Goal: Task Accomplishment & Management: Manage account settings

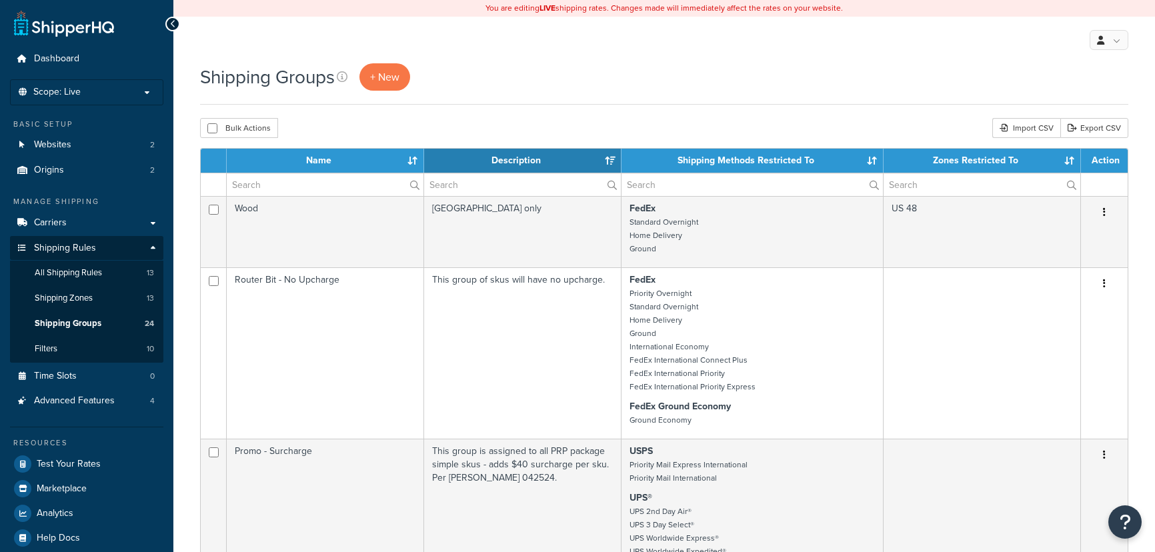
select select "15"
click at [101, 99] on li "Scope: Live Development Integration Test" at bounding box center [86, 92] width 153 height 26
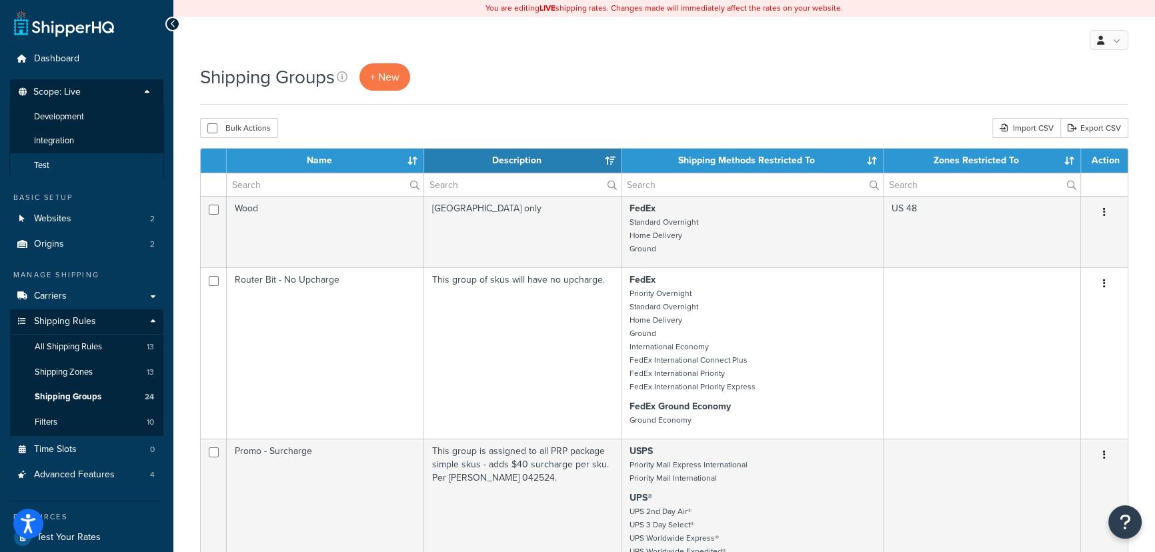
click at [100, 173] on li "Test" at bounding box center [86, 165] width 155 height 25
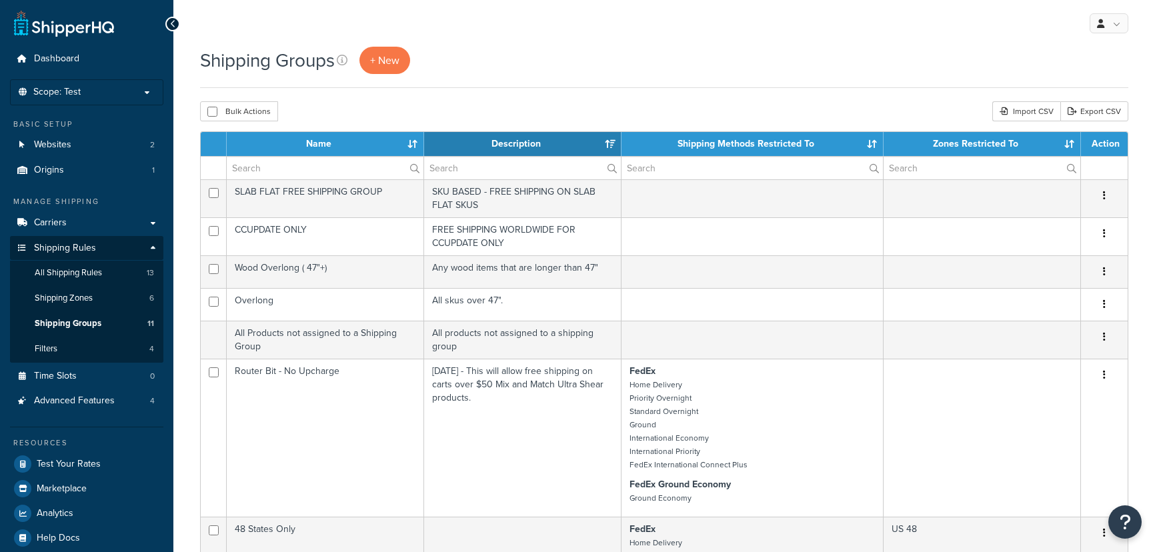
select select "15"
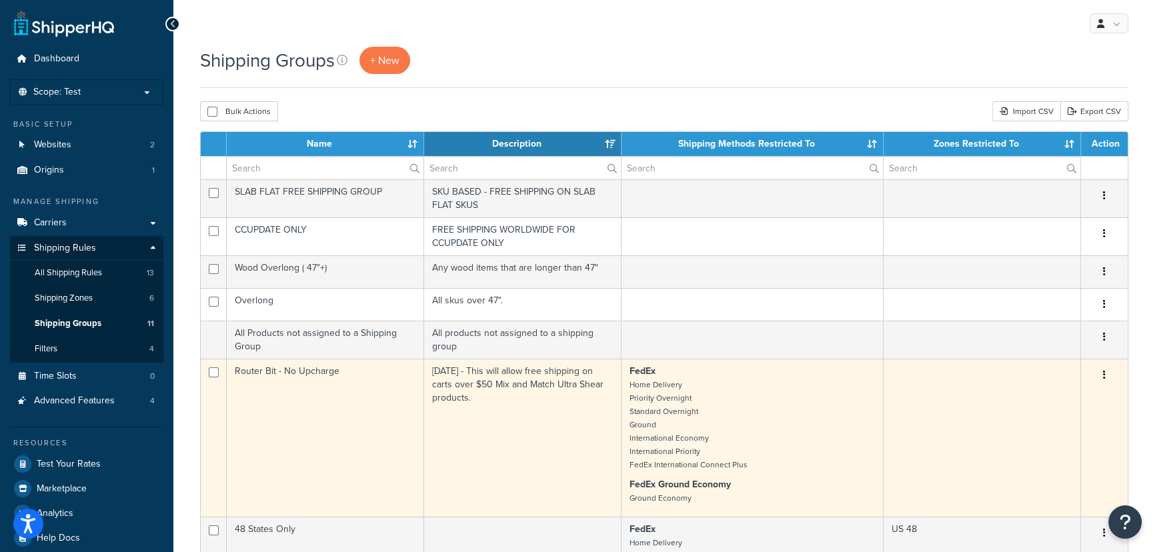
click at [575, 371] on td "4/1/24 - This will allow free shipping on carts over $50 Mix and Match Ultra Sh…" at bounding box center [522, 438] width 197 height 158
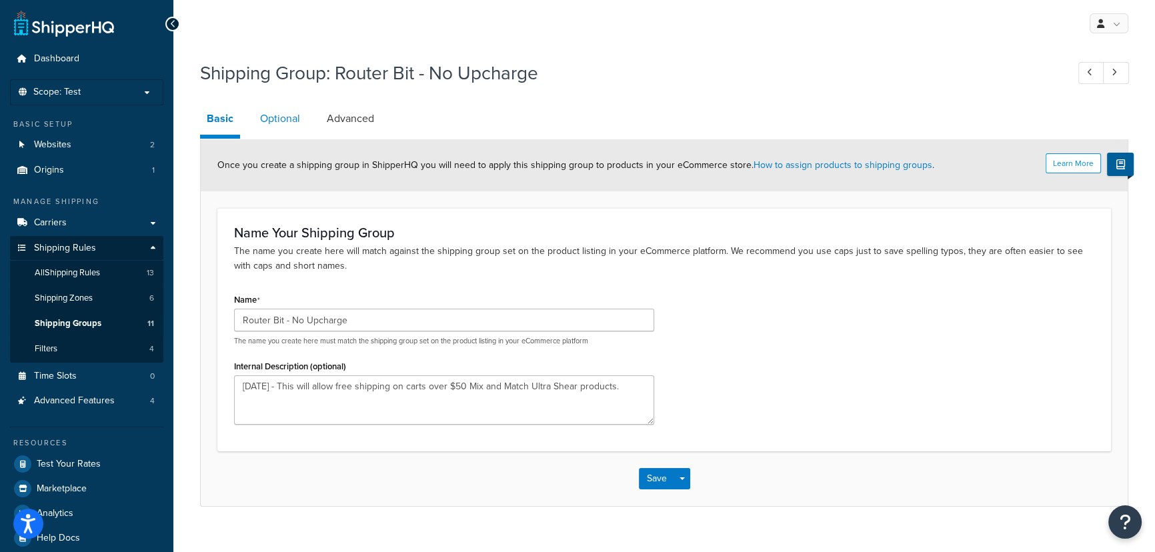
click at [277, 115] on link "Optional" at bounding box center [279, 119] width 53 height 32
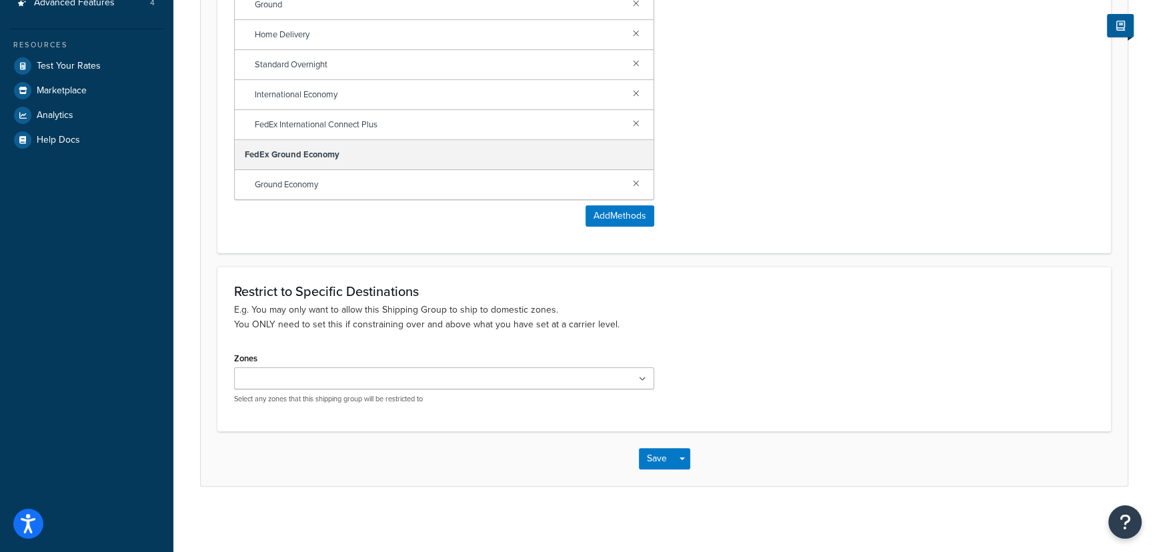
scroll to position [34, 0]
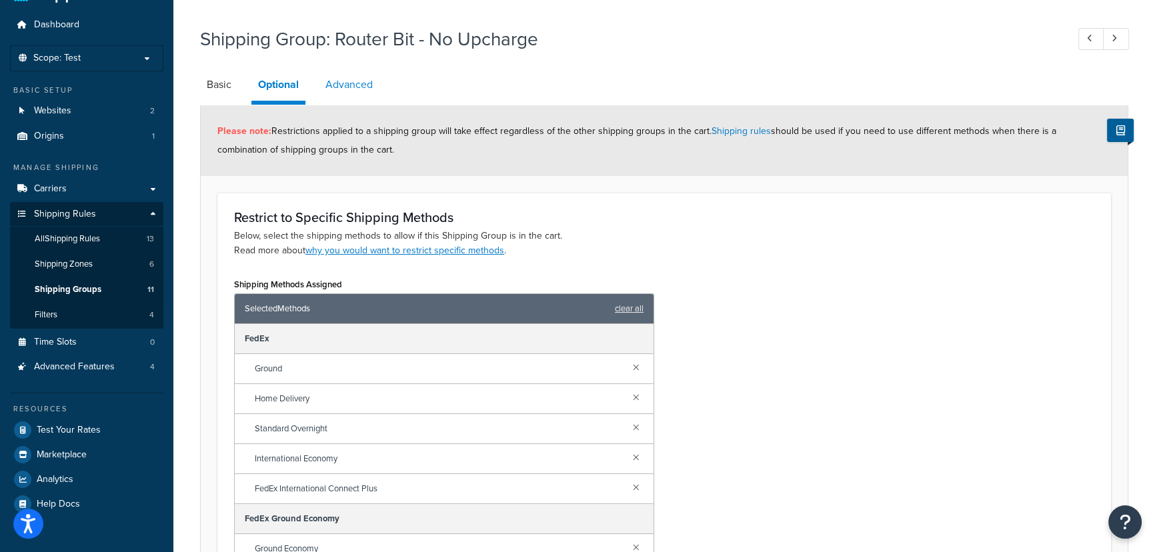
click at [350, 93] on link "Advanced" at bounding box center [349, 85] width 61 height 32
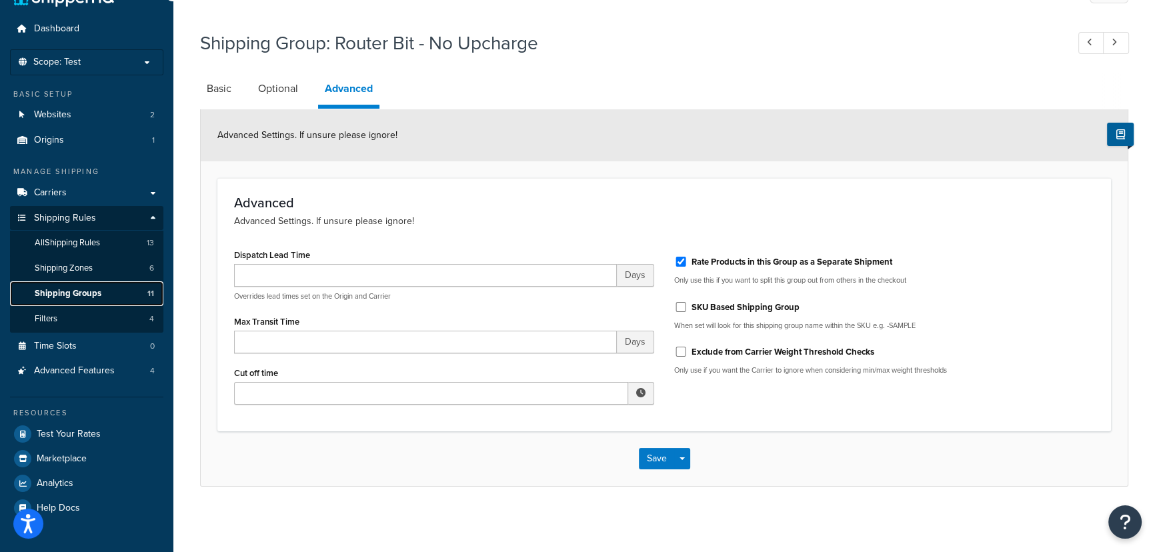
click at [85, 288] on span "Shipping Groups" at bounding box center [68, 293] width 67 height 11
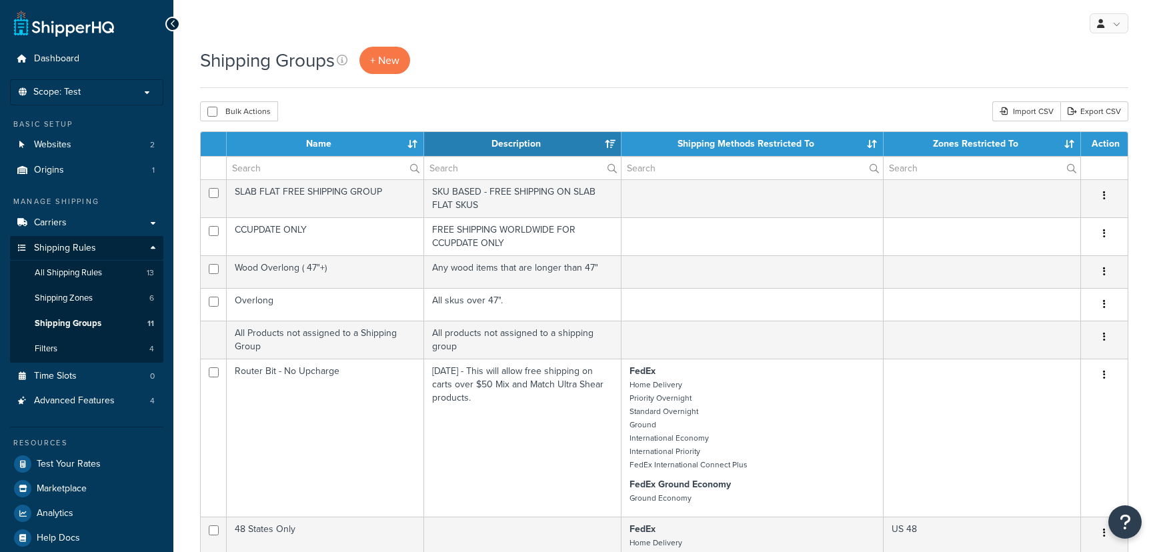
select select "15"
click at [83, 321] on span "Shipping Groups" at bounding box center [68, 323] width 67 height 11
select select "15"
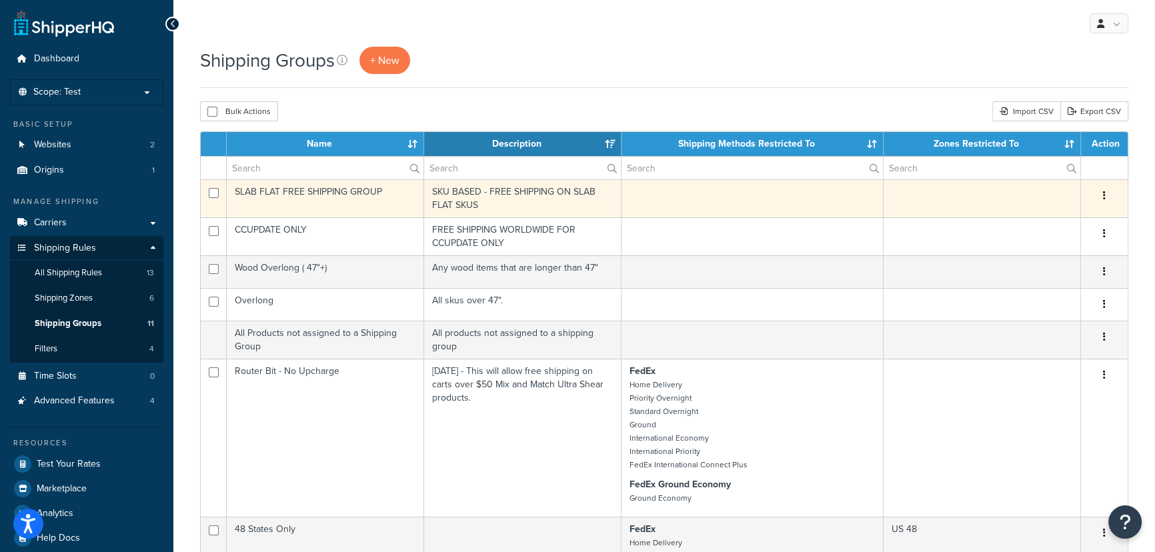
click at [520, 195] on td "SKU BASED - FREE SHIPPING ON SLAB FLAT SKUS" at bounding box center [522, 198] width 197 height 38
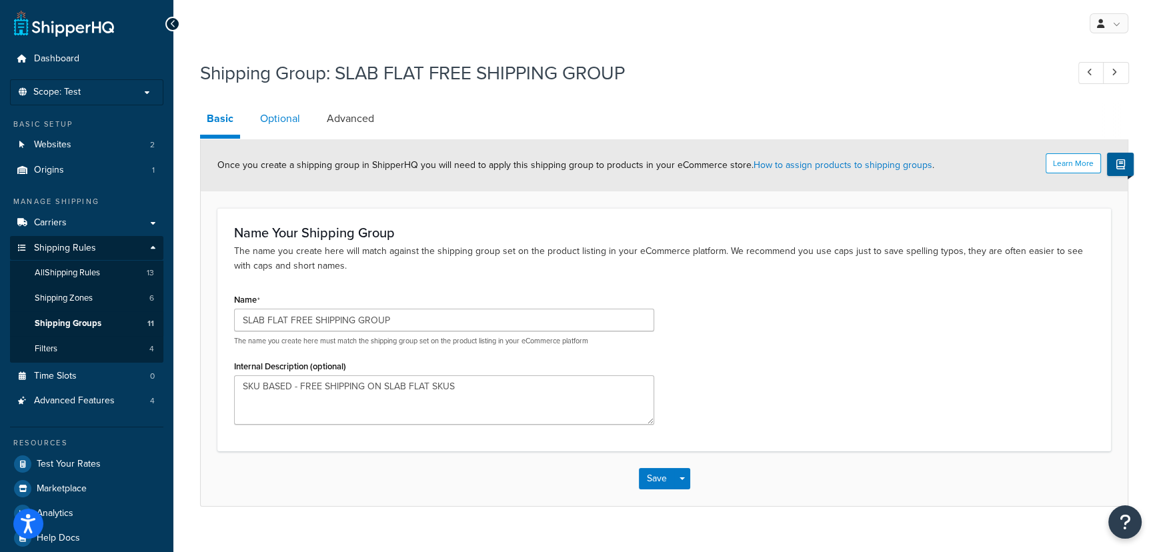
click at [285, 123] on link "Optional" at bounding box center [279, 119] width 53 height 32
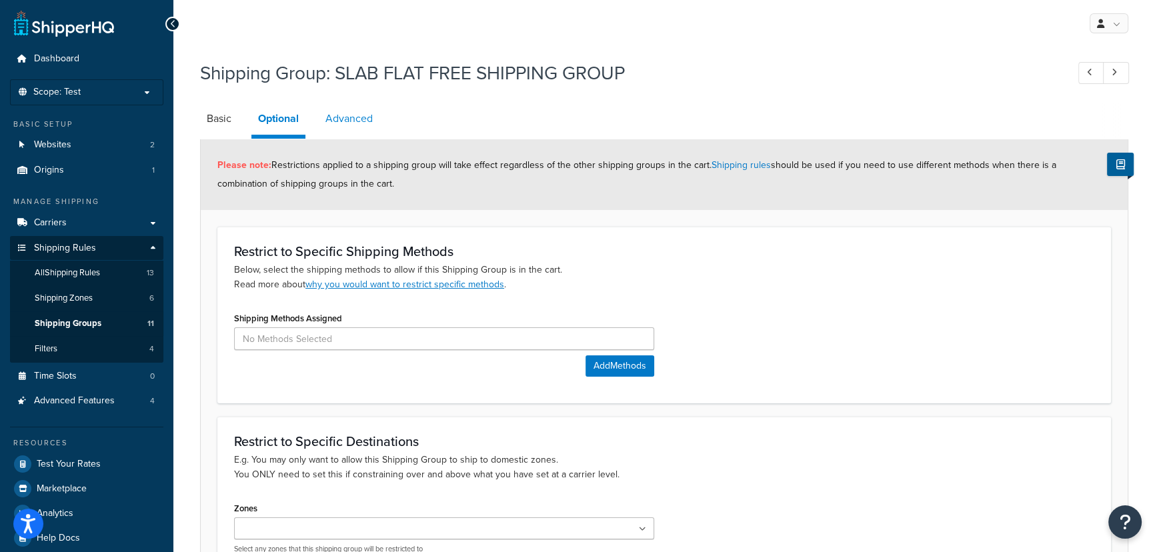
click at [333, 119] on link "Advanced" at bounding box center [349, 119] width 61 height 32
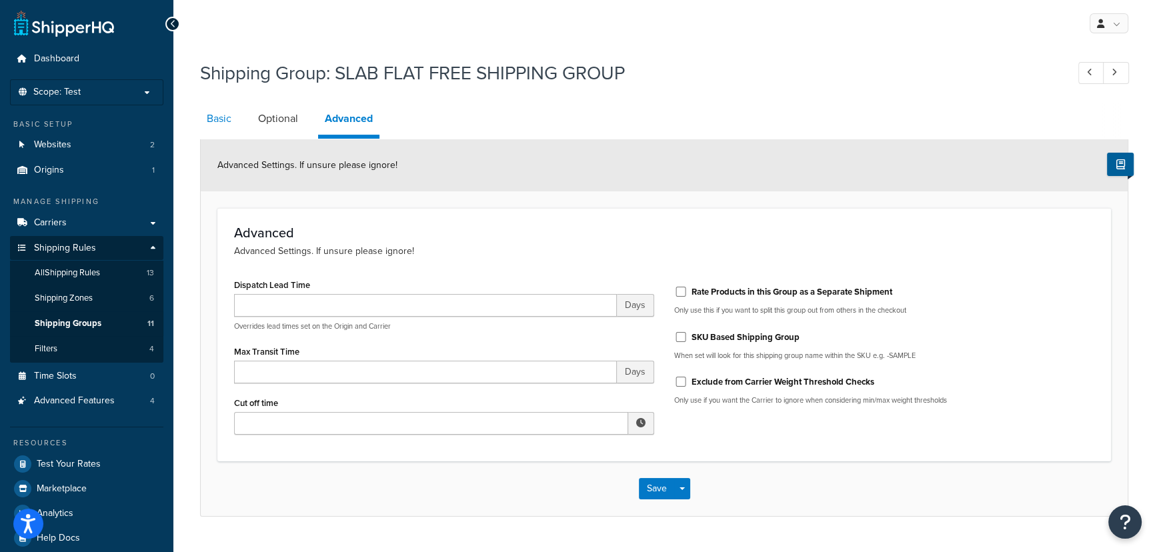
click at [219, 121] on link "Basic" at bounding box center [219, 119] width 38 height 32
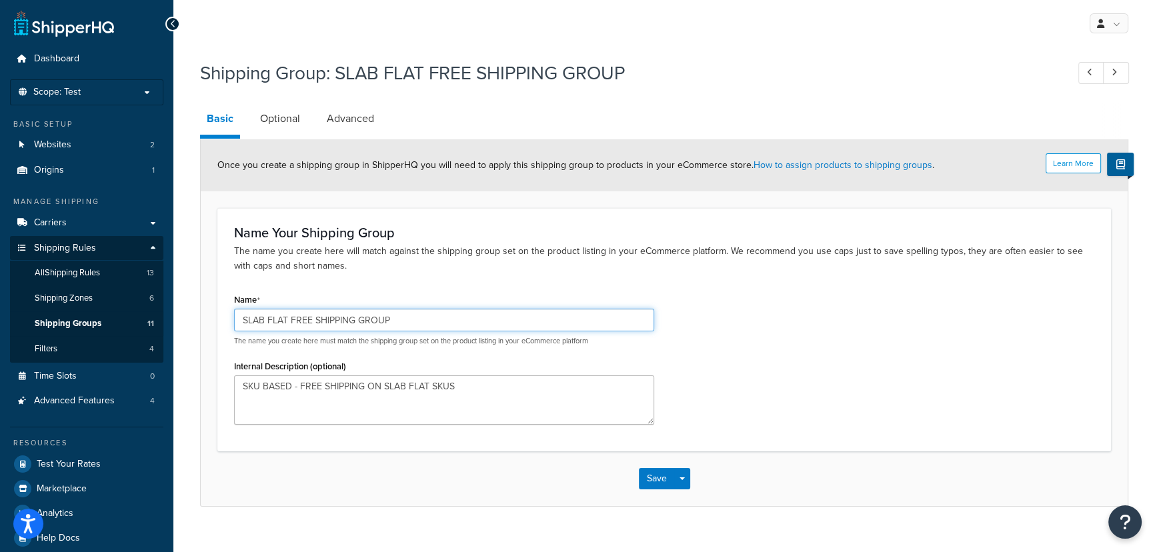
drag, startPoint x: 417, startPoint y: 324, endPoint x: 195, endPoint y: 313, distance: 221.6
click at [195, 313] on div "Shipping Group: SLAB FLAT FREE SHIPPING GROUP Basic Optional Advanced Learn Mor…" at bounding box center [663, 296] width 981 height 487
paste input "ree Shipping - Entire Cart"
type input "SLAB FLAT Free Shipping - Entire Cart"
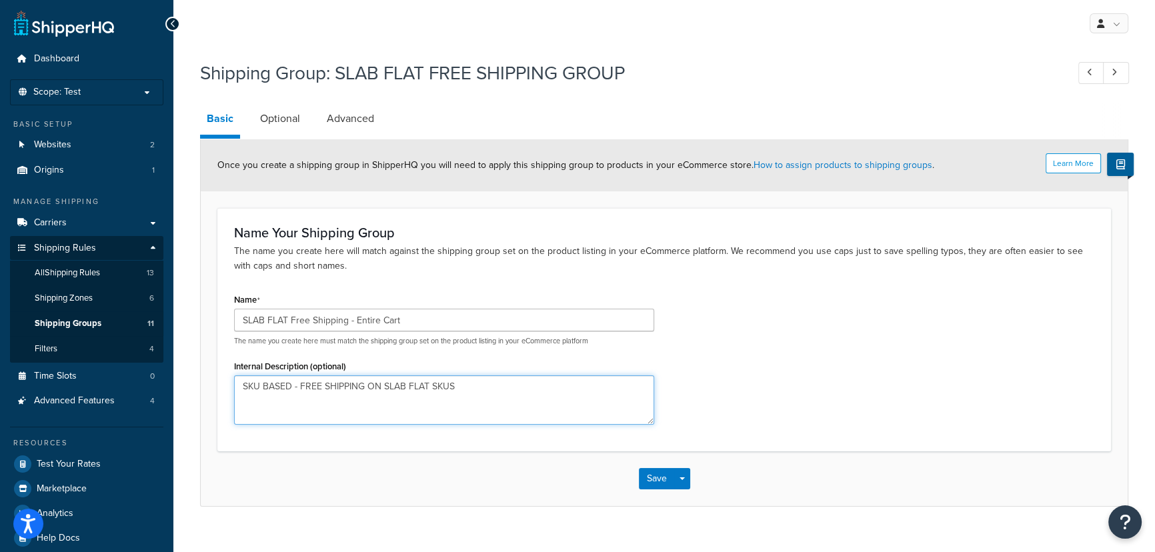
drag, startPoint x: 499, startPoint y: 386, endPoint x: 184, endPoint y: 375, distance: 314.8
click at [184, 375] on div "Shipping Group: SLAB FLAT FREE SHIPPING GROUP Basic Optional Advanced Learn Mor…" at bounding box center [663, 296] width 981 height 487
paste textarea "pecific skus for Free Shipping in Entire Cart (Slab Flat, PRP, etc)"
type textarea "Specific skus for Free Shipping in Entire Cart (Slab Flat, PRP, etc)"
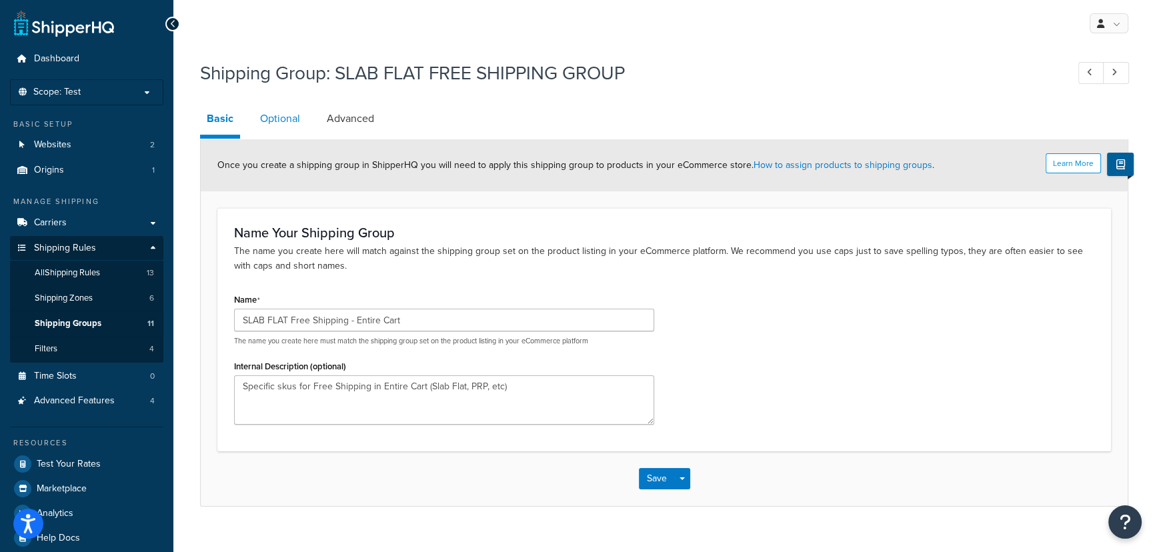
drag, startPoint x: 273, startPoint y: 125, endPoint x: 284, endPoint y: 121, distance: 11.4
click at [273, 125] on link "Optional" at bounding box center [279, 119] width 53 height 32
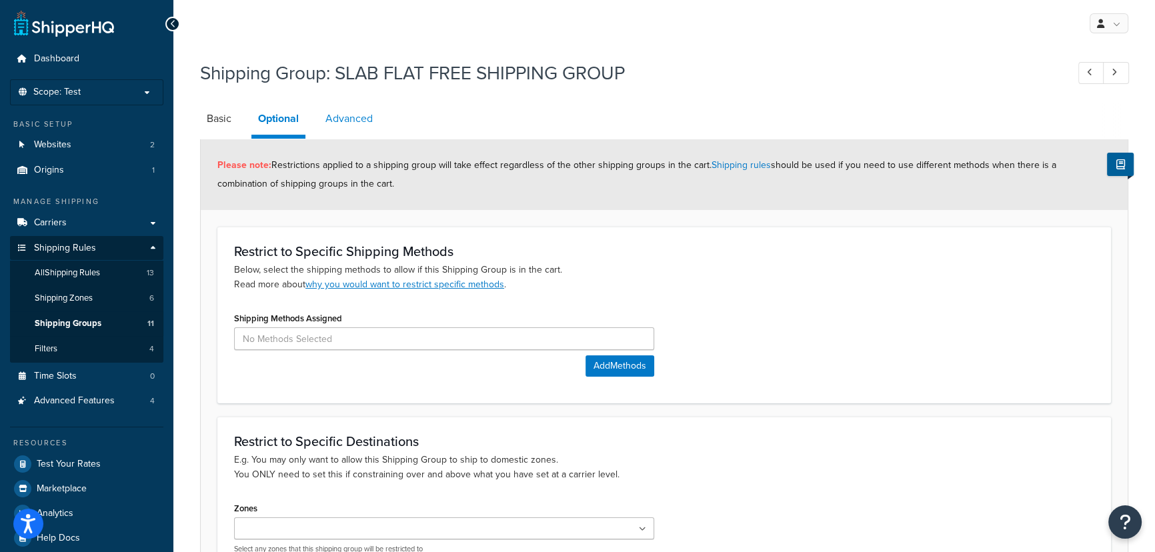
click at [355, 125] on link "Advanced" at bounding box center [349, 119] width 61 height 32
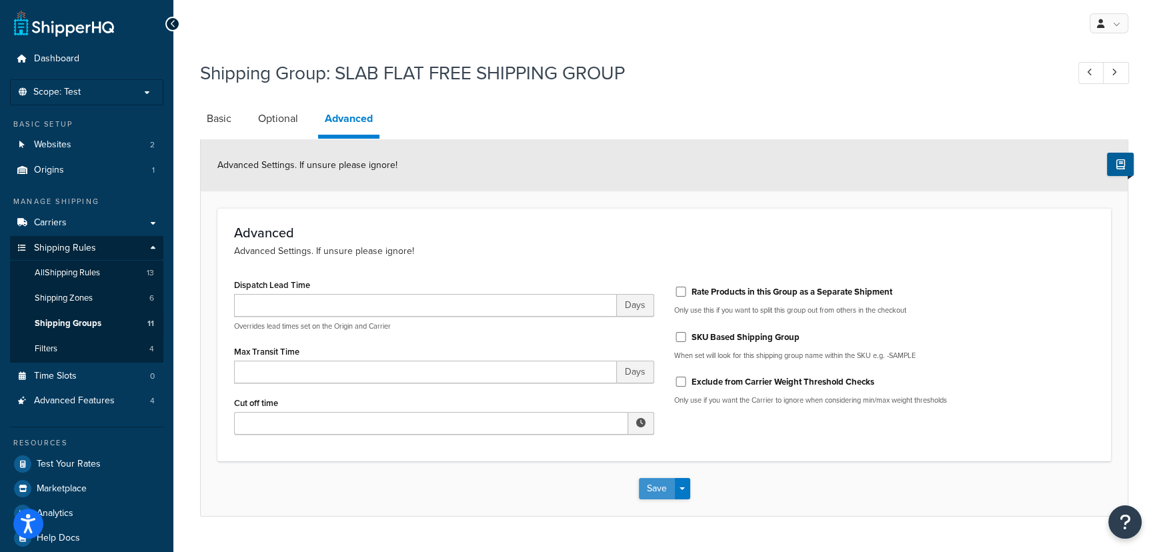
click at [659, 488] on button "Save" at bounding box center [657, 488] width 36 height 21
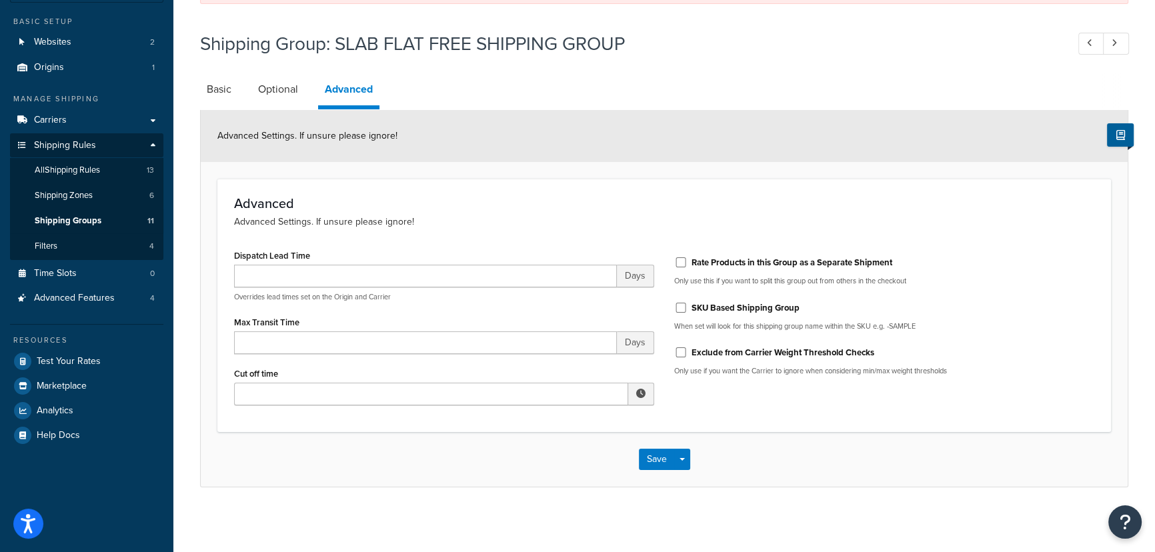
scroll to position [103, 0]
click at [659, 460] on button "Save" at bounding box center [657, 458] width 36 height 21
click at [213, 87] on link "Basic" at bounding box center [219, 89] width 38 height 32
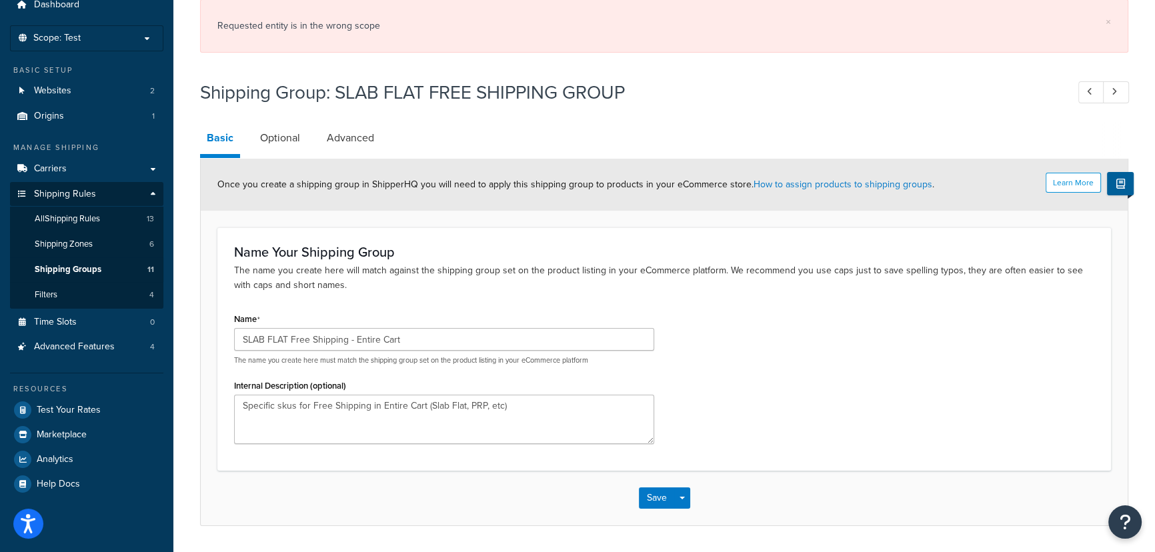
scroll to position [33, 0]
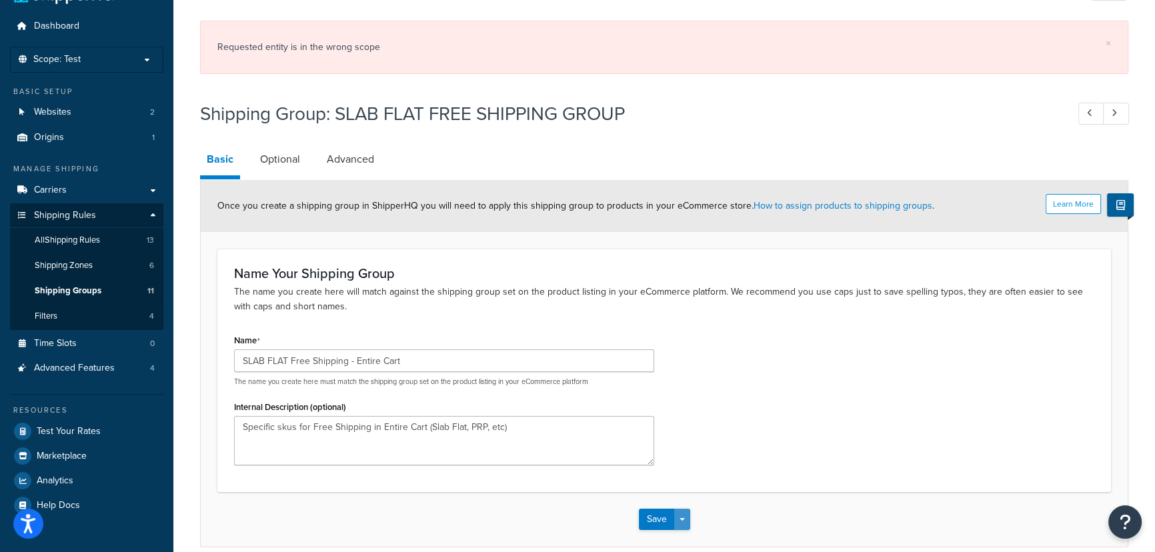
click at [685, 523] on button "Save Dropdown" at bounding box center [682, 519] width 16 height 21
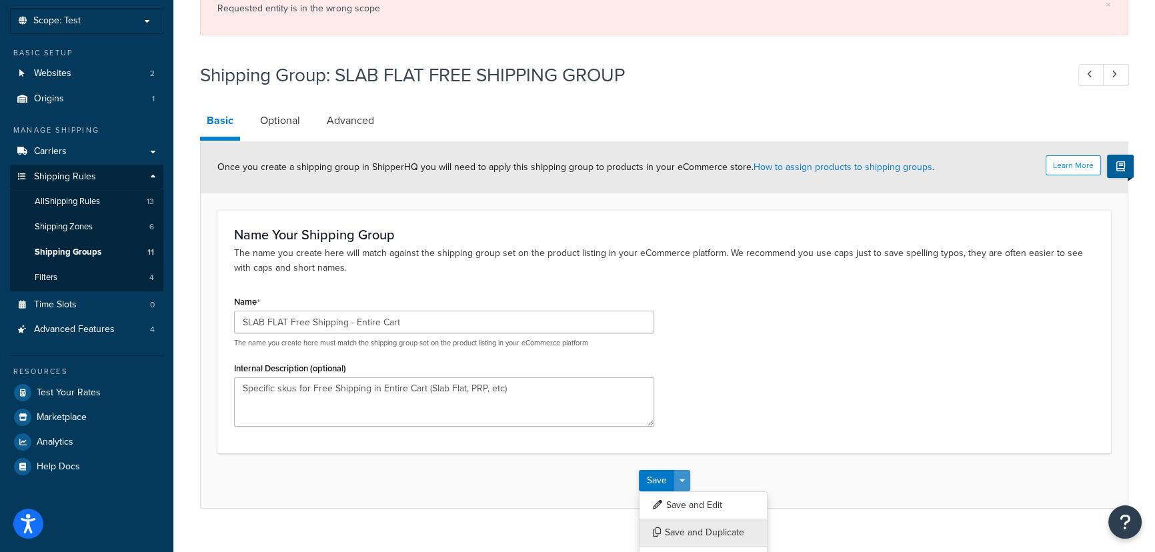
scroll to position [93, 0]
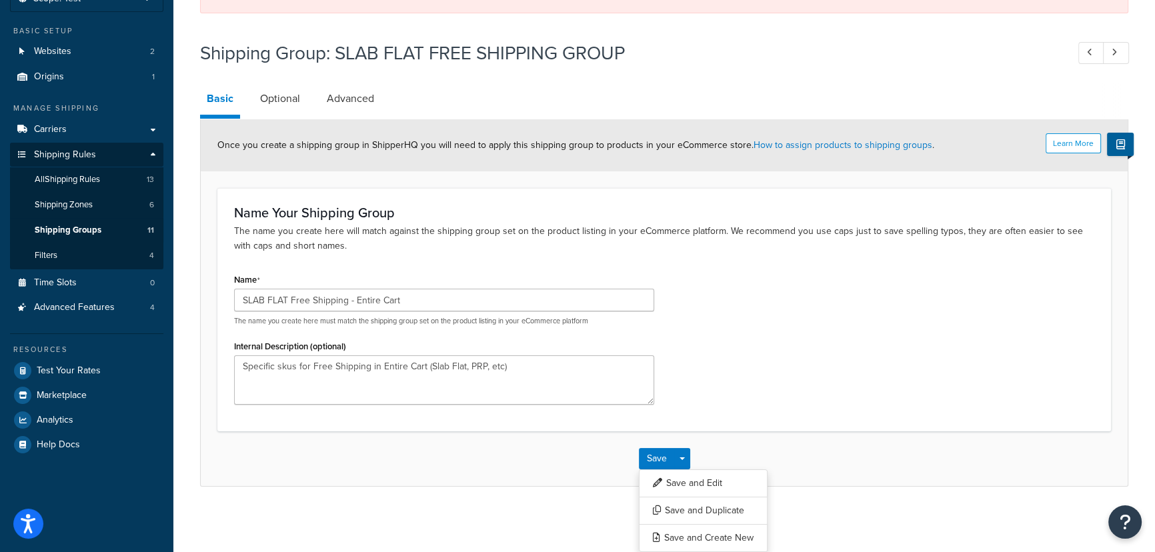
click at [831, 452] on div "Save Save Dropdown Save and Edit Save and Duplicate Save and Create New" at bounding box center [664, 458] width 927 height 55
click at [649, 457] on button "Save" at bounding box center [657, 458] width 36 height 21
click at [89, 225] on span "Shipping Groups" at bounding box center [68, 230] width 67 height 11
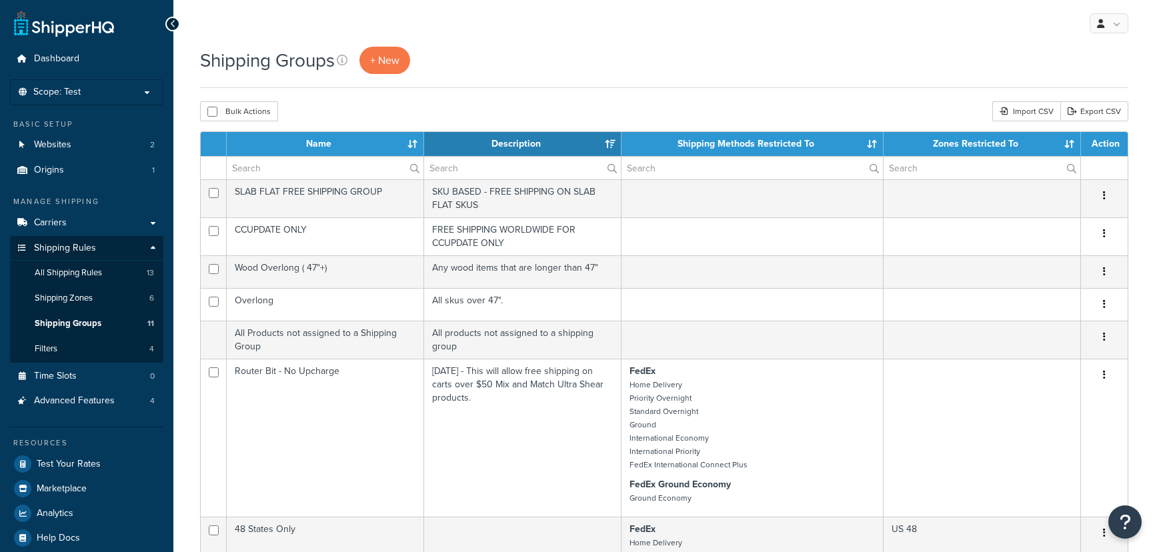
select select "15"
click at [134, 91] on p "Scope: Test" at bounding box center [86, 92] width 141 height 11
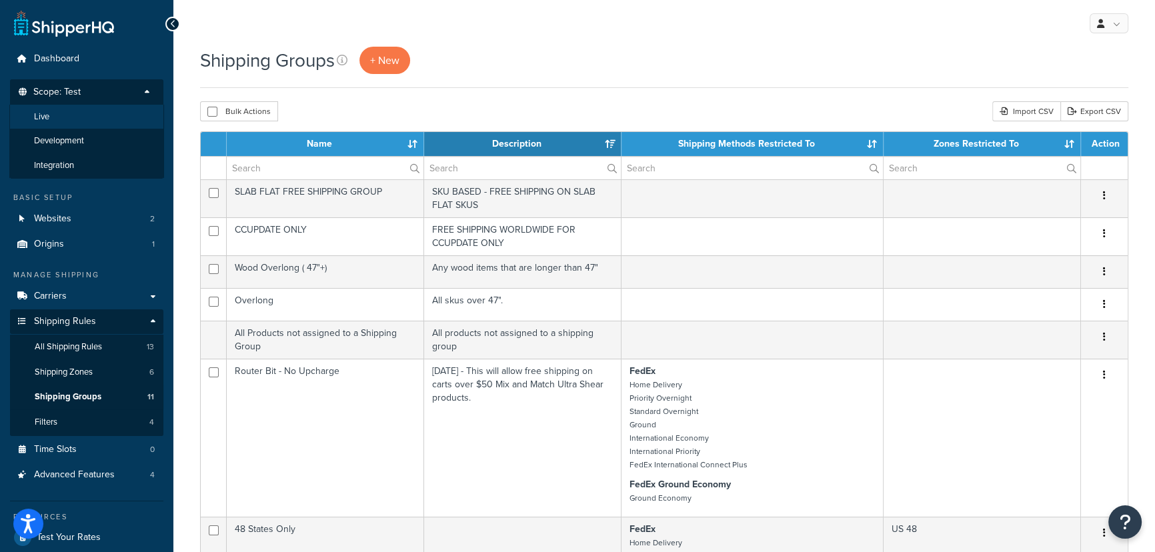
click at [98, 121] on li "Live" at bounding box center [86, 117] width 155 height 25
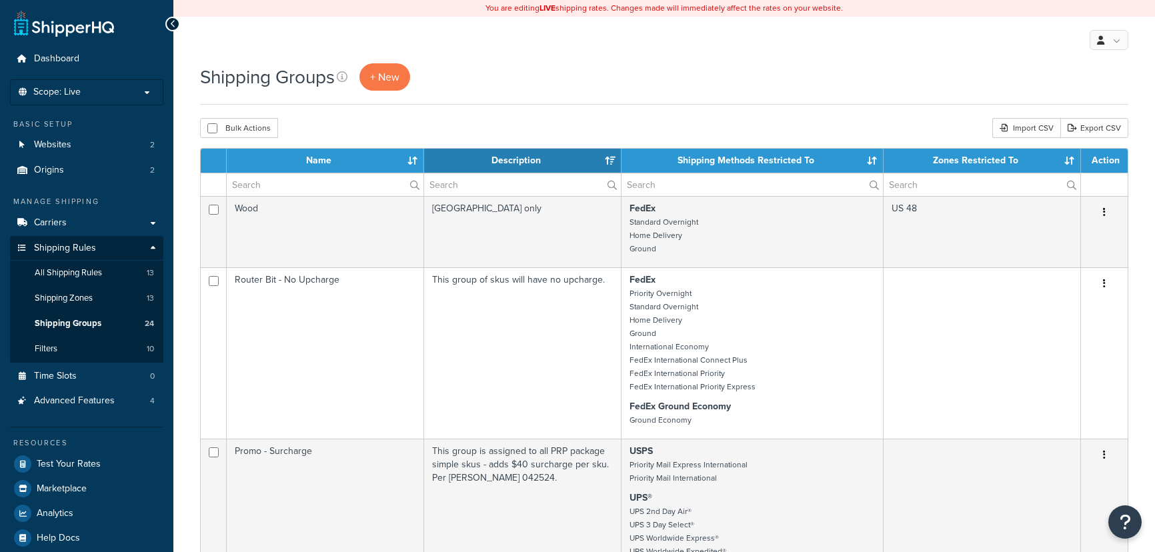
select select "15"
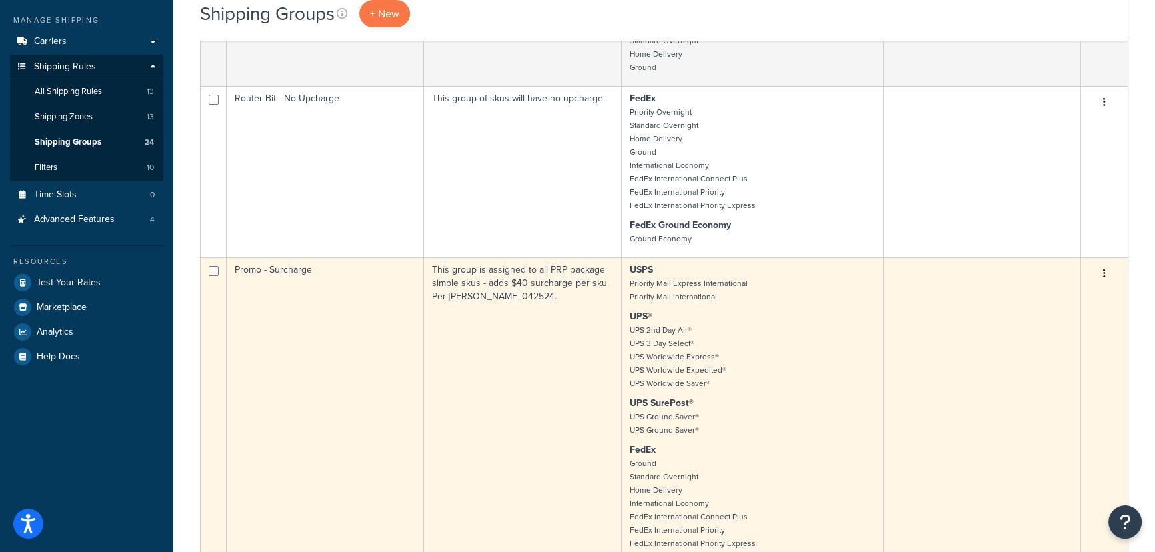
scroll to position [424, 0]
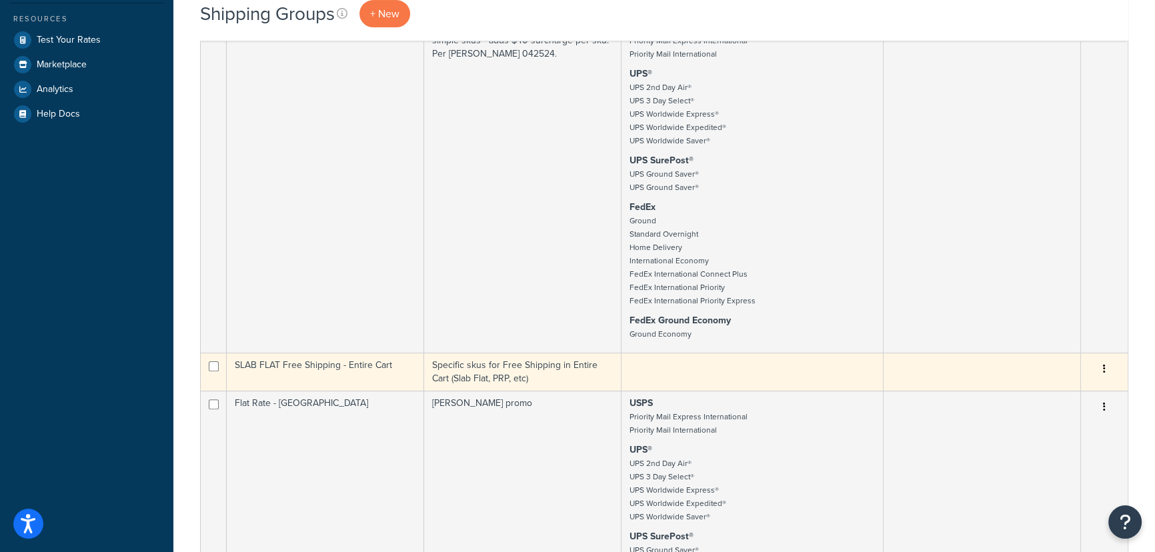
click at [561, 369] on td "Specific skus for Free Shipping in Entire Cart (Slab Flat, PRP, etc)" at bounding box center [522, 372] width 197 height 38
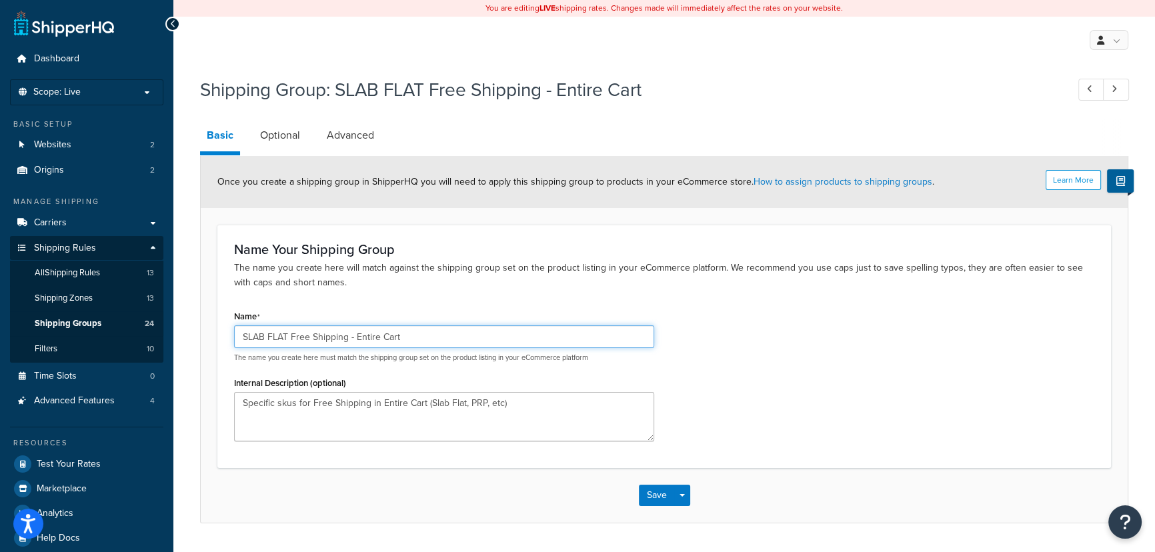
drag, startPoint x: 416, startPoint y: 342, endPoint x: 231, endPoint y: 337, distance: 184.7
click at [188, 335] on div "Shipping Group: SLAB FLAT Free Shipping - Entire Cart Basic Optional Advanced L…" at bounding box center [663, 313] width 981 height 487
drag, startPoint x: 521, startPoint y: 418, endPoint x: 282, endPoint y: 407, distance: 239.6
click at [221, 414] on div "Name Your Shipping Group The name you create here will match against the shippi…" at bounding box center [663, 346] width 893 height 243
drag, startPoint x: 280, startPoint y: 133, endPoint x: 295, endPoint y: 131, distance: 14.8
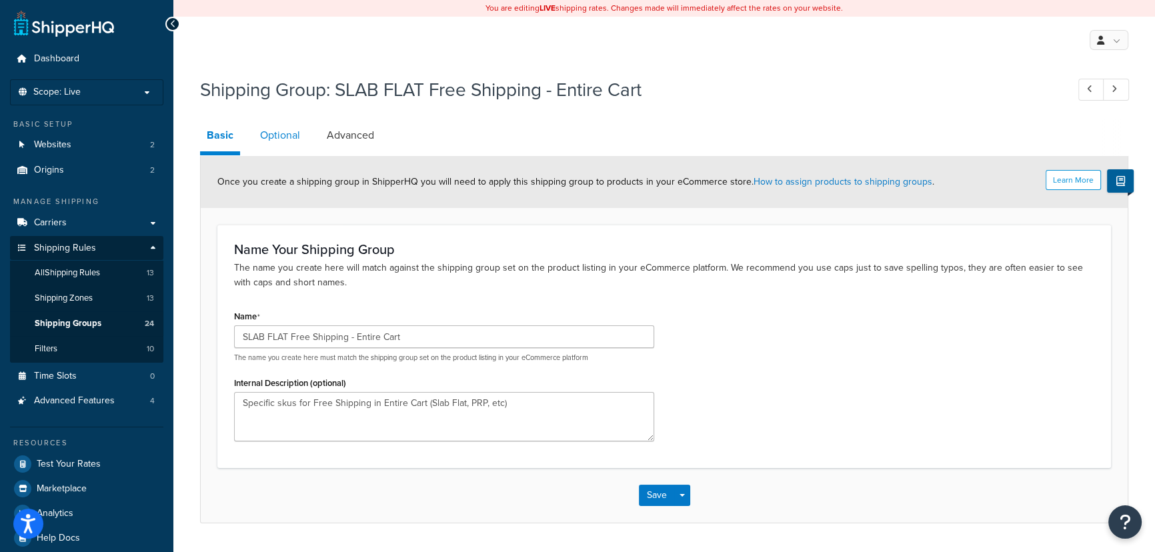
click at [280, 133] on link "Optional" at bounding box center [279, 135] width 53 height 32
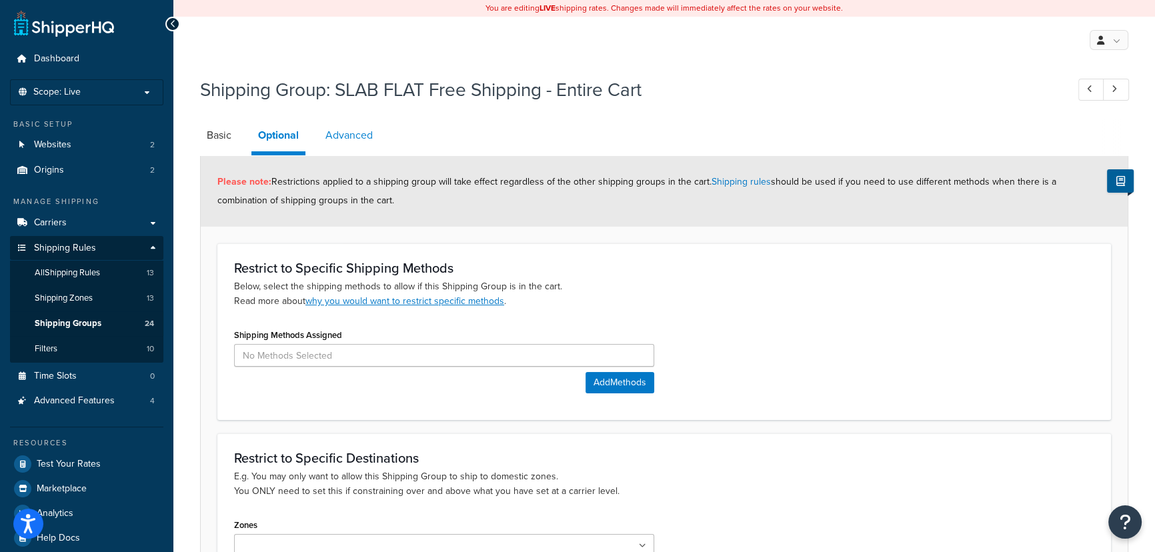
click at [356, 145] on link "Advanced" at bounding box center [349, 135] width 61 height 32
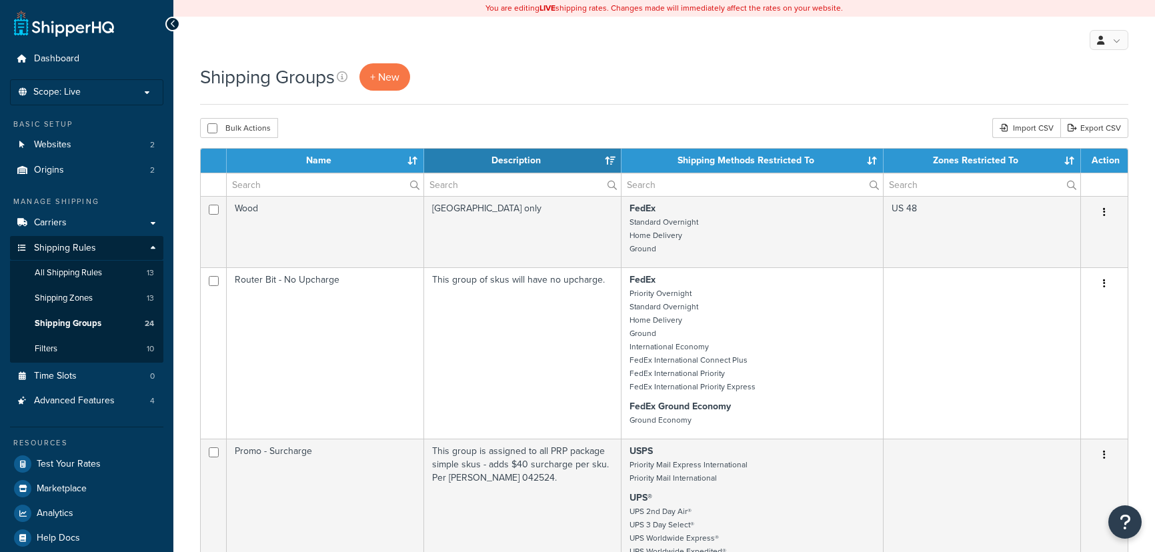
select select "15"
click at [57, 93] on span "Scope: Live" at bounding box center [56, 92] width 47 height 11
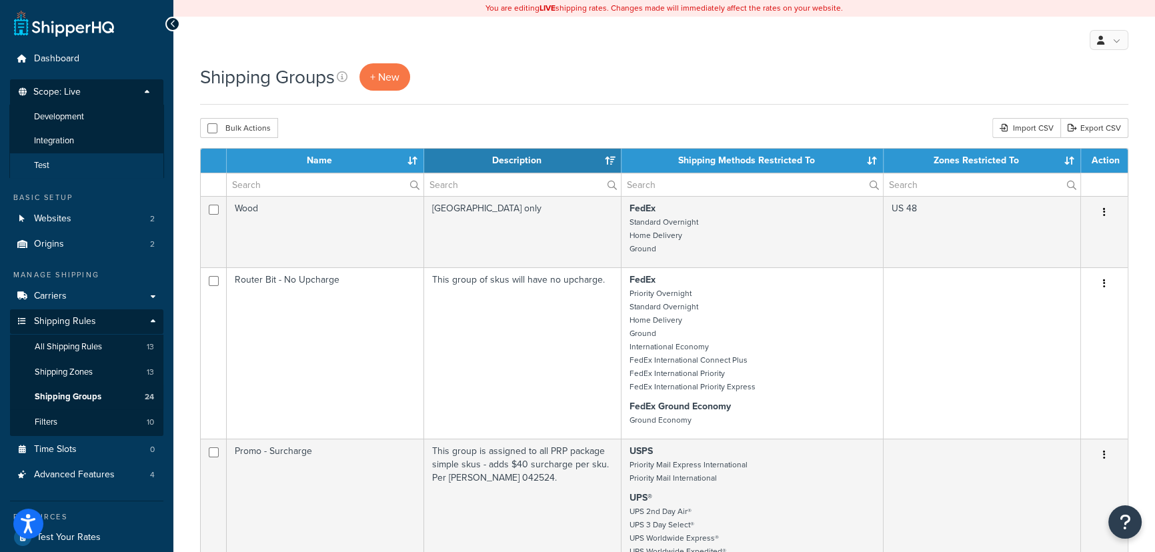
click at [90, 169] on li "Test" at bounding box center [86, 165] width 155 height 25
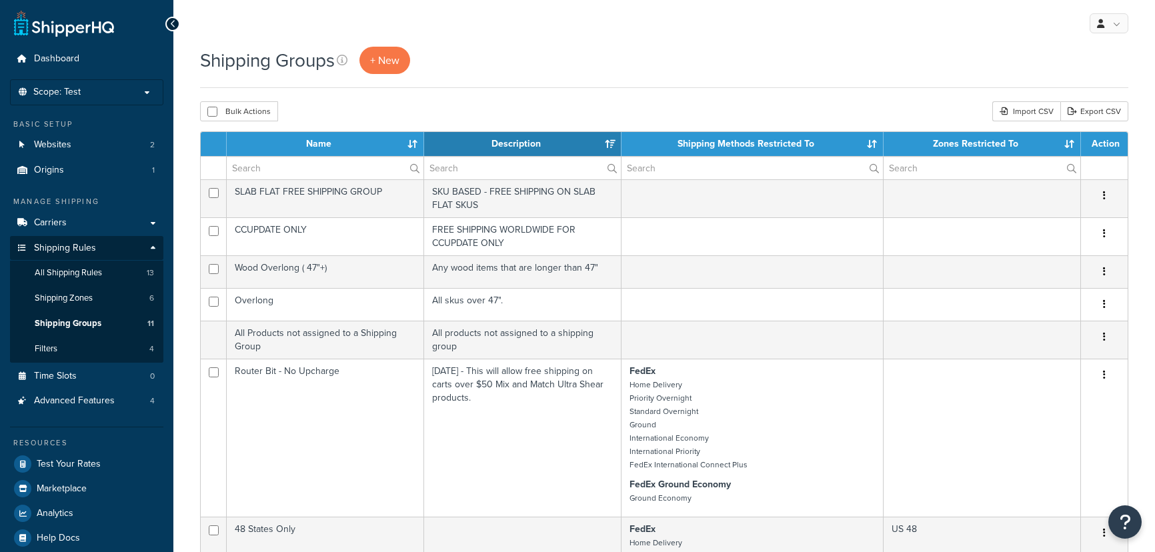
select select "15"
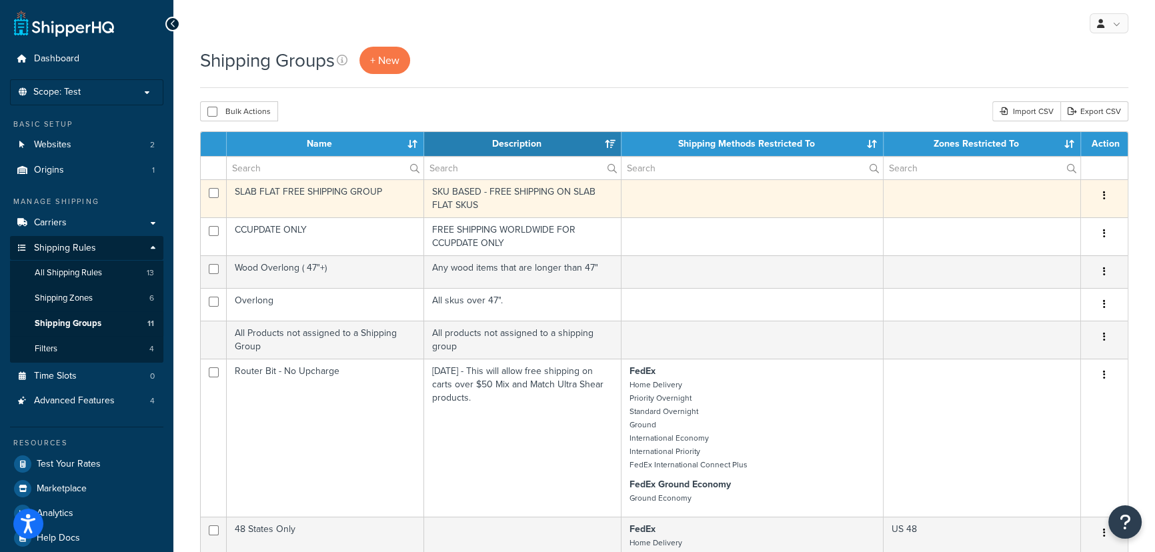
click at [513, 182] on td "SKU BASED - FREE SHIPPING ON SLAB FLAT SKUS" at bounding box center [522, 198] width 197 height 38
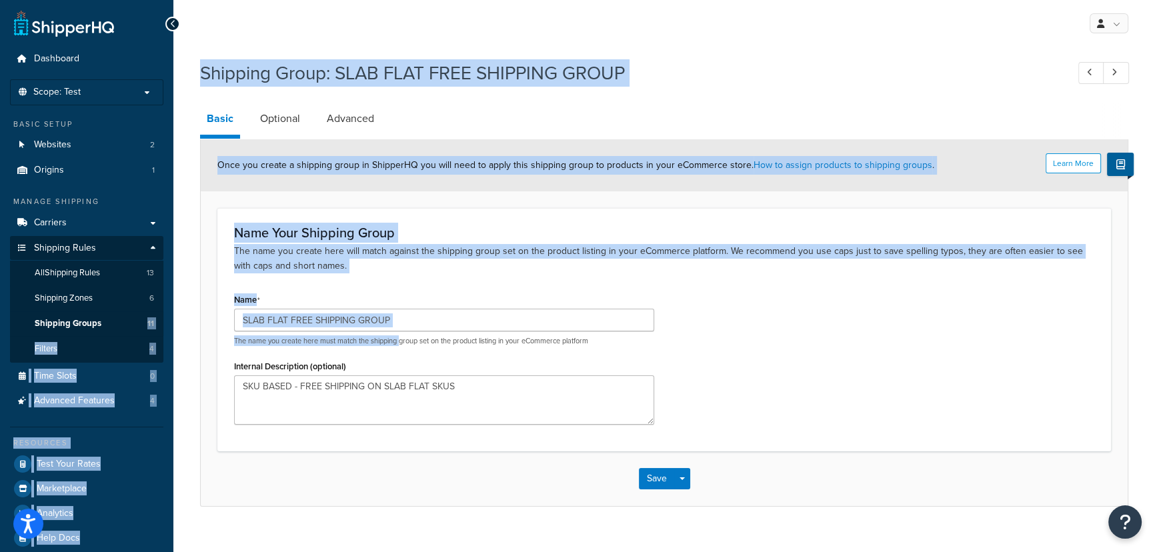
drag, startPoint x: 401, startPoint y: 337, endPoint x: 175, endPoint y: 309, distance: 227.1
click at [154, 319] on div "Dashboard Scope: Test Basic Setup Websites 2 Origins 1 Manage Shipping Carriers…" at bounding box center [577, 286] width 1155 height 573
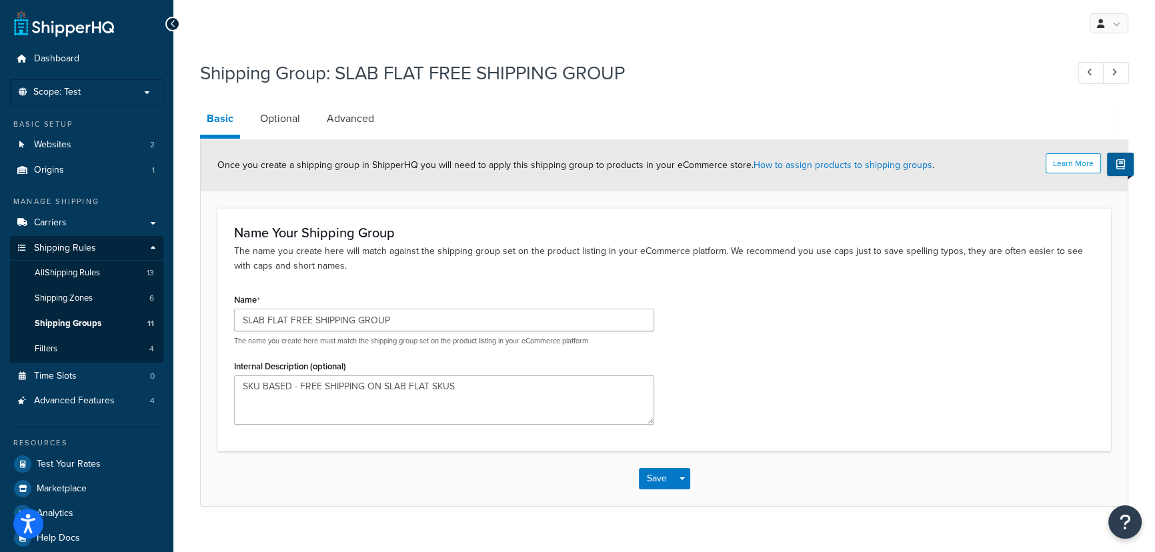
drag, startPoint x: 425, startPoint y: 345, endPoint x: 433, endPoint y: 322, distance: 24.9
click at [430, 336] on p "The name you create here must match the shipping group set on the product listi…" at bounding box center [444, 341] width 420 height 10
drag, startPoint x: 433, startPoint y: 322, endPoint x: 227, endPoint y: 322, distance: 206.0
click at [227, 322] on div "Name SLAB FLAT FREE SHIPPING GROUP The name you create here must match the ship…" at bounding box center [444, 362] width 440 height 144
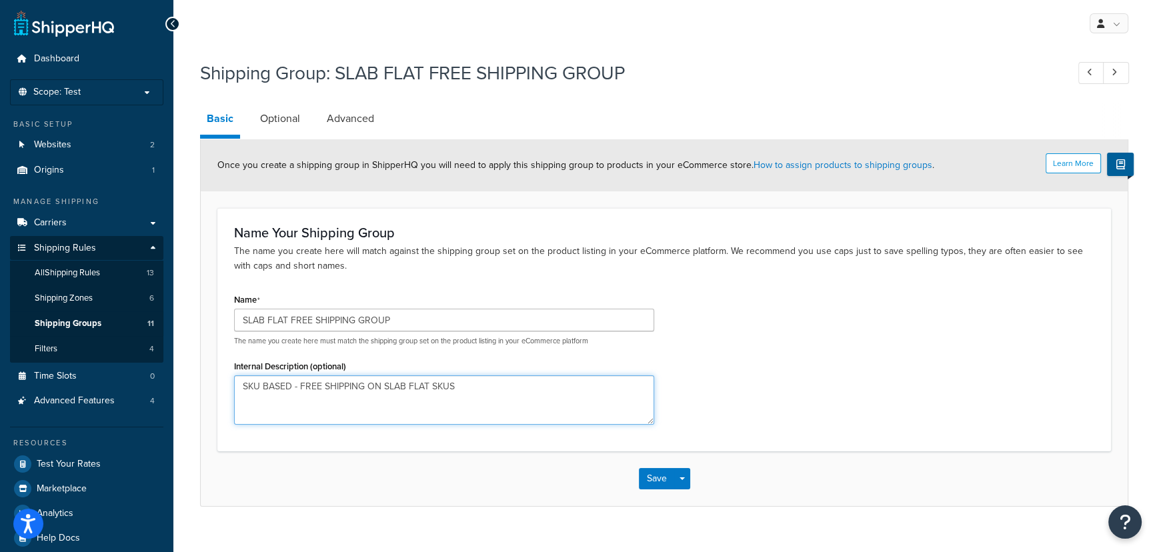
drag, startPoint x: 485, startPoint y: 395, endPoint x: 223, endPoint y: 392, distance: 262.0
click at [224, 392] on div "Name SLAB FLAT FREE SHIPPING GROUP The name you create here must match the ship…" at bounding box center [444, 362] width 440 height 144
paste textarea "pecific skus for Free Shipping in Entire Cart (Slab Flat, PRP, etc)"
type textarea "Specific skus for Free Shipping in Entire Cart (Slab Flat, PRP, etc)"
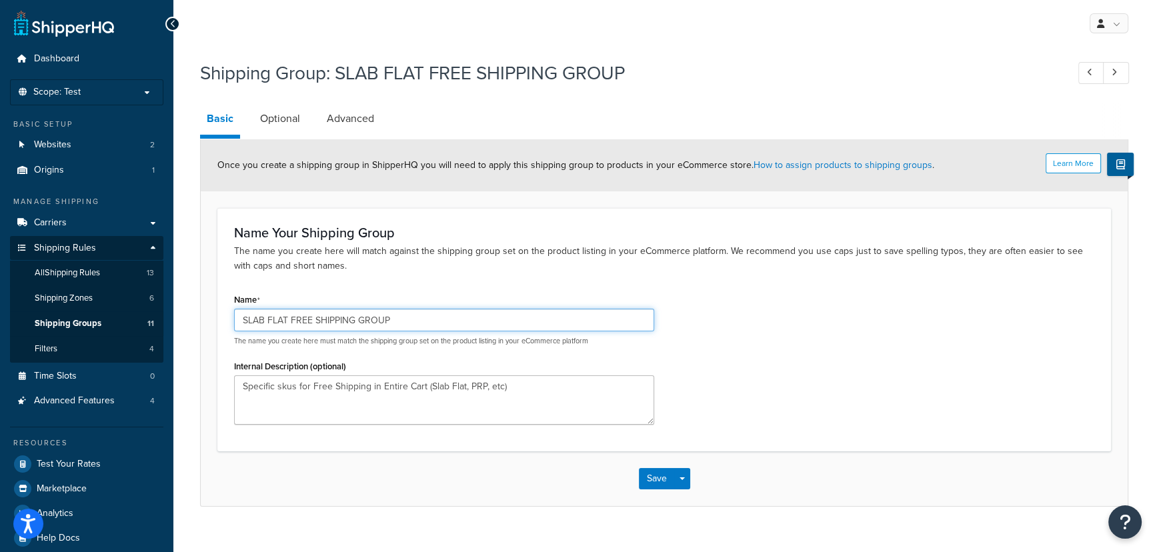
click at [412, 321] on input "SLAB FLAT FREE SHIPPING GROUP" at bounding box center [444, 320] width 420 height 23
drag, startPoint x: 391, startPoint y: 318, endPoint x: 542, endPoint y: 303, distance: 151.4
click at [542, 303] on div "Name SLAB FLAT FREE SHIPPING GROUP - misc skus The name you create here must ma…" at bounding box center [444, 318] width 420 height 56
type input "SLAB FLAT FREE SHIPPING GROUP - misc skus"
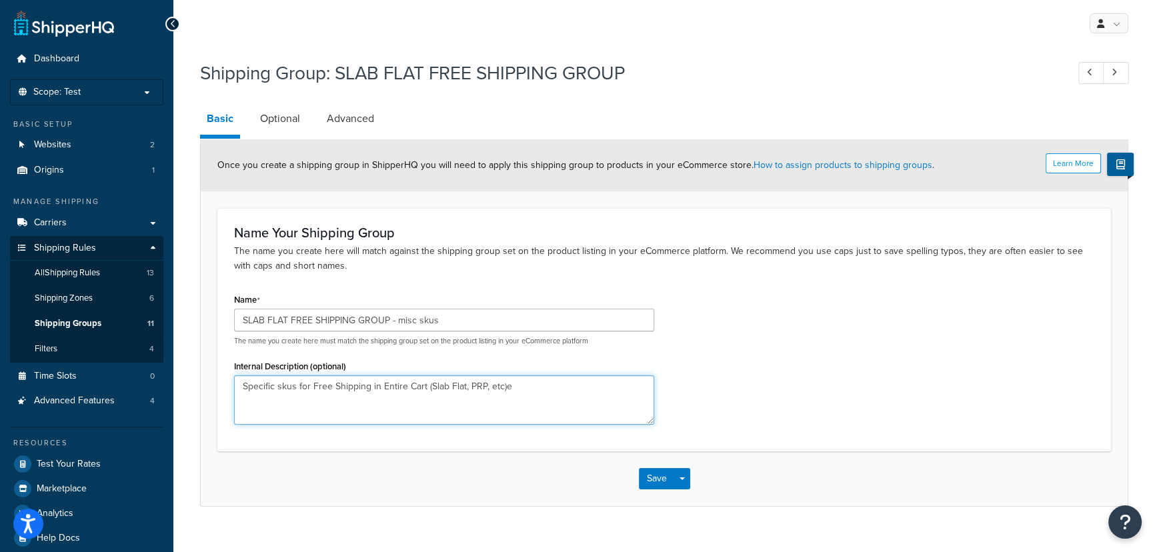
type textarea "Specific skus for Free Shipping in Entire Cart (Slab Flat, PRP, etc)"
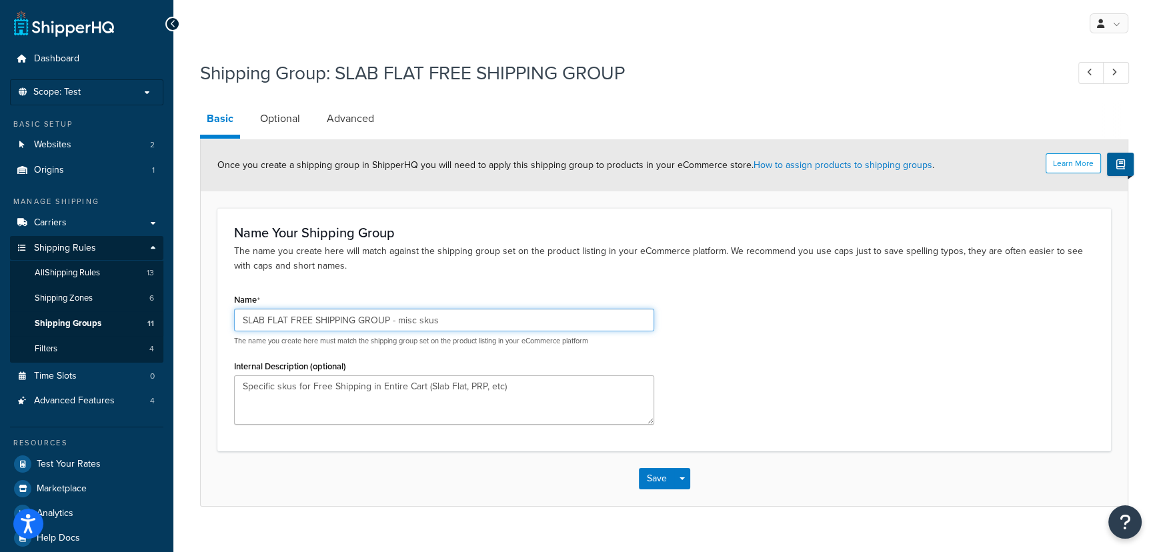
drag, startPoint x: 389, startPoint y: 319, endPoint x: 474, endPoint y: 313, distance: 85.5
click at [474, 313] on input "SLAB FLAT FREE SHIPPING GROUP - misc skus" at bounding box center [444, 320] width 420 height 23
type input "SLAB FLAT FREE SHIPPING GROUP ENTIRE CART - MISC SKUS"
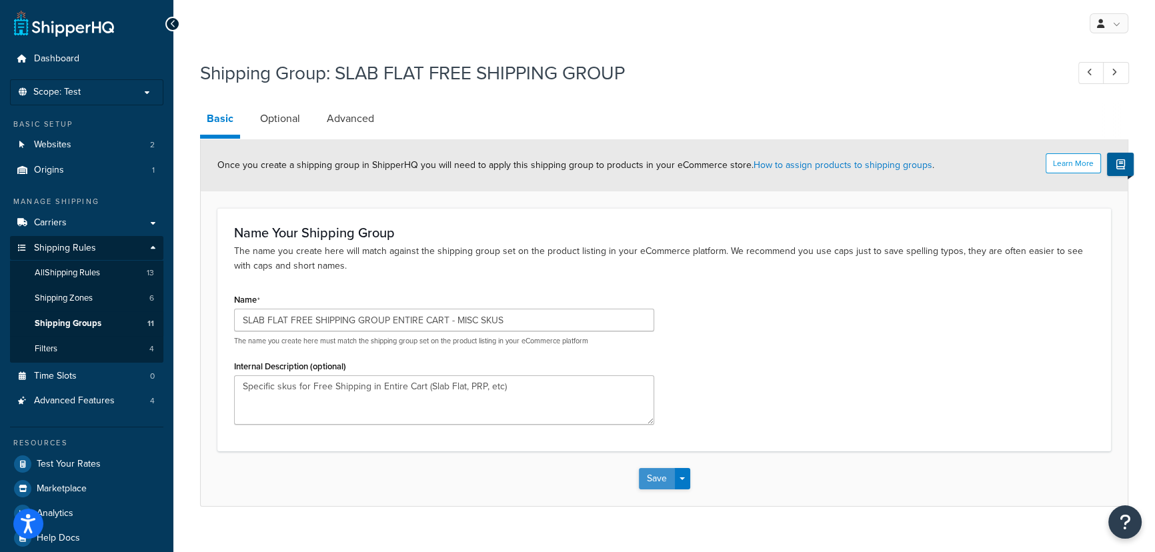
click at [655, 475] on button "Save" at bounding box center [657, 478] width 36 height 21
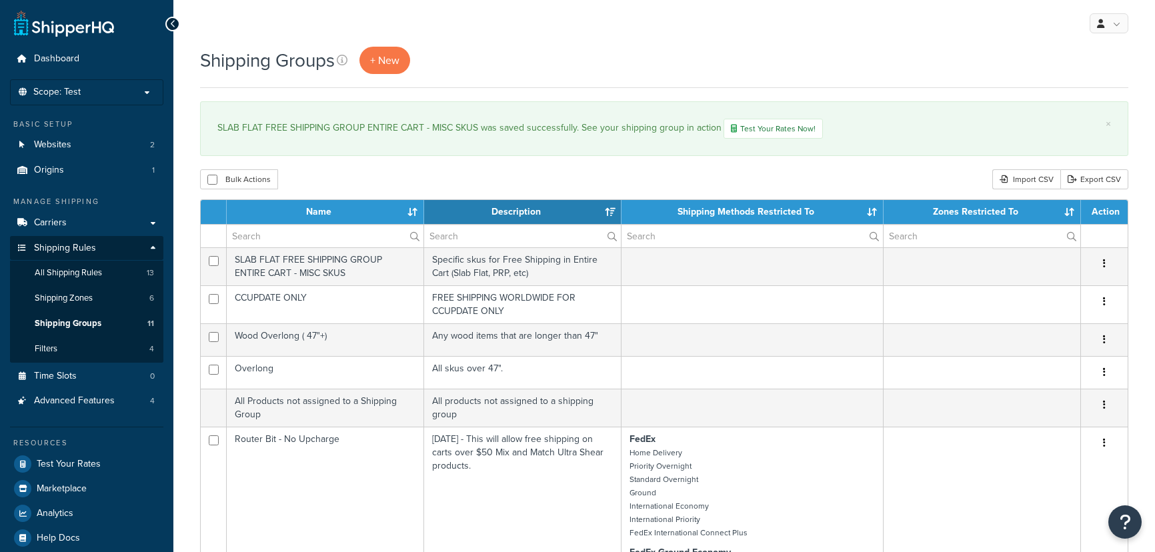
select select "15"
click at [94, 277] on span "All Shipping Rules" at bounding box center [68, 272] width 67 height 11
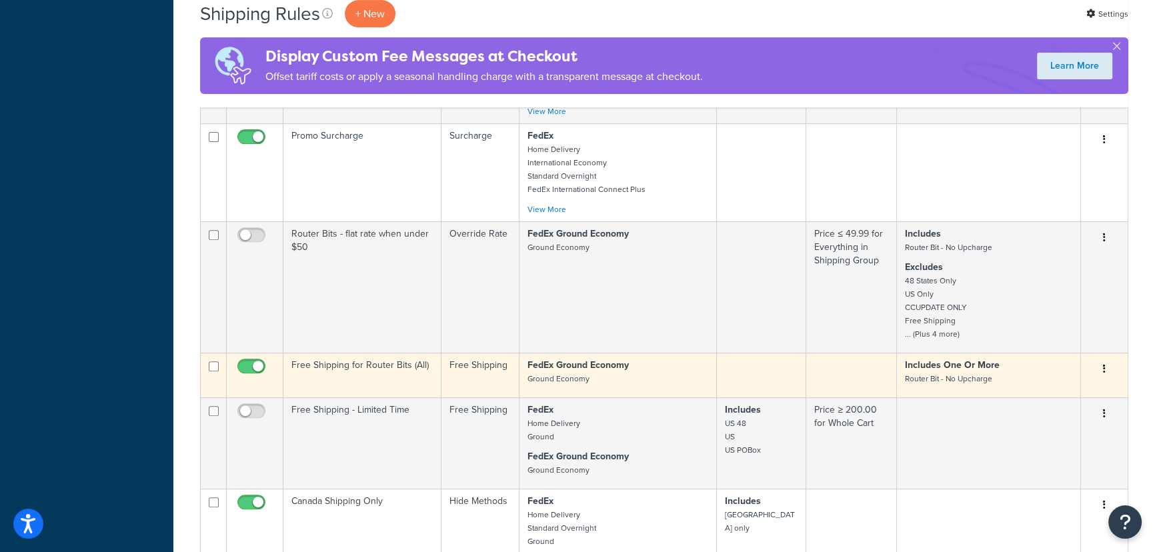
scroll to position [667, 0]
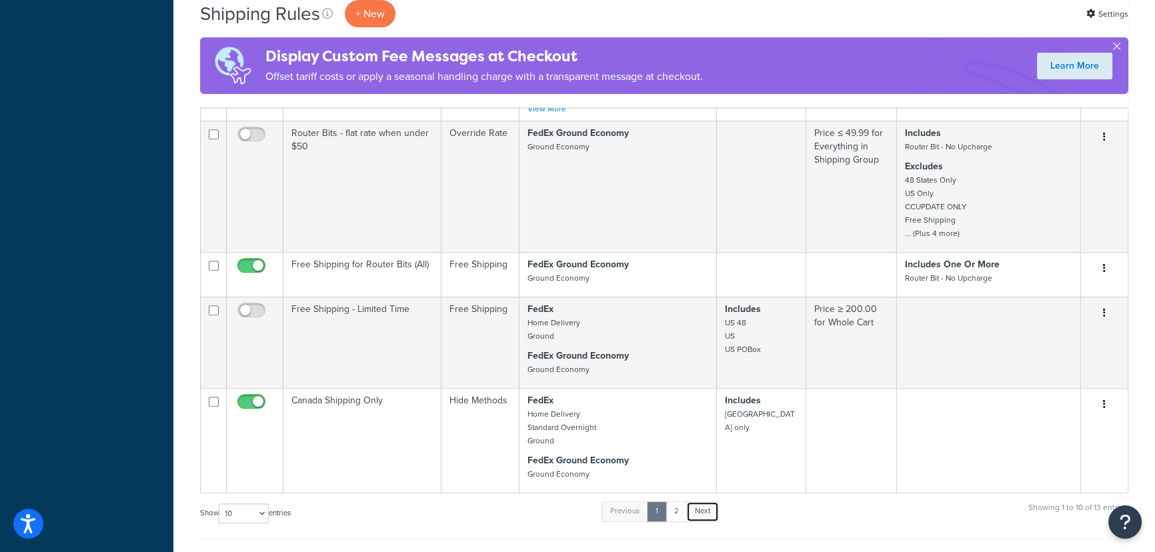
click at [709, 519] on link "Next" at bounding box center [702, 511] width 33 height 20
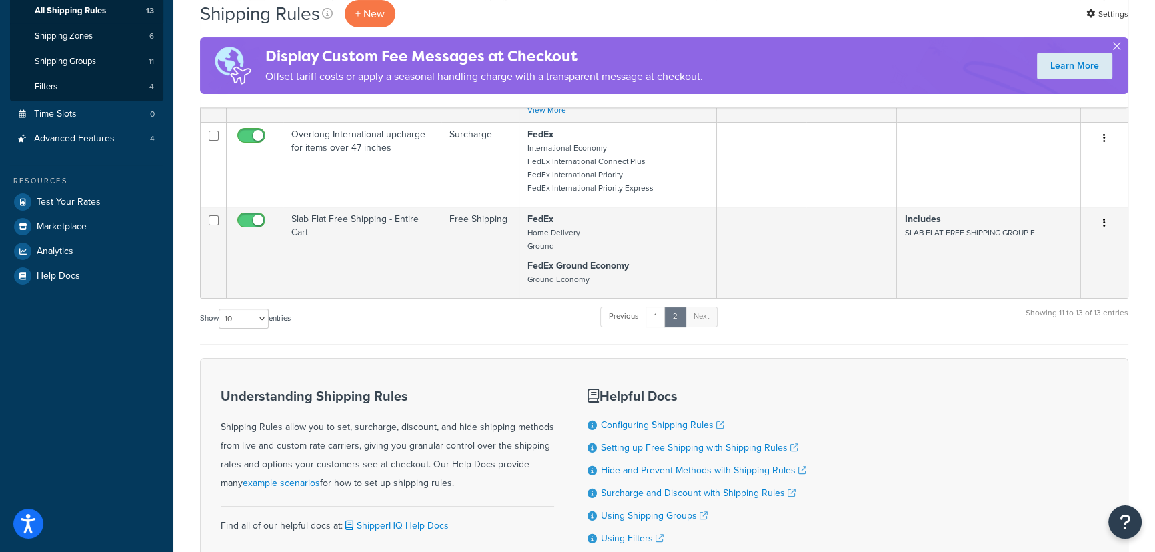
scroll to position [90, 0]
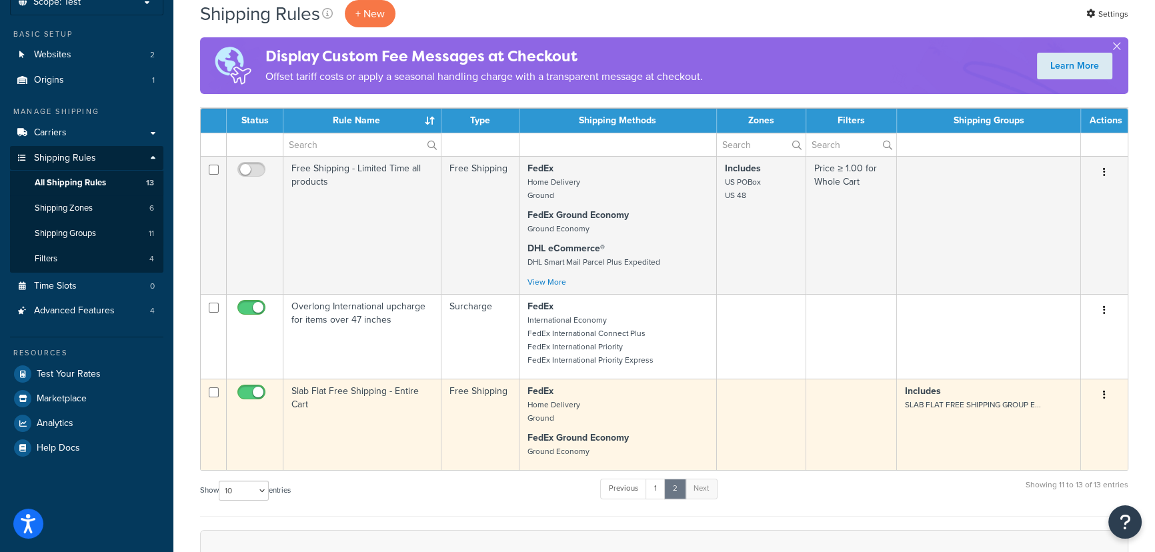
click at [407, 399] on td "Slab Flat Free Shipping - Entire Cart" at bounding box center [362, 424] width 158 height 91
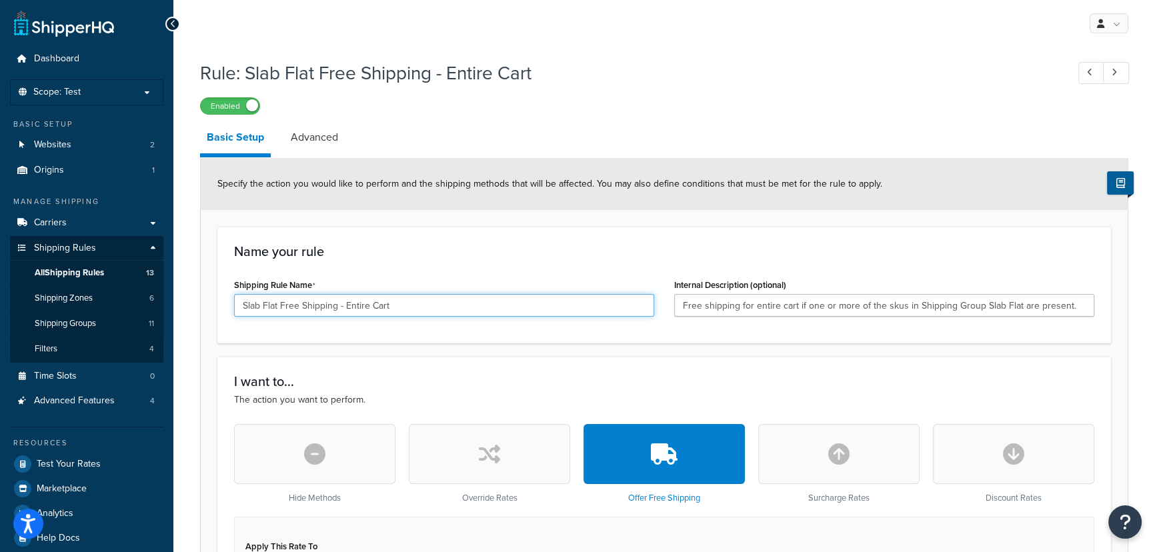
click at [420, 309] on input "Slab Flat Free Shipping - Entire Cart" at bounding box center [444, 305] width 420 height 23
click at [405, 303] on input "Slab Flat Free Shipping - Entire Cart Mis Skus" at bounding box center [444, 305] width 420 height 23
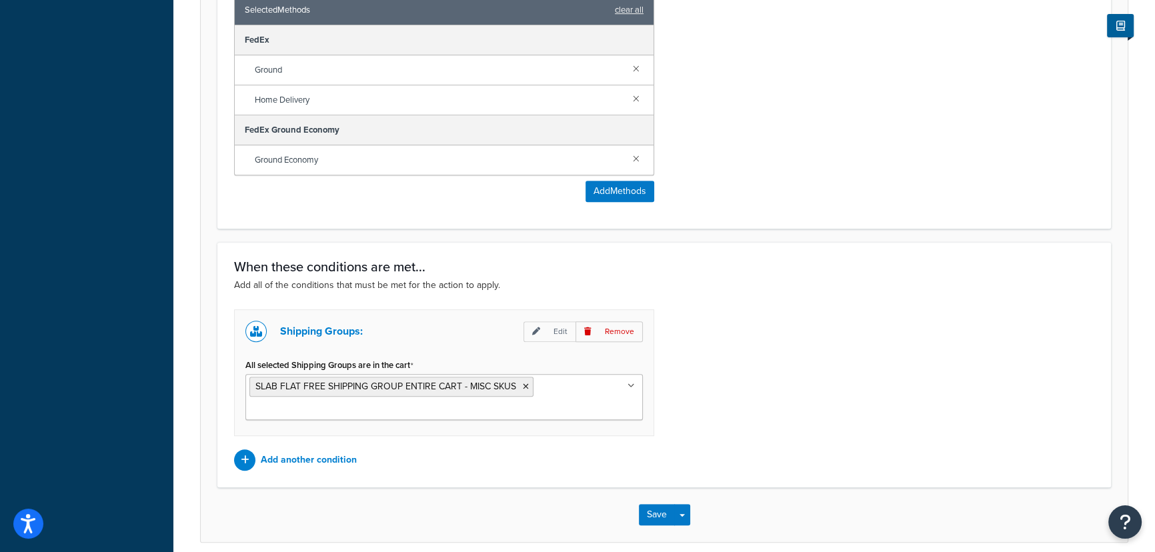
scroll to position [785, 0]
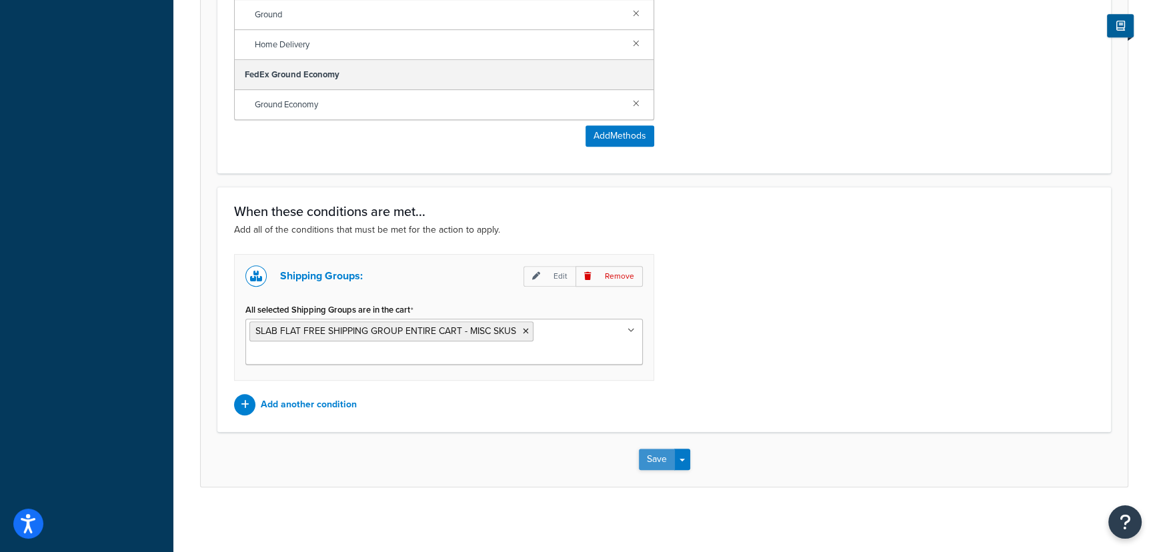
type input "Slab Flat Free Shipping - Entire Cart Misc Skus"
click at [653, 453] on button "Save" at bounding box center [657, 459] width 36 height 21
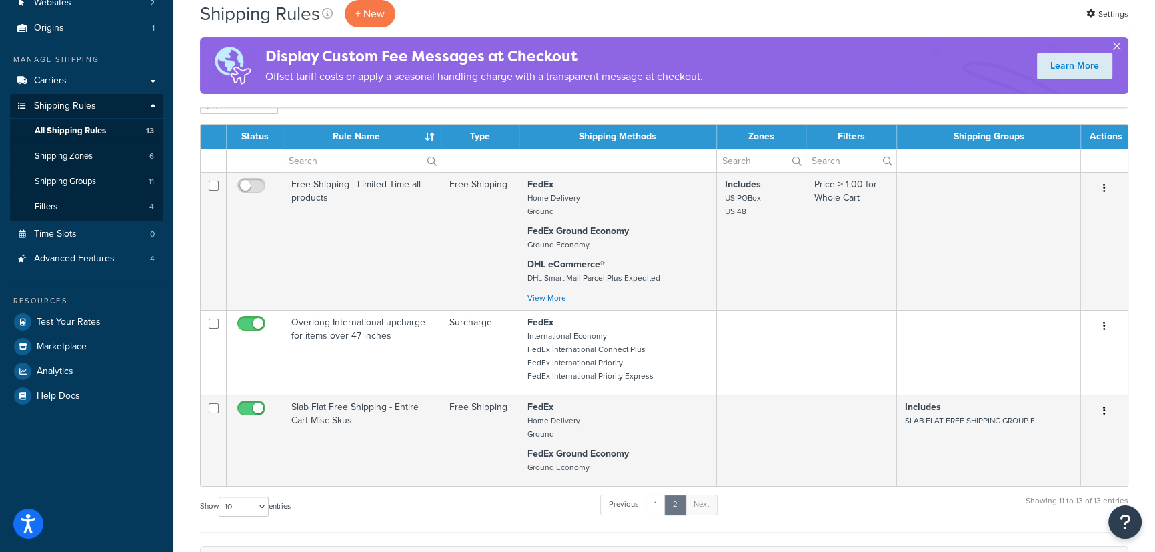
scroll to position [242, 0]
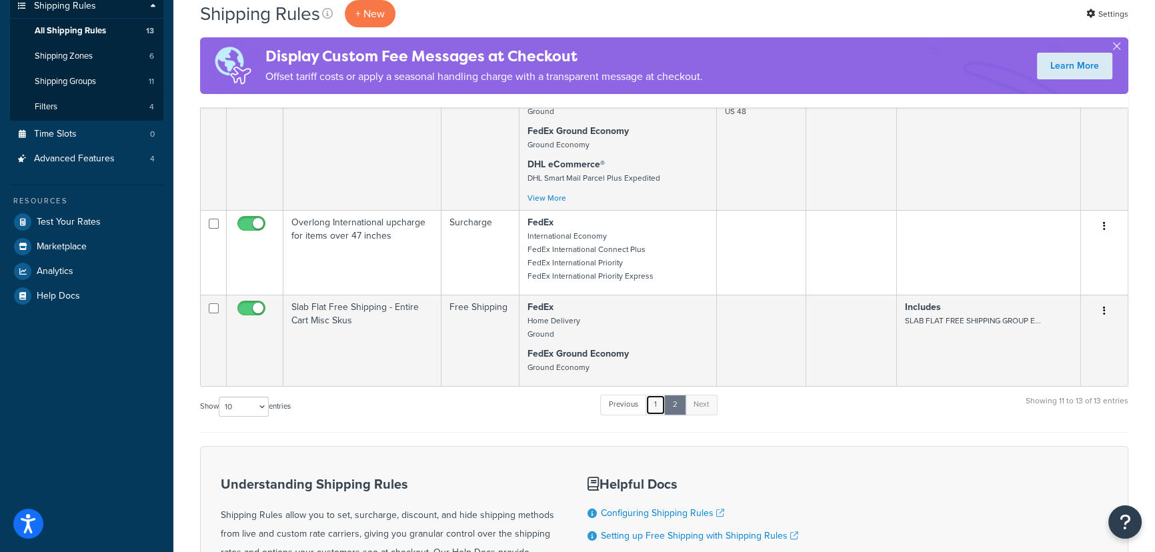
click at [650, 409] on link "1" at bounding box center [655, 405] width 20 height 20
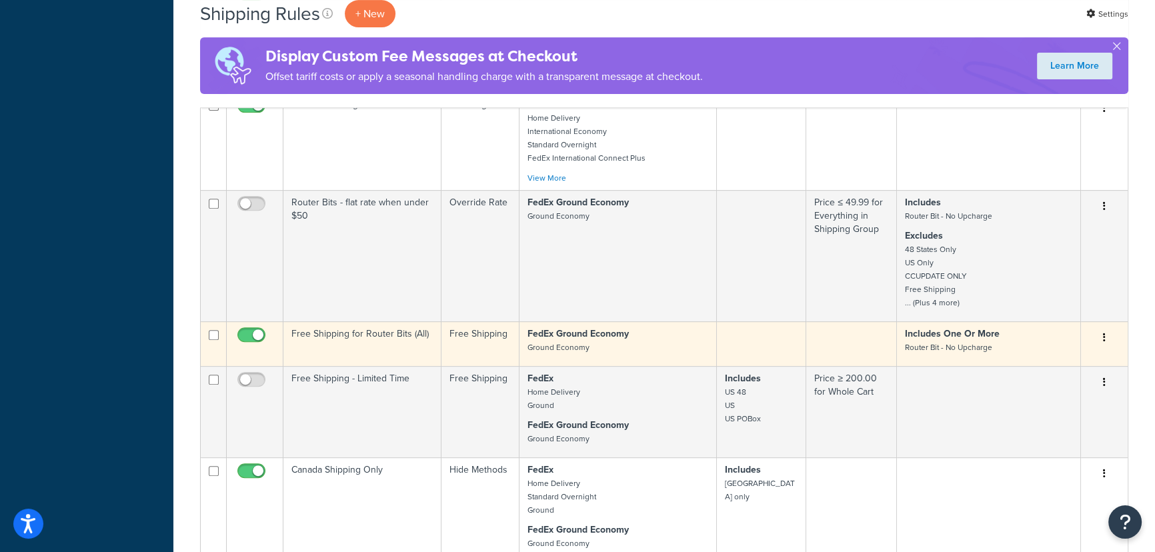
scroll to position [667, 0]
click at [650, 341] on p "FedEx Ground Economy Ground Economy" at bounding box center [617, 339] width 181 height 27
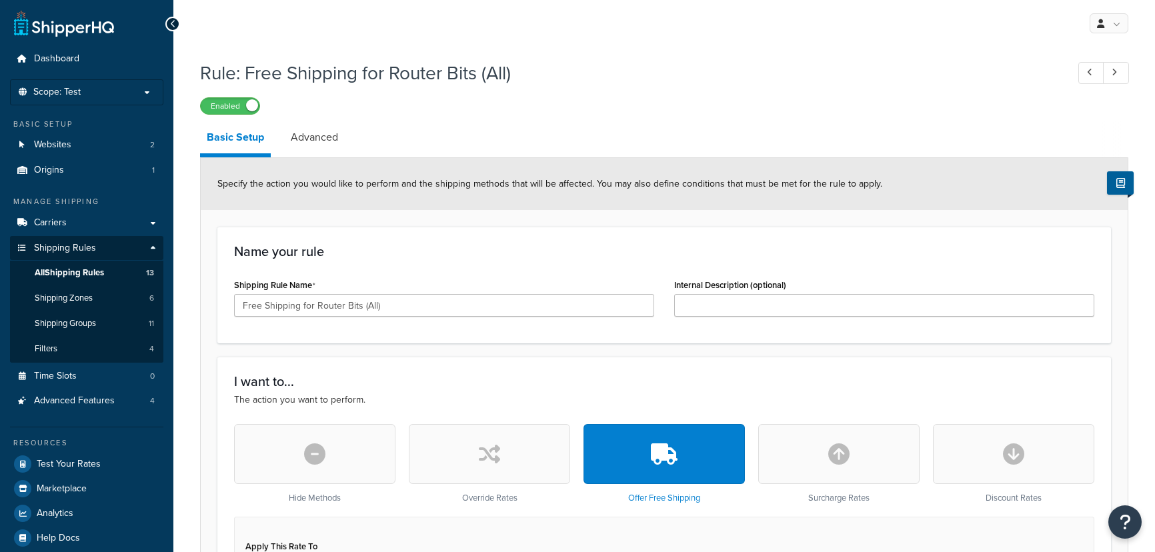
select select "SHIPPING_GROUP"
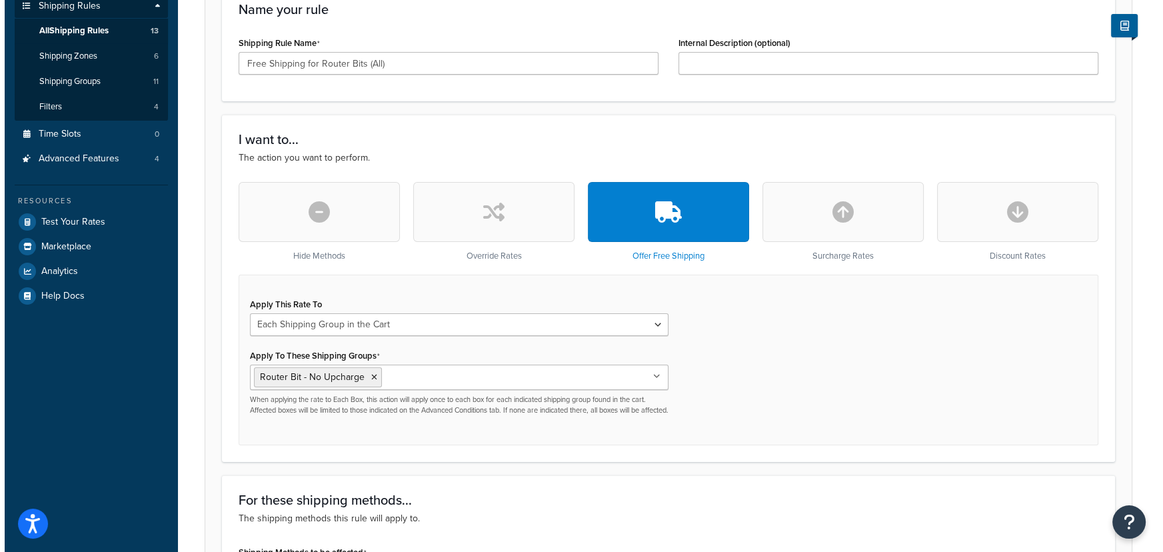
scroll to position [485, 0]
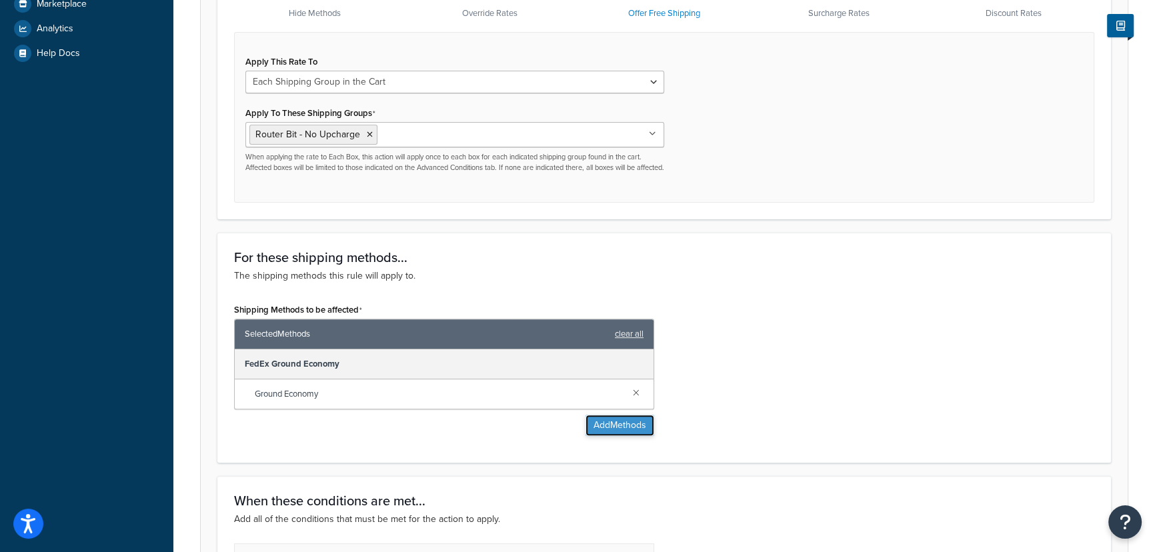
click at [599, 426] on button "Add Methods" at bounding box center [619, 425] width 69 height 21
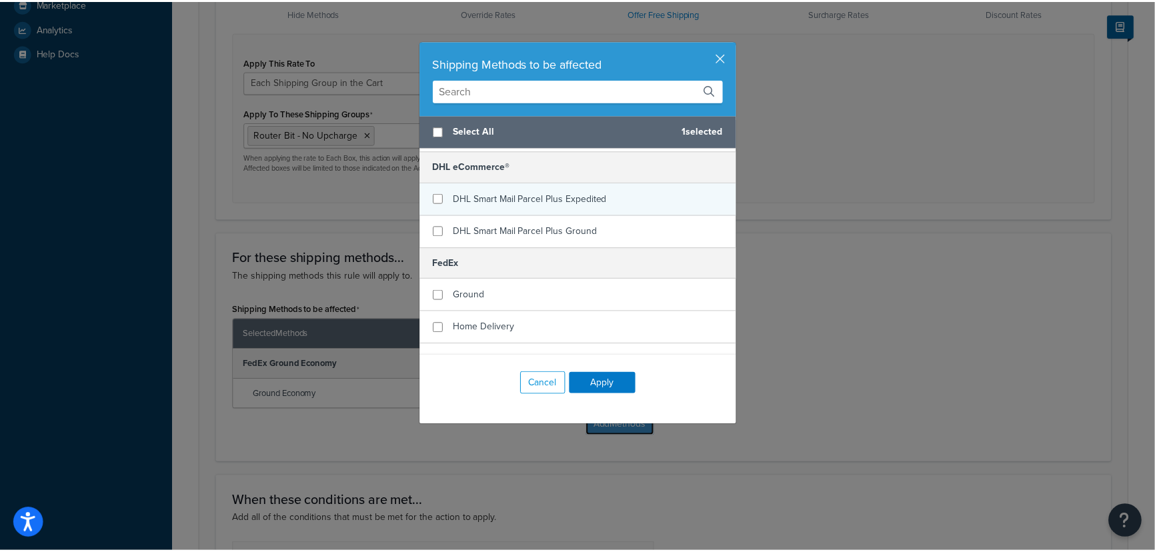
scroll to position [0, 0]
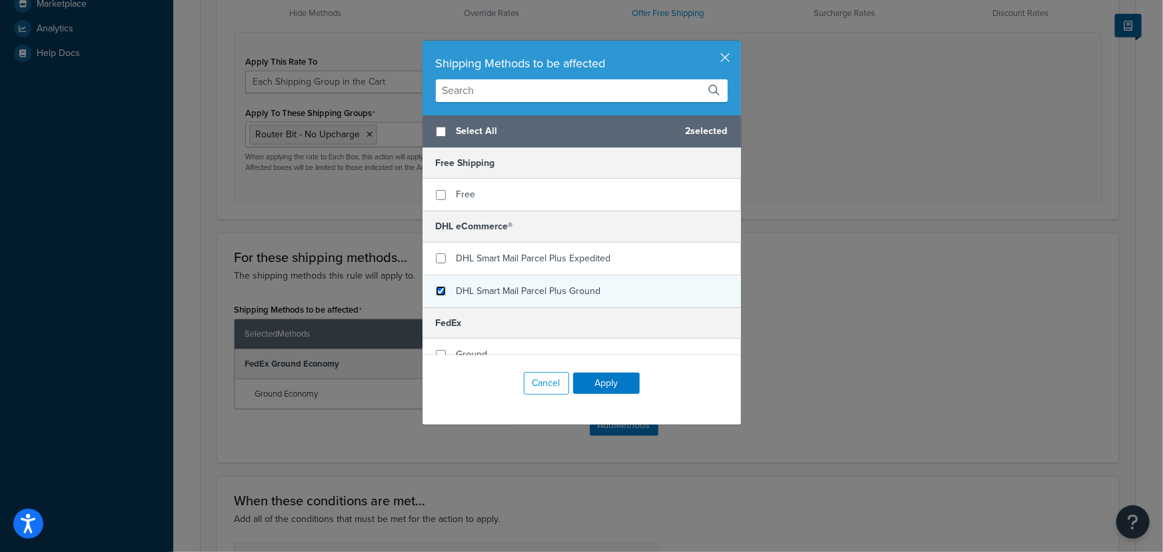
click at [436, 289] on input "checkbox" at bounding box center [441, 291] width 10 height 10
checkbox input "true"
click at [611, 377] on button "Apply" at bounding box center [606, 383] width 67 height 21
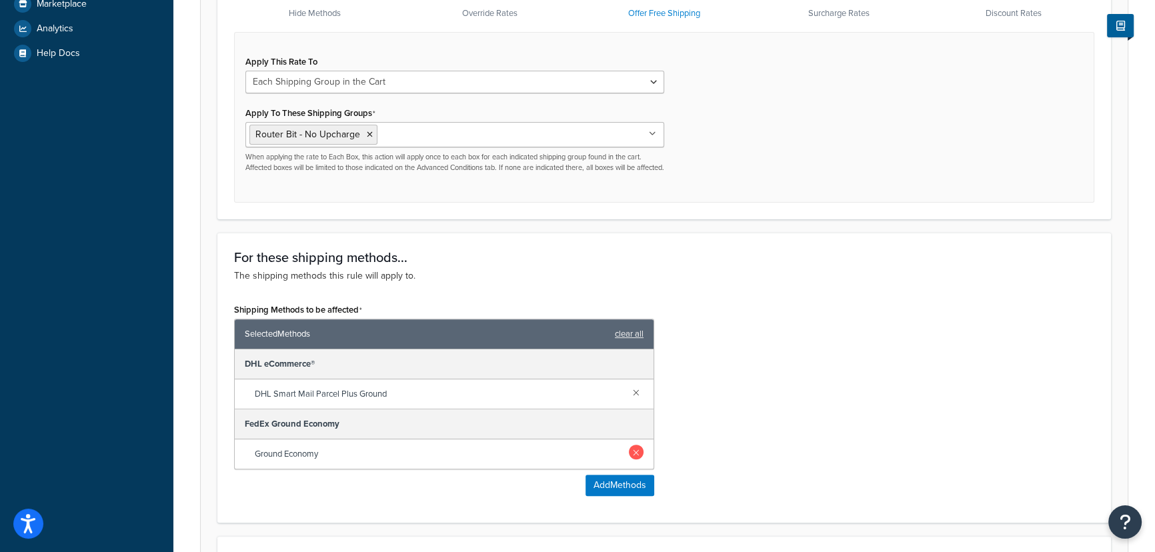
click at [637, 459] on link at bounding box center [636, 452] width 15 height 15
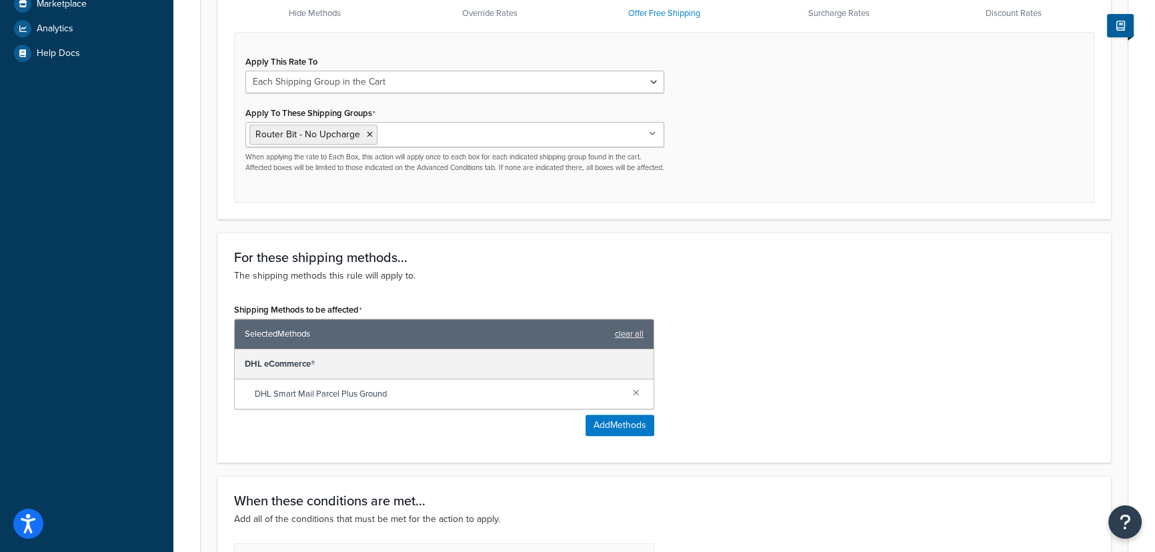
scroll to position [727, 0]
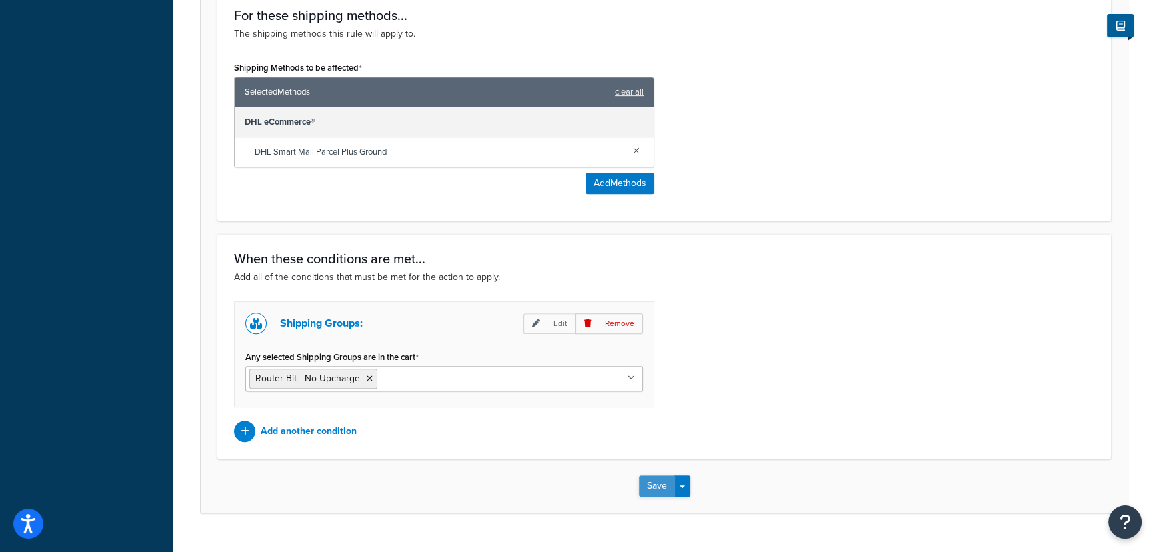
click at [655, 497] on button "Save" at bounding box center [657, 485] width 36 height 21
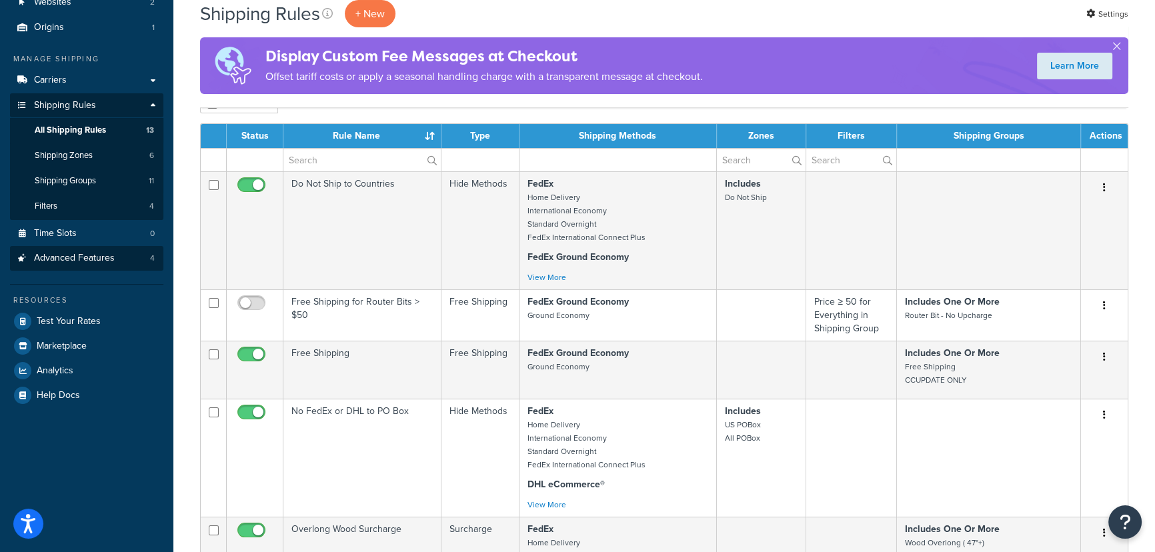
scroll to position [121, 0]
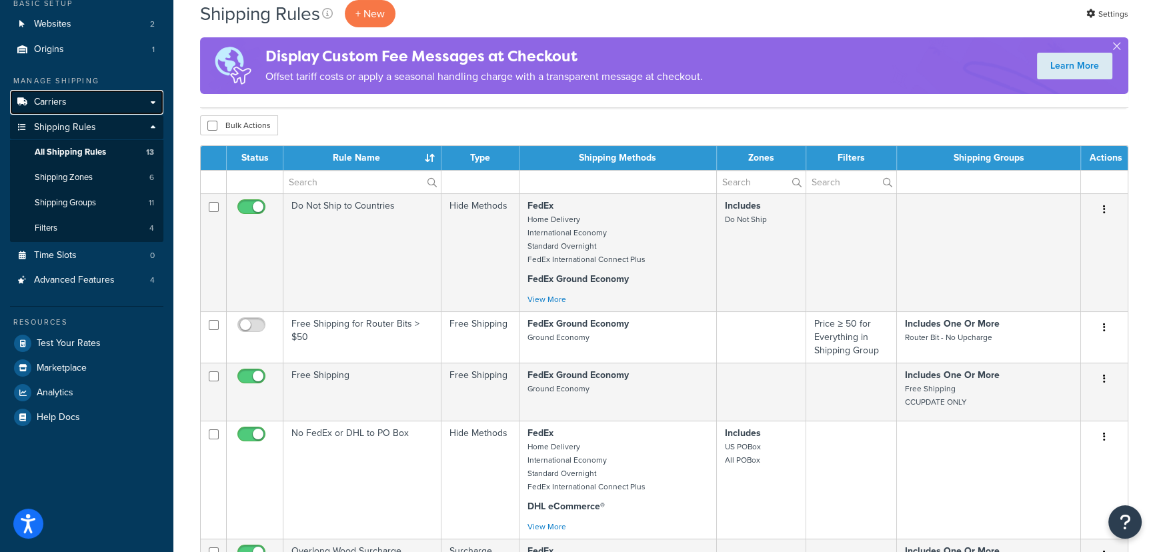
click at [106, 107] on link "Carriers" at bounding box center [86, 102] width 153 height 25
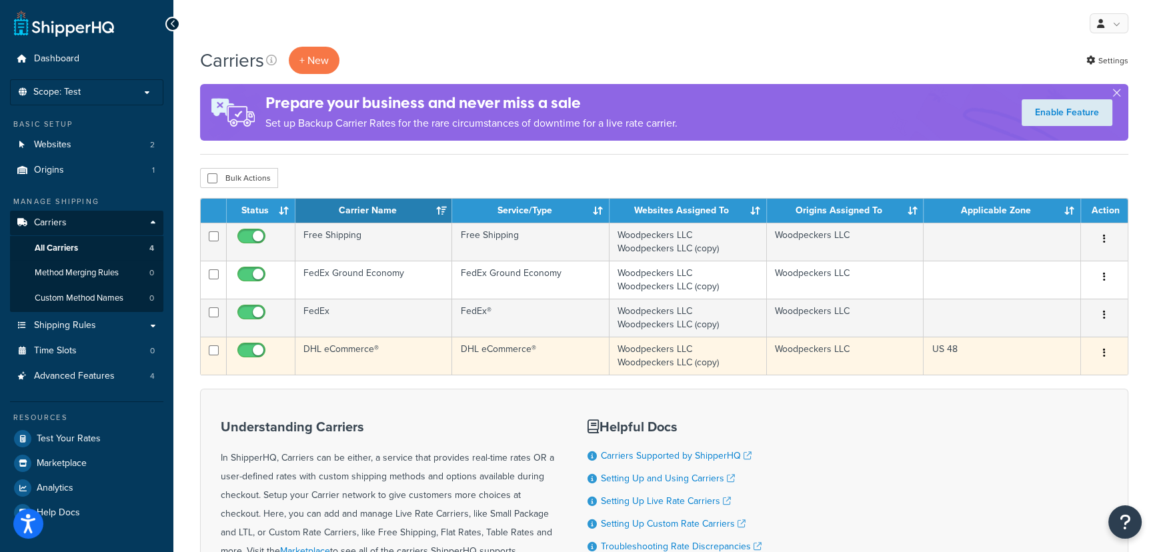
click at [750, 354] on td "Woodpeckers LLC Woodpeckers LLC (copy)" at bounding box center [687, 356] width 157 height 38
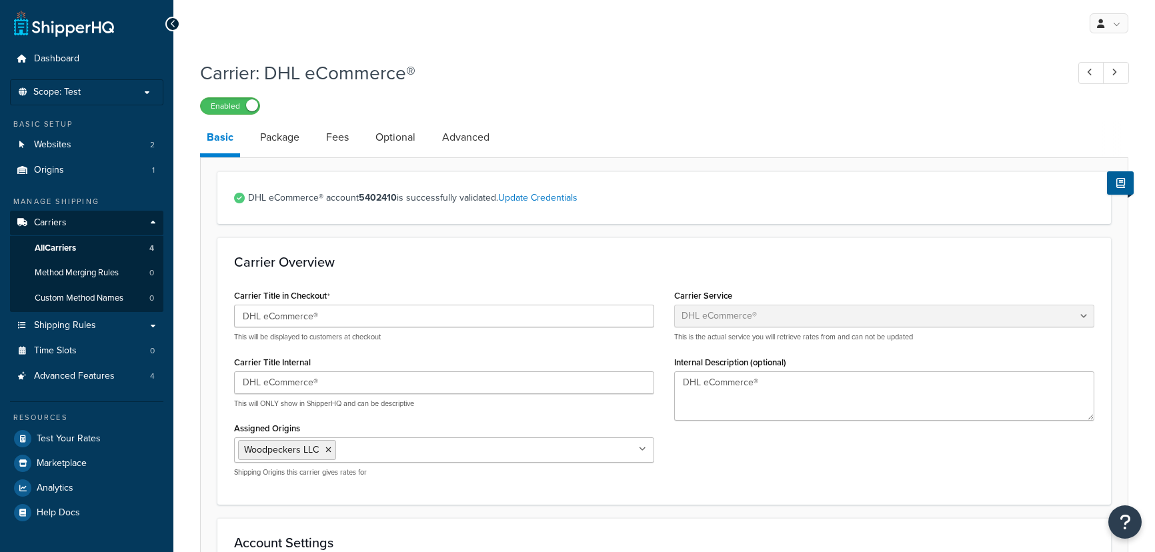
select select "dhlEcommercev4"
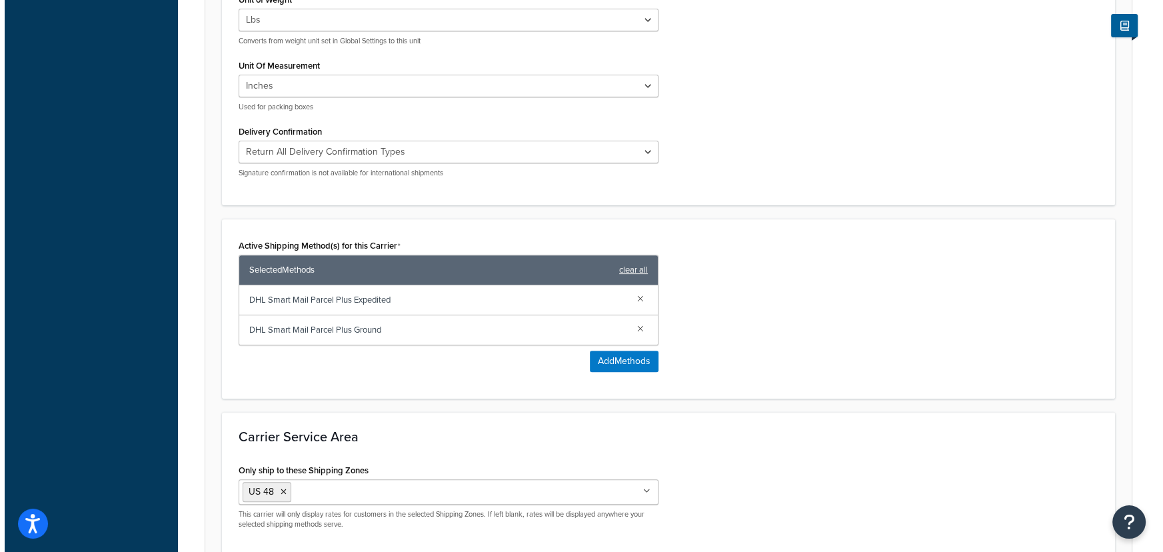
scroll to position [606, 0]
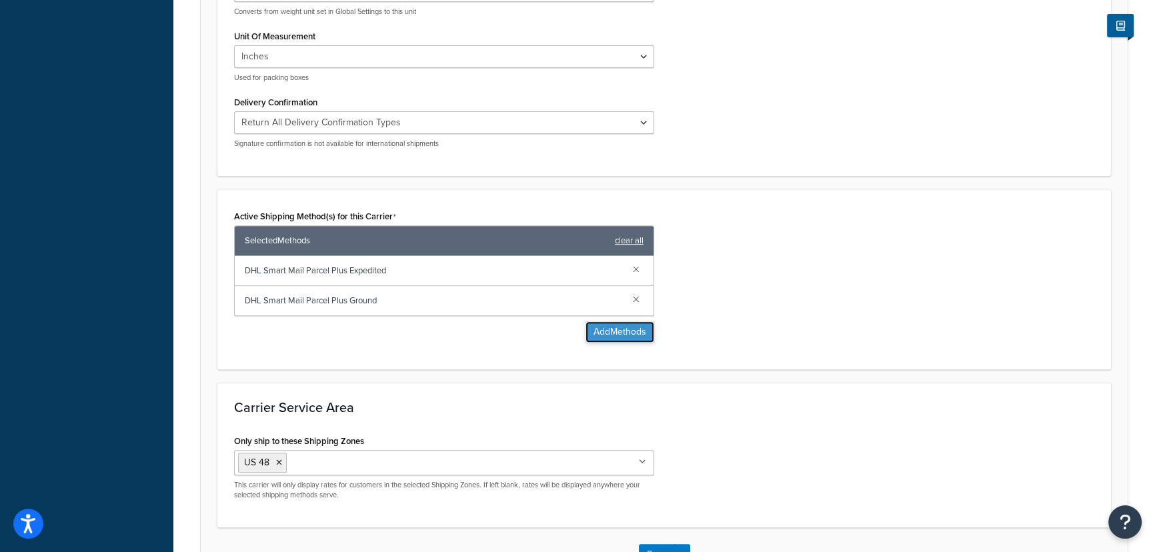
click at [633, 333] on button "Add Methods" at bounding box center [619, 331] width 69 height 21
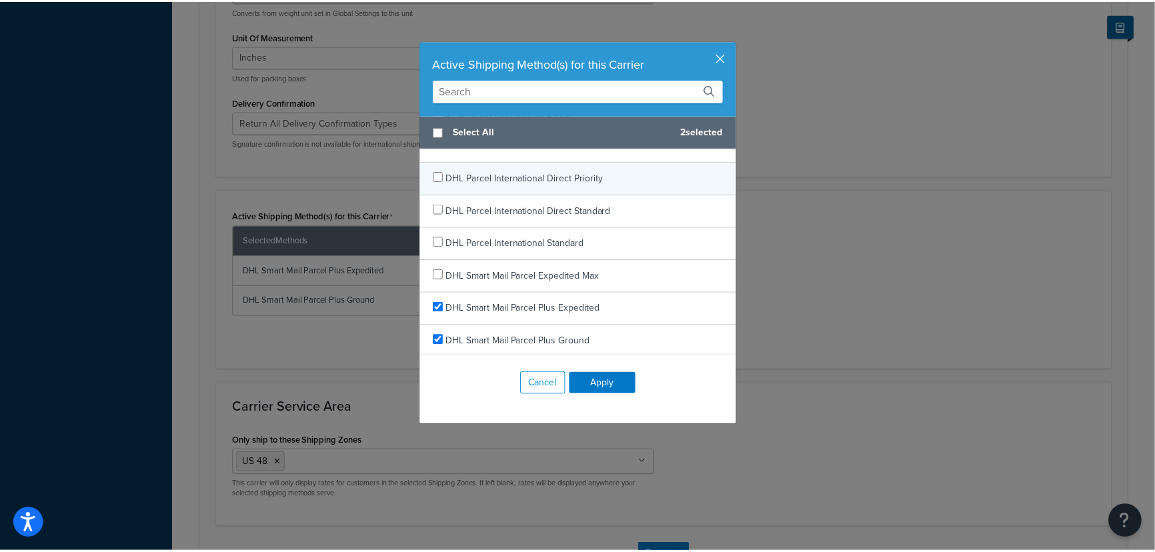
scroll to position [85, 0]
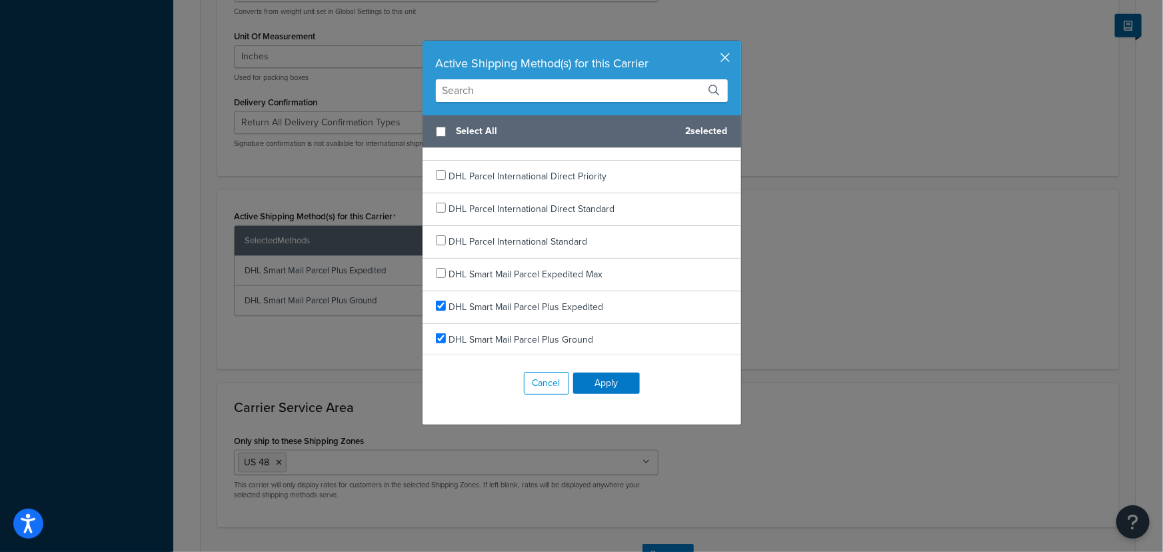
click at [738, 44] on button "button" at bounding box center [739, 42] width 3 height 3
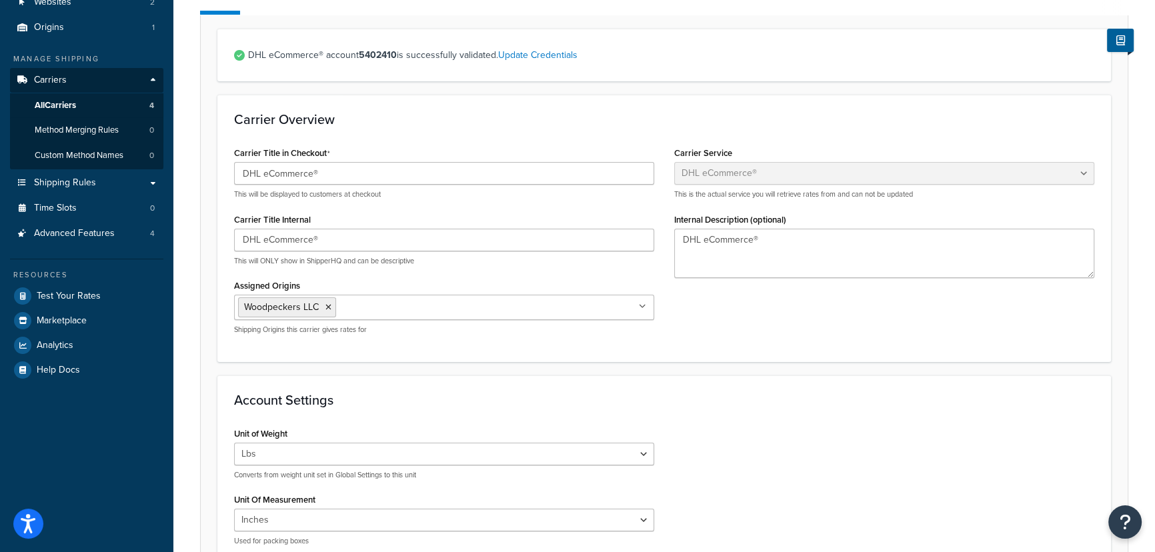
scroll to position [0, 0]
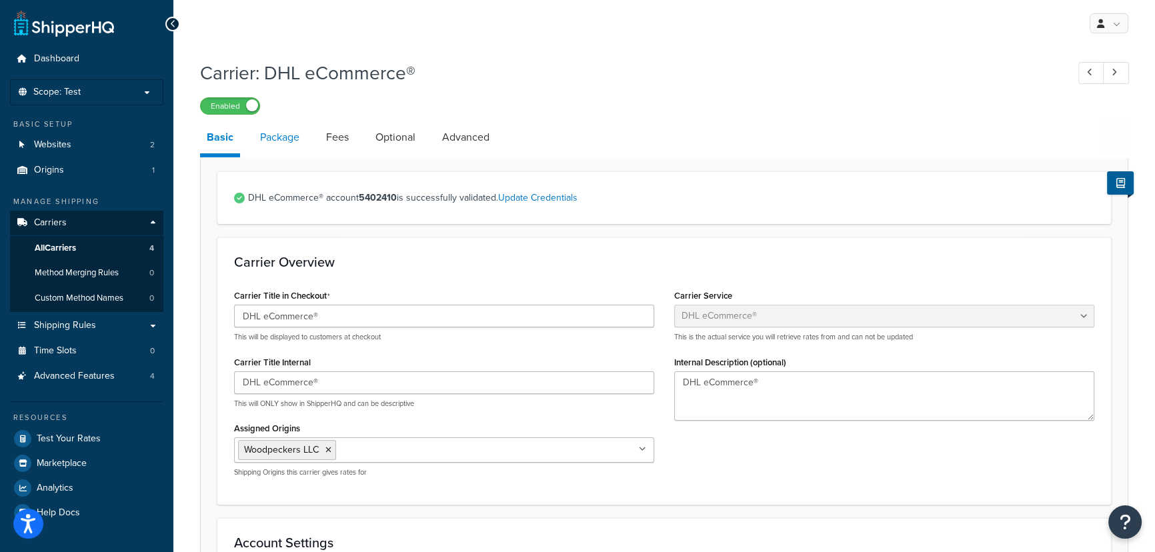
click at [283, 133] on link "Package" at bounding box center [279, 137] width 53 height 32
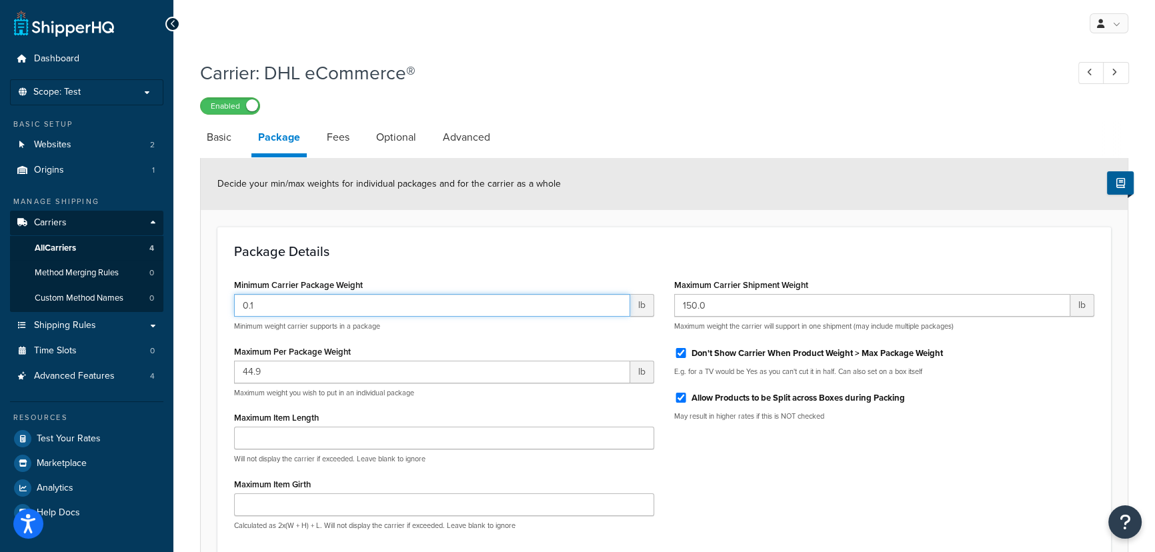
click at [325, 309] on input "0.1" at bounding box center [432, 305] width 396 height 23
type input "0.001"
click at [754, 447] on div "Minimum Carrier Package Weight 0.001 lb Minimum weight carrier supports in a pa…" at bounding box center [664, 407] width 880 height 265
click at [331, 140] on link "Fees" at bounding box center [338, 137] width 36 height 32
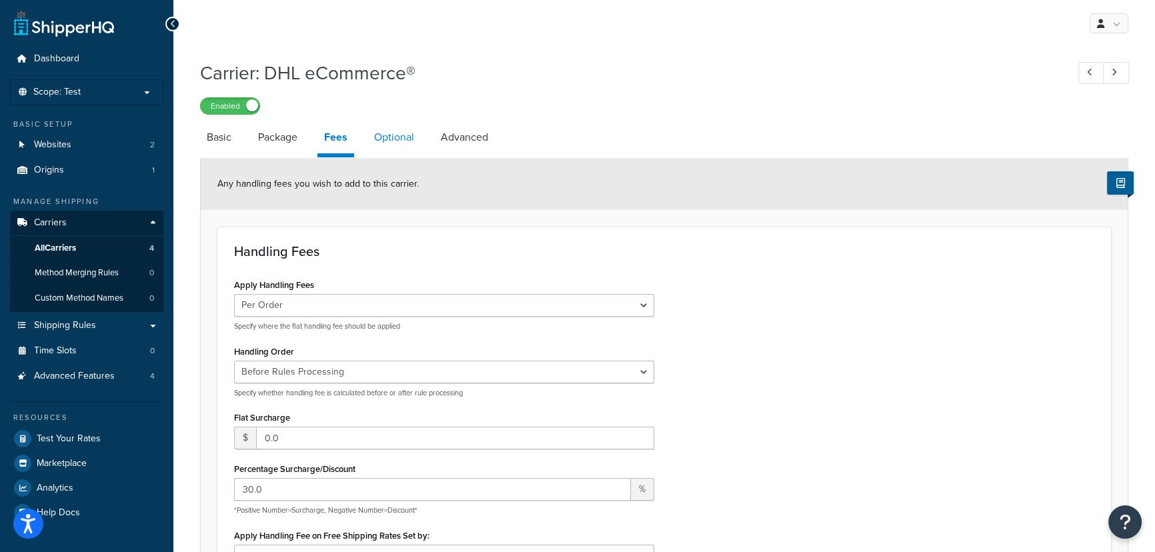
click at [387, 147] on link "Optional" at bounding box center [393, 137] width 53 height 32
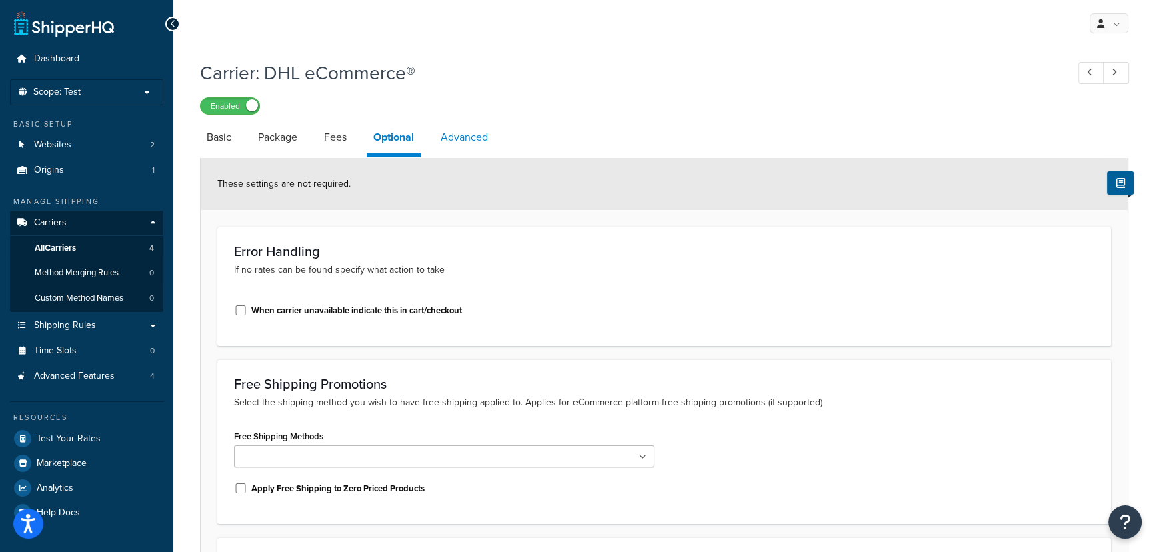
click at [459, 140] on link "Advanced" at bounding box center [464, 137] width 61 height 32
select select "false"
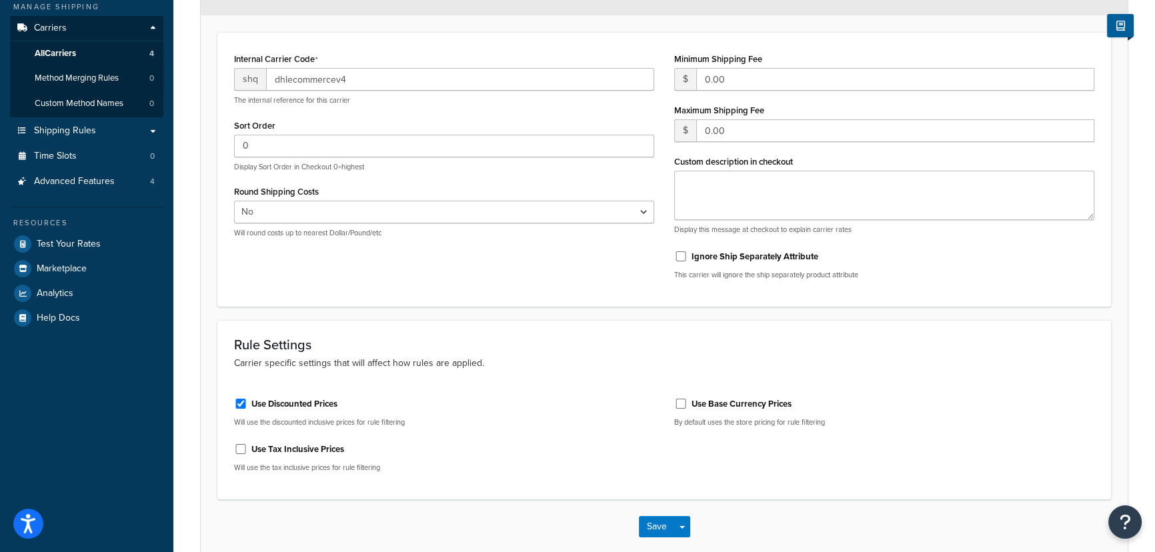
scroll to position [263, 0]
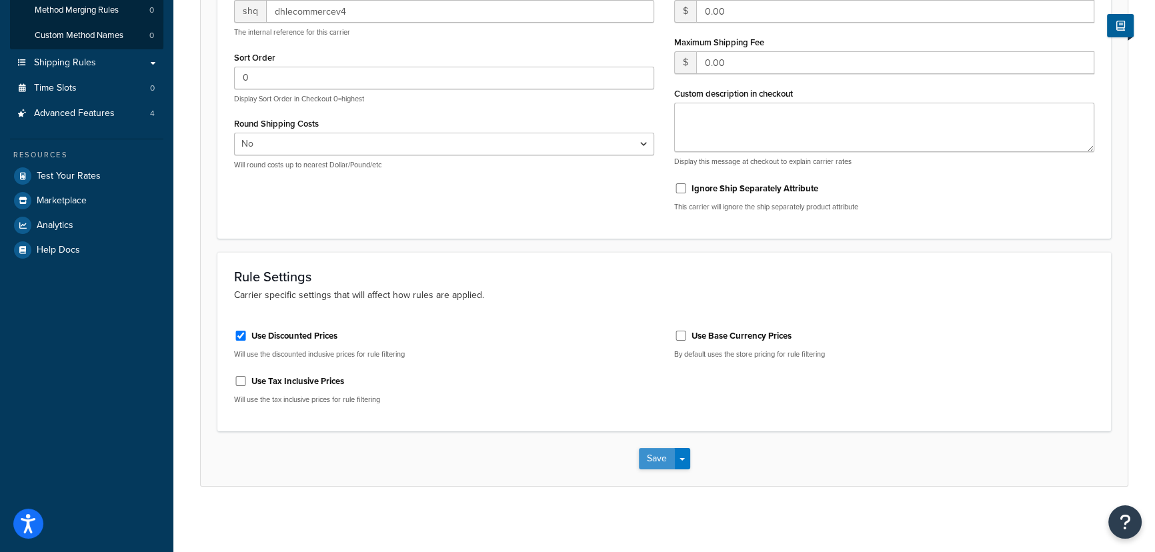
click at [646, 460] on button "Save" at bounding box center [657, 458] width 36 height 21
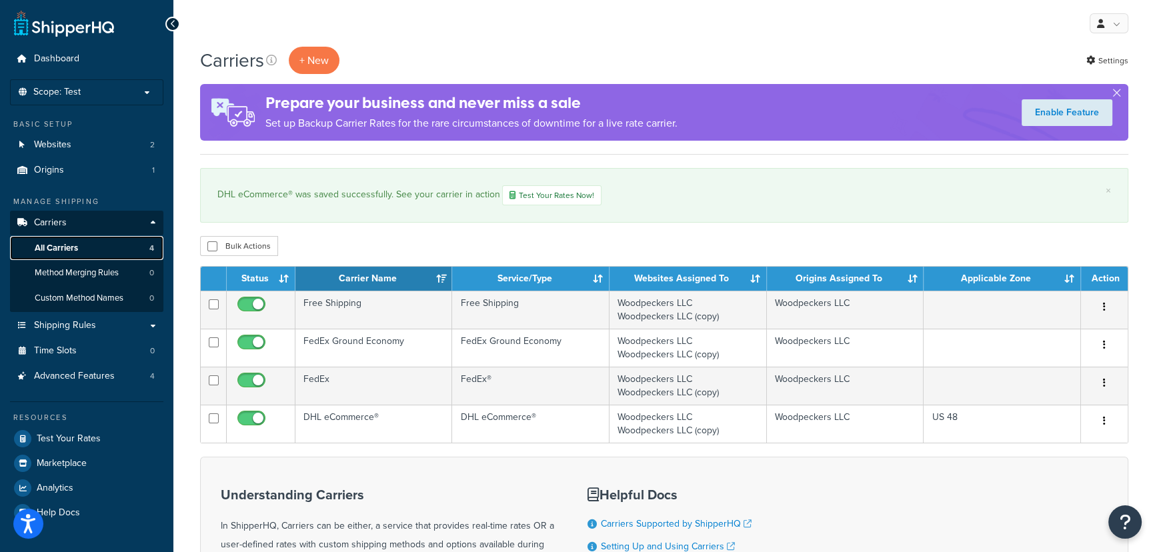
click at [79, 253] on link "All Carriers 4" at bounding box center [86, 248] width 153 height 25
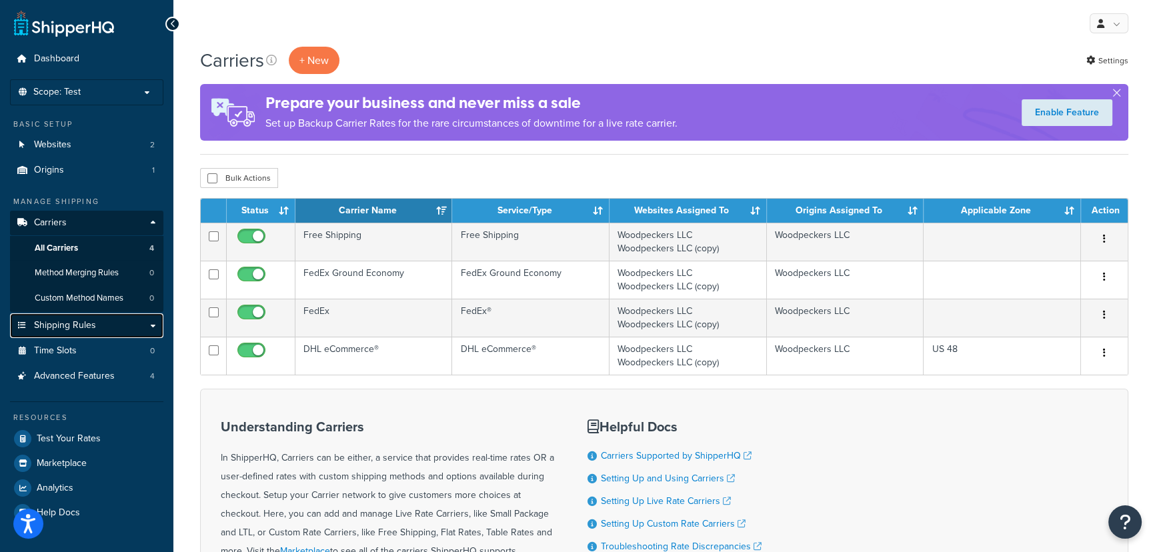
click at [97, 321] on link "Shipping Rules" at bounding box center [86, 325] width 153 height 25
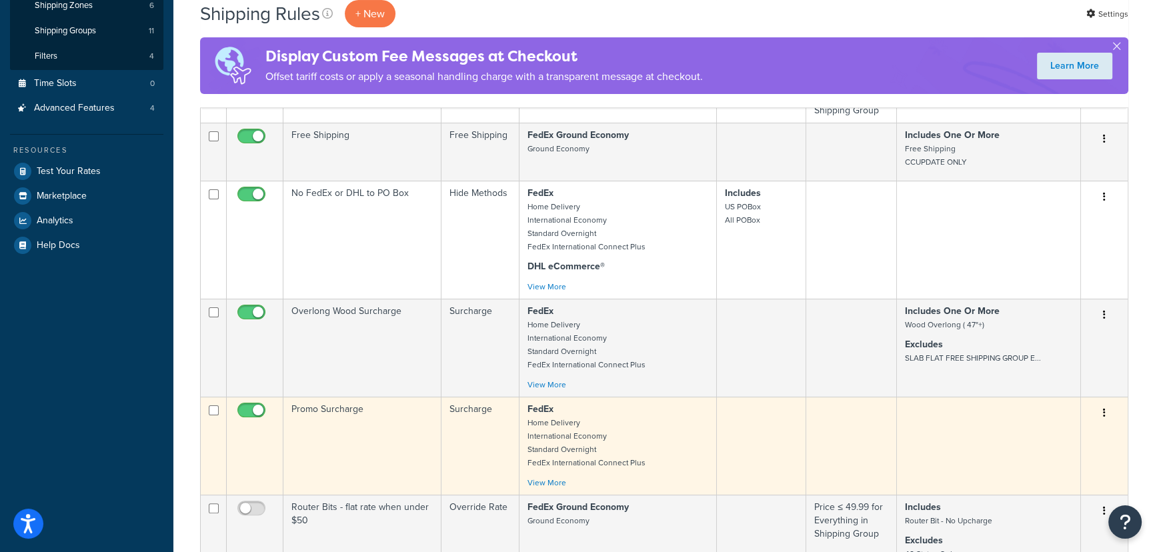
scroll to position [121, 0]
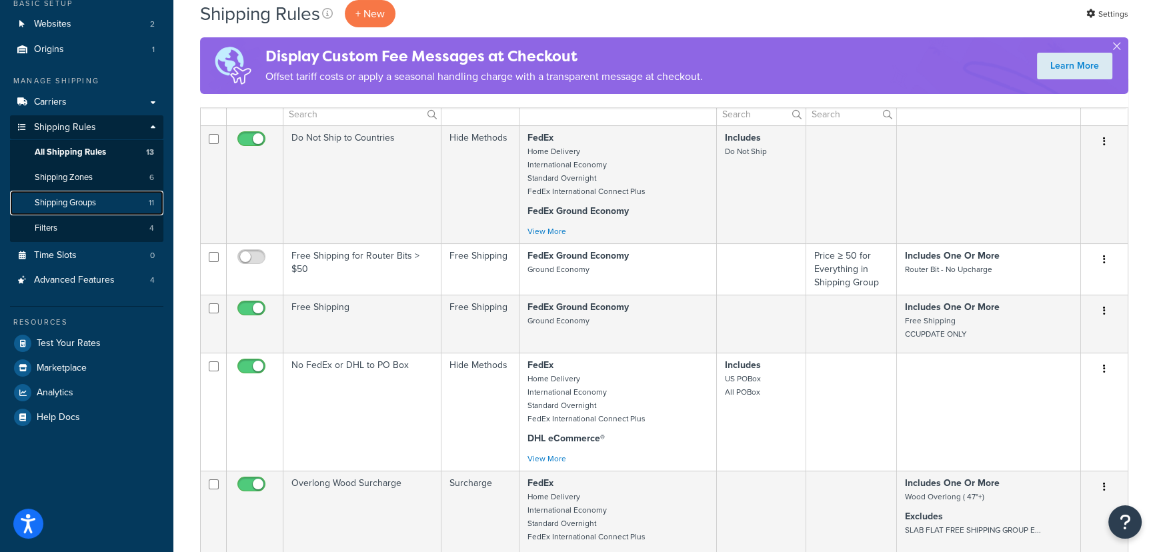
click at [87, 195] on link "Shipping Groups 11" at bounding box center [86, 203] width 153 height 25
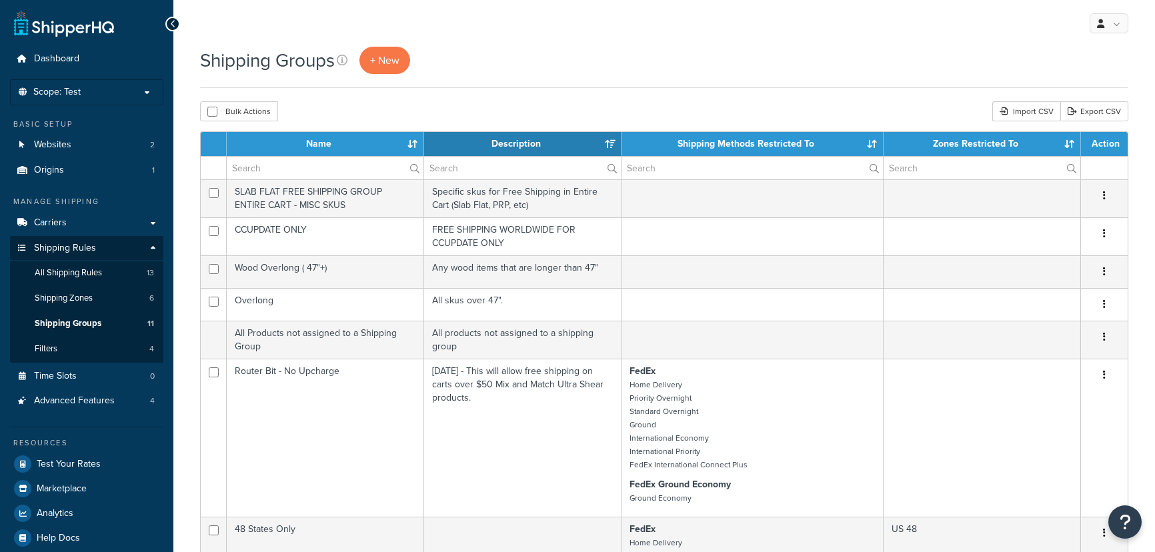
select select "15"
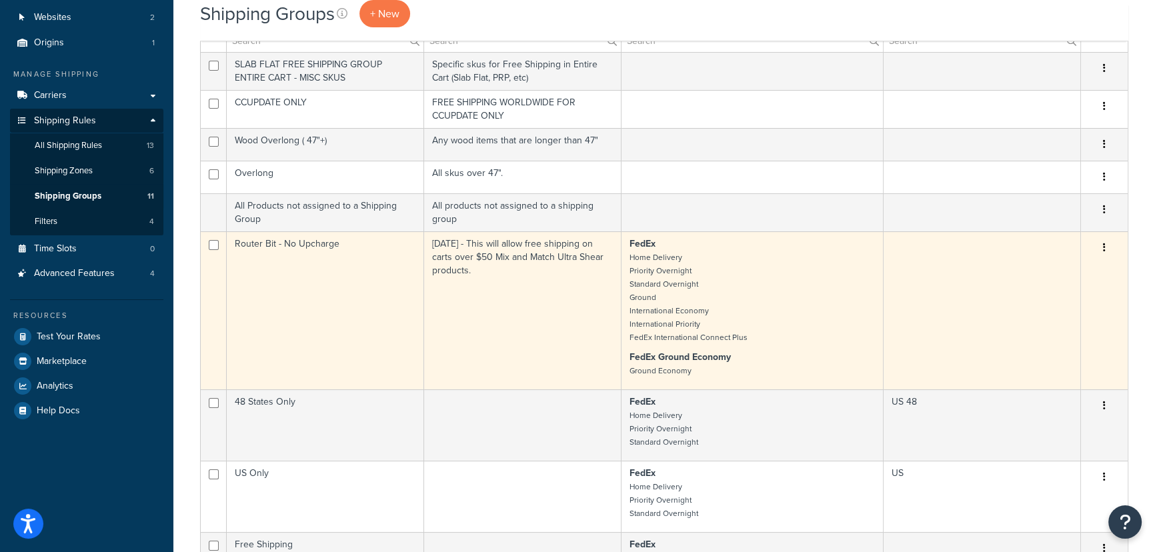
scroll to position [121, 0]
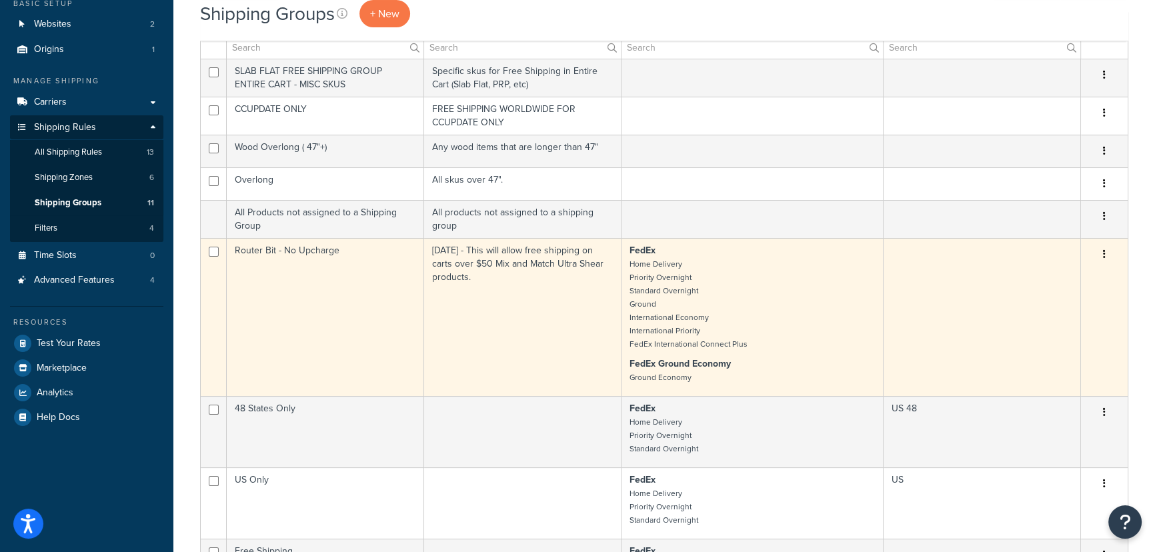
click at [780, 287] on p "FedEx Home Delivery Priority Overnight Standard Overnight Ground International …" at bounding box center [751, 297] width 245 height 107
click at [704, 296] on p "FedEx Home Delivery Priority Overnight Standard Overnight Ground International …" at bounding box center [751, 297] width 245 height 107
click at [1105, 253] on icon "button" at bounding box center [1104, 253] width 3 height 9
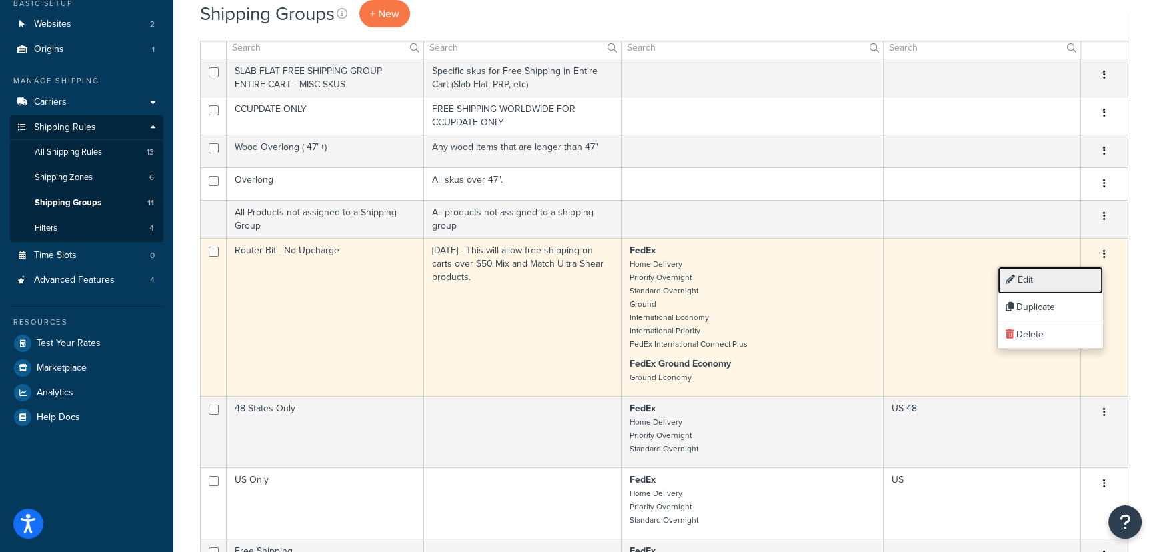
click at [1067, 280] on link "Edit" at bounding box center [1049, 280] width 105 height 27
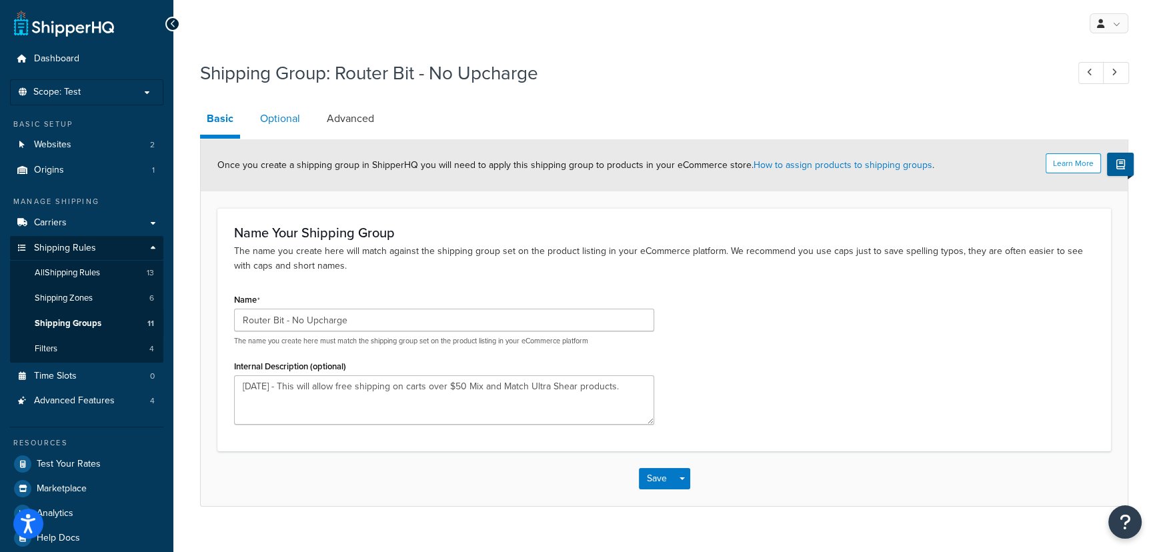
click at [295, 121] on link "Optional" at bounding box center [279, 119] width 53 height 32
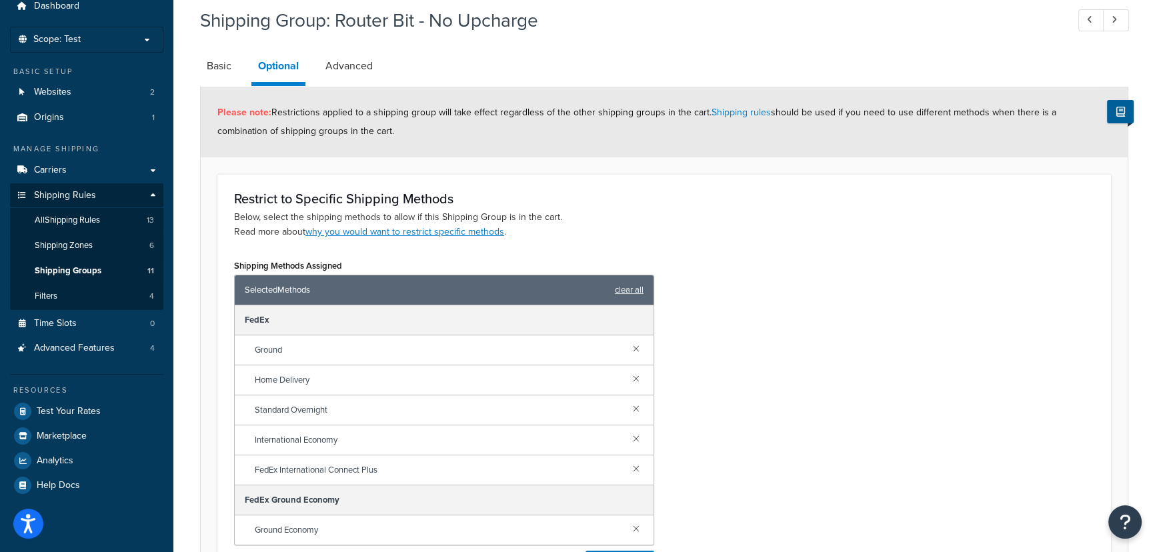
scroll to position [121, 0]
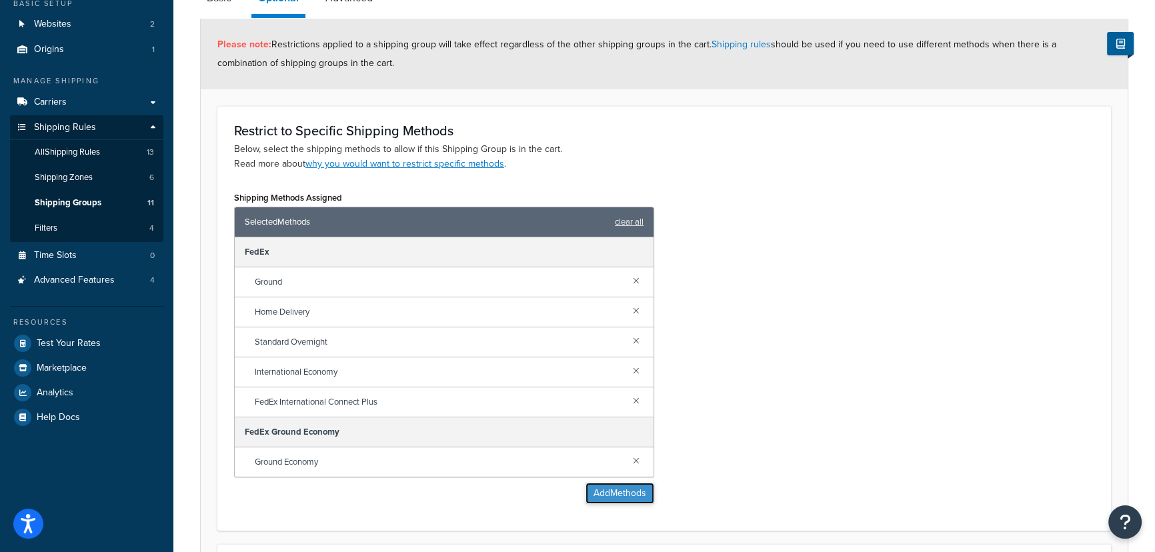
click at [638, 497] on button "Add Methods" at bounding box center [619, 493] width 69 height 21
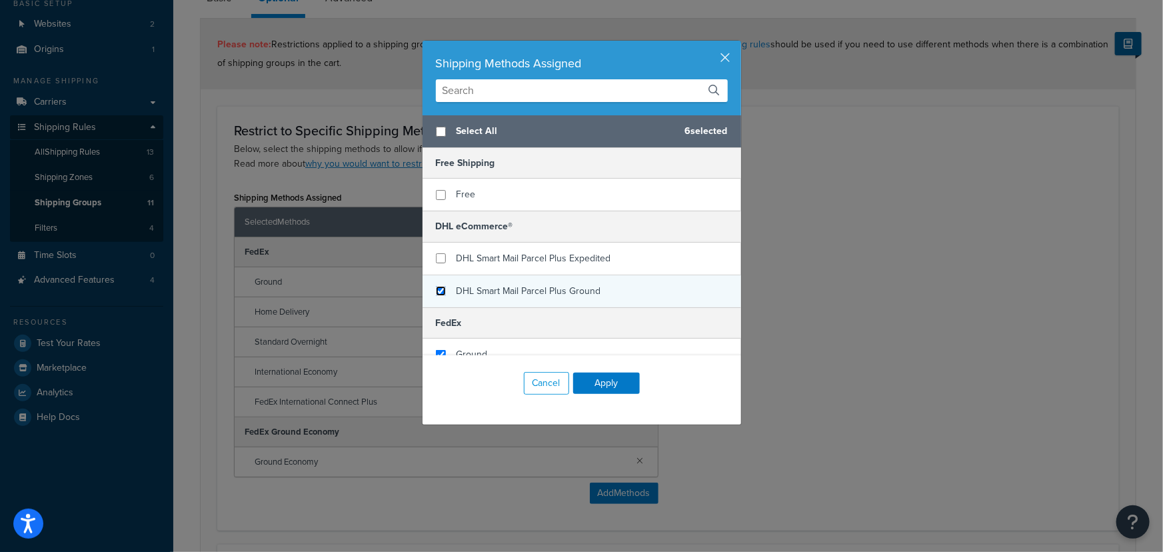
click at [436, 287] on input "checkbox" at bounding box center [441, 291] width 10 height 10
checkbox input "true"
click at [607, 383] on button "Apply" at bounding box center [606, 383] width 67 height 21
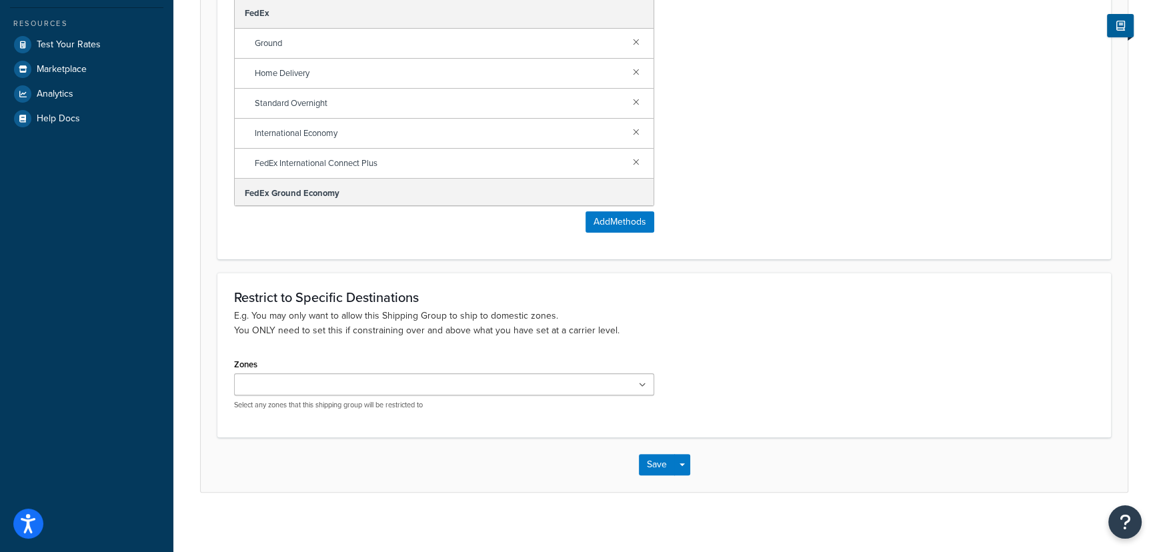
scroll to position [426, 0]
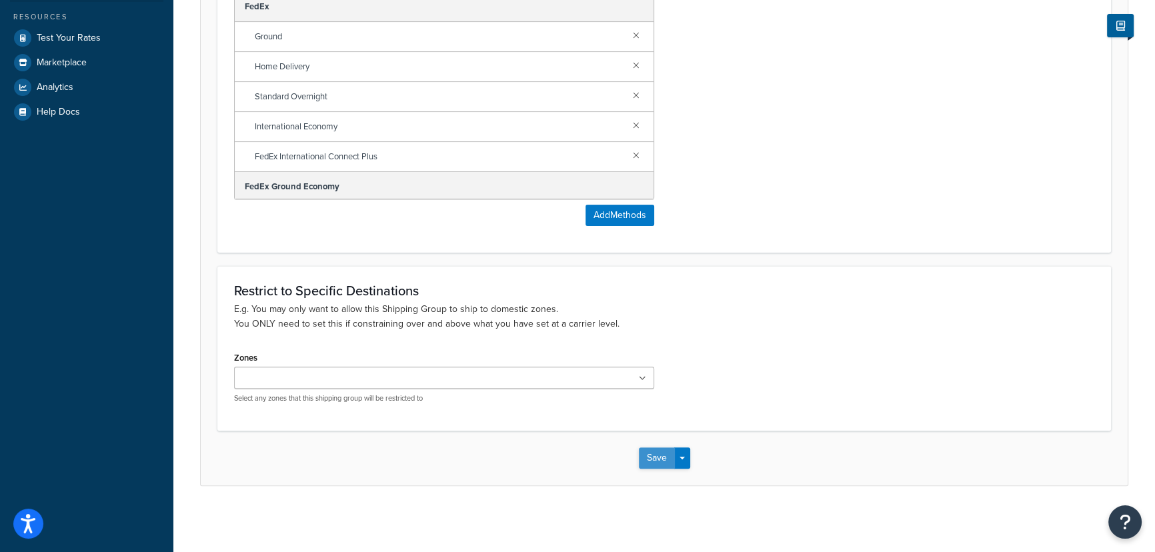
click at [655, 461] on button "Save" at bounding box center [657, 457] width 36 height 21
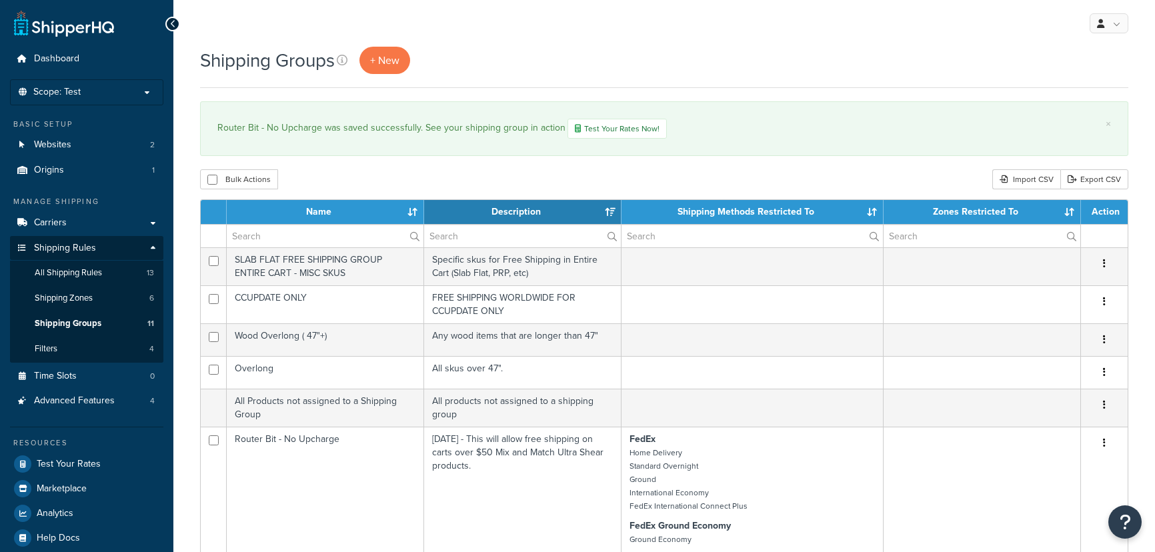
select select "15"
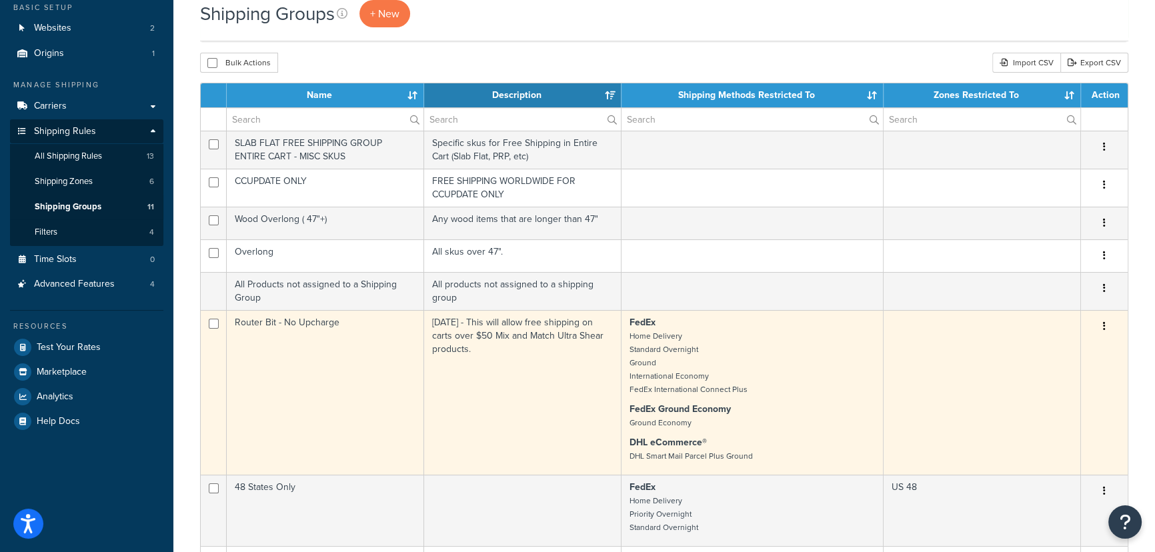
scroll to position [121, 0]
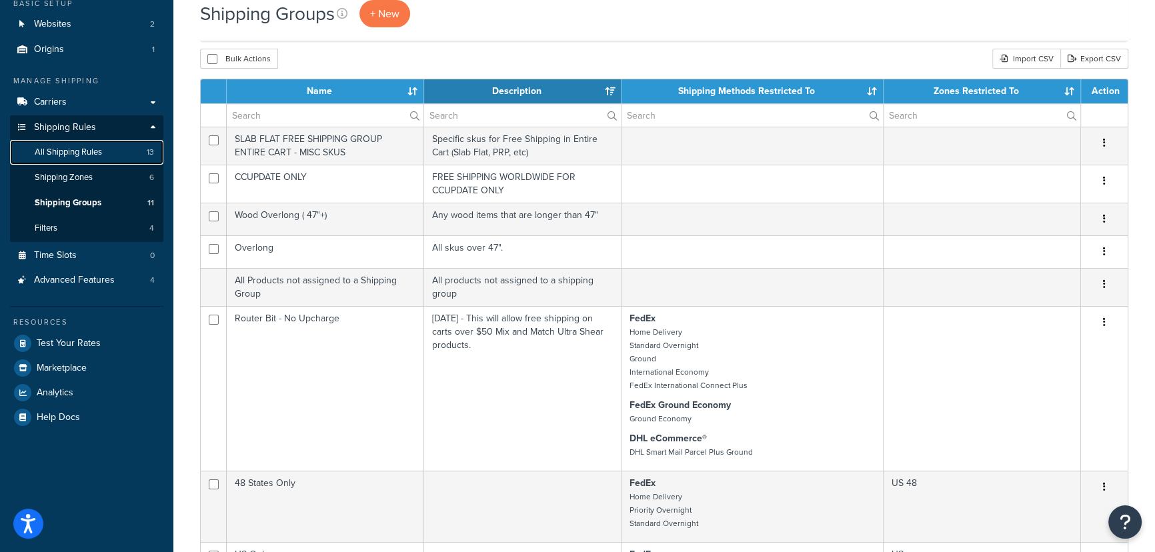
click at [99, 152] on span "All Shipping Rules" at bounding box center [68, 152] width 67 height 11
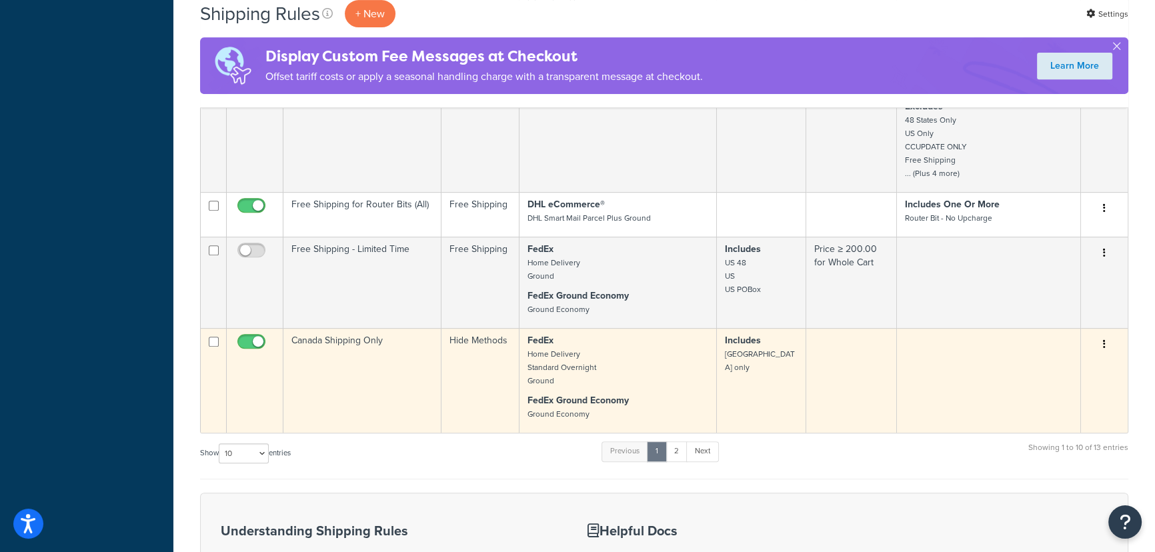
scroll to position [727, 0]
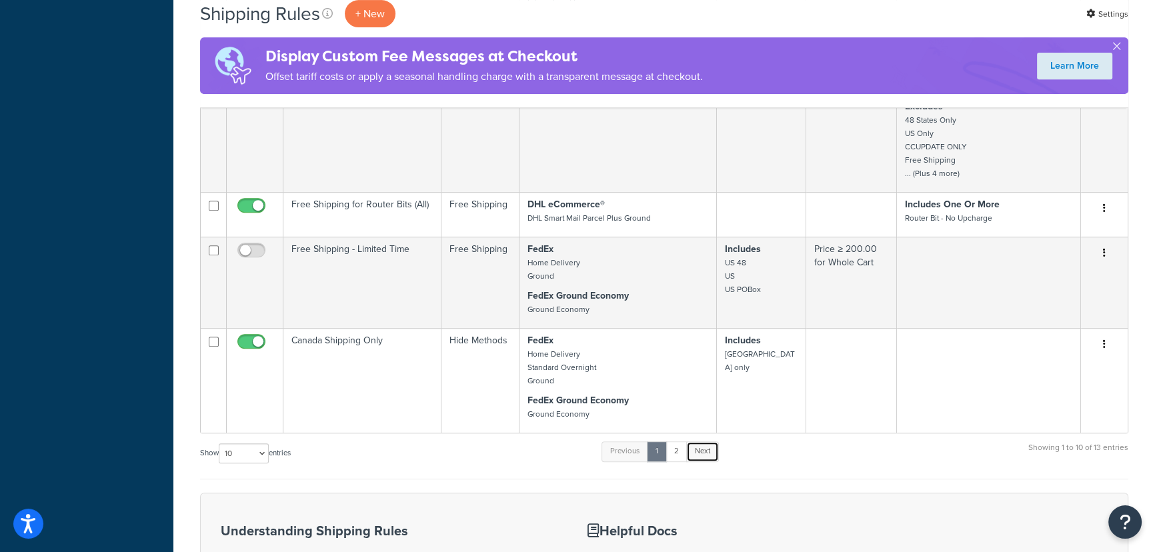
click at [704, 456] on link "Next" at bounding box center [702, 451] width 33 height 20
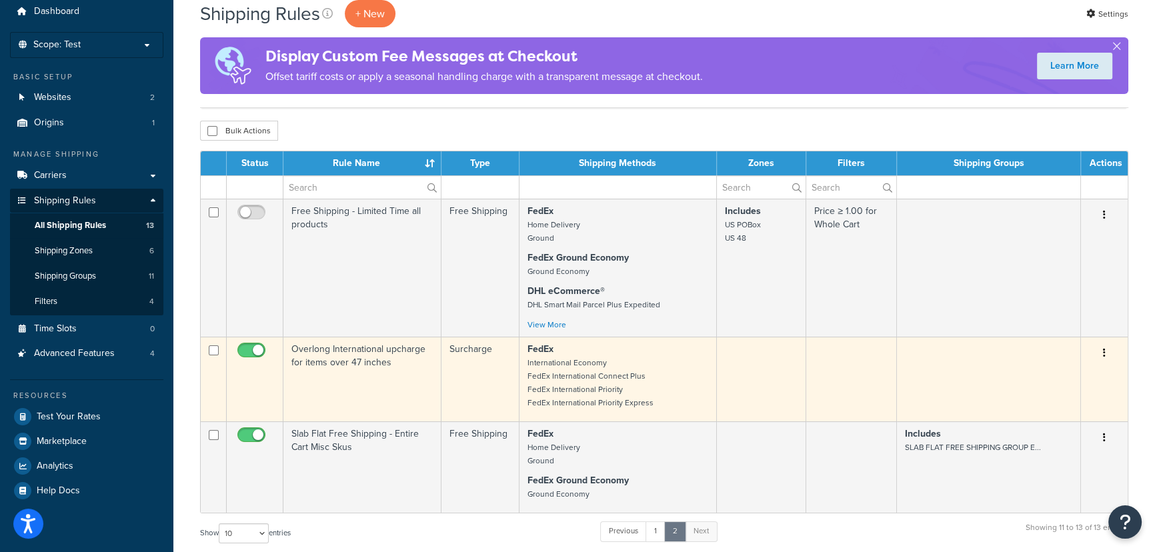
scroll to position [121, 0]
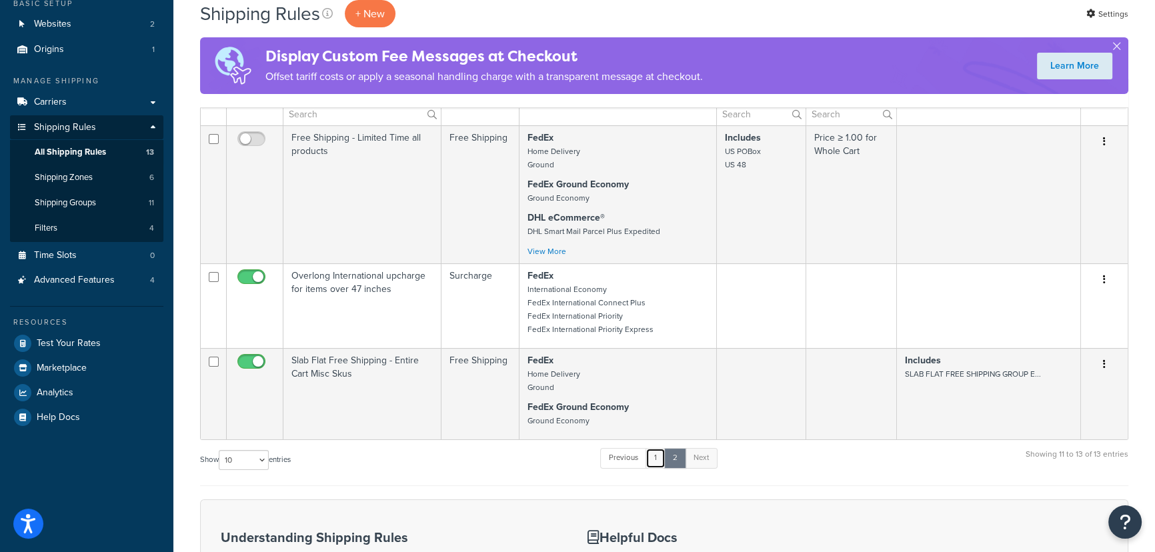
click at [655, 464] on link "1" at bounding box center [655, 458] width 20 height 20
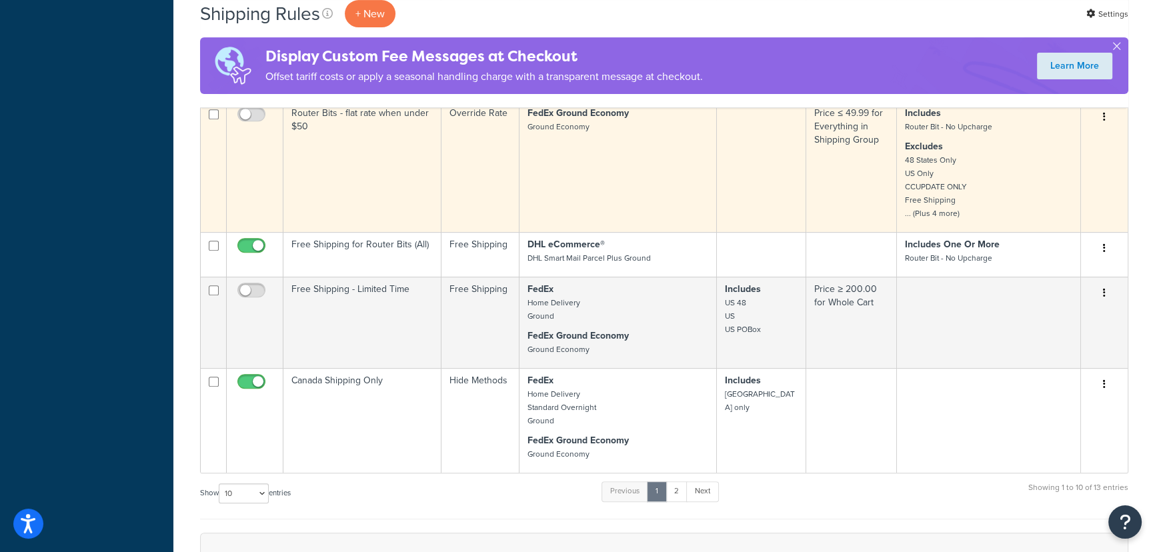
scroll to position [607, 0]
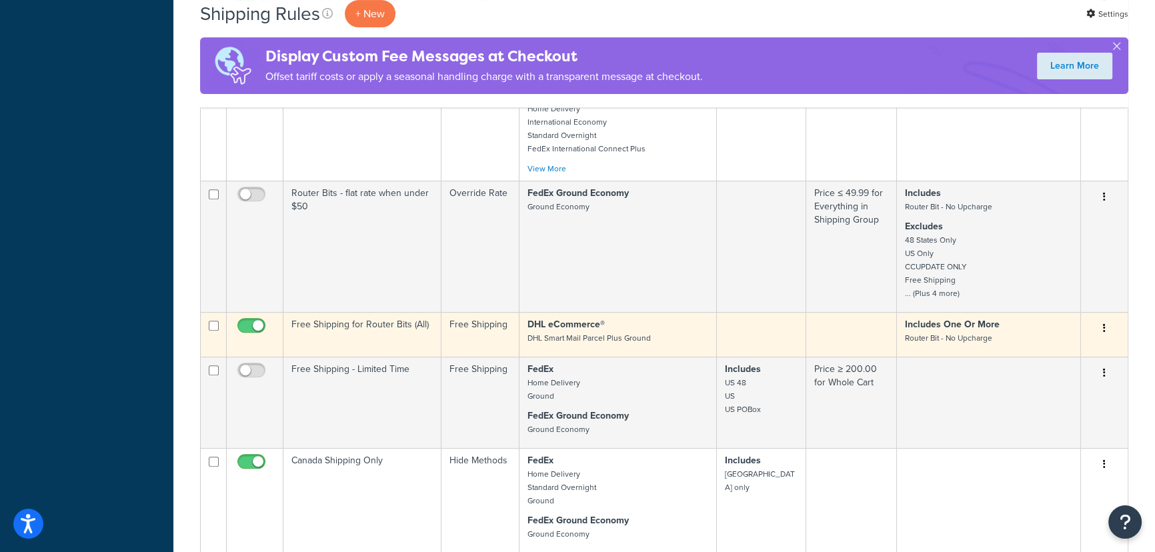
click at [687, 339] on p "DHL eCommerce® DHL Smart Mail Parcel Plus Ground" at bounding box center [617, 331] width 181 height 27
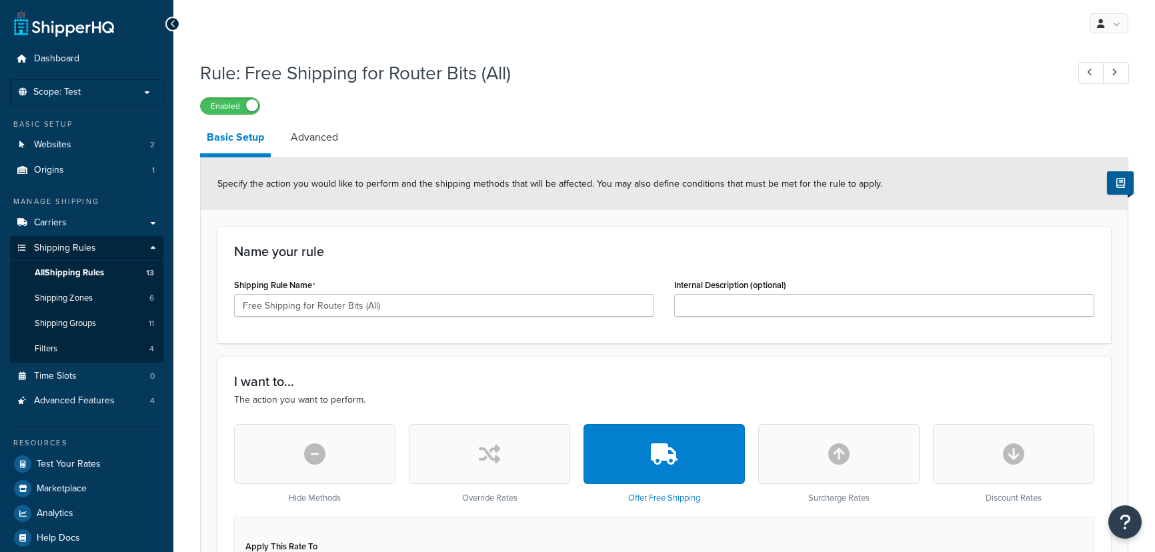
select select "SHIPPING_GROUP"
click at [102, 273] on span "All Shipping Rules" at bounding box center [69, 272] width 69 height 11
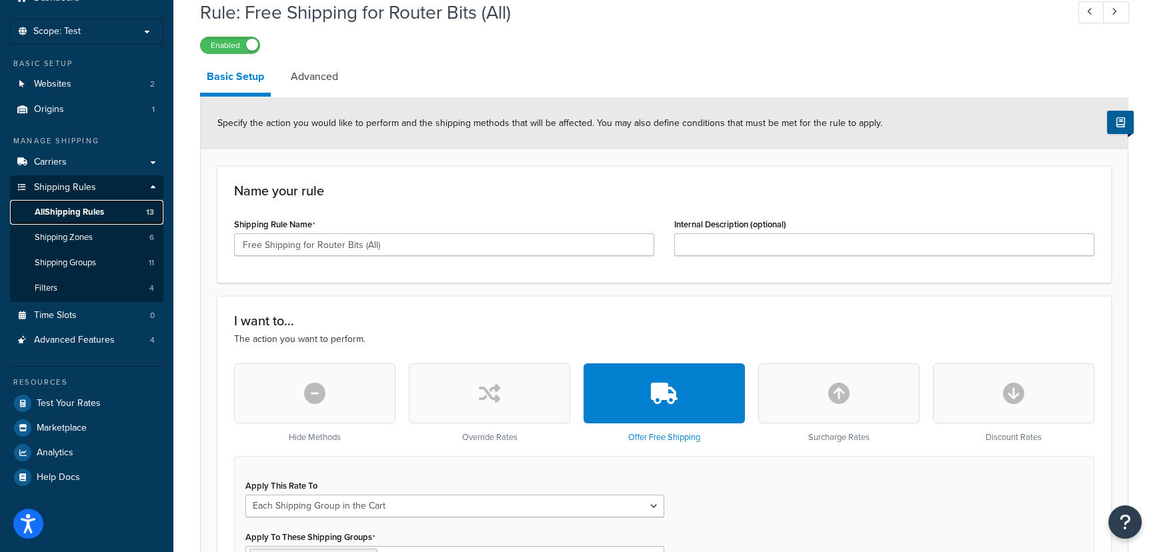
scroll to position [60, 0]
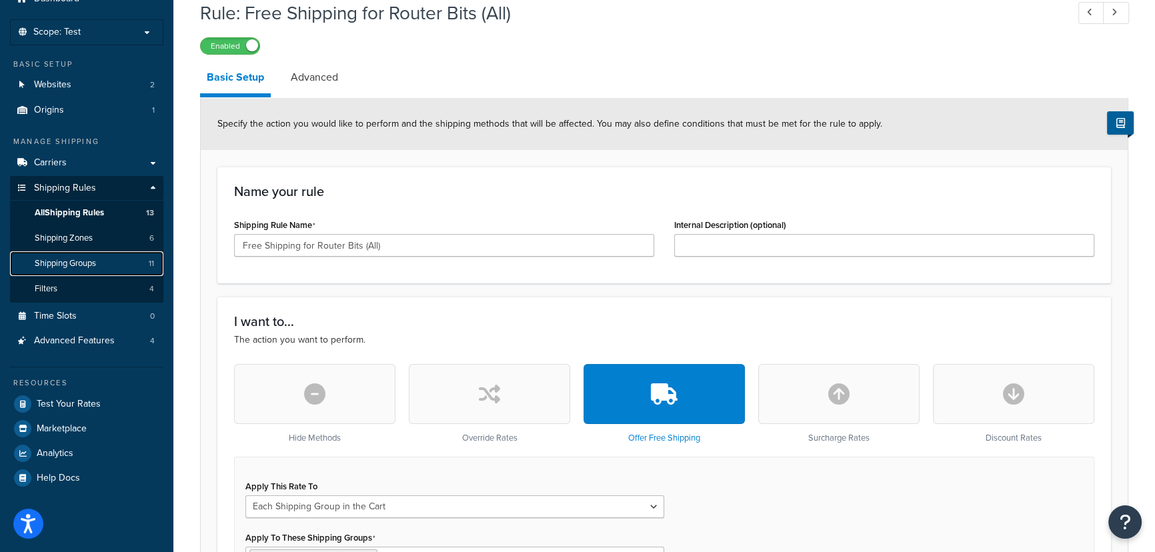
click at [111, 257] on link "Shipping Groups 11" at bounding box center [86, 263] width 153 height 25
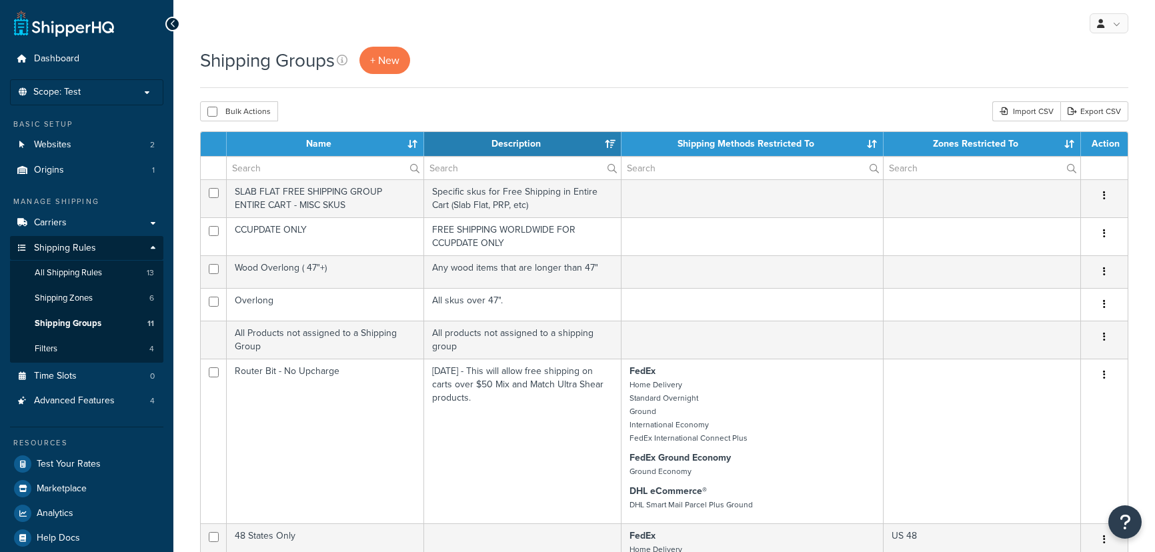
select select "15"
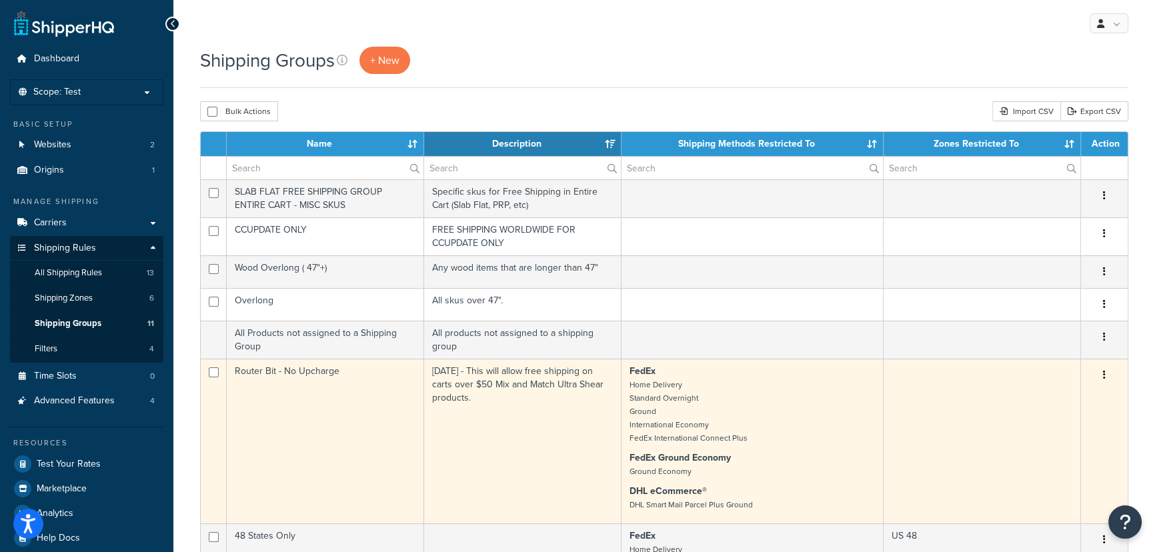
click at [533, 376] on td "[DATE] - This will allow free shipping on carts over $50 Mix and Match Ultra Sh…" at bounding box center [522, 441] width 197 height 165
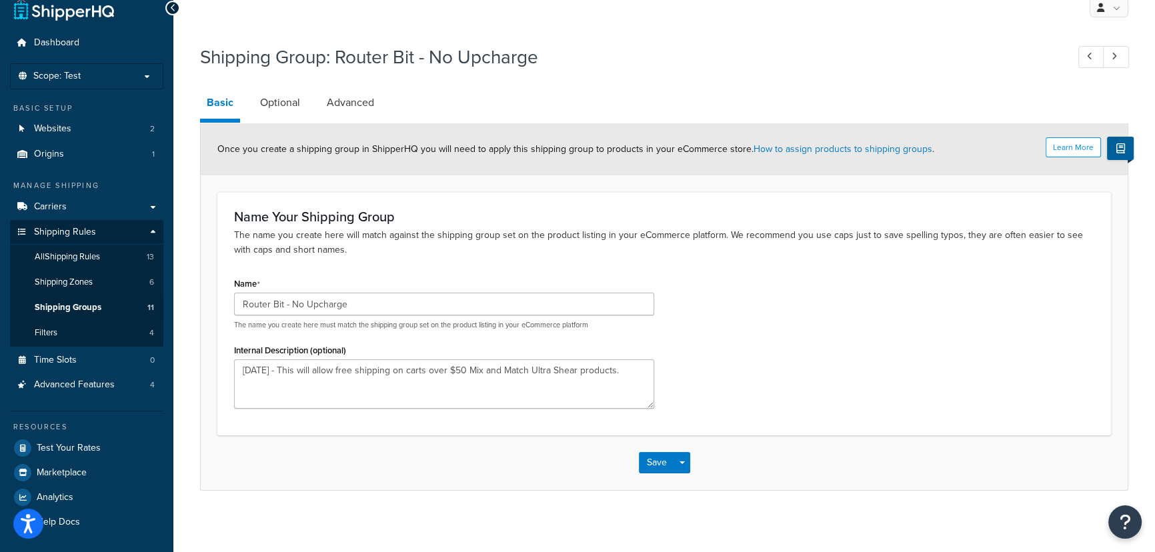
scroll to position [20, 0]
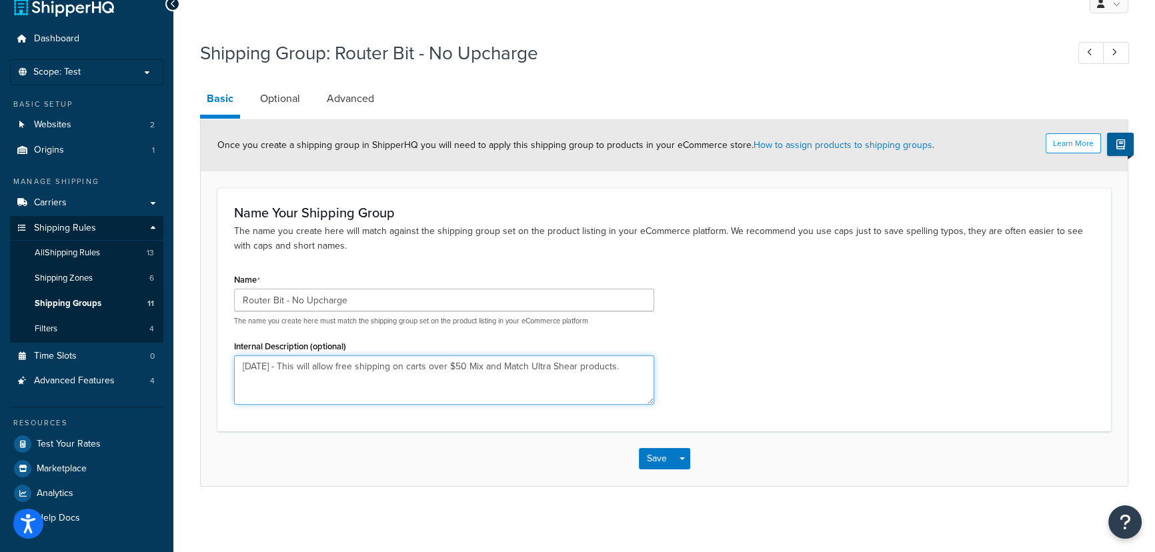
click at [625, 363] on textarea "[DATE] - This will allow free shipping on carts over $50 Mix and Match Ultra Sh…" at bounding box center [444, 379] width 420 height 49
type textarea "[DATE] - This will allow free shipping on carts over $50 Mix and Match Ultra Sh…"
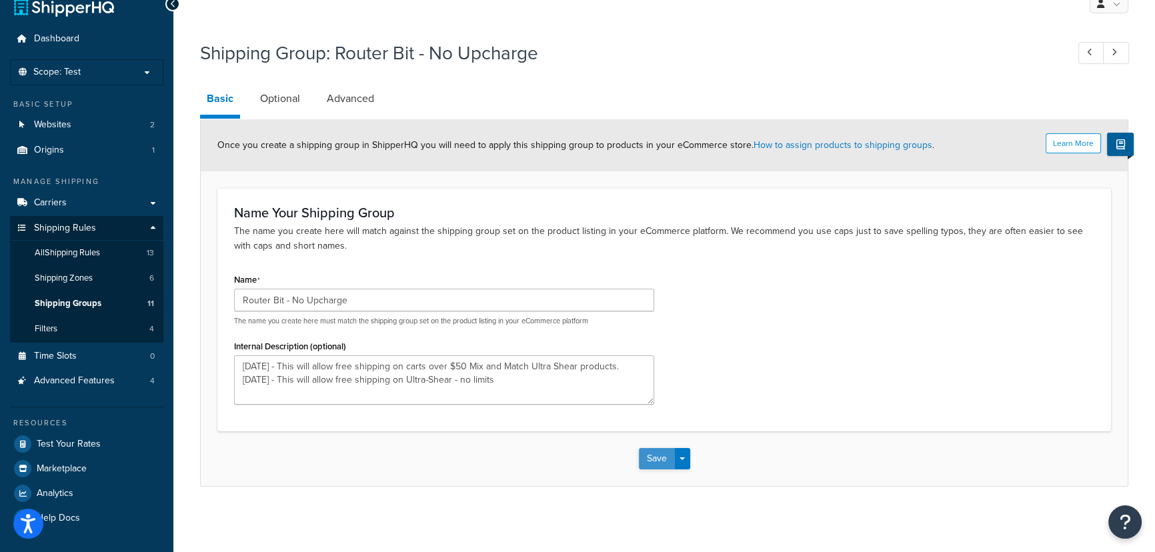
click at [661, 463] on button "Save" at bounding box center [657, 458] width 36 height 21
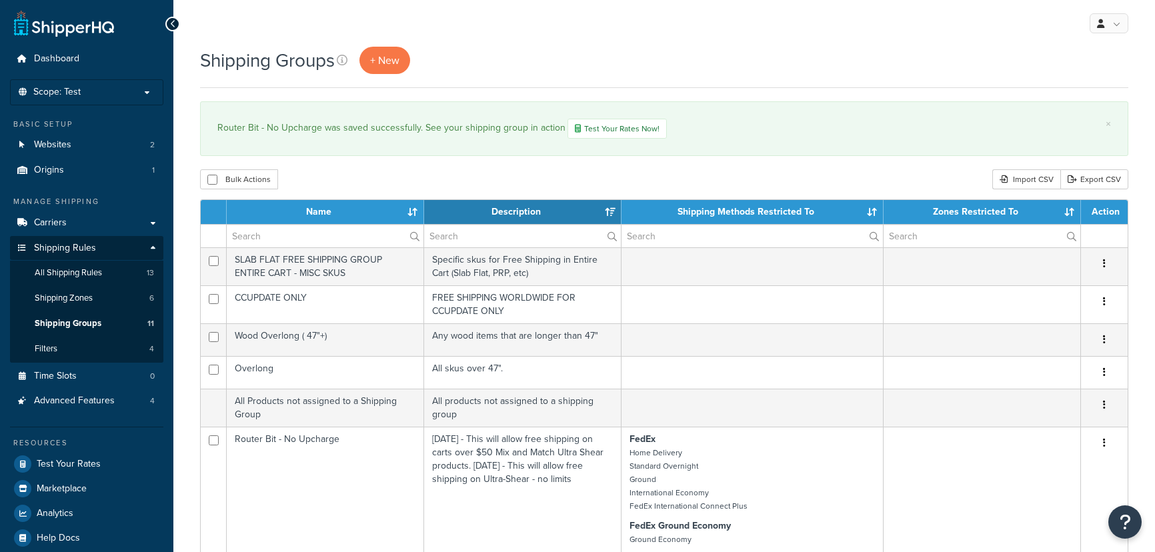
select select "15"
click at [92, 325] on span "Shipping Groups" at bounding box center [68, 323] width 67 height 11
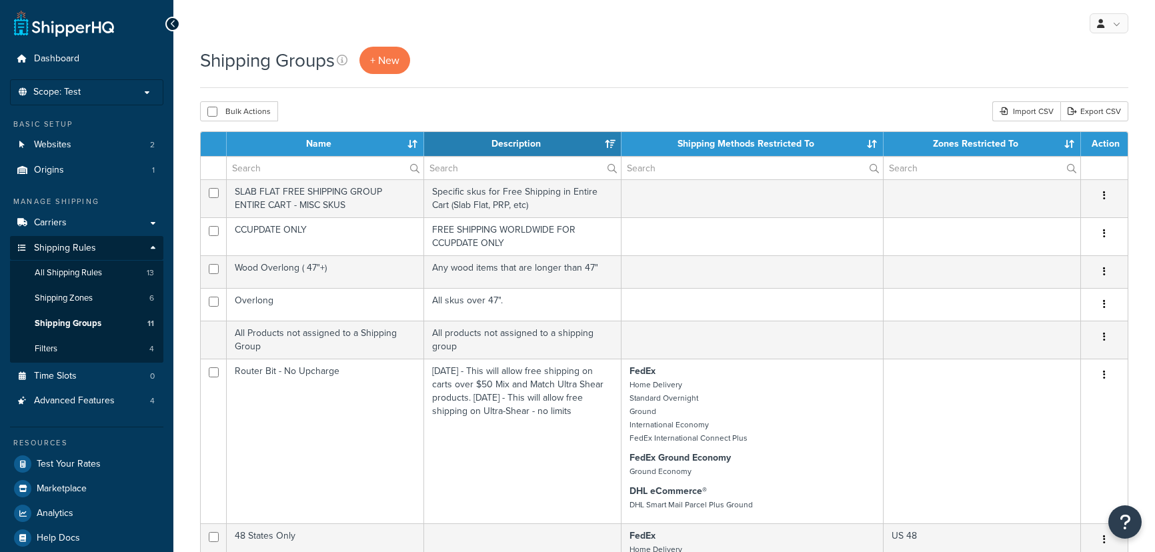
select select "15"
click at [76, 226] on link "Carriers" at bounding box center [86, 223] width 153 height 25
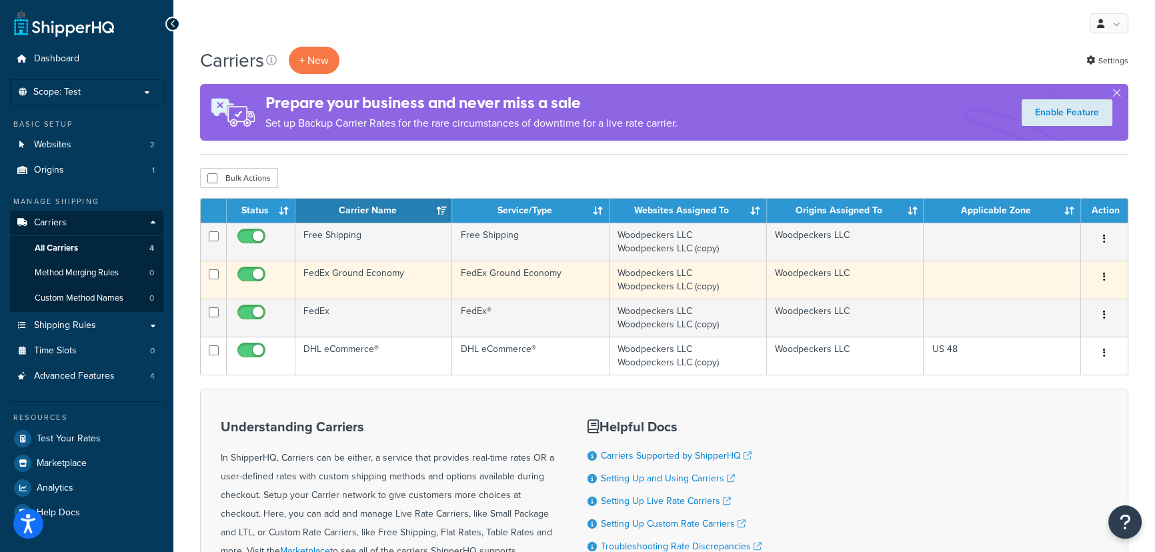
click at [1106, 275] on button "button" at bounding box center [1104, 277] width 19 height 21
click at [1035, 303] on link "Edit" at bounding box center [1049, 303] width 105 height 27
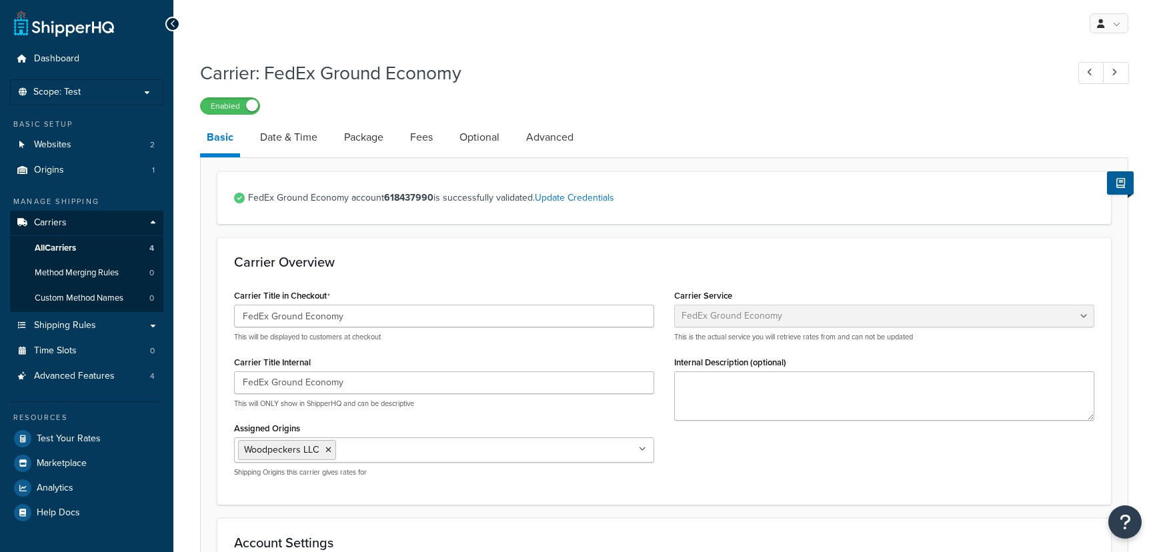
select select "smartPost"
select select "REGULAR_PICKUP"
select select "YOUR_PACKAGING"
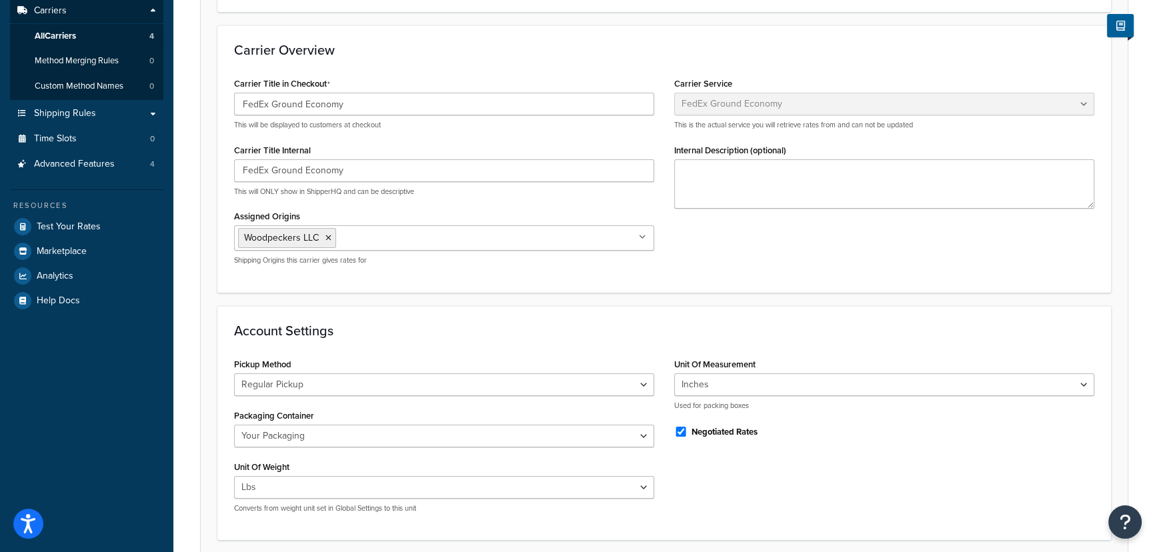
scroll to position [121, 0]
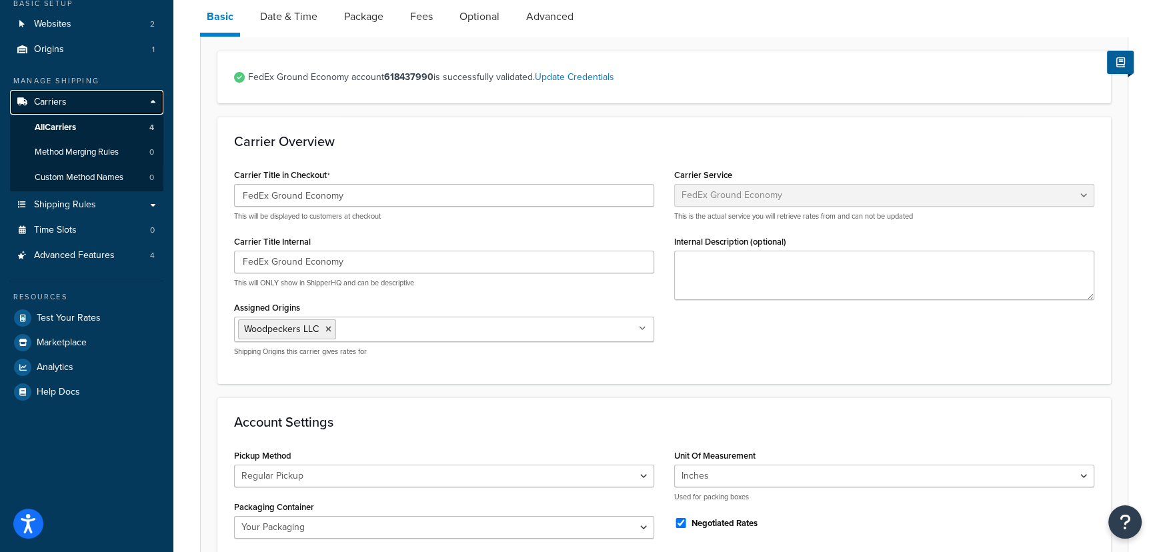
click at [113, 107] on link "Carriers" at bounding box center [86, 102] width 153 height 25
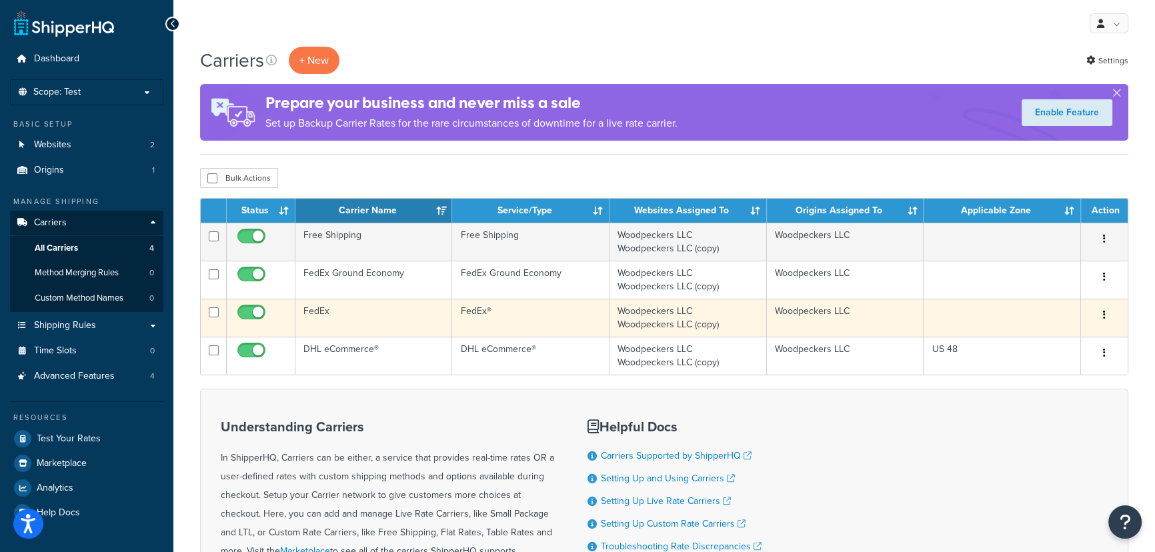
click at [947, 319] on td at bounding box center [1001, 318] width 157 height 38
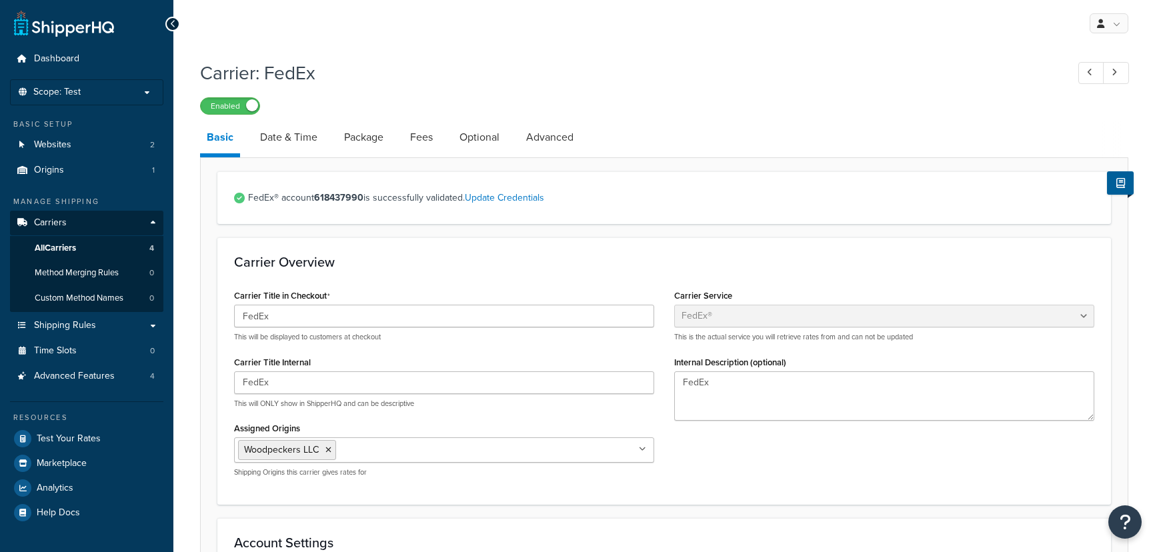
select select "fedEx"
select select "REGULAR_PICKUP"
select select "YOUR_PACKAGING"
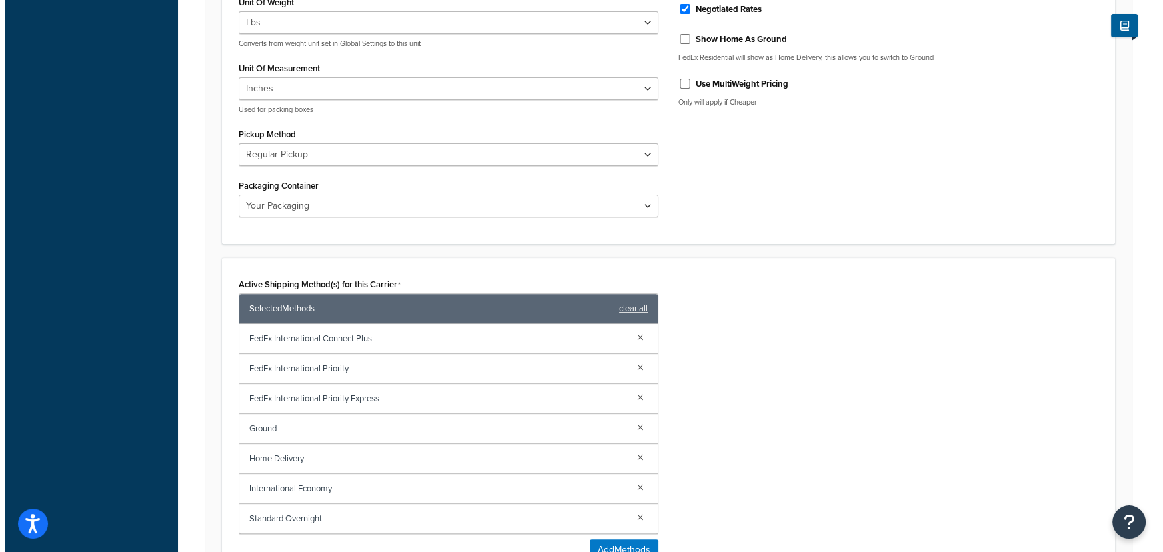
scroll to position [667, 0]
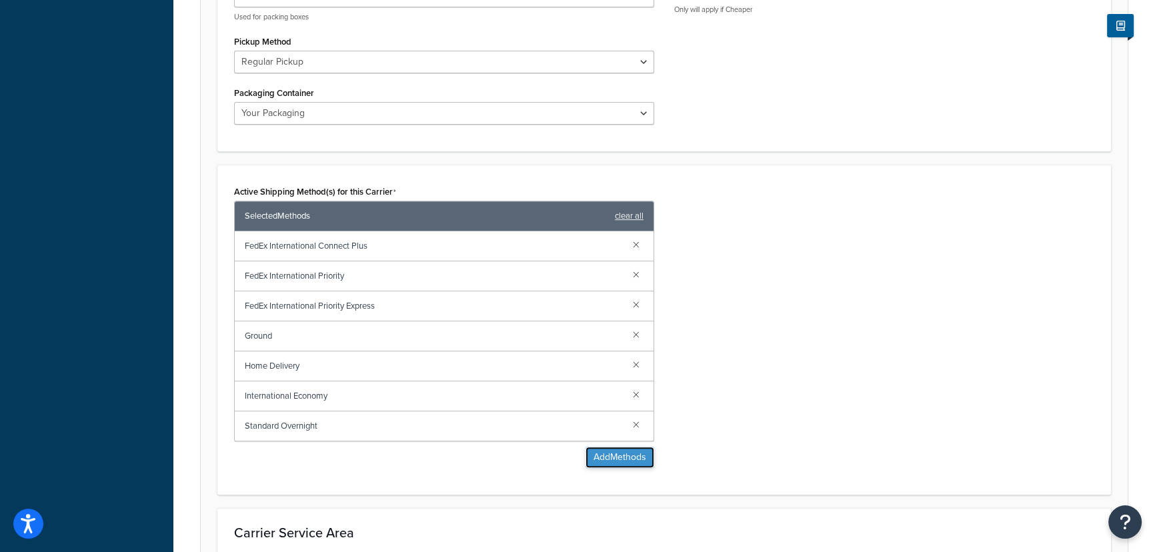
click at [595, 458] on button "Add Methods" at bounding box center [619, 457] width 69 height 21
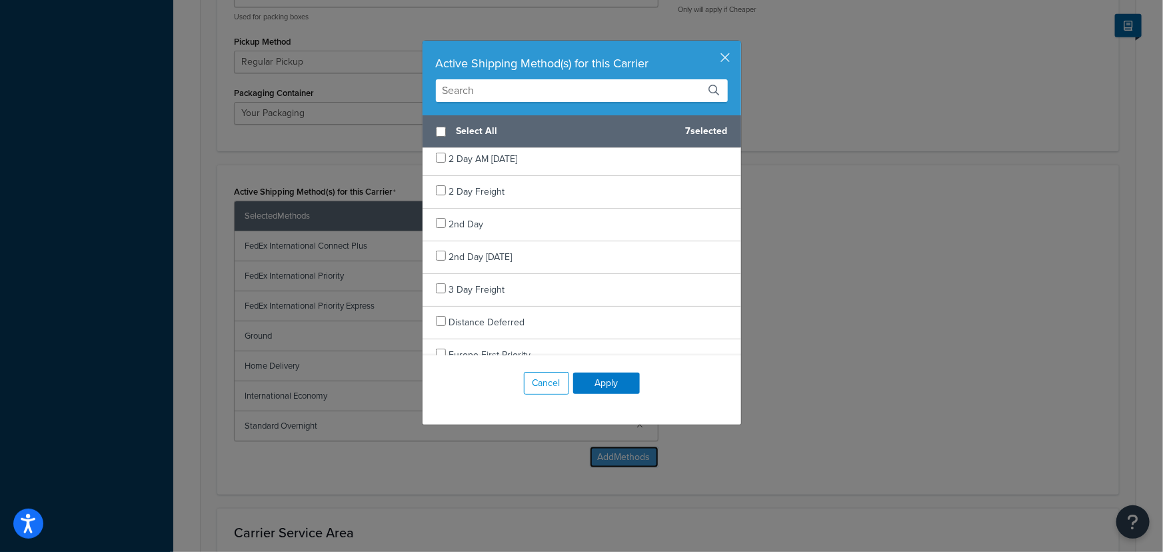
scroll to position [0, 0]
click at [738, 44] on button "button" at bounding box center [739, 42] width 3 height 3
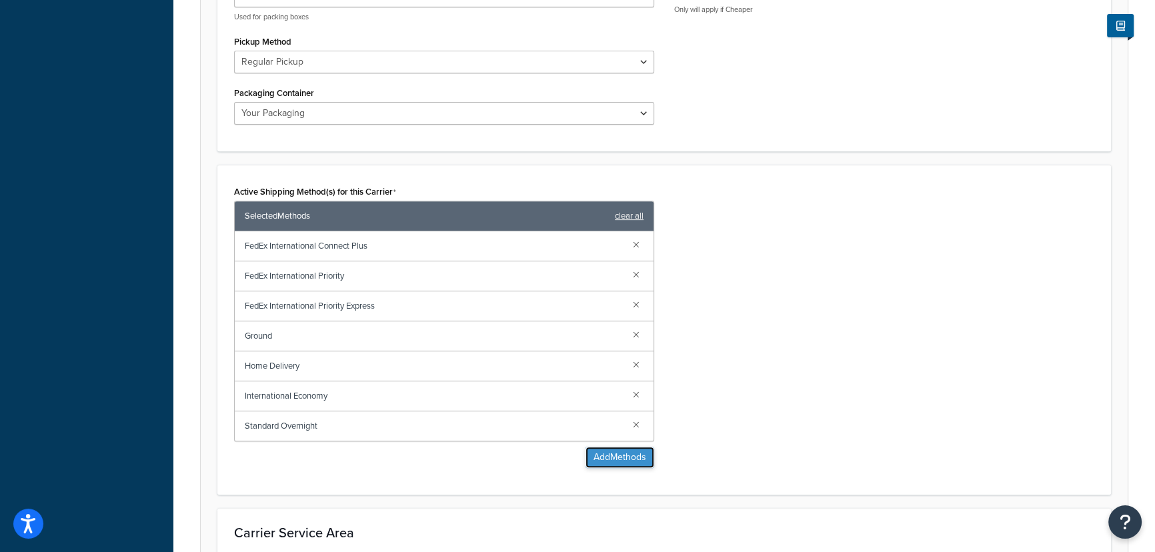
click at [611, 457] on button "Add Methods" at bounding box center [619, 457] width 69 height 21
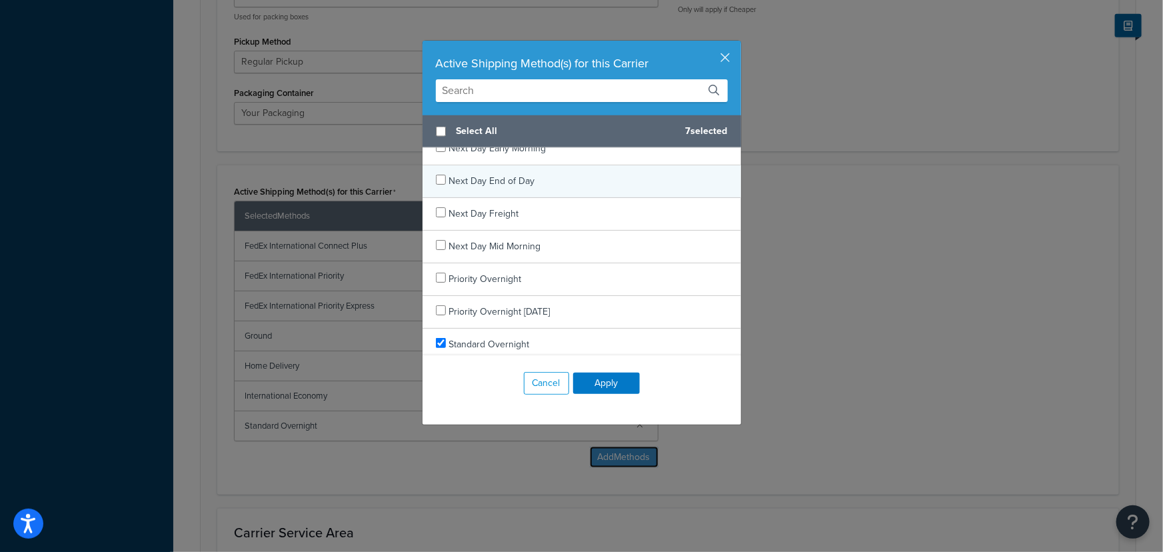
scroll to position [1161, 0]
click at [570, 87] on input "text" at bounding box center [582, 90] width 292 height 23
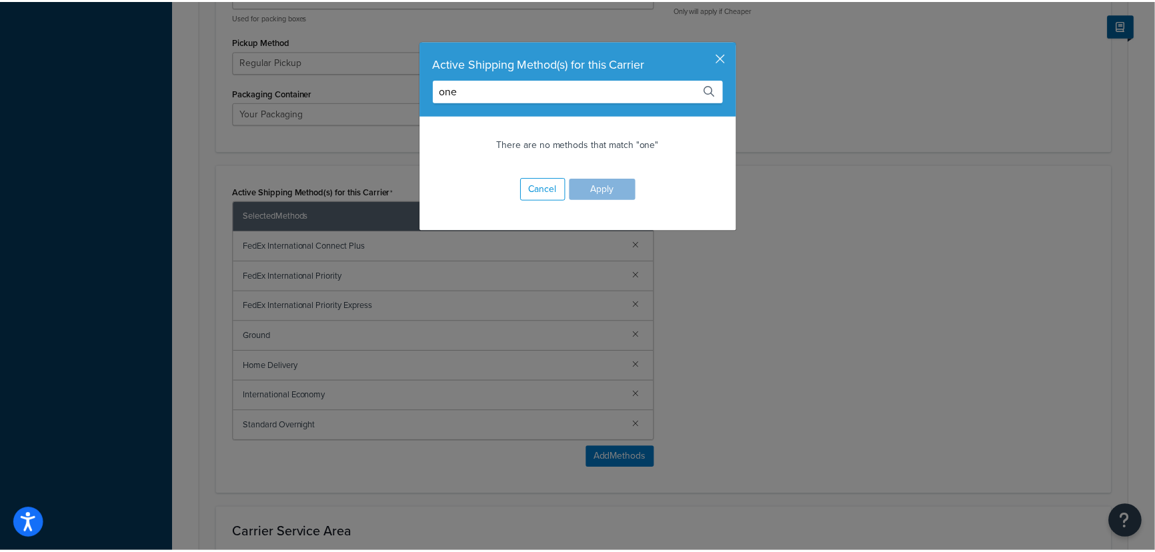
scroll to position [0, 0]
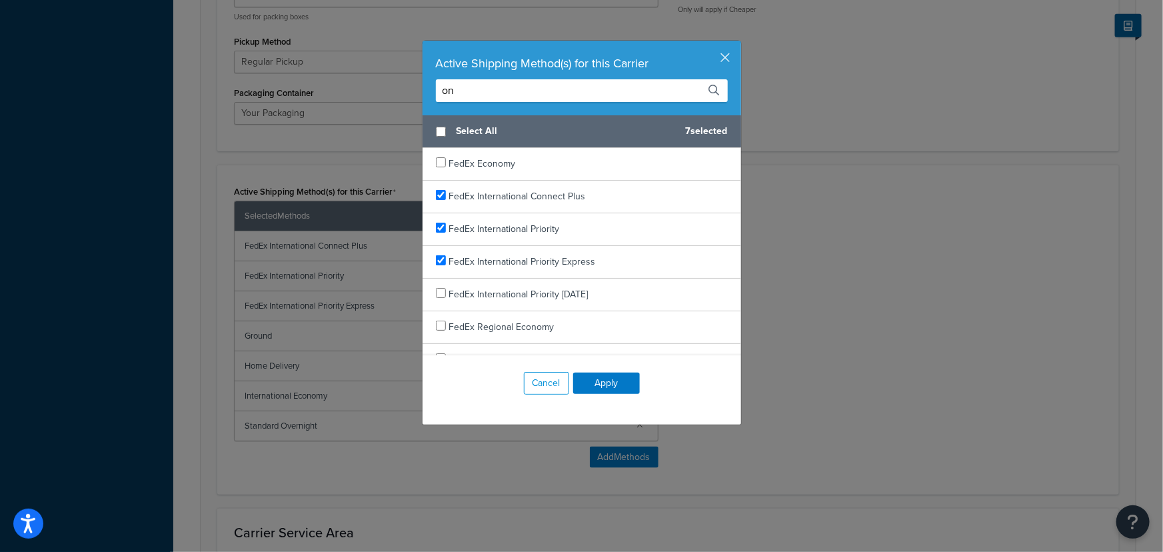
type input "o"
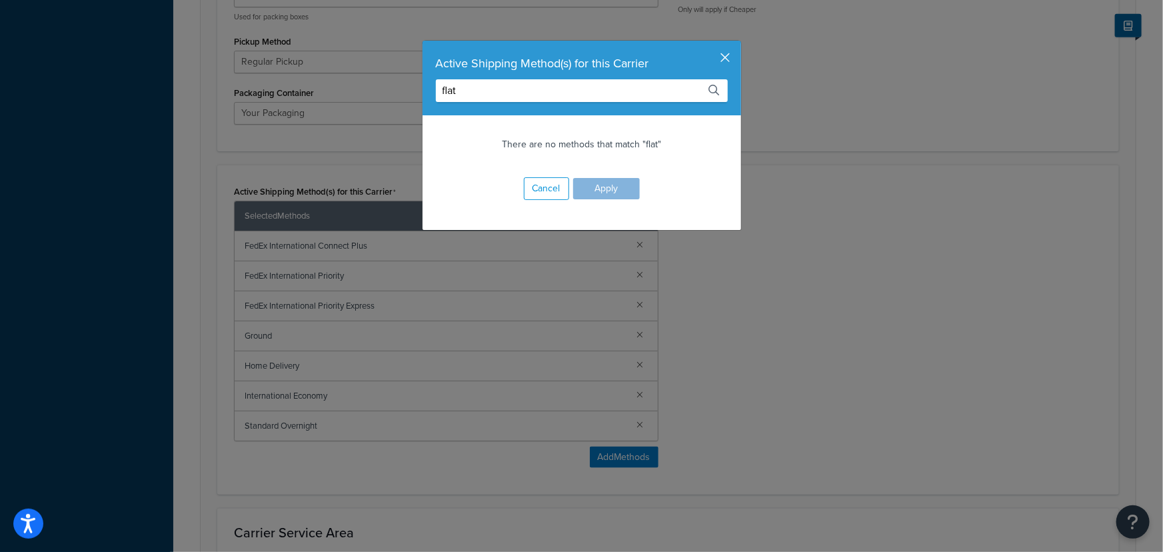
type input "flat"
click at [738, 44] on button "button" at bounding box center [739, 42] width 3 height 3
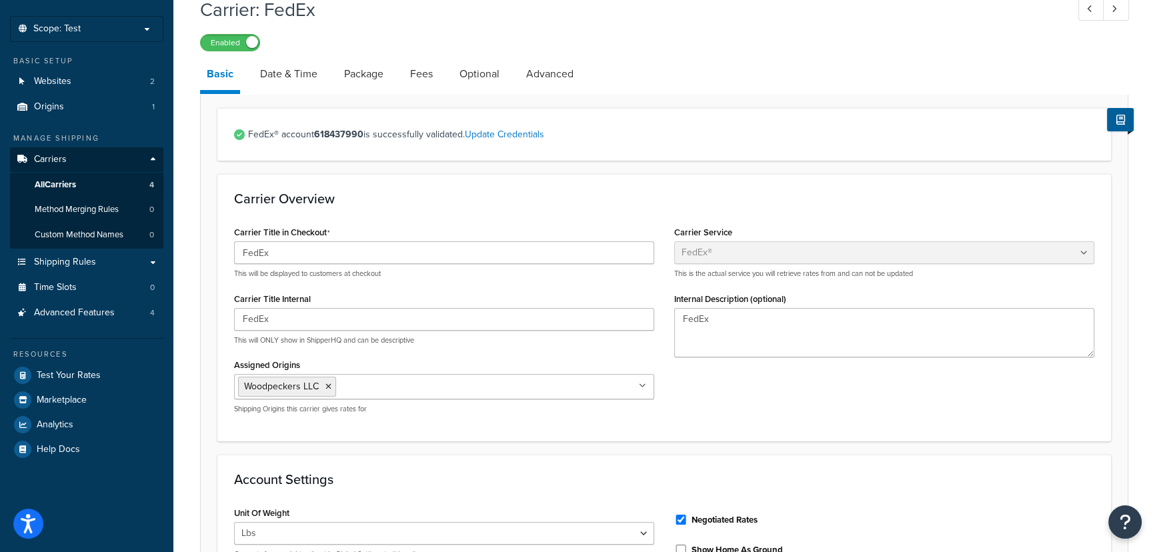
scroll to position [60, 0]
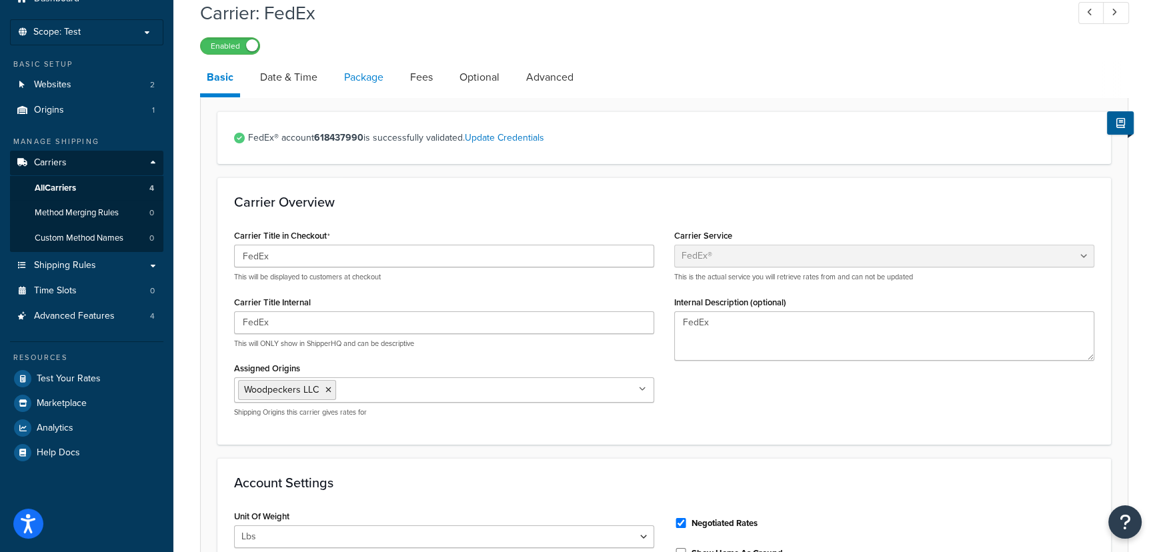
click at [364, 74] on link "Package" at bounding box center [363, 77] width 53 height 32
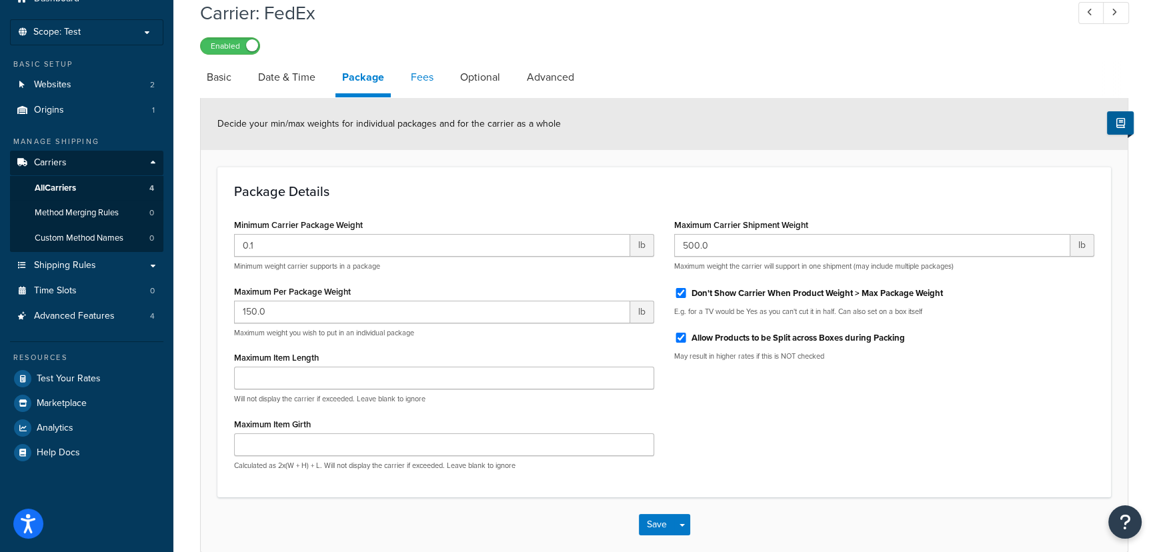
click at [419, 78] on link "Fees" at bounding box center [422, 77] width 36 height 32
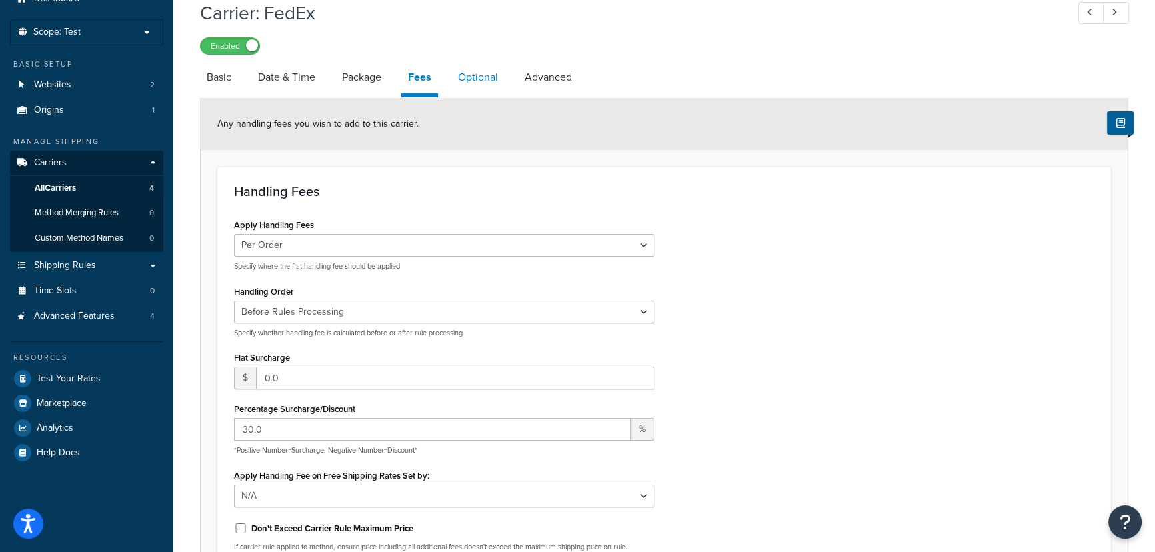
click at [487, 79] on link "Optional" at bounding box center [477, 77] width 53 height 32
select select "residential"
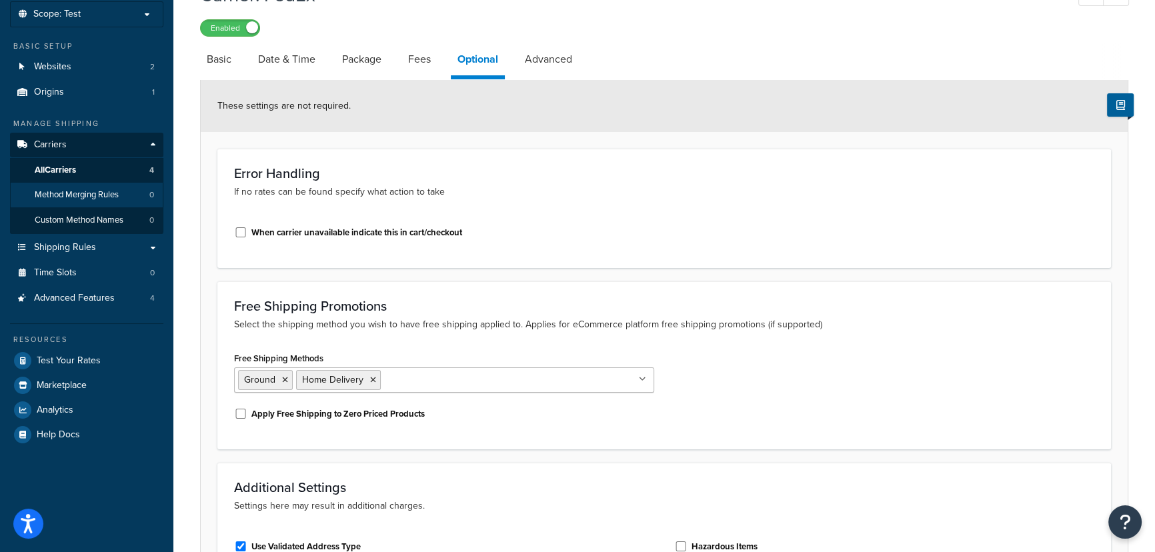
scroll to position [60, 0]
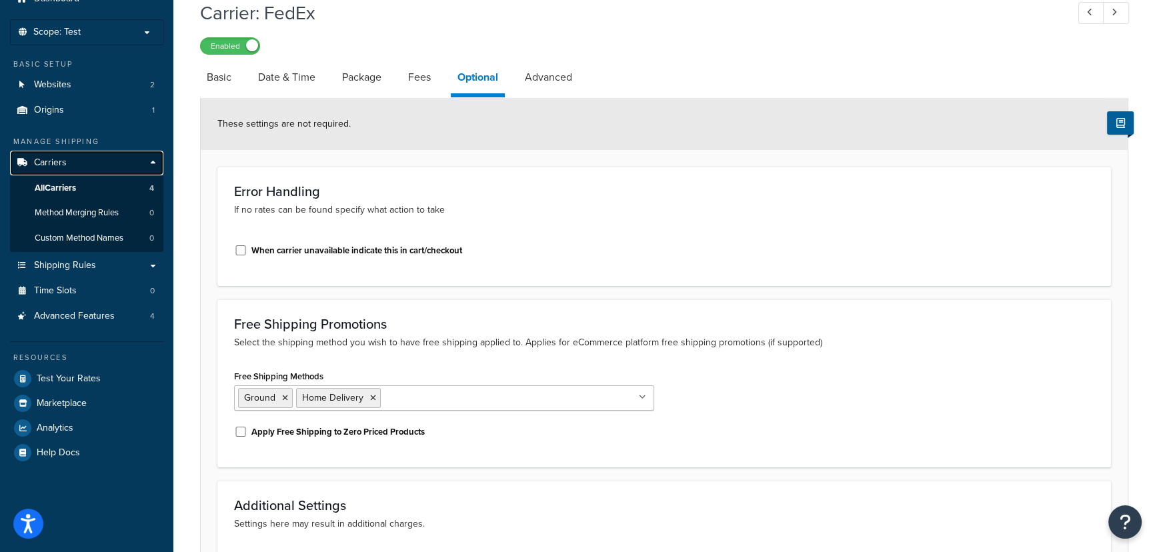
click at [69, 159] on link "Carriers" at bounding box center [86, 163] width 153 height 25
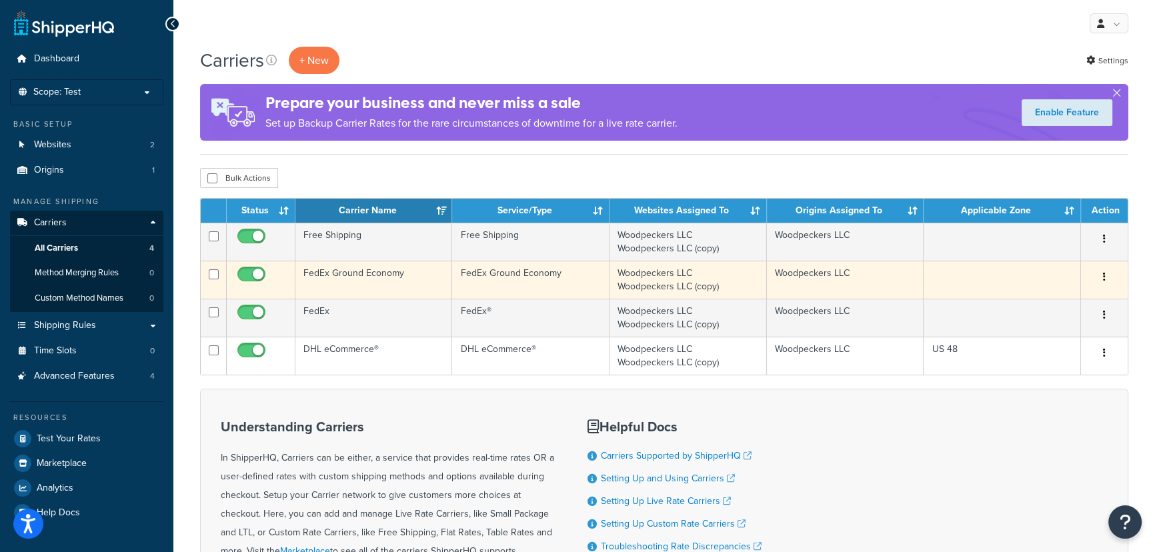
click at [1105, 272] on button "button" at bounding box center [1104, 277] width 19 height 21
click at [1049, 295] on link "Edit" at bounding box center [1049, 303] width 105 height 27
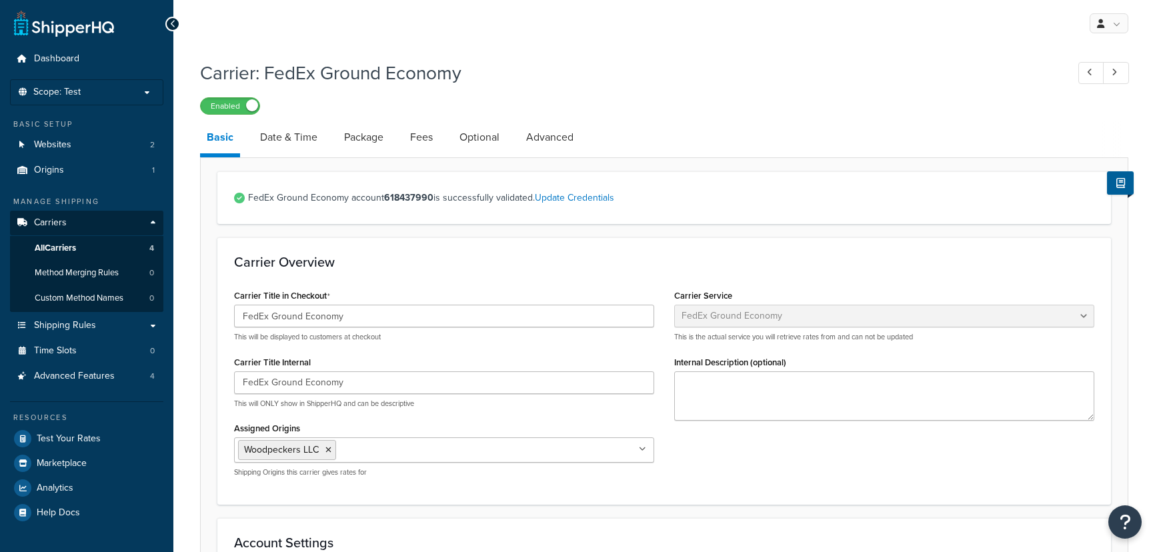
select select "smartPost"
select select "REGULAR_PICKUP"
select select "YOUR_PACKAGING"
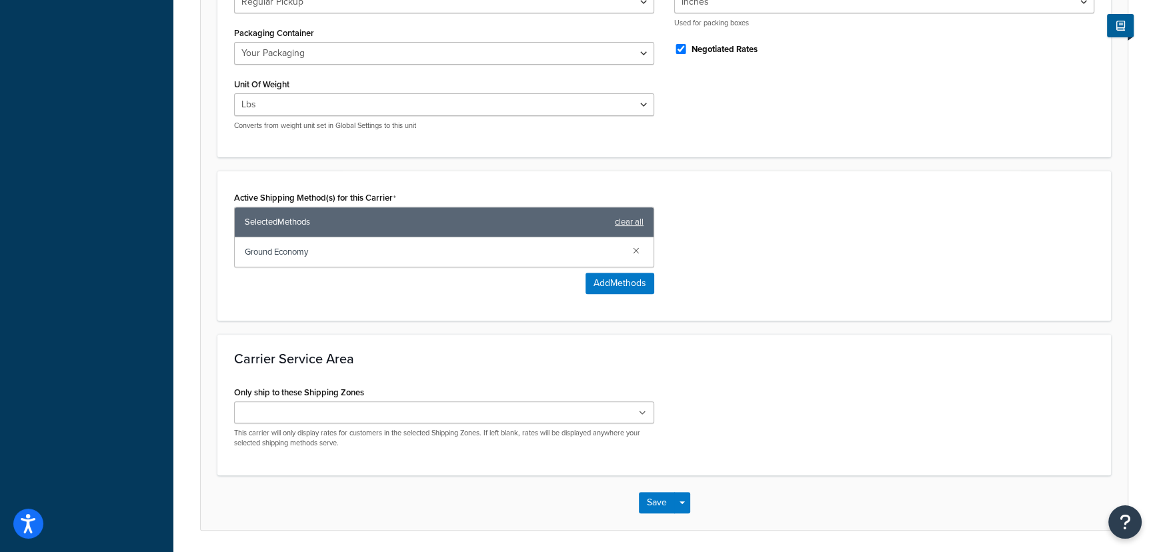
scroll to position [639, 0]
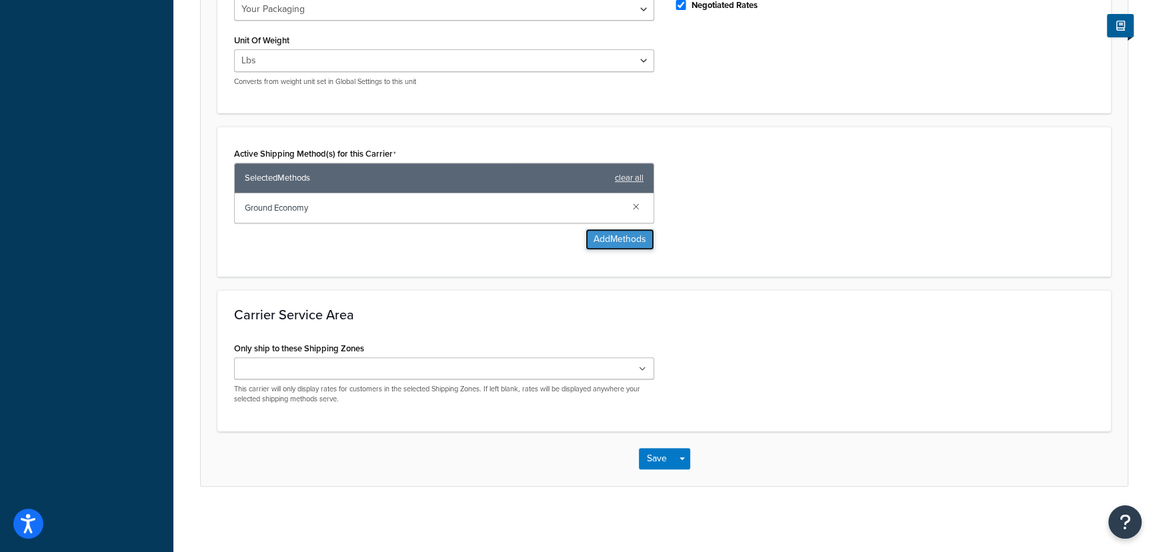
click at [626, 243] on button "Add Methods" at bounding box center [619, 239] width 69 height 21
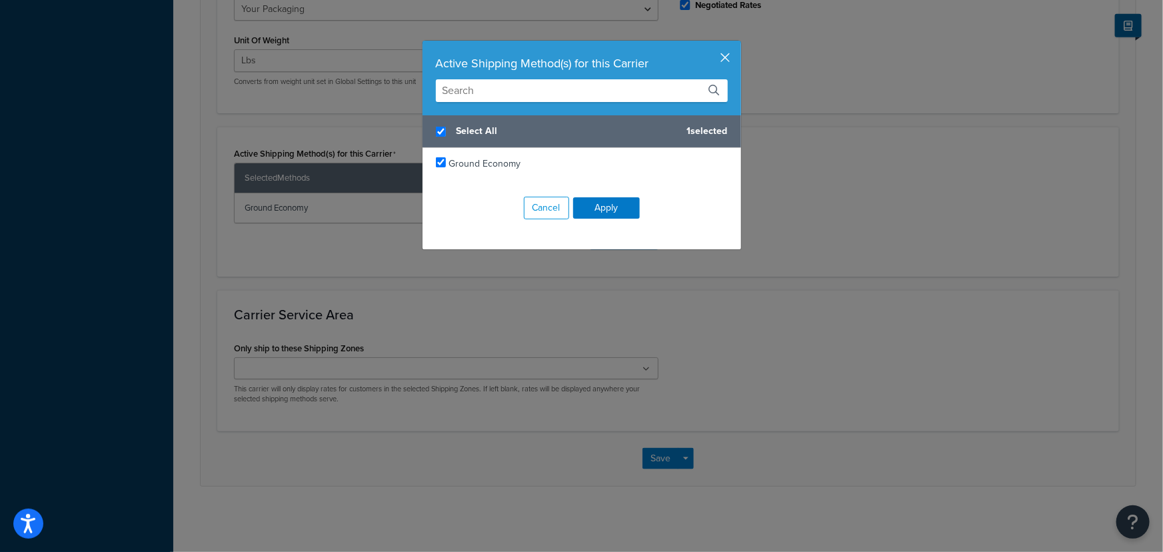
click at [738, 44] on button "button" at bounding box center [739, 42] width 3 height 3
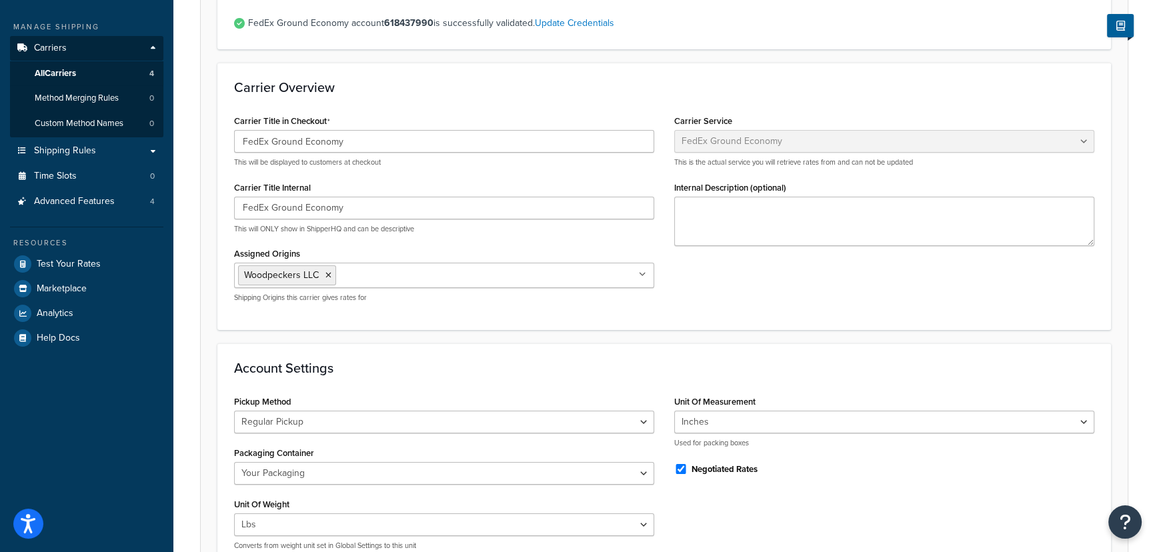
scroll to position [181, 0]
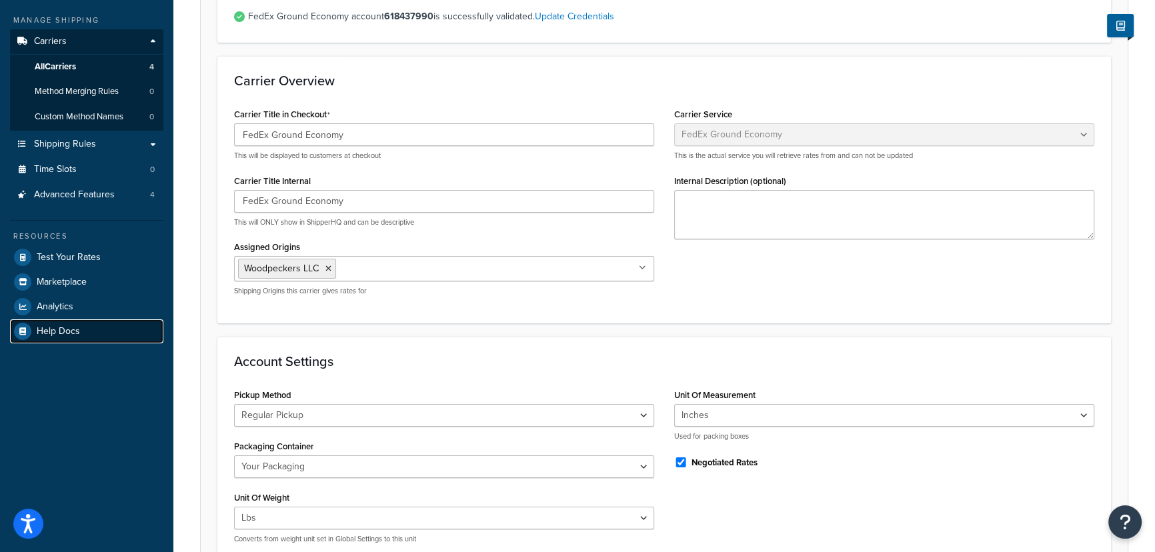
click at [87, 331] on link "Help Docs" at bounding box center [86, 331] width 153 height 24
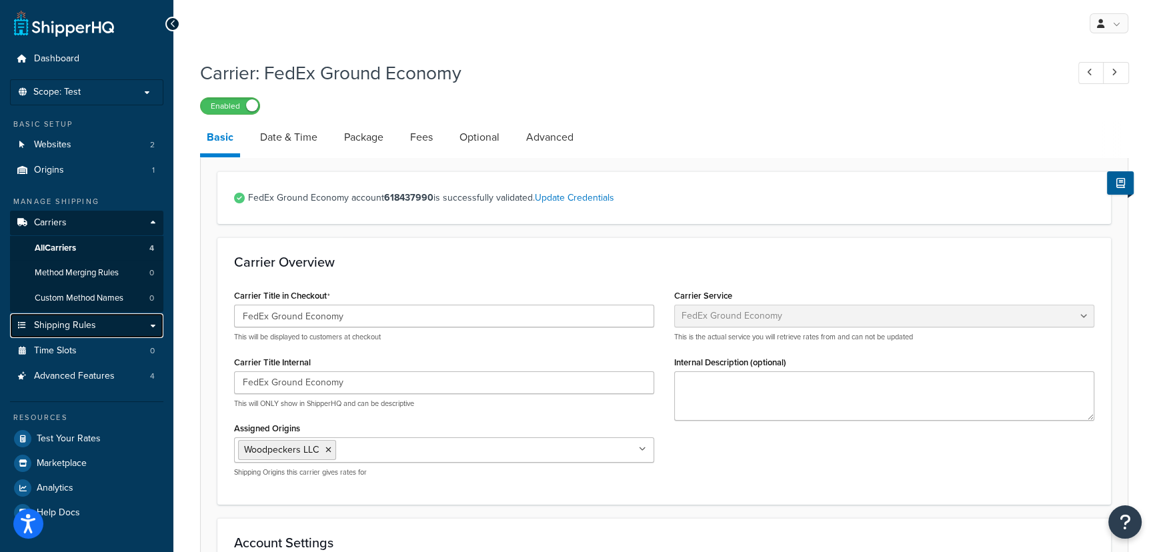
click at [87, 322] on span "Shipping Rules" at bounding box center [65, 325] width 62 height 11
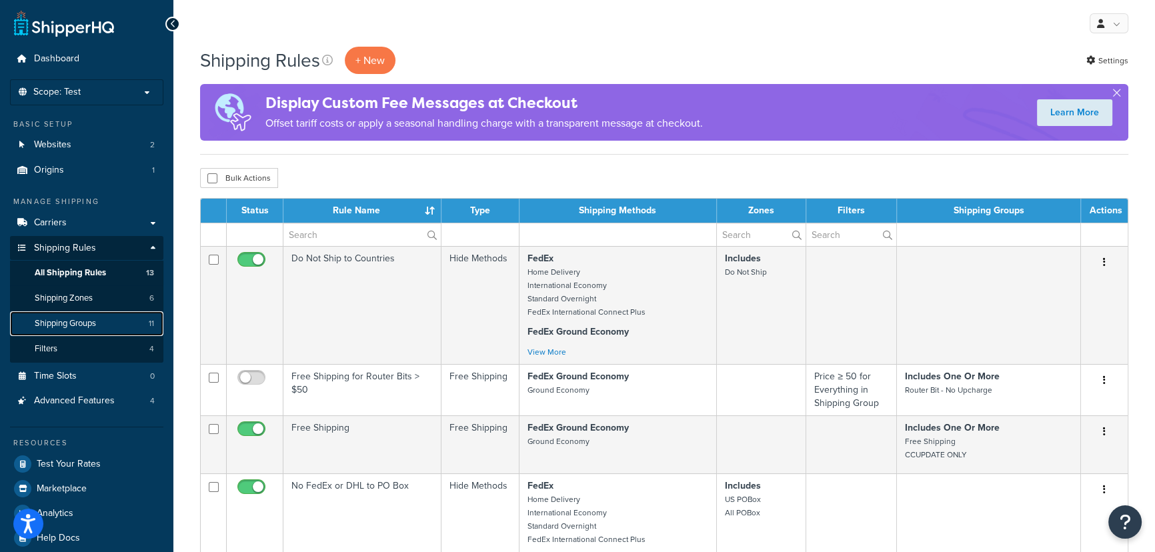
click at [90, 318] on span "Shipping Groups" at bounding box center [65, 323] width 61 height 11
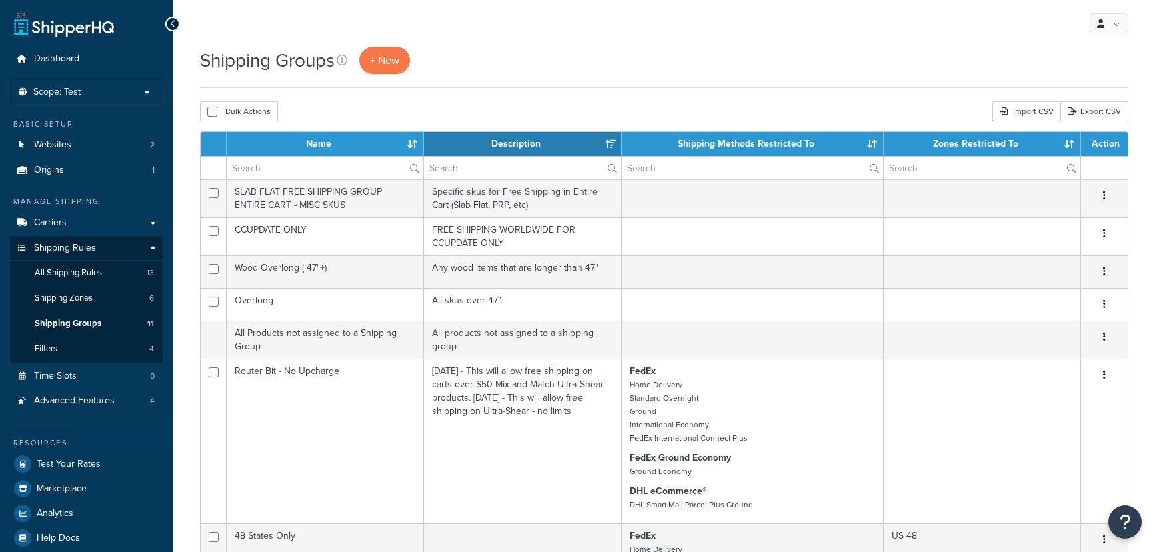
select select "15"
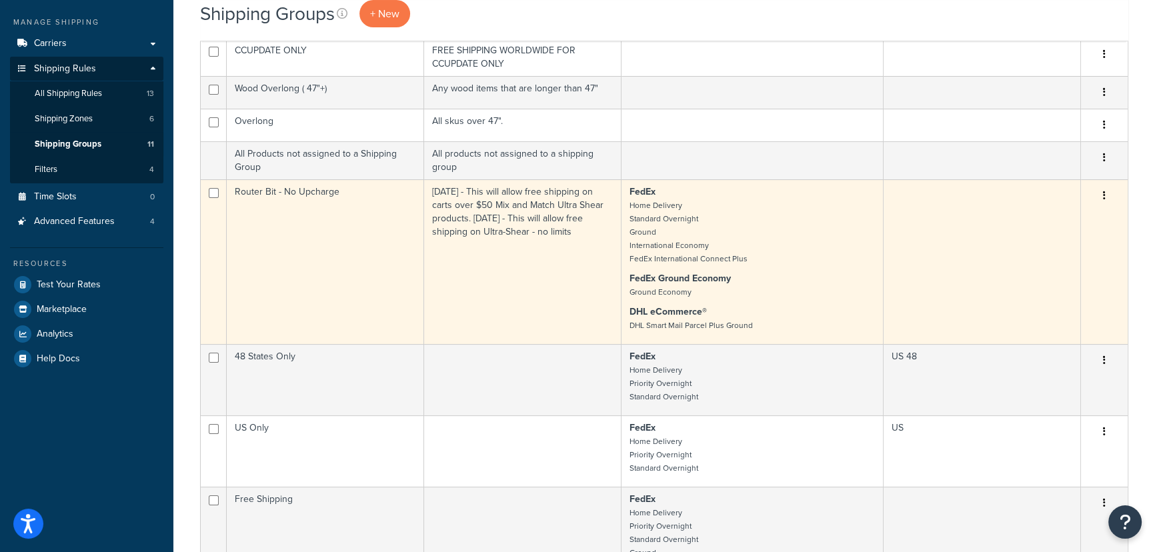
scroll to position [181, 0]
click at [575, 236] on td "[DATE] - This will allow free shipping on carts over $50 Mix and Match Ultra Sh…" at bounding box center [522, 259] width 197 height 165
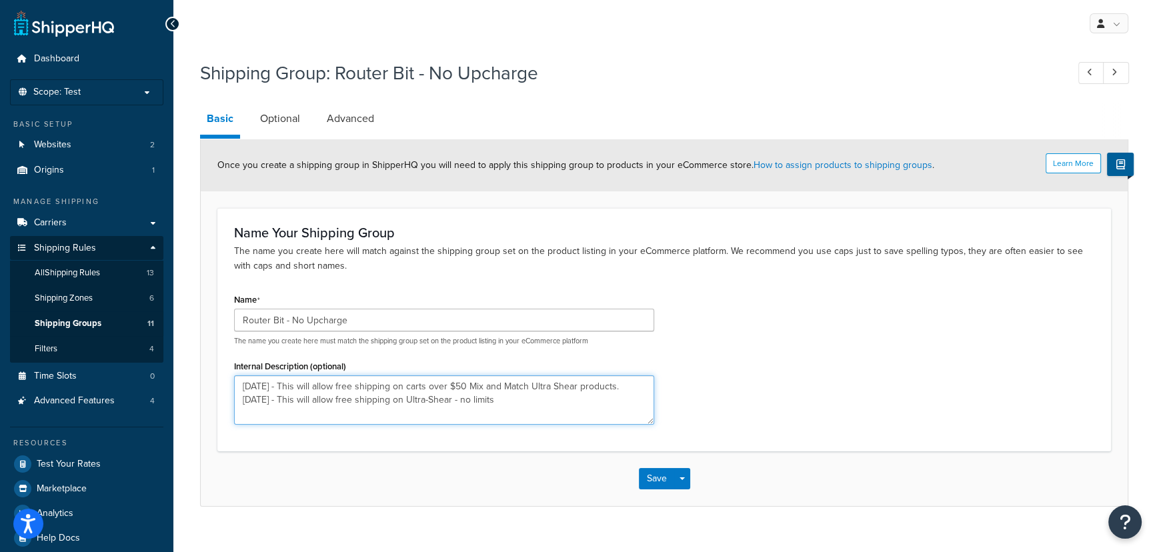
drag, startPoint x: 242, startPoint y: 401, endPoint x: 501, endPoint y: 403, distance: 258.7
click at [501, 403] on textarea "[DATE] - This will allow free shipping on carts over $50 Mix and Match Ultra Sh…" at bounding box center [444, 399] width 420 height 49
click at [243, 388] on textarea "[DATE] - This will allow free shipping on carts over $50 Mix and Match Ultra Sh…" at bounding box center [444, 399] width 420 height 49
paste textarea "[DATE] - This will allow free shipping on Ultra-Shear - no limits"
type textarea "[DATE] - This will allow free shipping on Ultra-Shear - no limits [DATE] - This…"
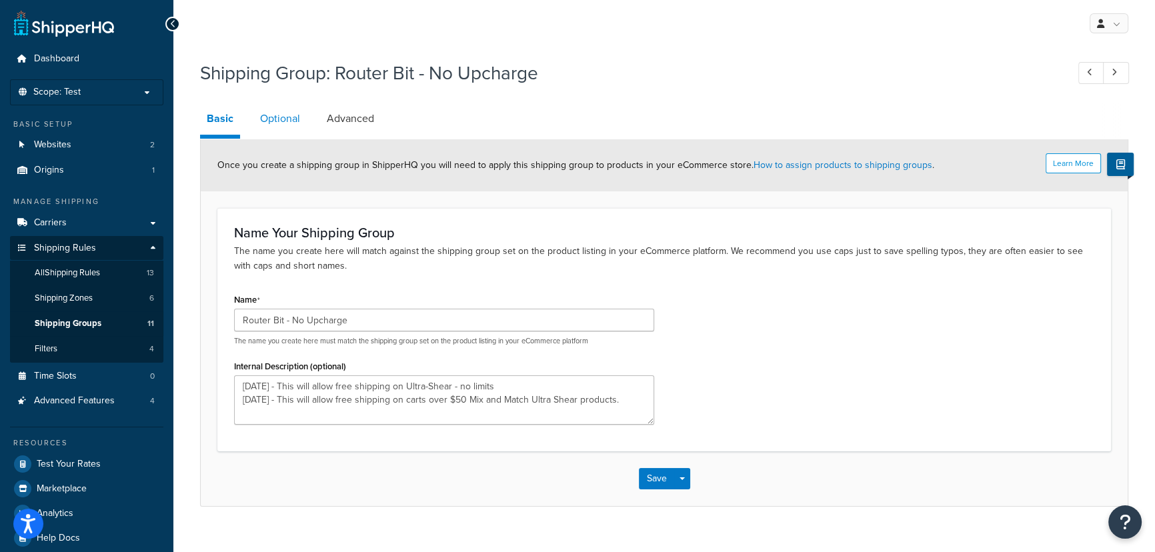
click at [285, 121] on link "Optional" at bounding box center [279, 119] width 53 height 32
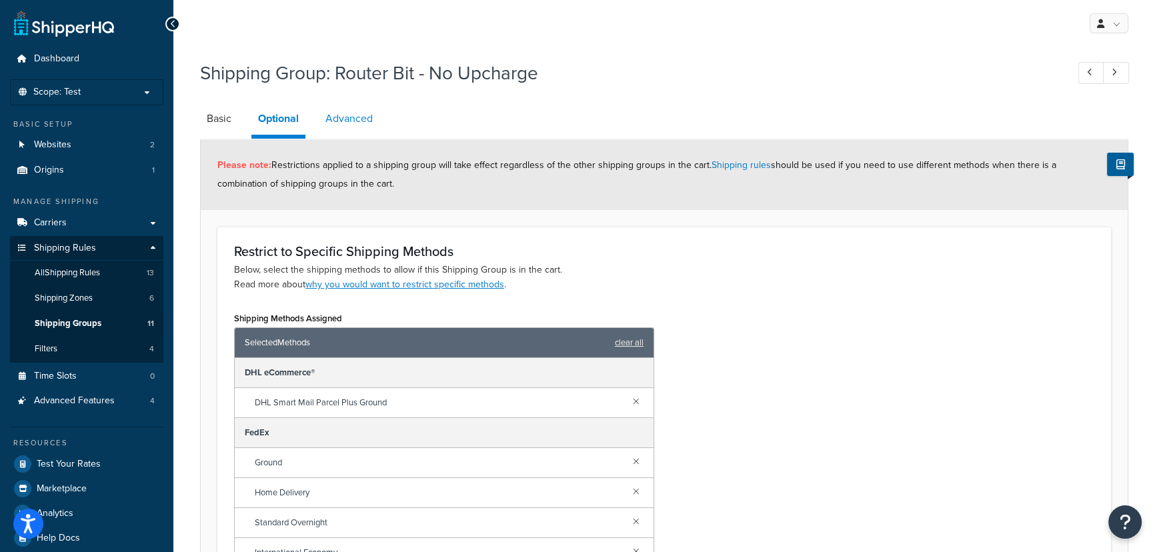
click at [361, 119] on link "Advanced" at bounding box center [349, 119] width 61 height 32
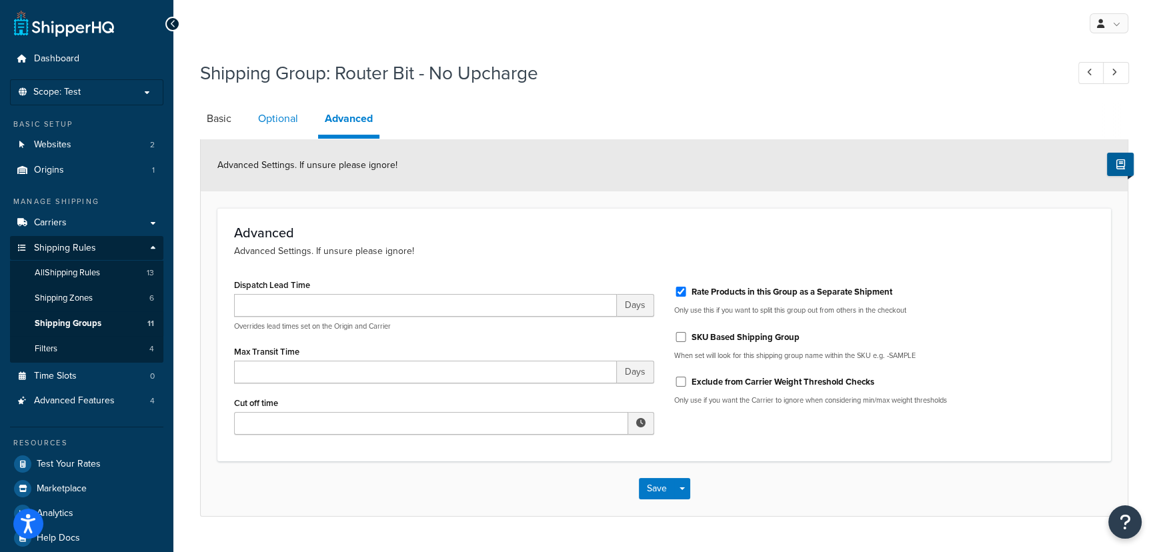
click at [265, 109] on link "Optional" at bounding box center [277, 119] width 53 height 32
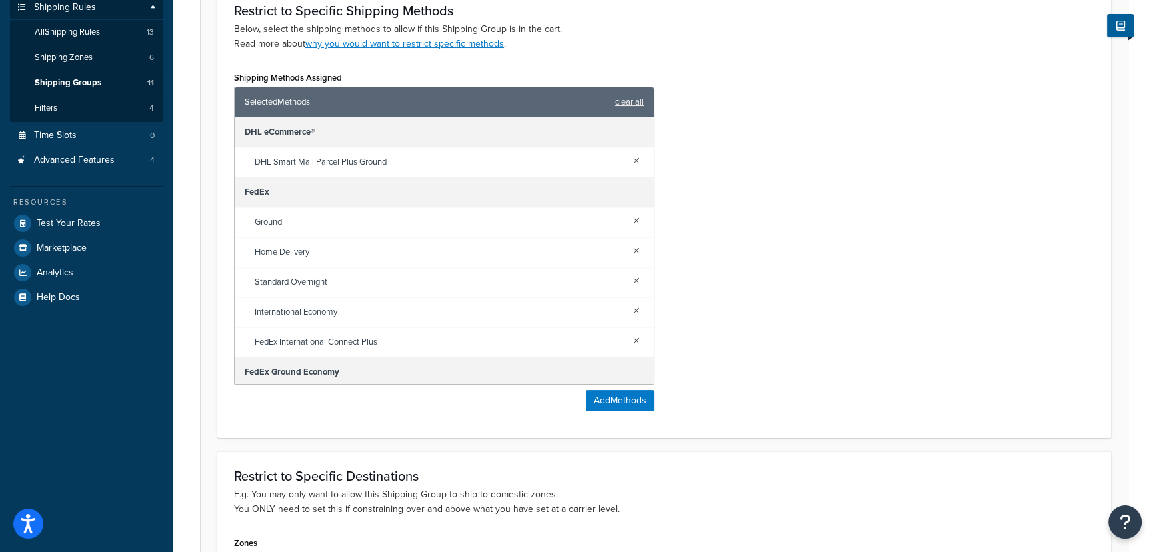
scroll to position [181, 0]
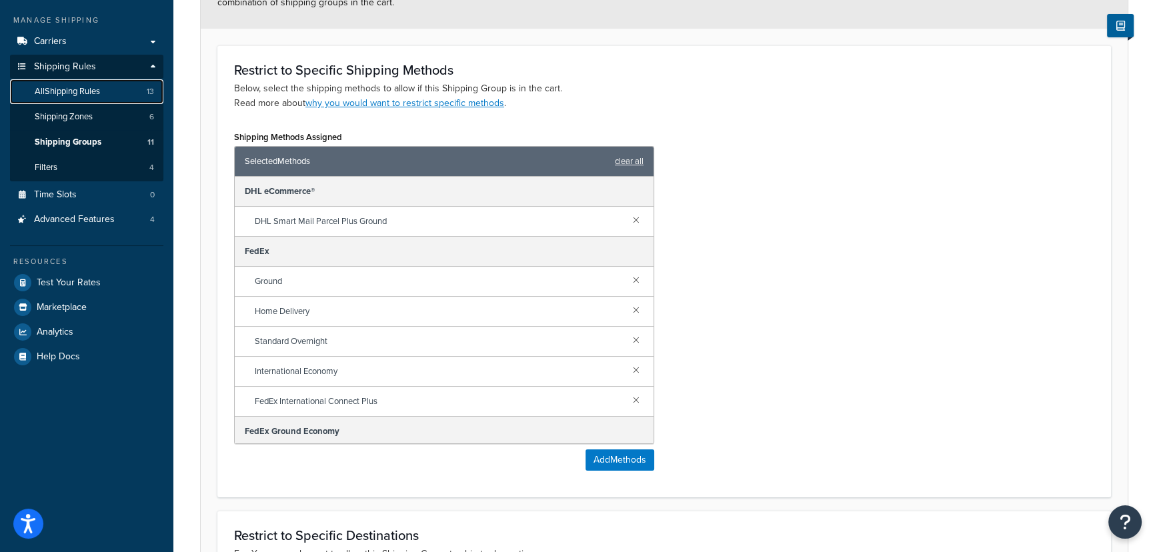
click at [93, 88] on span "All Shipping Rules" at bounding box center [67, 91] width 65 height 11
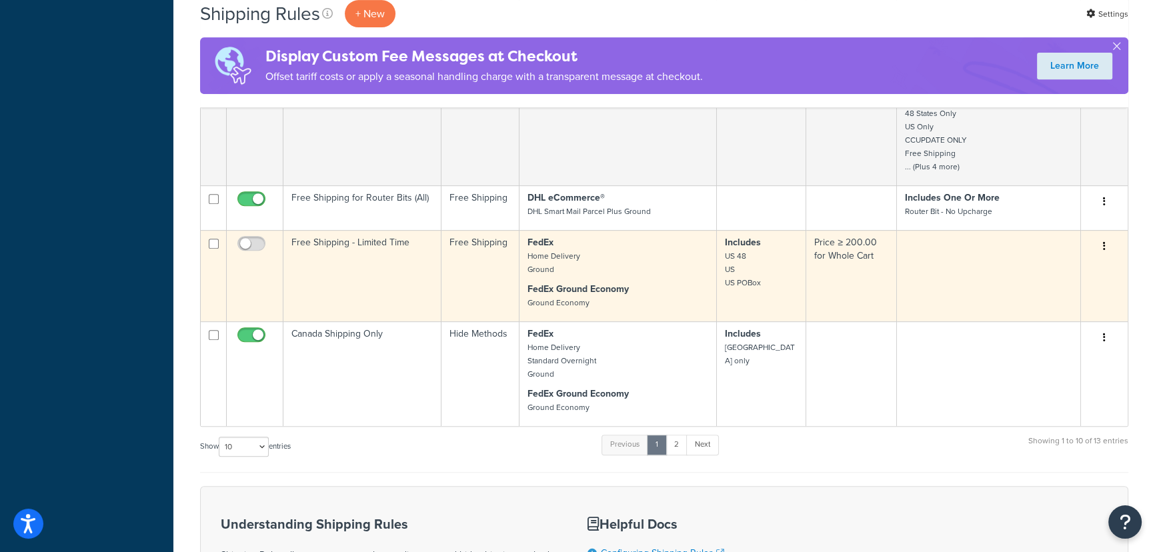
scroll to position [727, 0]
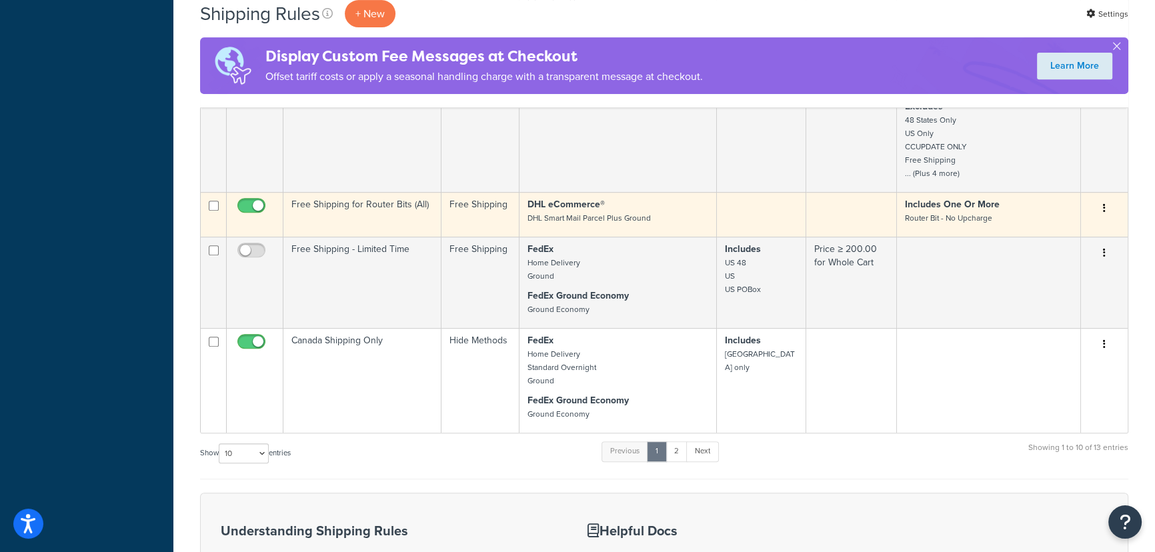
click at [703, 212] on p "DHL eCommerce® DHL Smart Mail Parcel Plus Ground" at bounding box center [617, 211] width 181 height 27
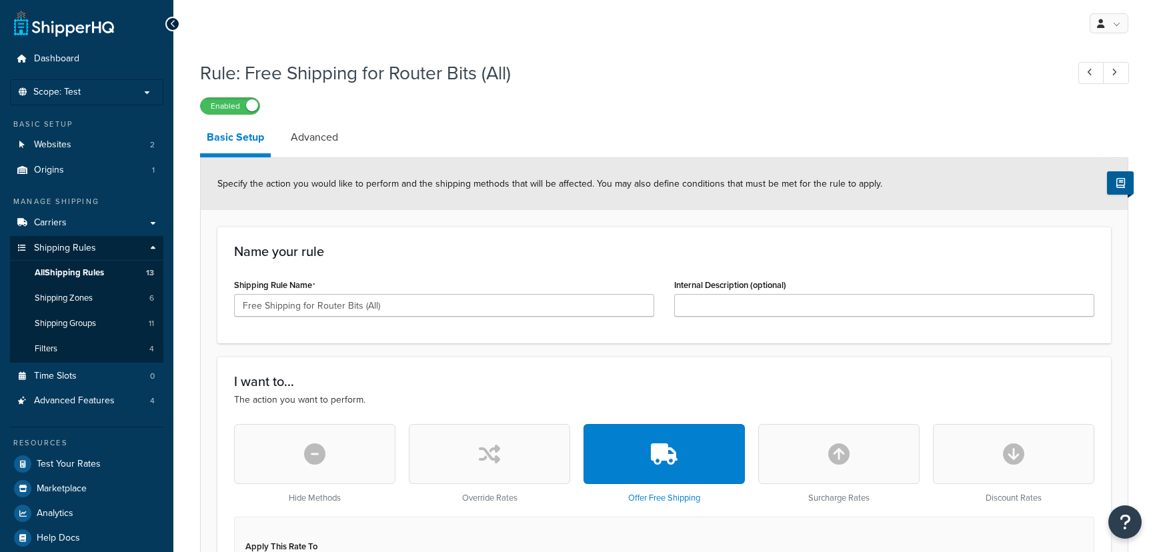
select select "SHIPPING_GROUP"
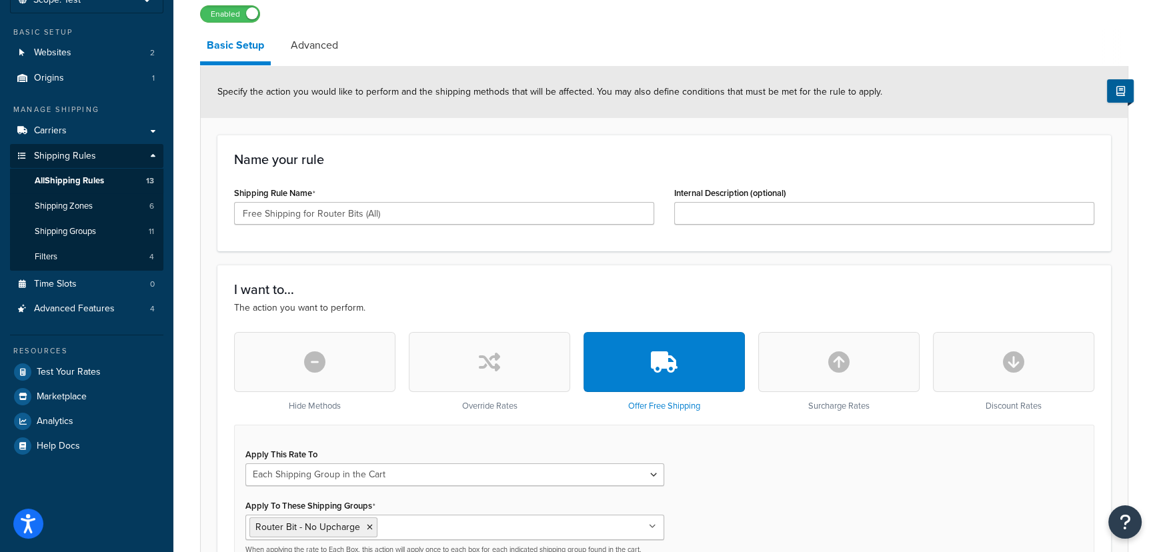
scroll to position [60, 0]
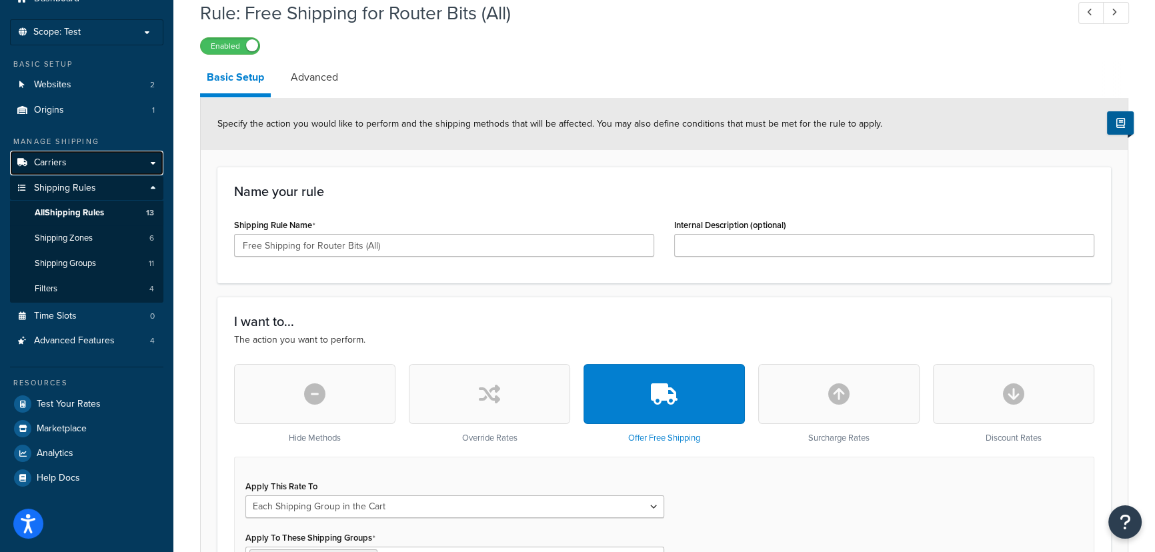
click at [61, 163] on span "Carriers" at bounding box center [50, 162] width 33 height 11
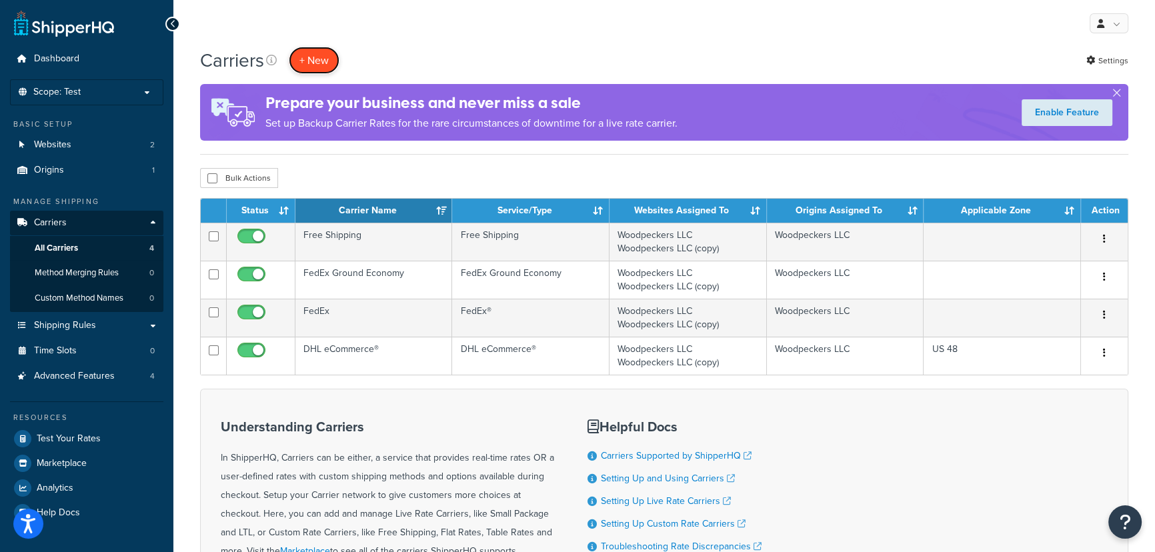
click at [310, 58] on button "+ New" at bounding box center [314, 60] width 51 height 27
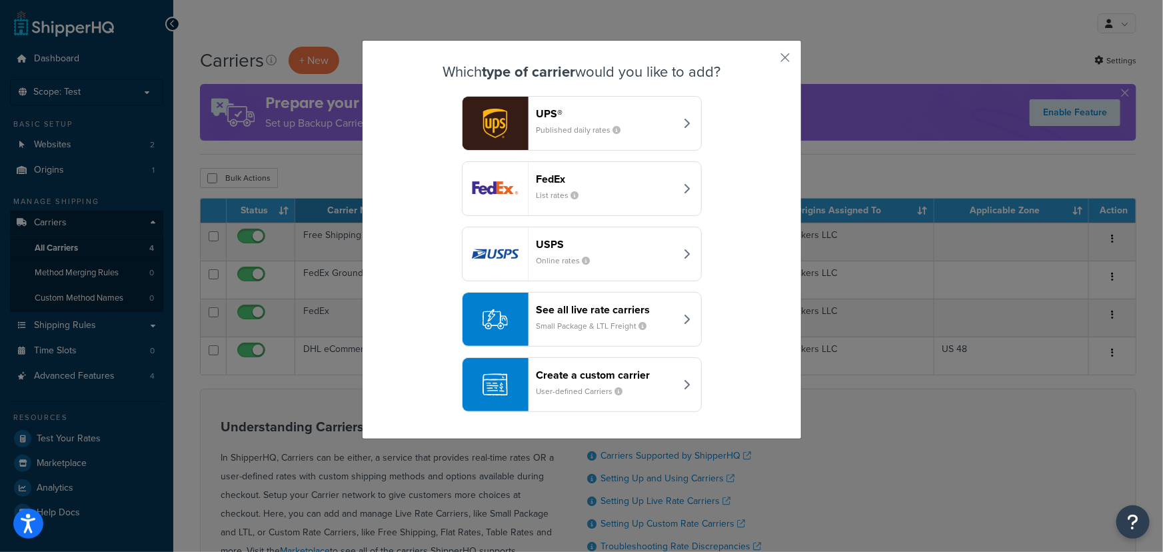
click at [657, 383] on div "Create a custom carrier User-defined Carriers" at bounding box center [606, 385] width 139 height 32
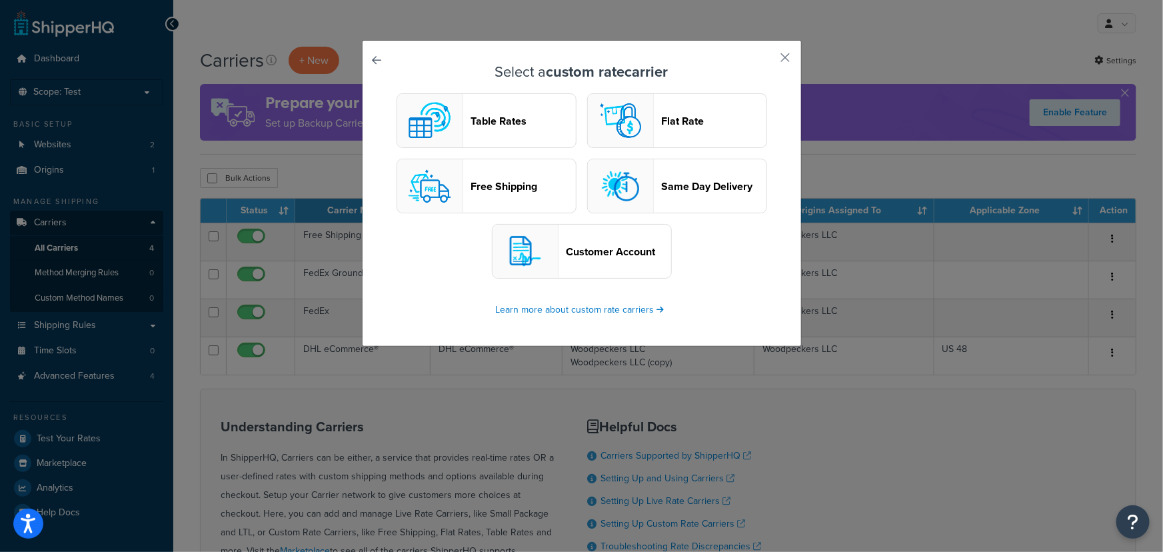
click at [712, 117] on header "Flat Rate" at bounding box center [714, 121] width 105 height 13
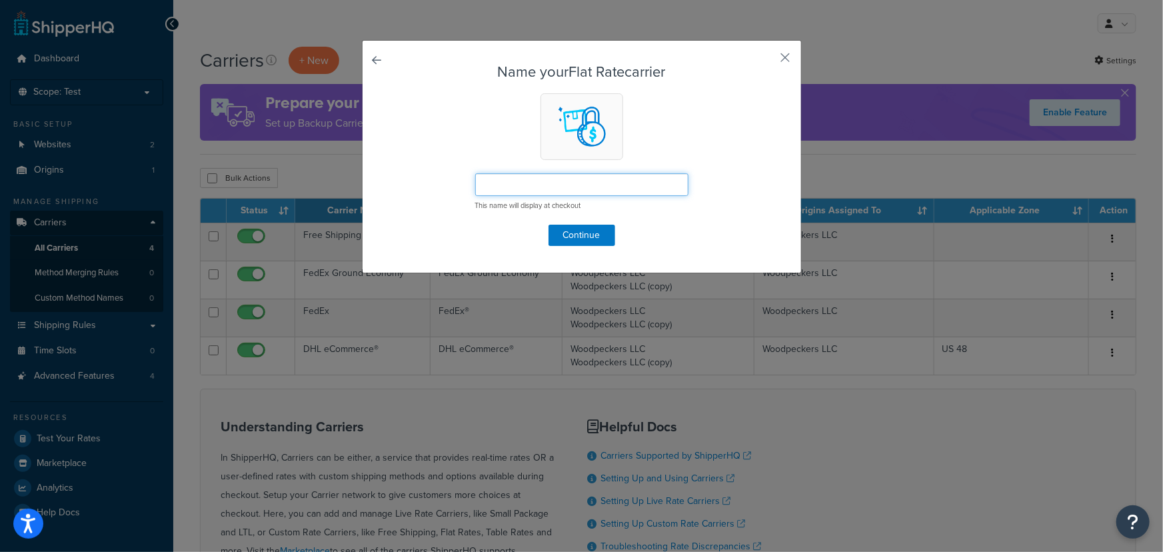
click at [631, 180] on input "text" at bounding box center [581, 184] width 213 height 23
click at [626, 186] on input "text" at bounding box center [581, 184] width 213 height 23
type input "Fedex One Rate"
click at [587, 231] on button "Continue" at bounding box center [582, 235] width 67 height 21
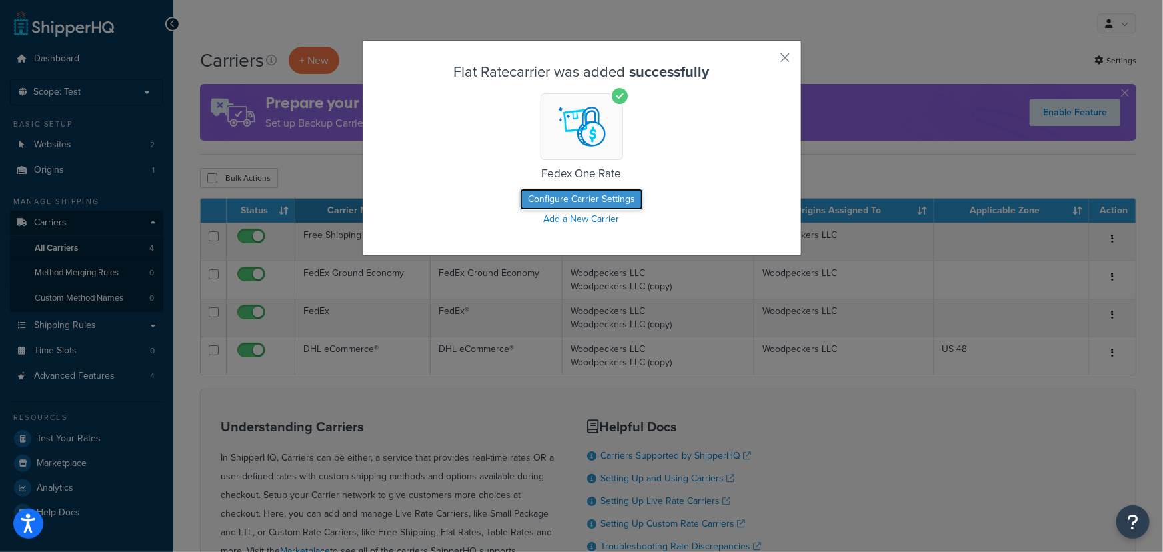
click at [617, 198] on button "Configure Carrier Settings" at bounding box center [581, 199] width 123 height 21
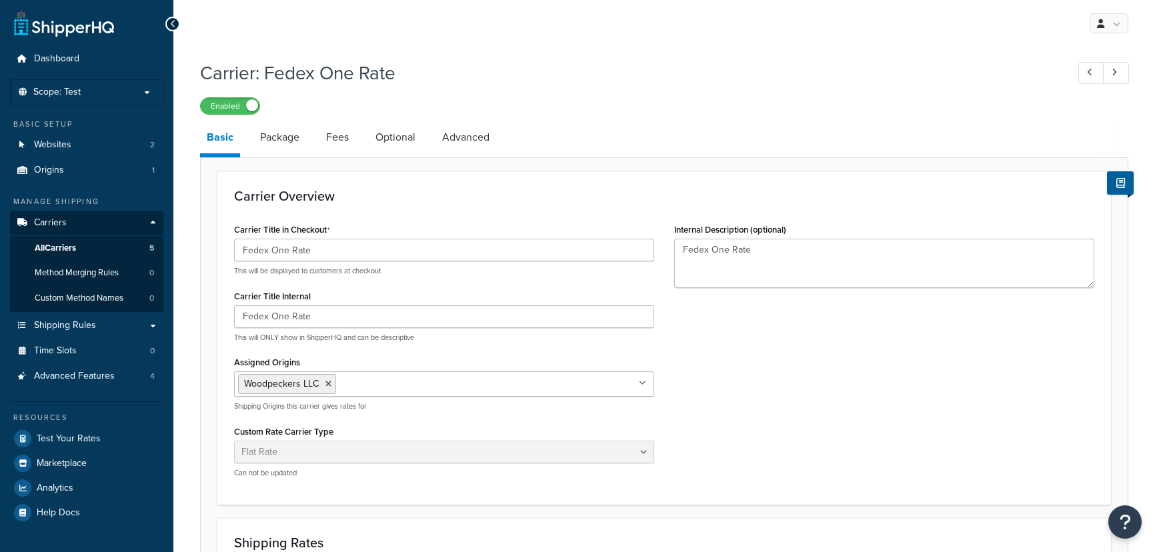
select select "flat"
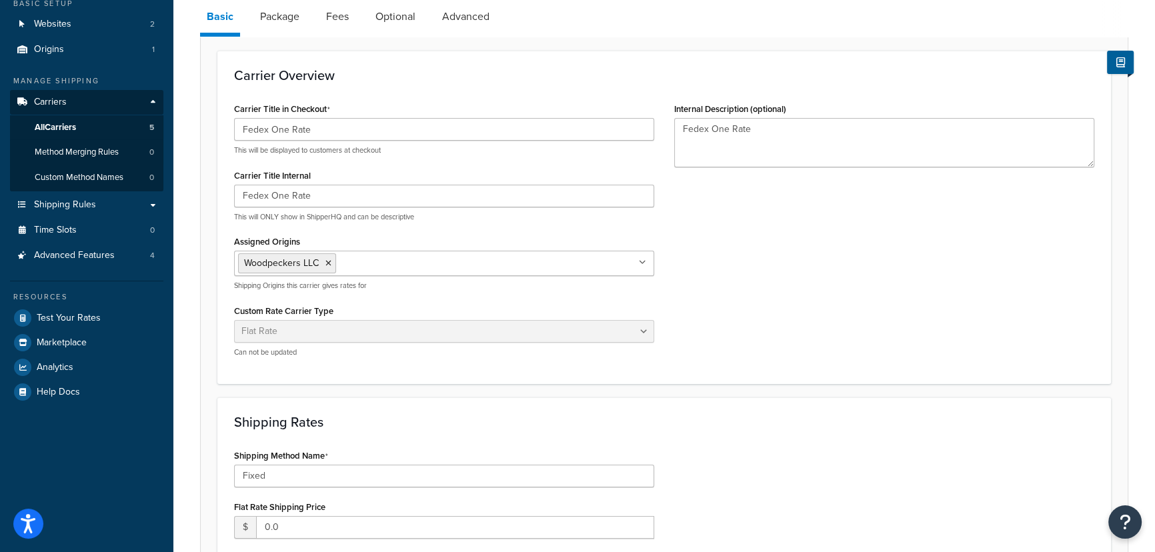
scroll to position [242, 0]
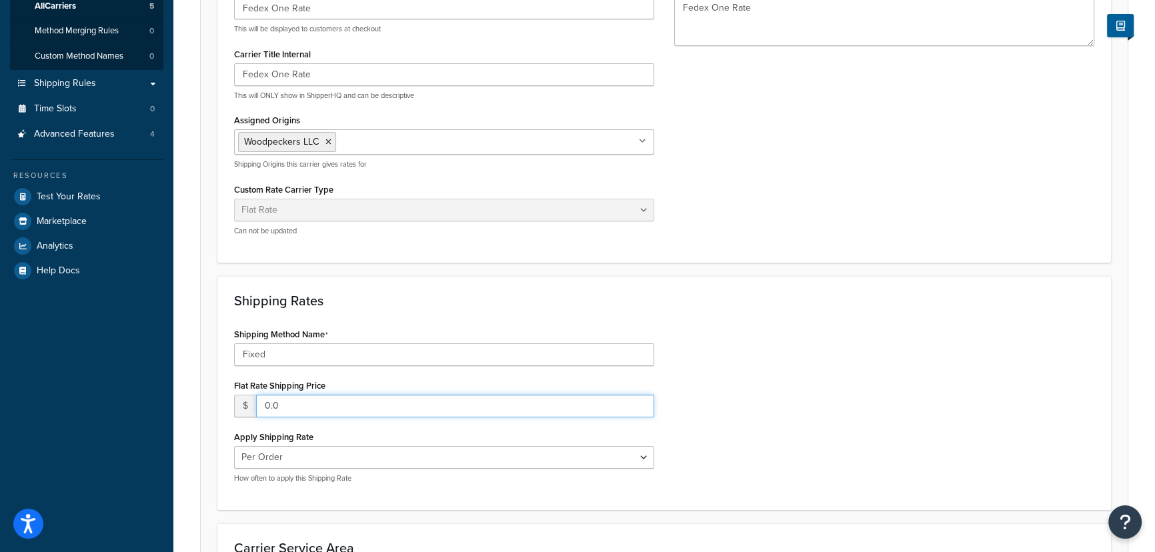
click at [313, 404] on input "0.0" at bounding box center [455, 406] width 398 height 23
drag, startPoint x: 313, startPoint y: 404, endPoint x: 252, endPoint y: 413, distance: 61.3
click at [252, 413] on div "$ 0.0" at bounding box center [444, 406] width 420 height 23
type input "5.00"
click at [783, 342] on div "Shipping Method Name Fixed Flat Rate Shipping Price $ 5.00 Apply Shipping Rate …" at bounding box center [664, 409] width 880 height 169
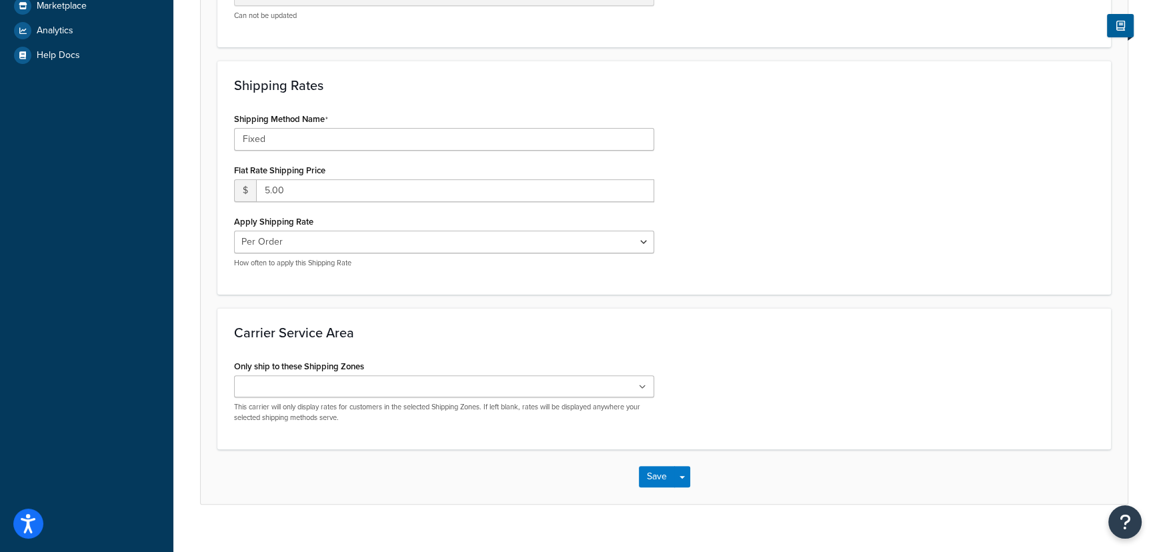
scroll to position [475, 0]
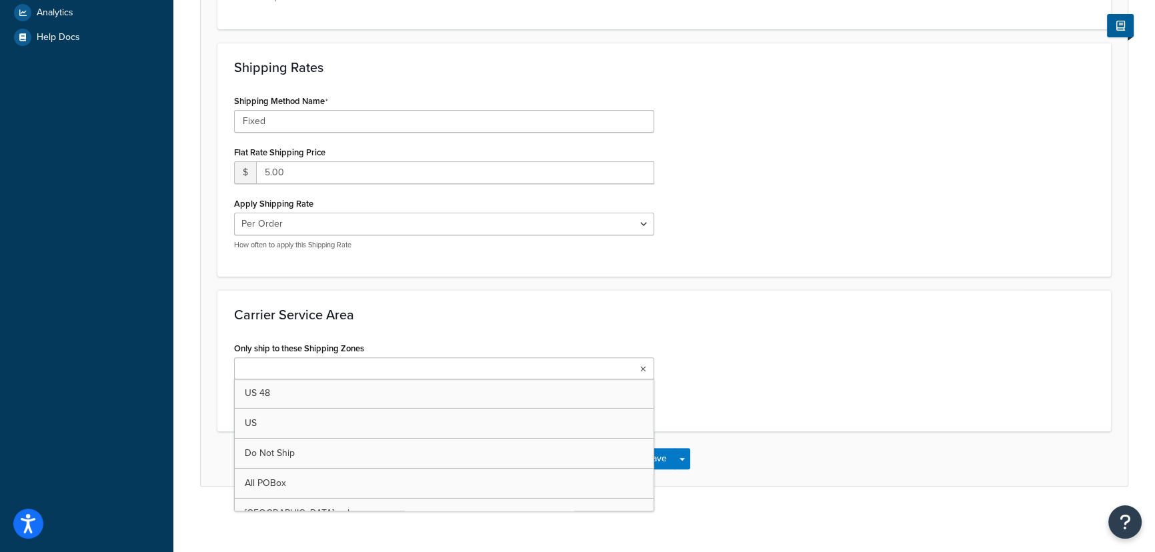
click at [403, 365] on ul at bounding box center [444, 368] width 420 height 22
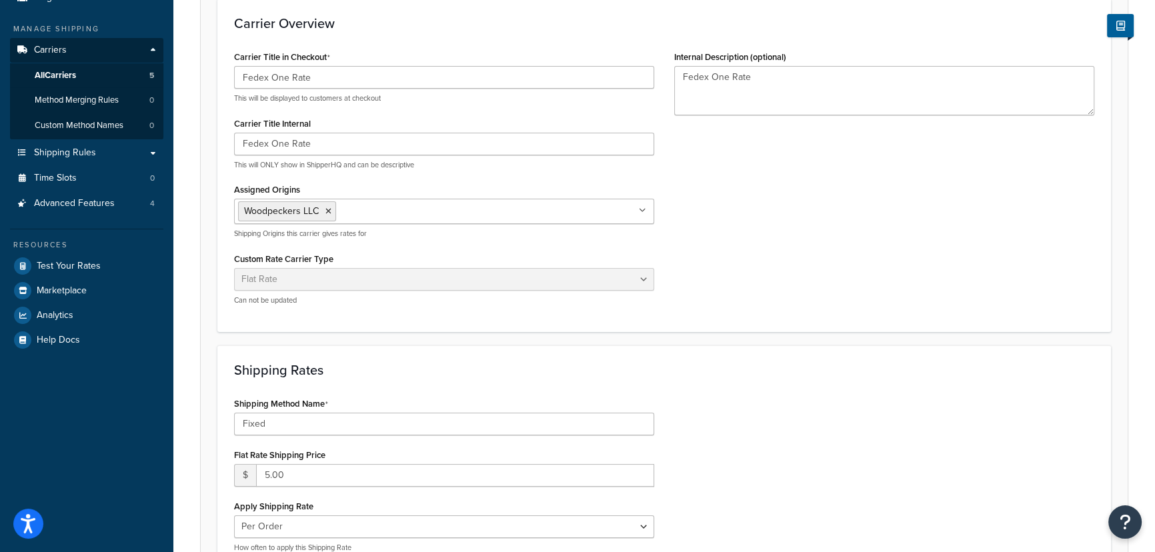
scroll to position [0, 0]
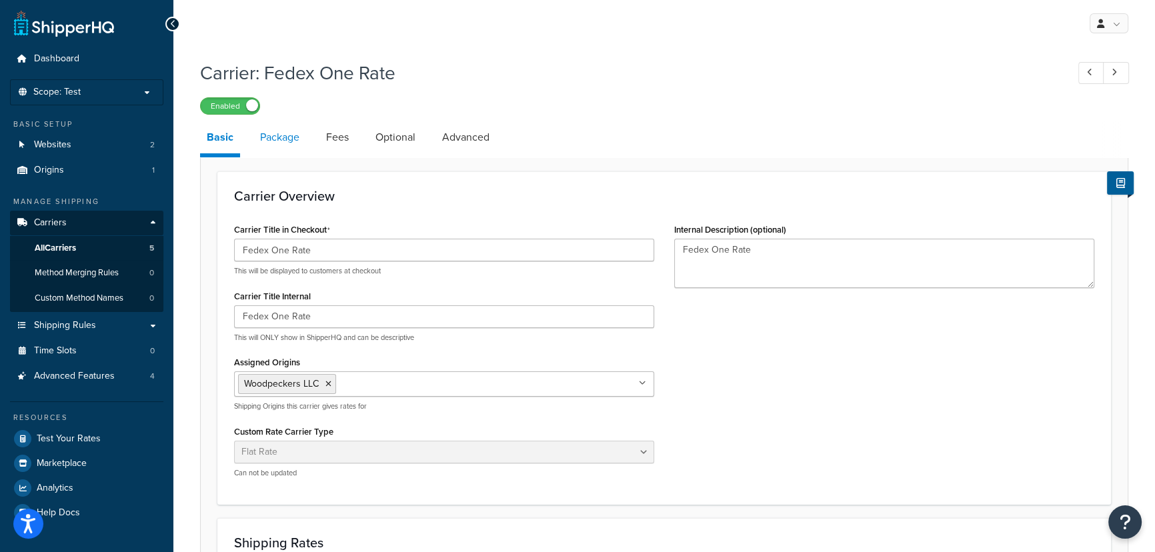
click at [286, 145] on link "Package" at bounding box center [279, 137] width 53 height 32
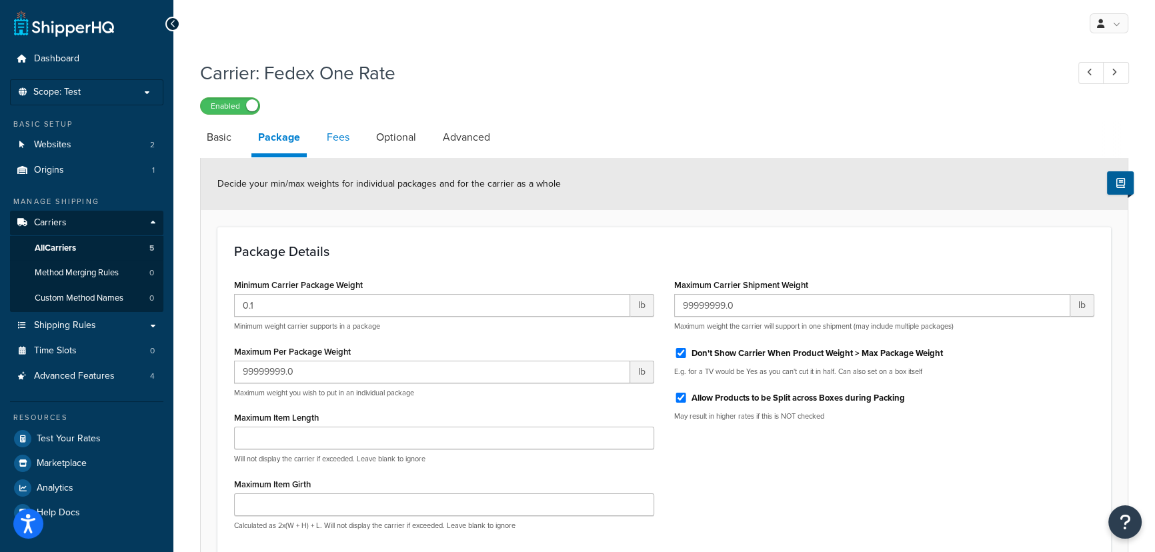
click at [343, 135] on link "Fees" at bounding box center [338, 137] width 36 height 32
select select "AFTER"
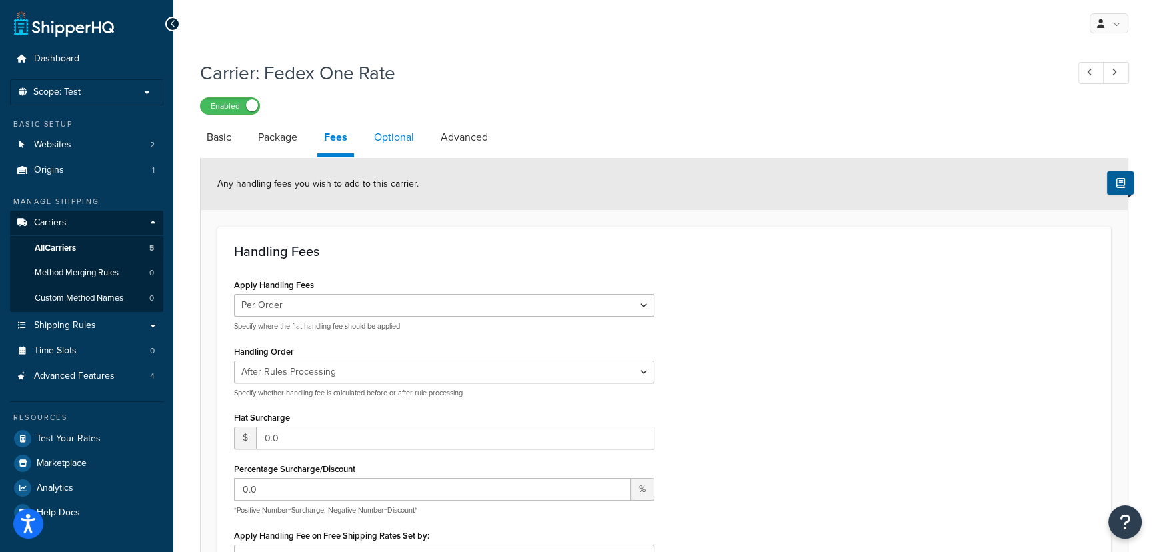
click at [380, 139] on link "Optional" at bounding box center [393, 137] width 53 height 32
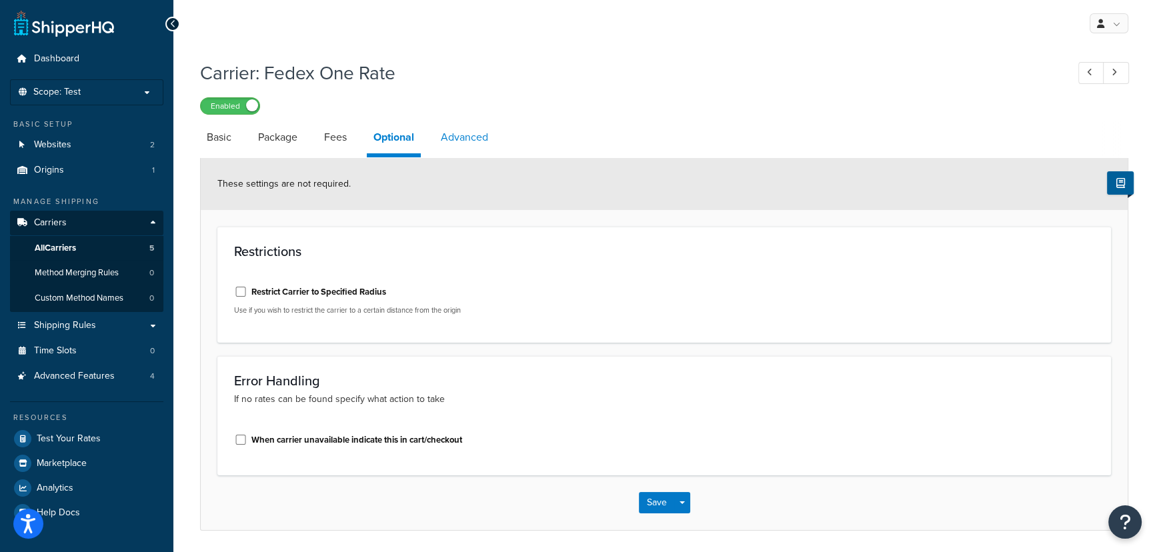
click at [459, 136] on link "Advanced" at bounding box center [464, 137] width 61 height 32
select select "false"
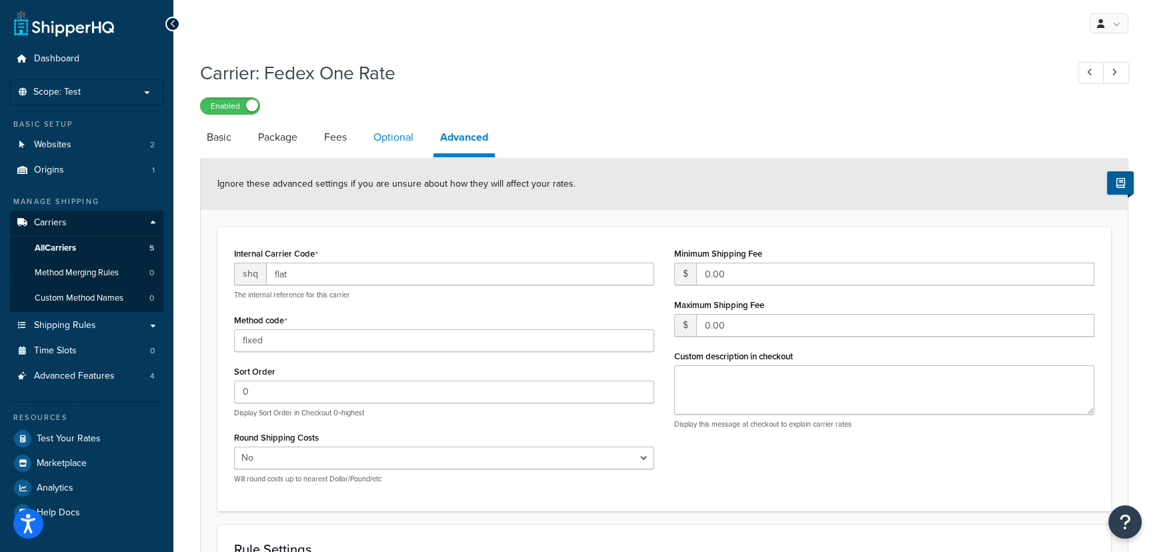
click at [412, 131] on link "Optional" at bounding box center [393, 137] width 53 height 32
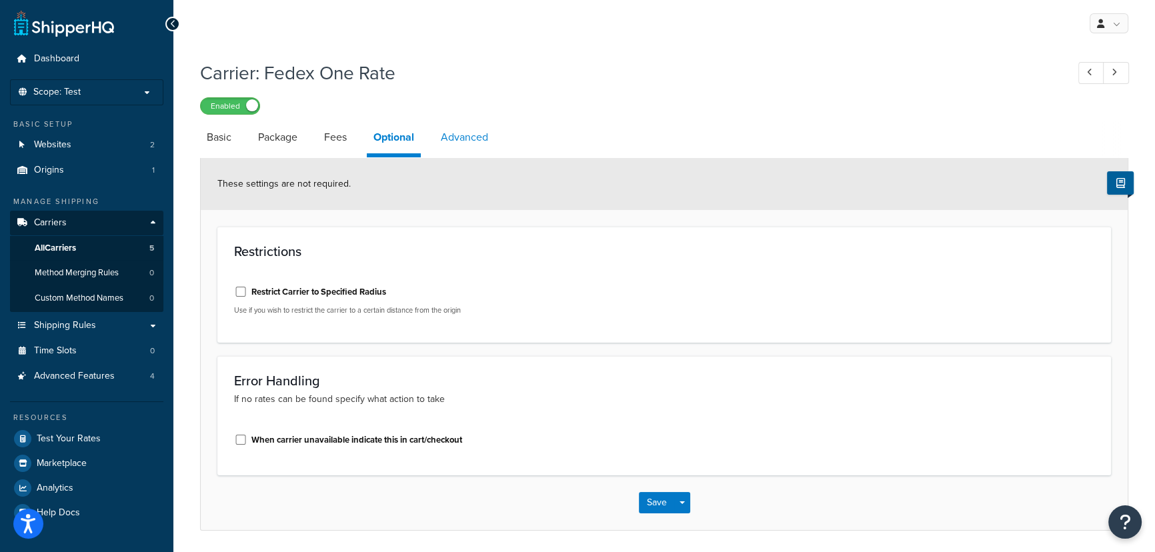
click at [474, 135] on link "Advanced" at bounding box center [464, 137] width 61 height 32
select select "false"
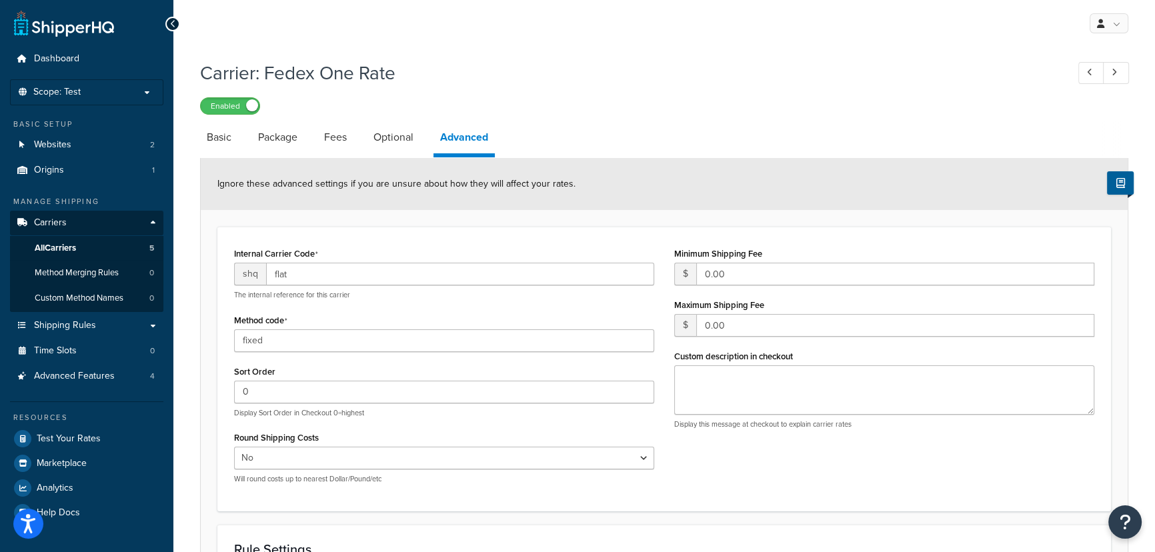
scroll to position [273, 0]
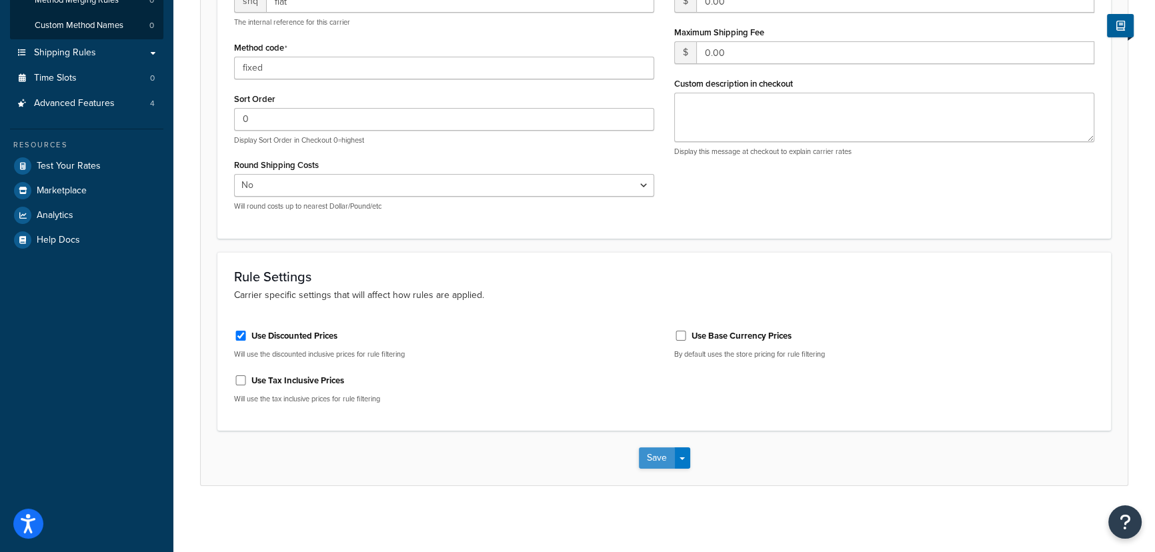
click at [651, 453] on button "Save" at bounding box center [657, 457] width 36 height 21
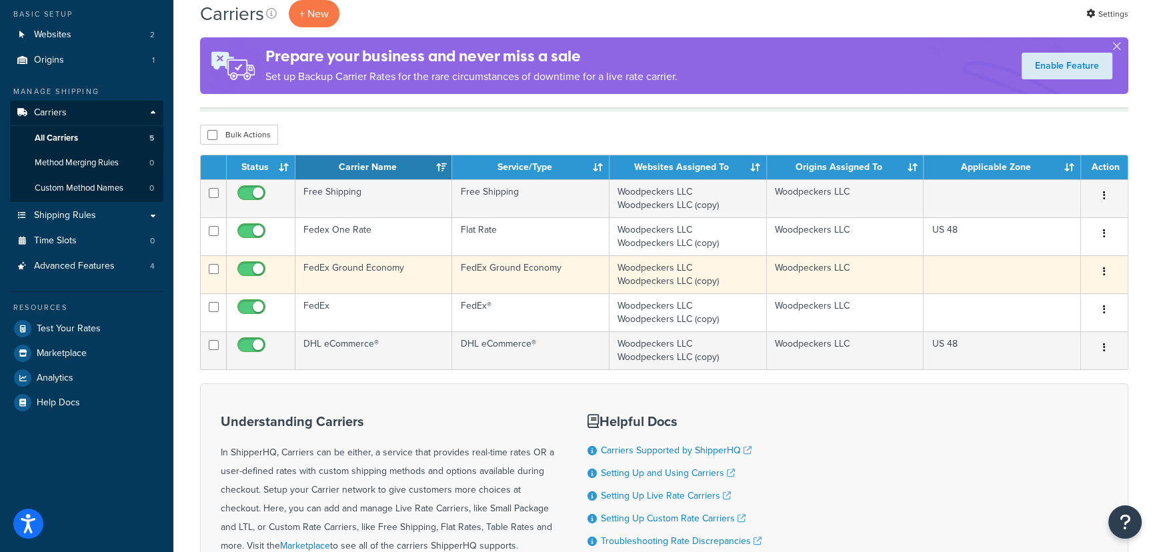
scroll to position [121, 0]
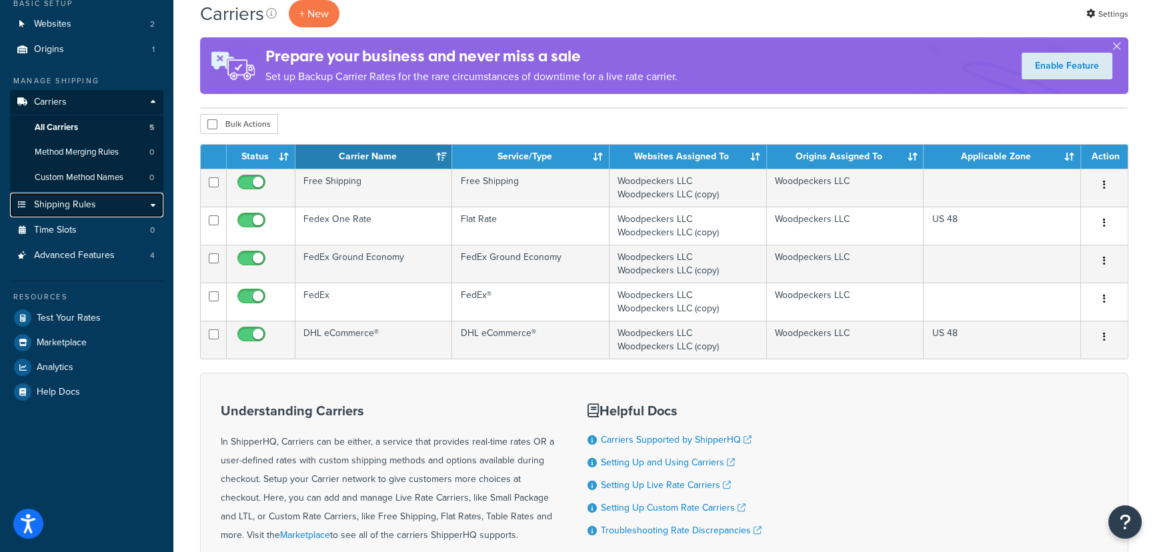
click at [95, 200] on link "Shipping Rules" at bounding box center [86, 205] width 153 height 25
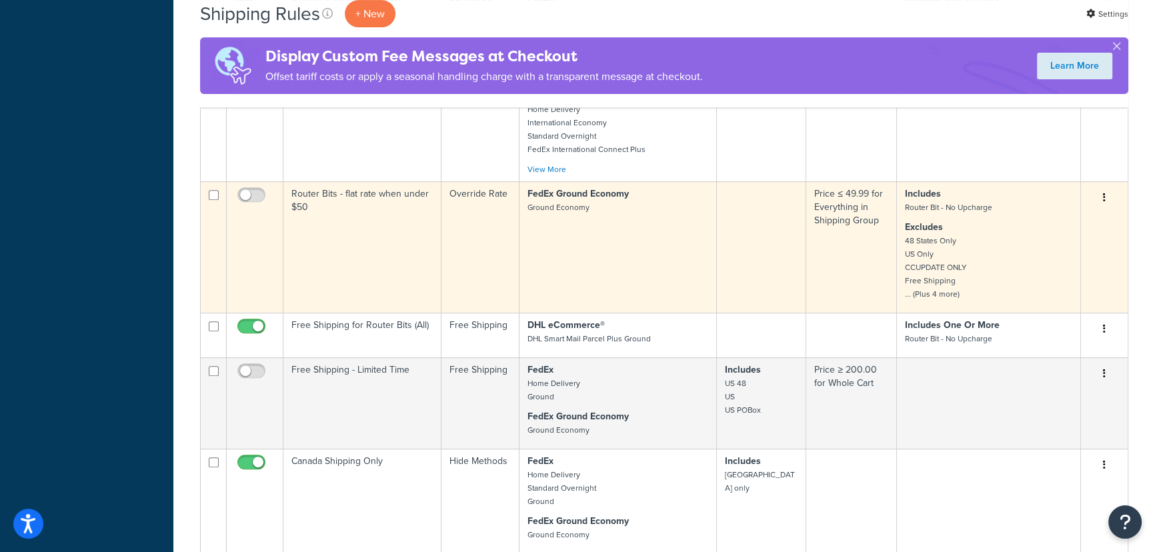
scroll to position [667, 0]
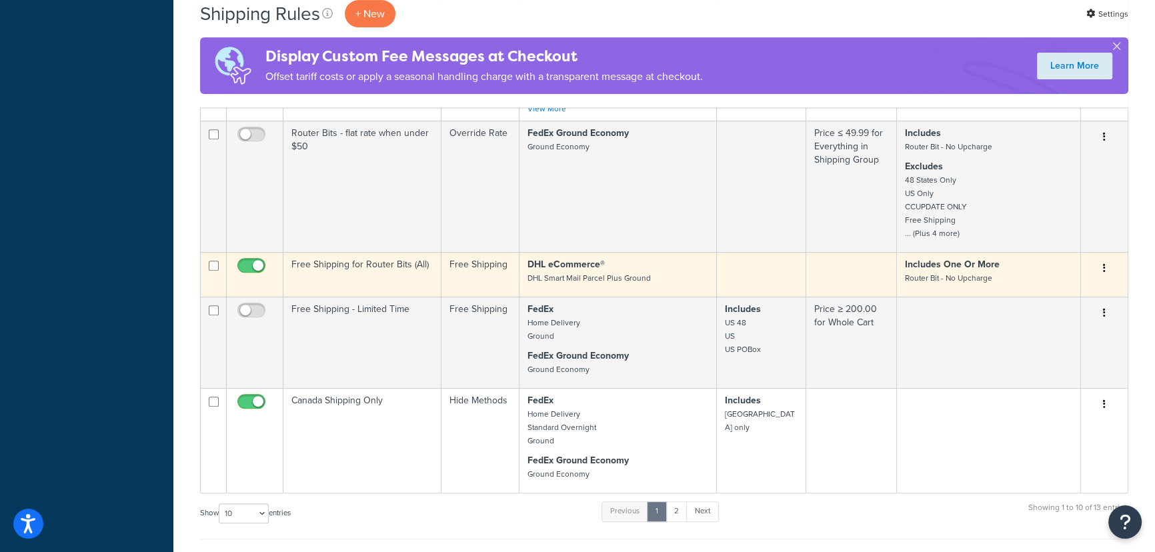
click at [673, 278] on p "DHL eCommerce® DHL Smart Mail Parcel Plus Ground" at bounding box center [617, 271] width 181 height 27
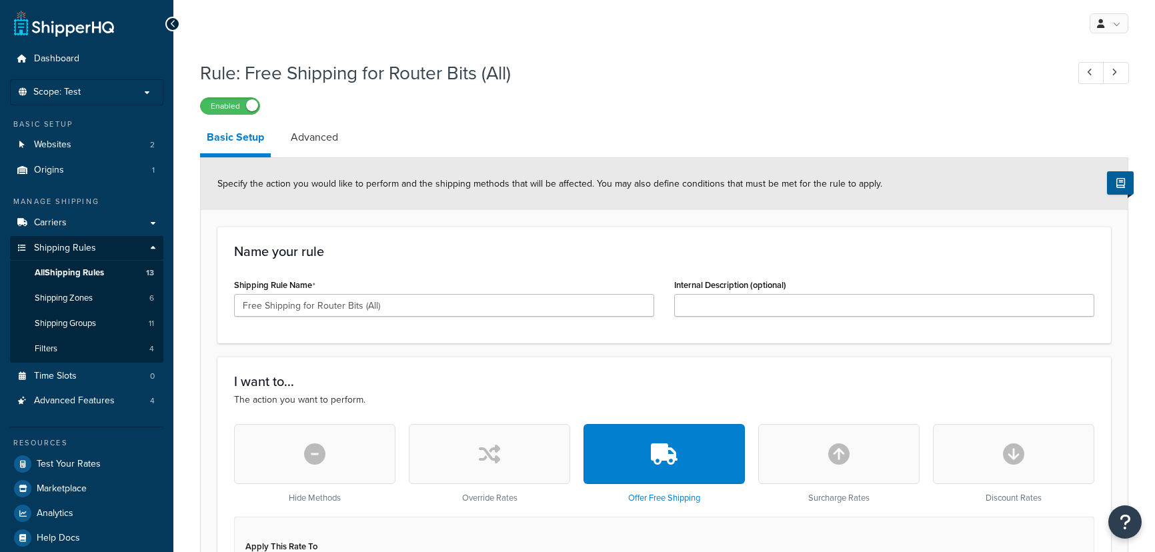
select select "SHIPPING_GROUP"
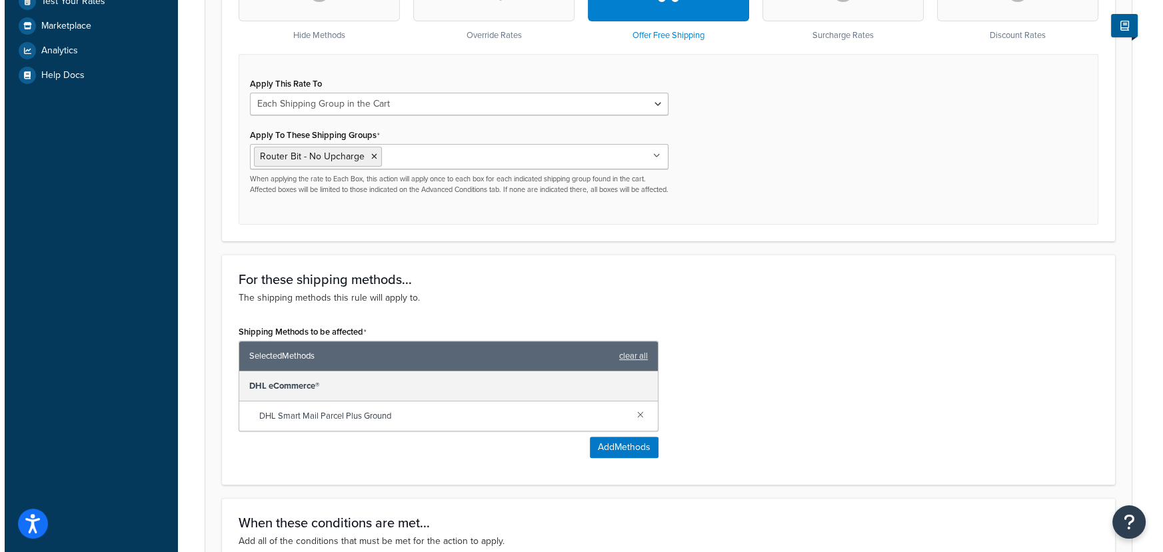
scroll to position [485, 0]
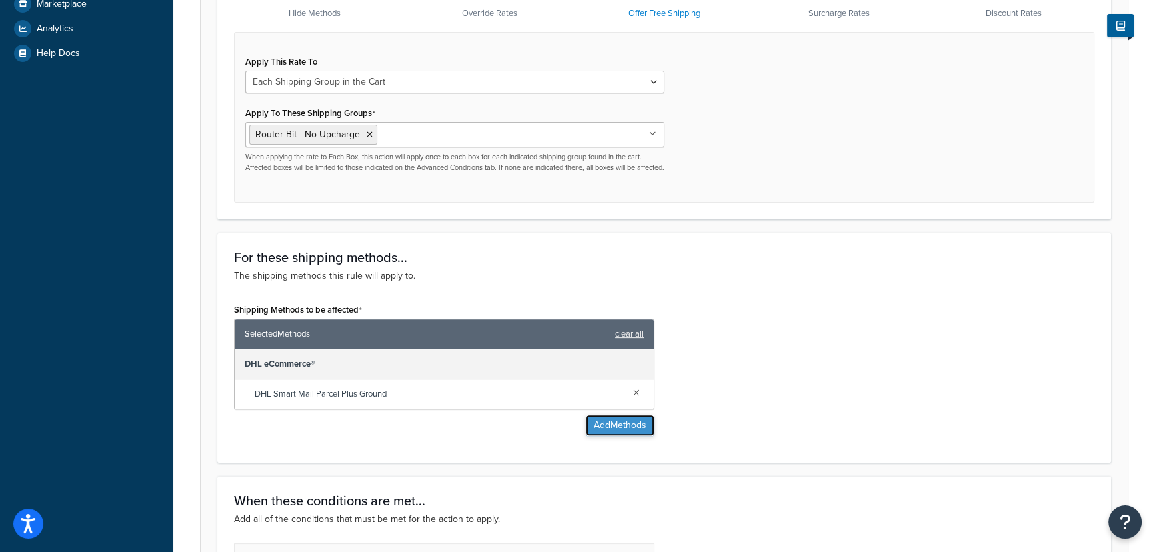
click at [639, 436] on button "Add Methods" at bounding box center [619, 425] width 69 height 21
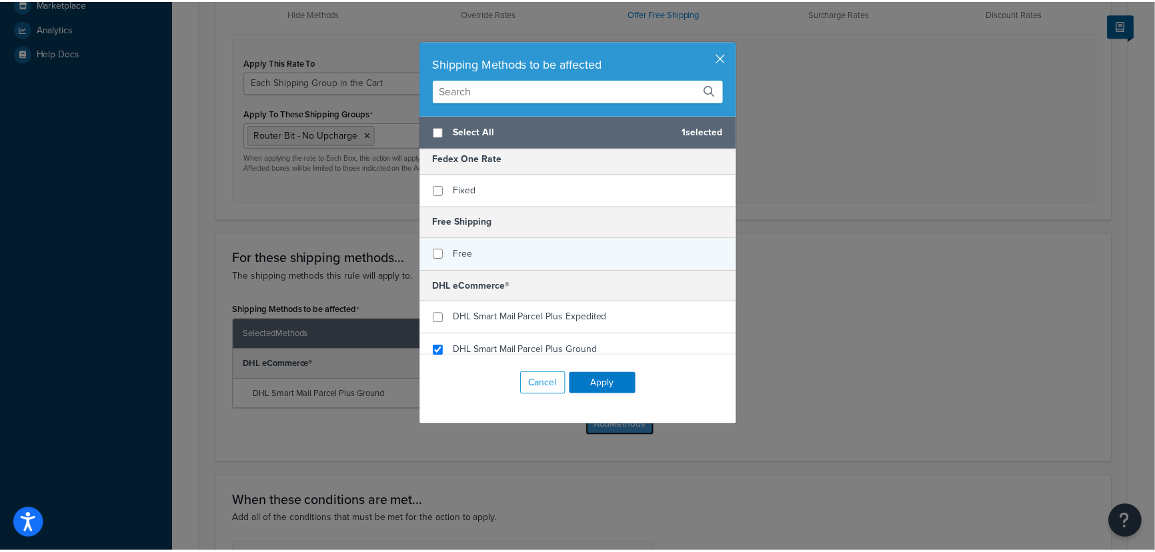
scroll to position [0, 0]
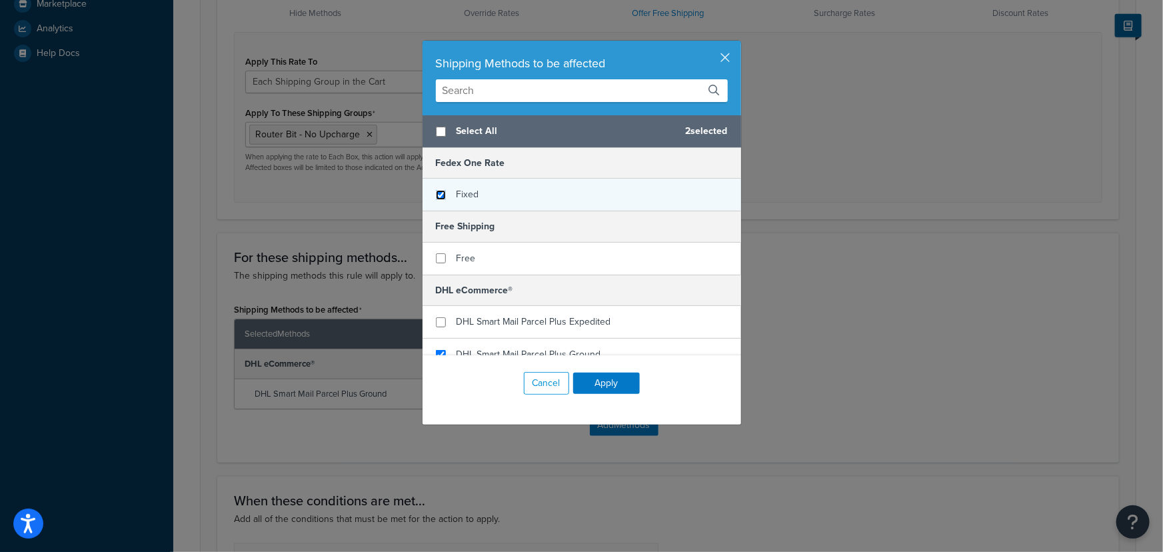
click at [439, 193] on input "checkbox" at bounding box center [441, 195] width 10 height 10
checkbox input "true"
click at [616, 381] on button "Apply" at bounding box center [606, 383] width 67 height 21
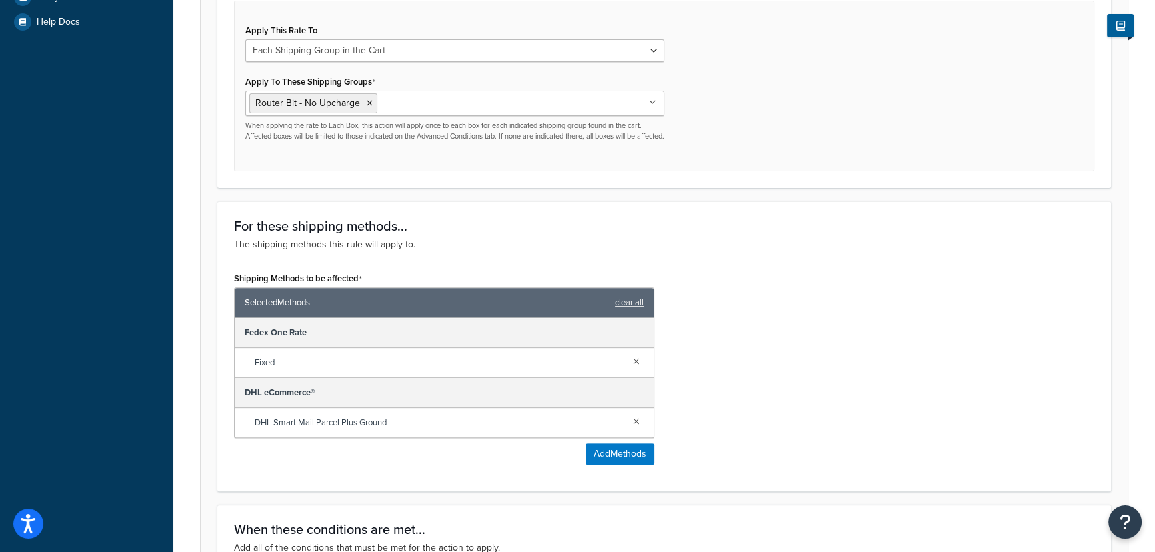
scroll to position [787, 0]
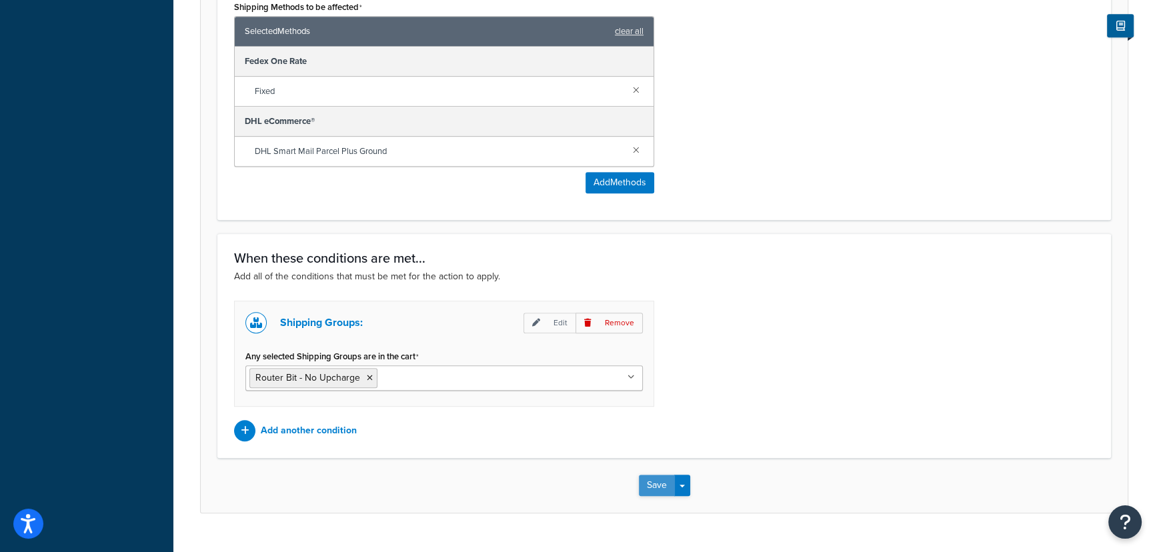
click at [643, 490] on button "Save" at bounding box center [657, 485] width 36 height 21
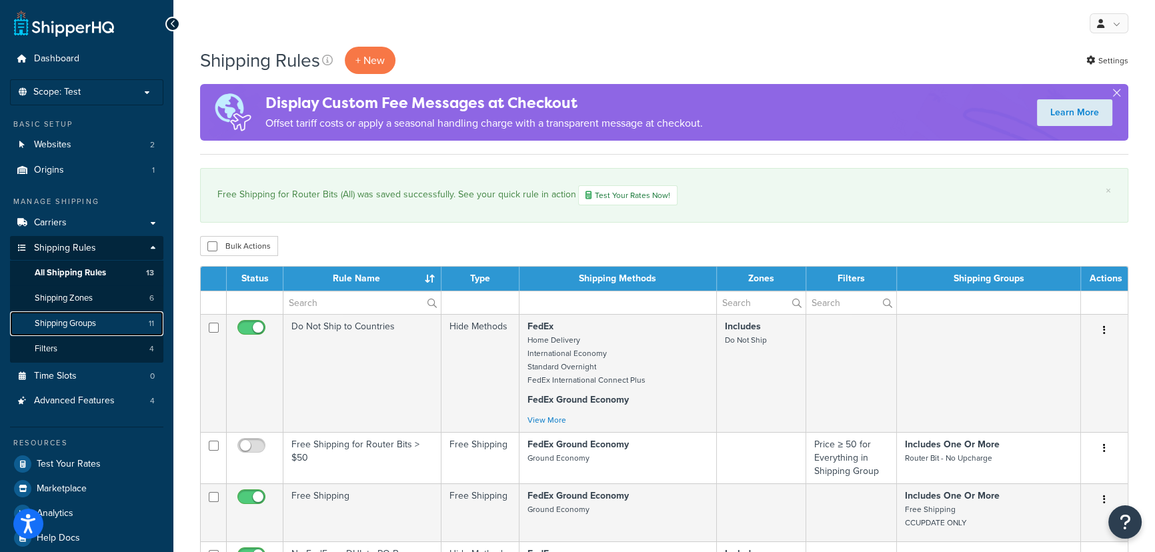
click at [93, 326] on span "Shipping Groups" at bounding box center [65, 323] width 61 height 11
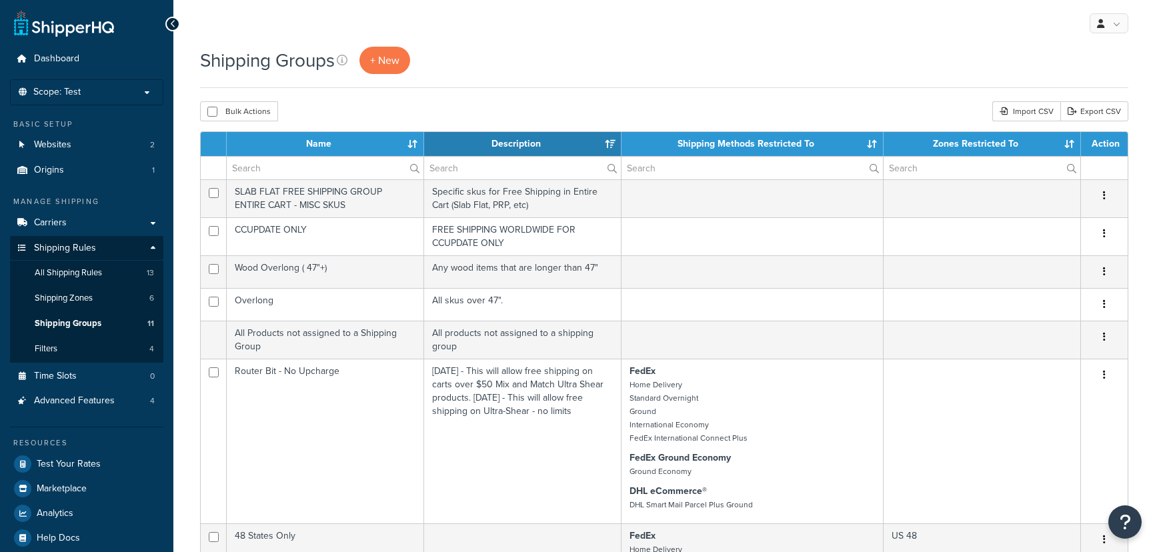
select select "15"
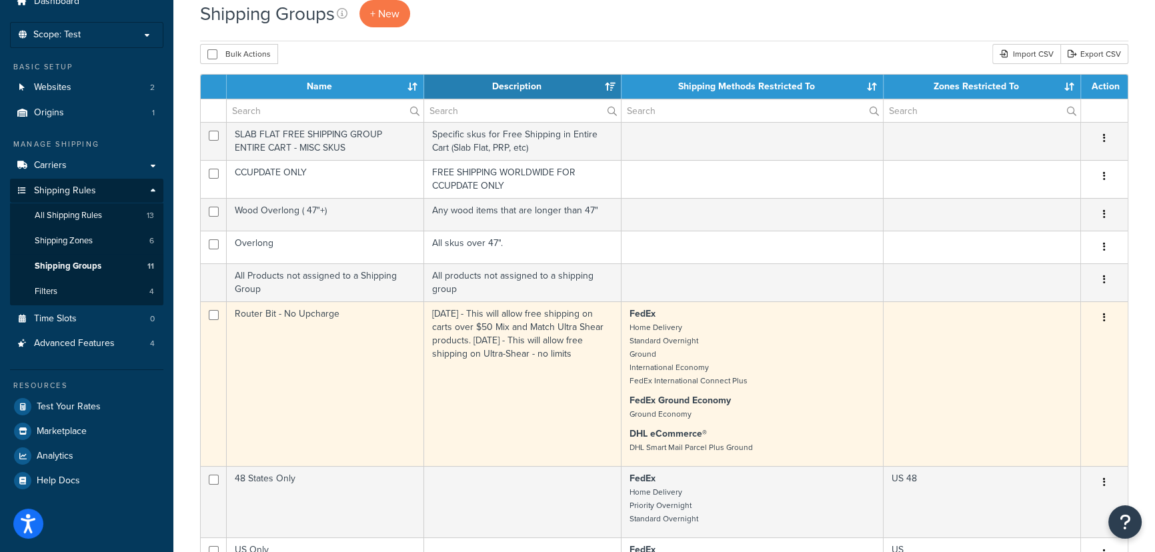
scroll to position [60, 0]
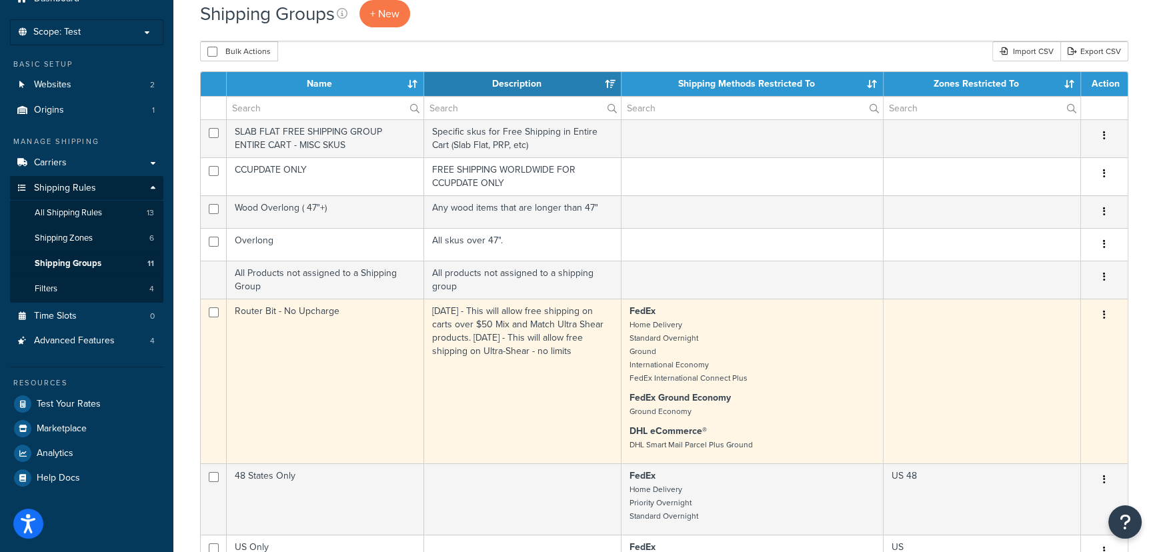
click at [760, 357] on p "FedEx Home Delivery Standard Overnight Ground International Economy FedEx Inter…" at bounding box center [751, 345] width 245 height 80
click at [1103, 315] on icon "button" at bounding box center [1104, 314] width 3 height 9
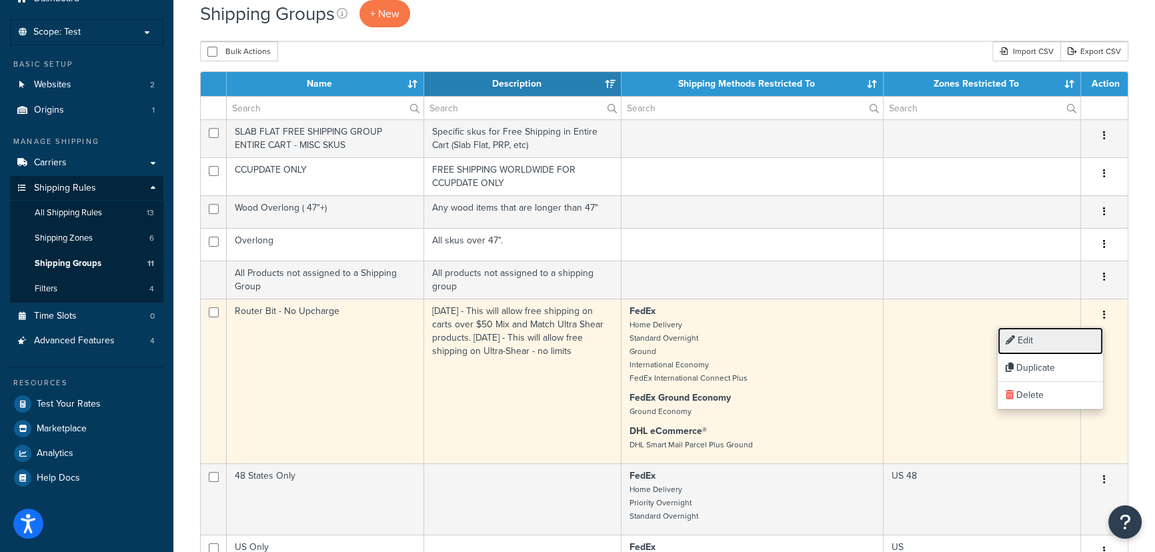
click at [1043, 339] on link "Edit" at bounding box center [1049, 340] width 105 height 27
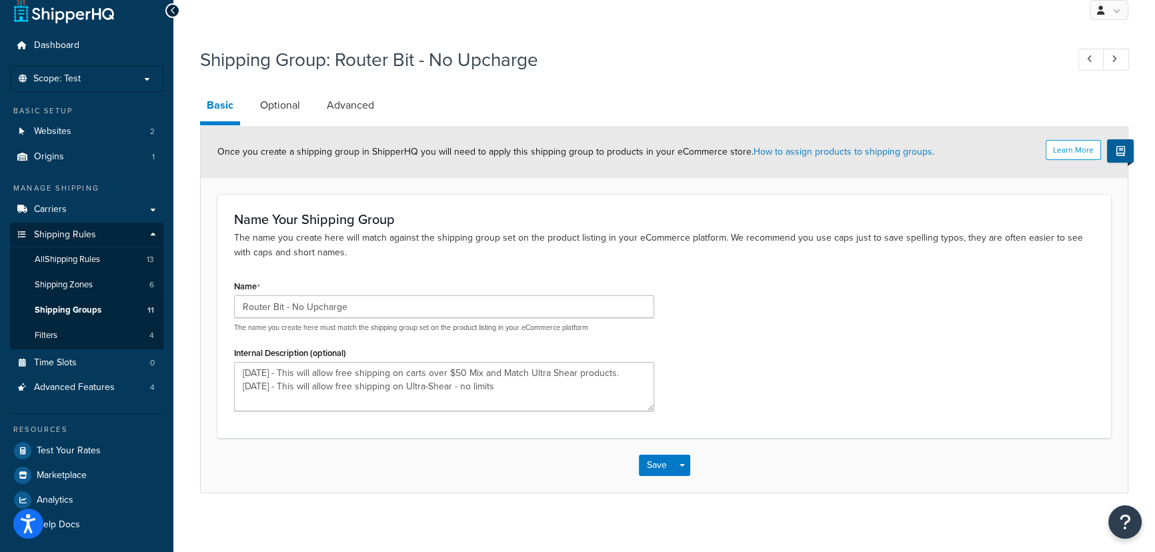
scroll to position [20, 0]
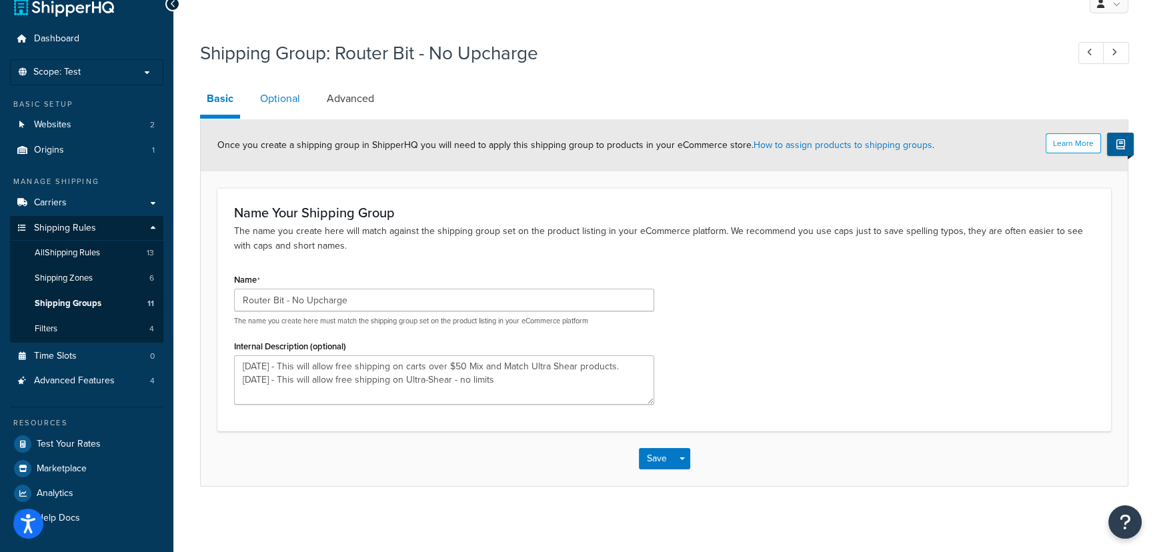
click at [284, 96] on link "Optional" at bounding box center [279, 99] width 53 height 32
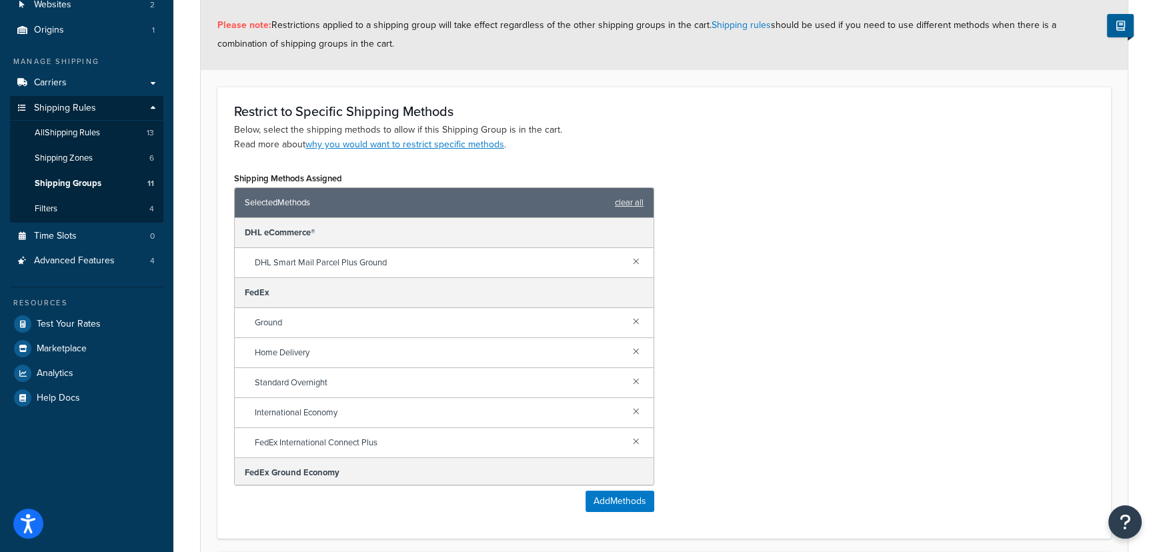
scroll to position [141, 0]
click at [629, 503] on button "Add Methods" at bounding box center [619, 500] width 69 height 21
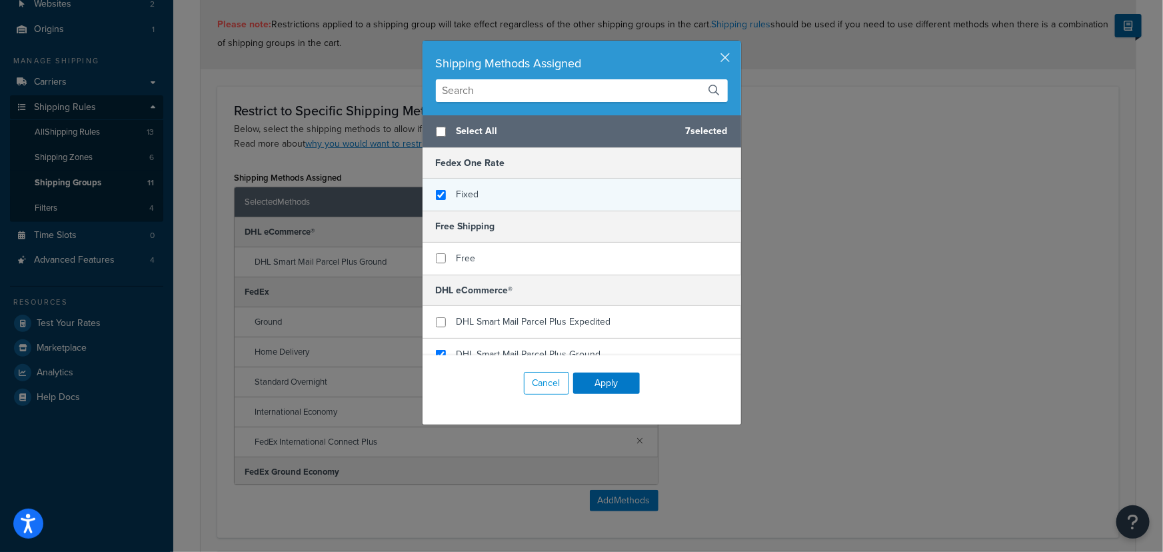
checkbox input "true"
click at [437, 189] on div "Fixed" at bounding box center [582, 195] width 319 height 32
click at [602, 386] on button "Apply" at bounding box center [606, 383] width 67 height 21
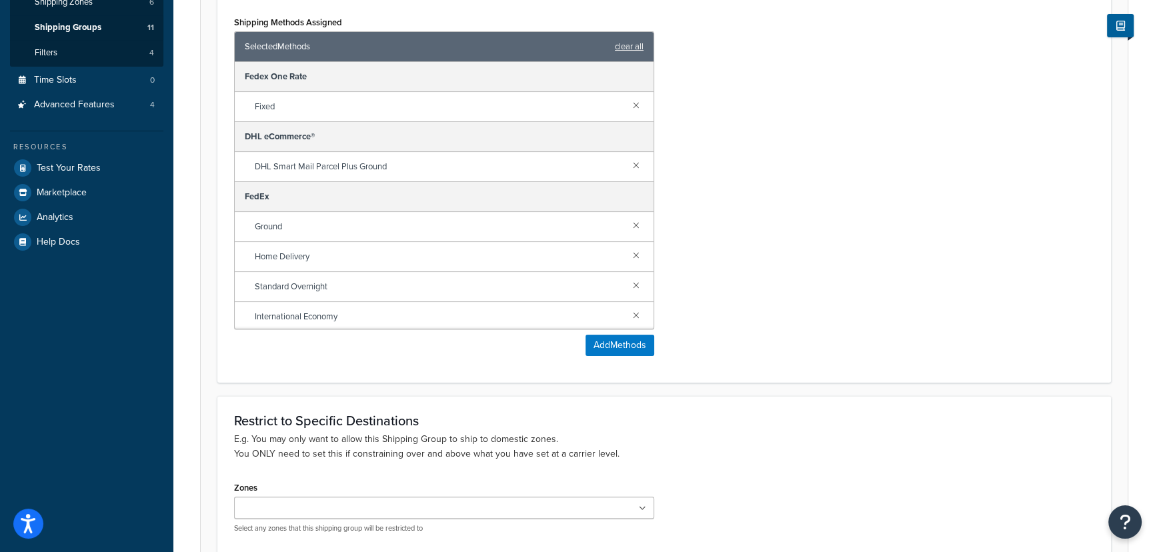
scroll to position [426, 0]
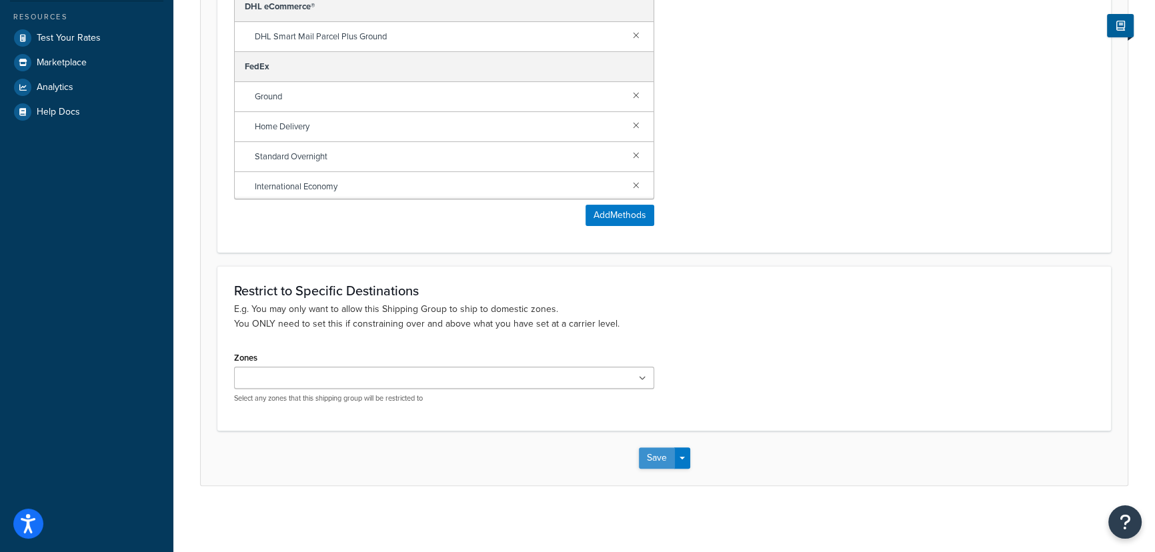
click at [647, 456] on button "Save" at bounding box center [657, 457] width 36 height 21
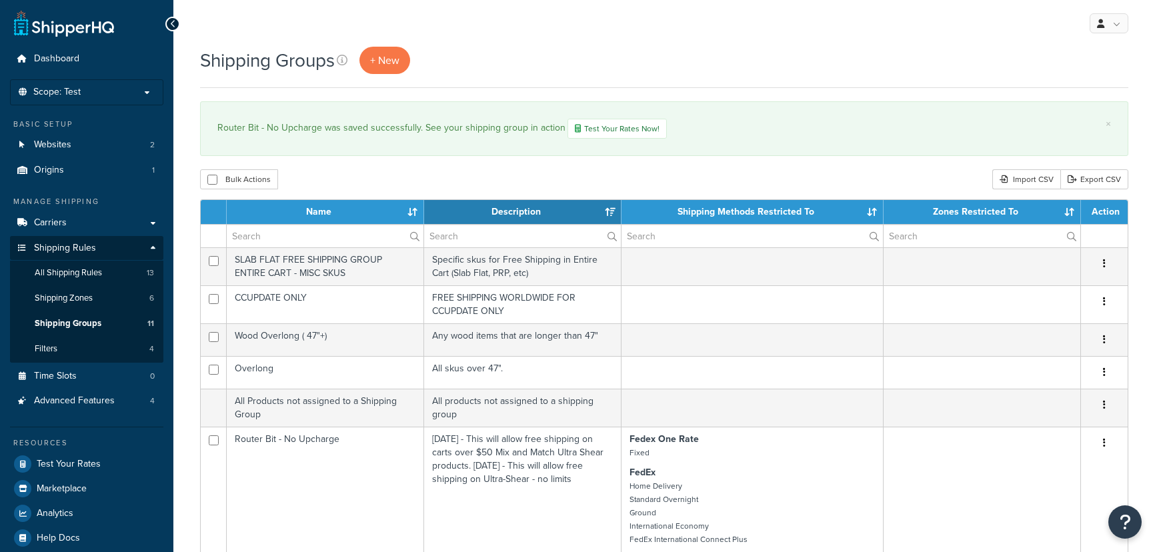
select select "15"
click at [77, 222] on link "Carriers" at bounding box center [86, 223] width 153 height 25
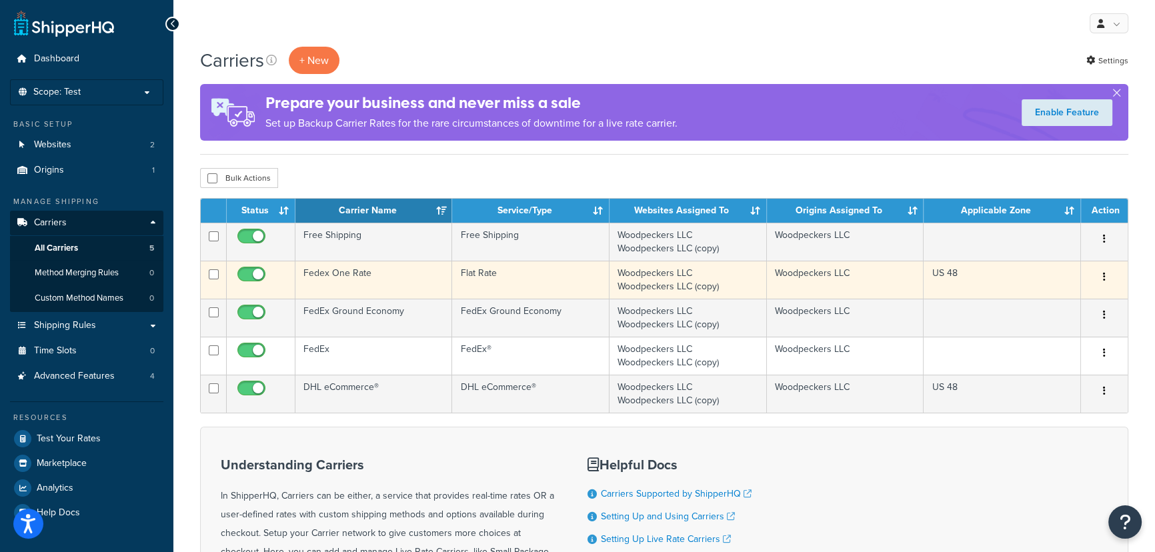
click at [1103, 278] on icon "button" at bounding box center [1104, 276] width 3 height 9
click at [1047, 297] on link "Edit" at bounding box center [1049, 303] width 105 height 27
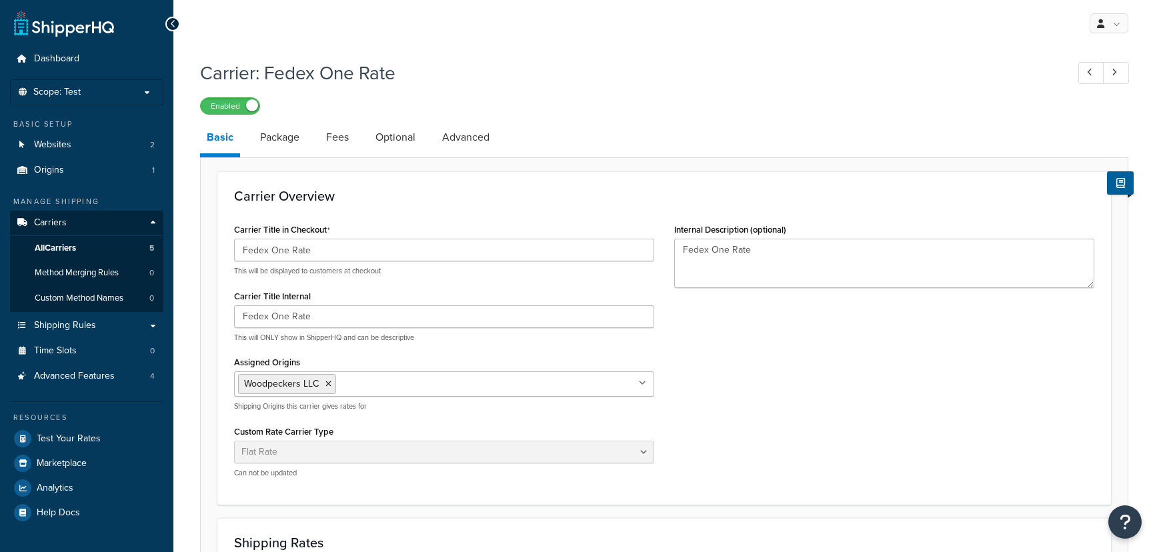
select select "flat"
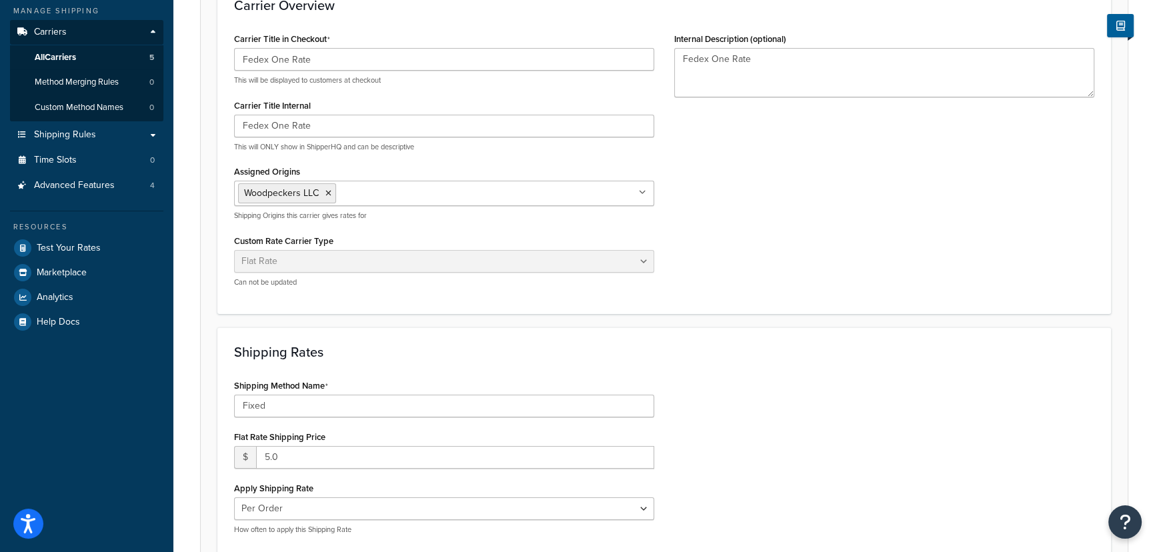
scroll to position [303, 0]
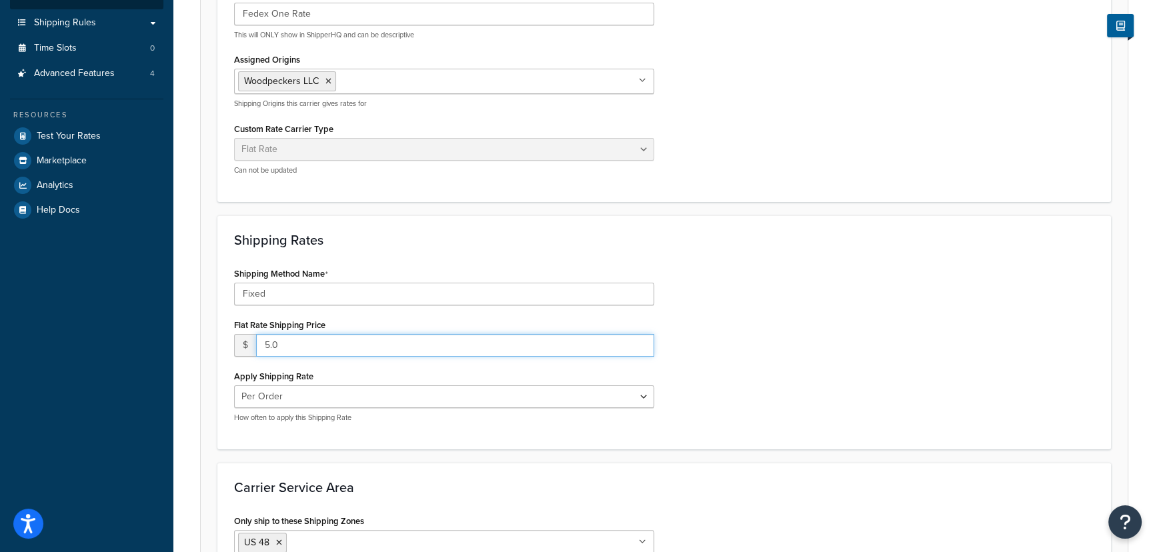
click at [299, 347] on input "5.0" at bounding box center [455, 345] width 398 height 23
click at [799, 283] on div "Shipping Method Name Fixed Flat Rate Shipping Price $ 5.00 Apply Shipping Rate …" at bounding box center [664, 348] width 880 height 169
click at [293, 345] on input "5.00" at bounding box center [455, 345] width 398 height 23
click at [639, 339] on input "6" at bounding box center [455, 345] width 398 height 23
type input "5"
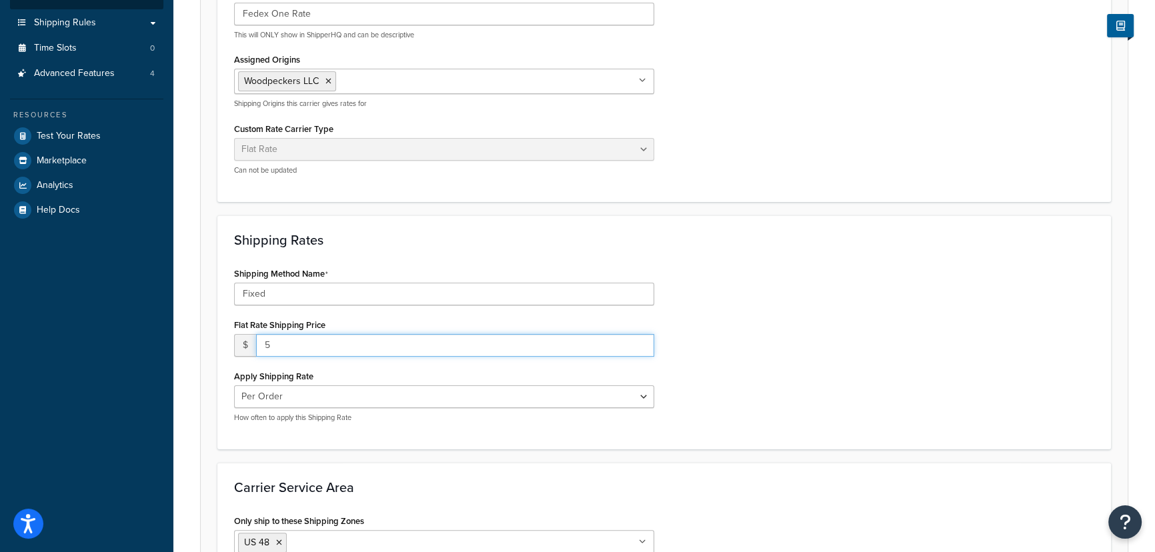
click at [640, 348] on input "5" at bounding box center [455, 345] width 398 height 23
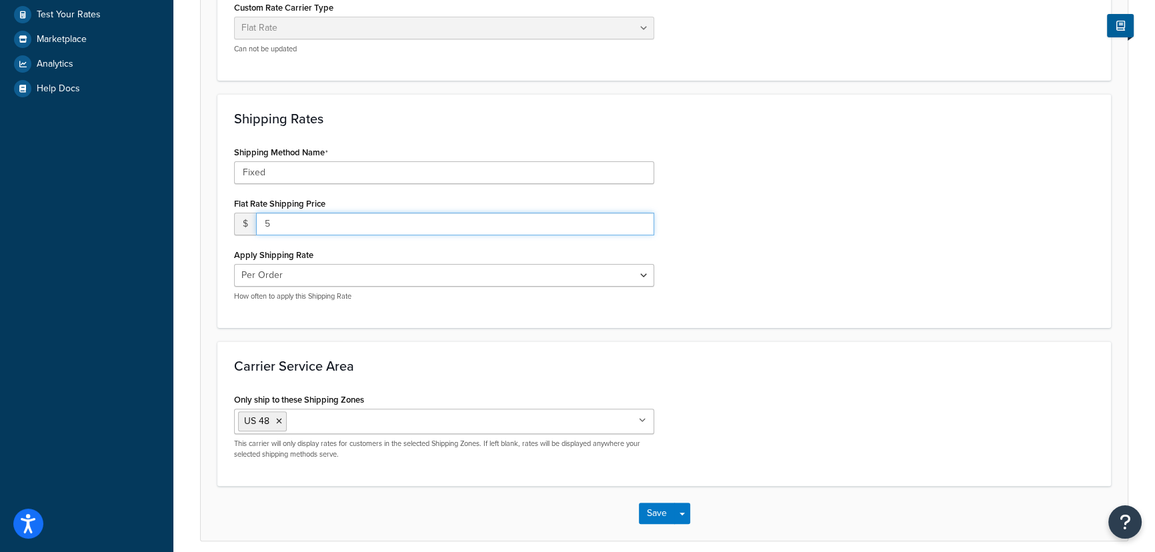
scroll to position [479, 0]
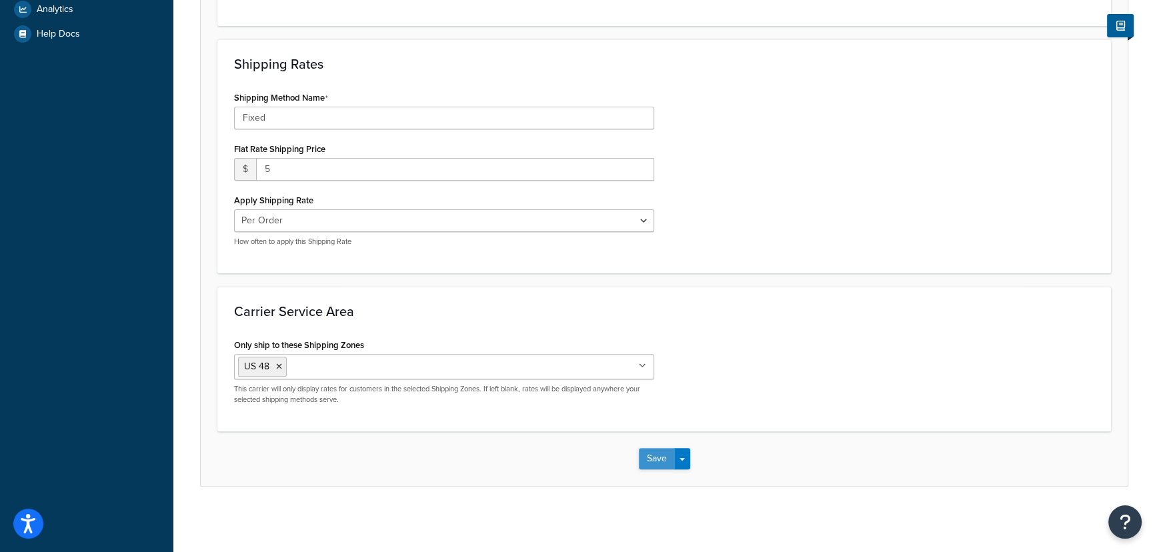
click at [660, 459] on button "Save" at bounding box center [657, 458] width 36 height 21
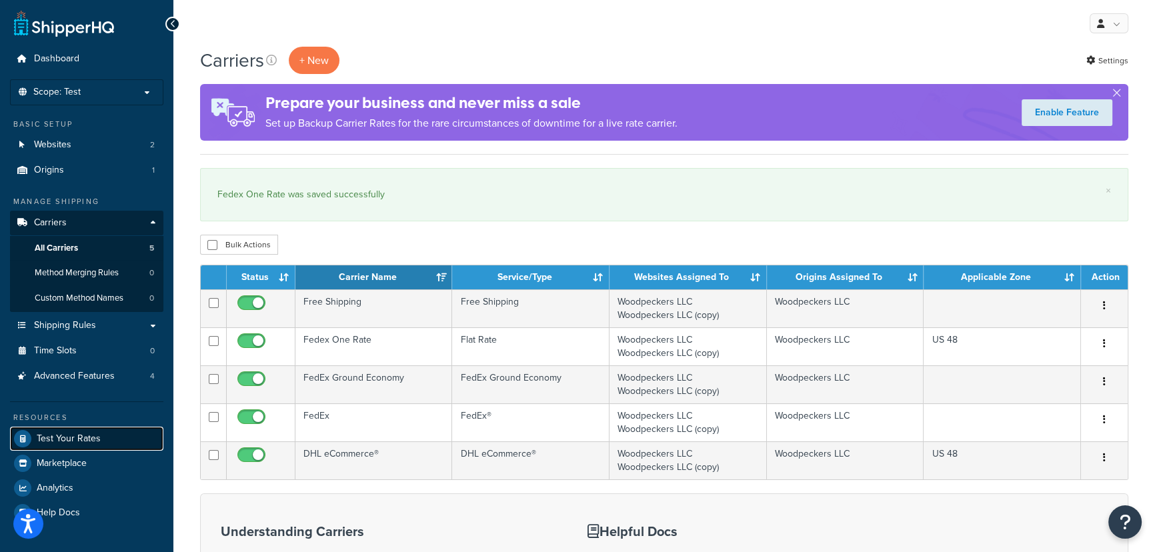
click at [60, 440] on span "Test Your Rates" at bounding box center [69, 438] width 64 height 11
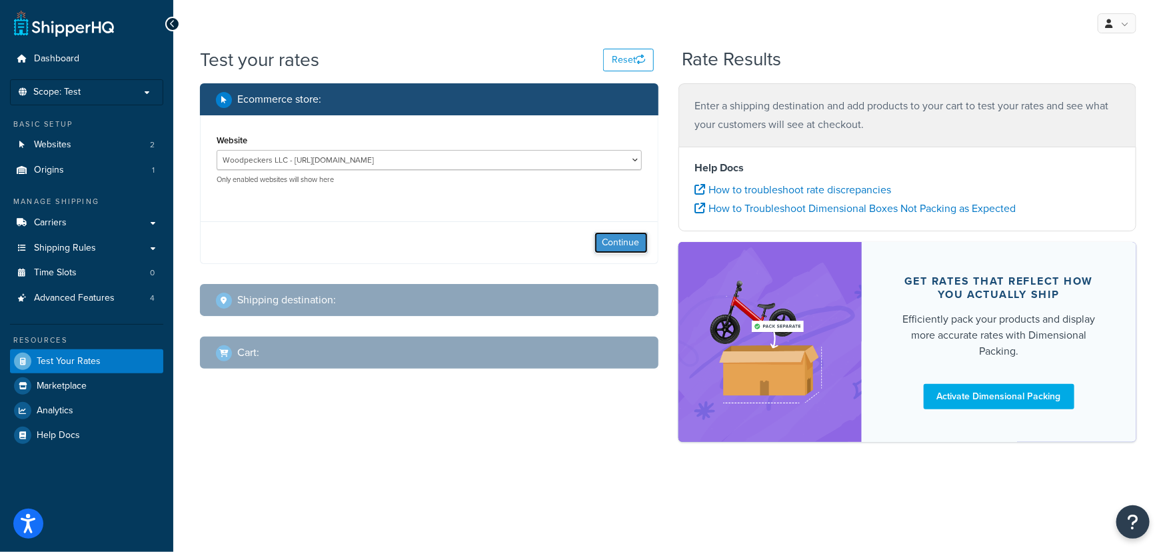
click at [631, 245] on button "Continue" at bounding box center [621, 242] width 53 height 21
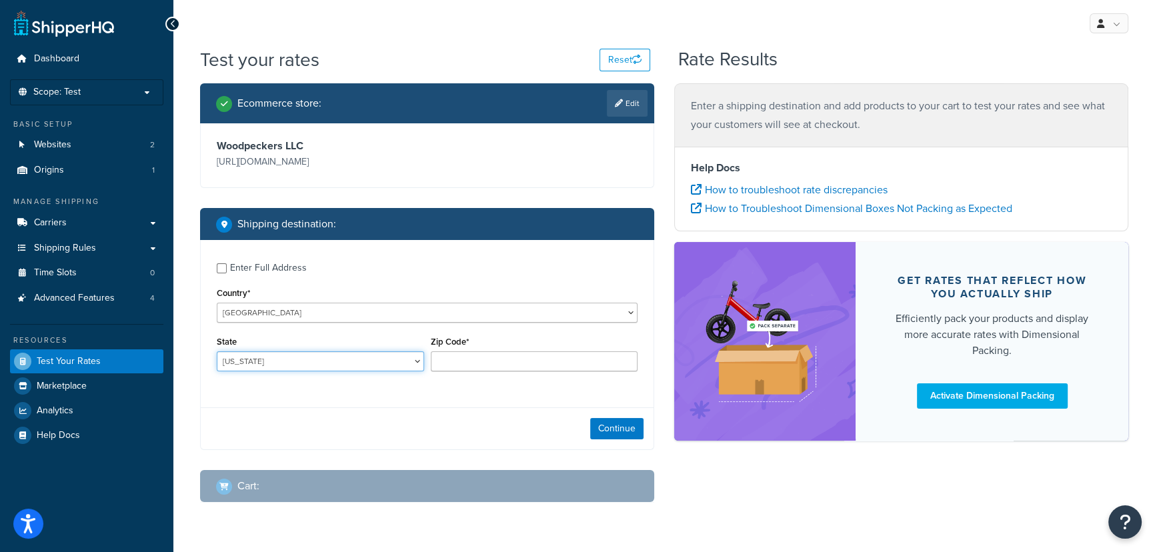
click at [257, 367] on select "Alabama Alaska American Samoa Arizona Arkansas Armed Forces Americas Armed Forc…" at bounding box center [320, 361] width 207 height 20
select select "OH"
click at [565, 367] on input "Zip Code*" at bounding box center [534, 361] width 207 height 20
type input "45066"
click at [622, 433] on button "Continue" at bounding box center [616, 428] width 53 height 21
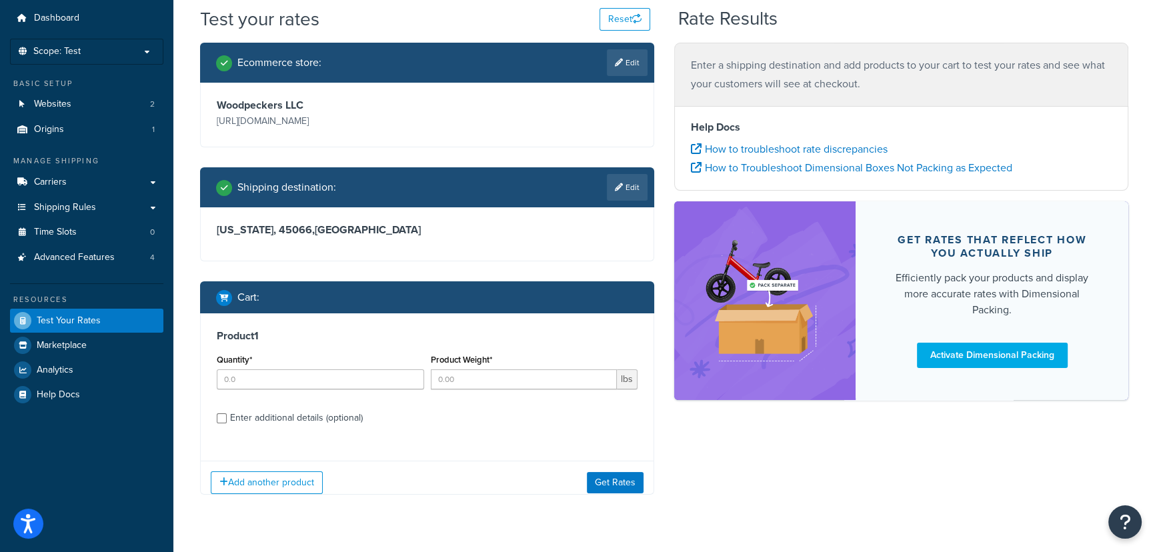
scroll to position [45, 0]
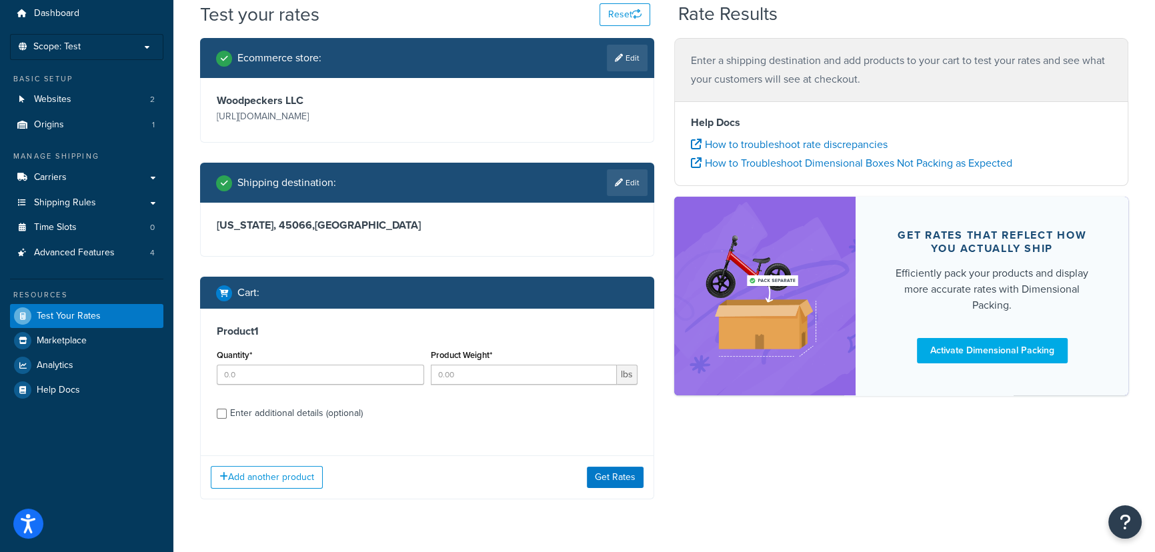
click at [281, 385] on div "Quantity*" at bounding box center [320, 370] width 214 height 49
click at [282, 383] on input "Quantity*" at bounding box center [320, 375] width 207 height 20
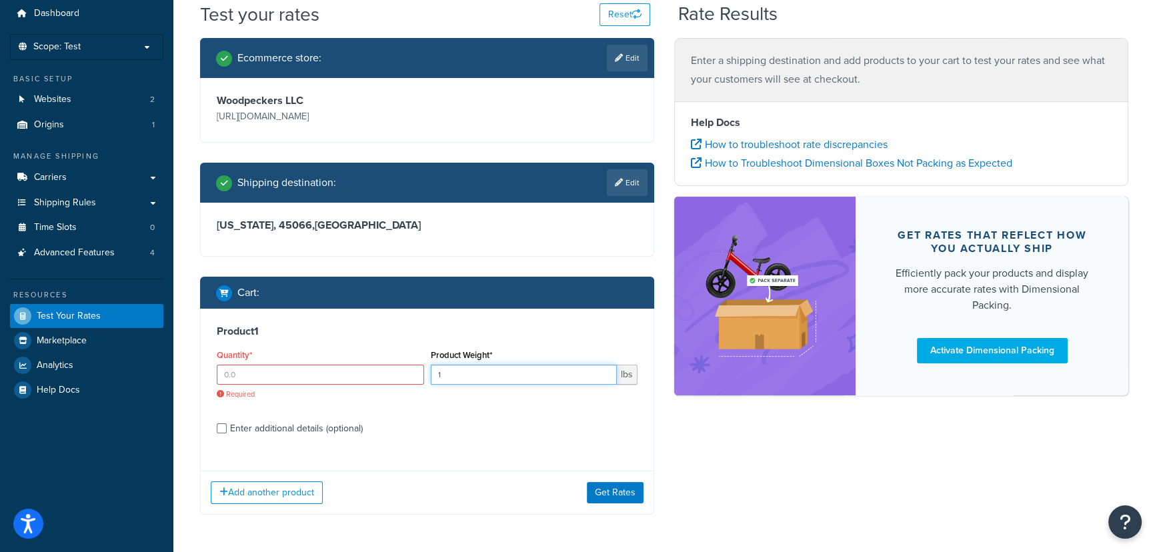
type input "1"
click at [282, 383] on input "Quantity*" at bounding box center [320, 375] width 207 height 20
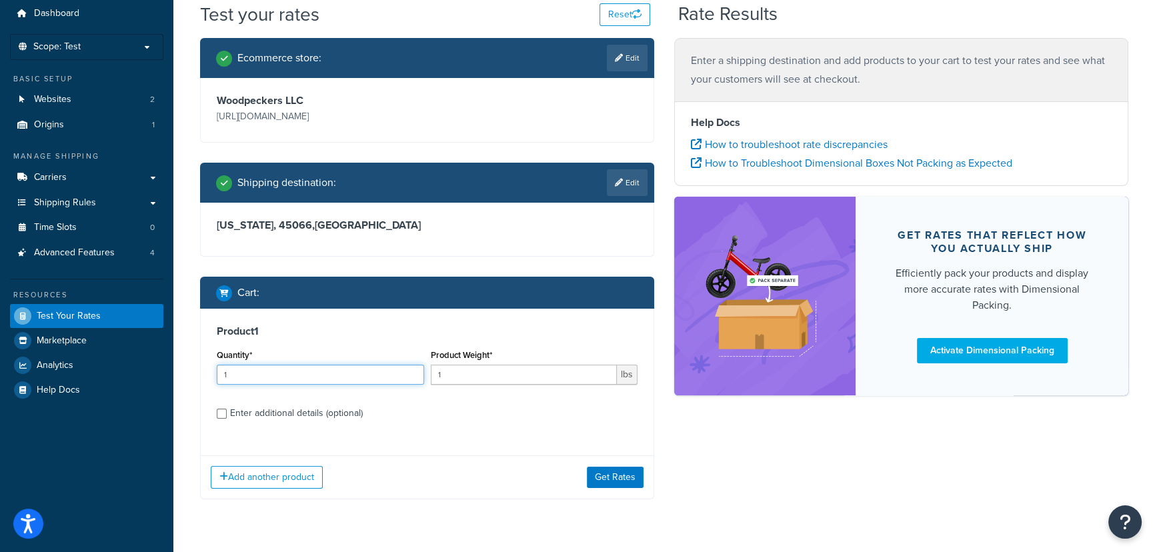
type input "1"
type input "0.5"
click at [620, 479] on button "Get Rates" at bounding box center [615, 477] width 57 height 21
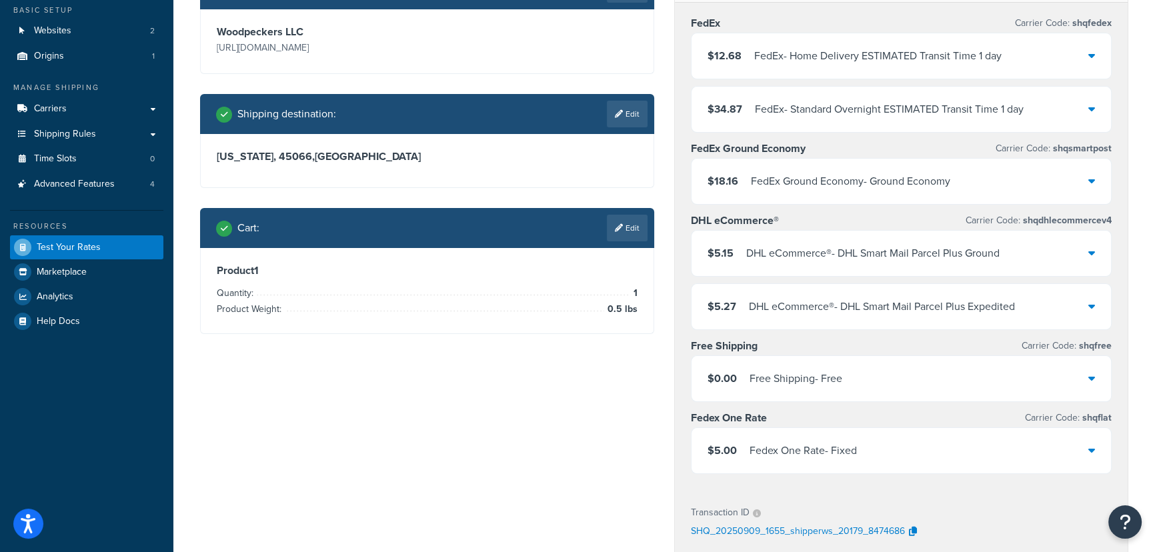
scroll to position [121, 0]
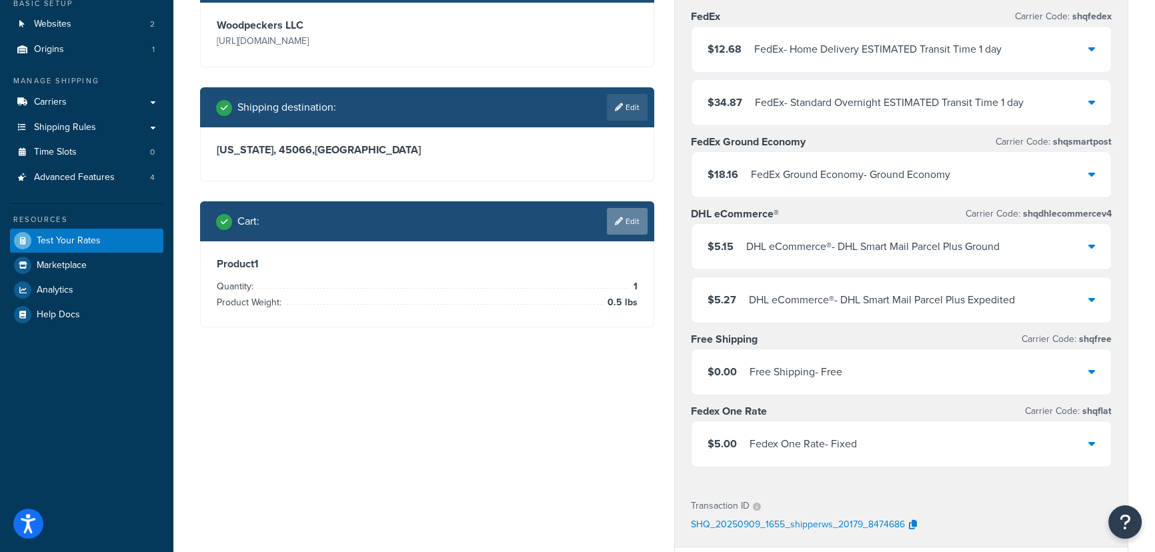
click at [620, 225] on link "Edit" at bounding box center [627, 221] width 41 height 27
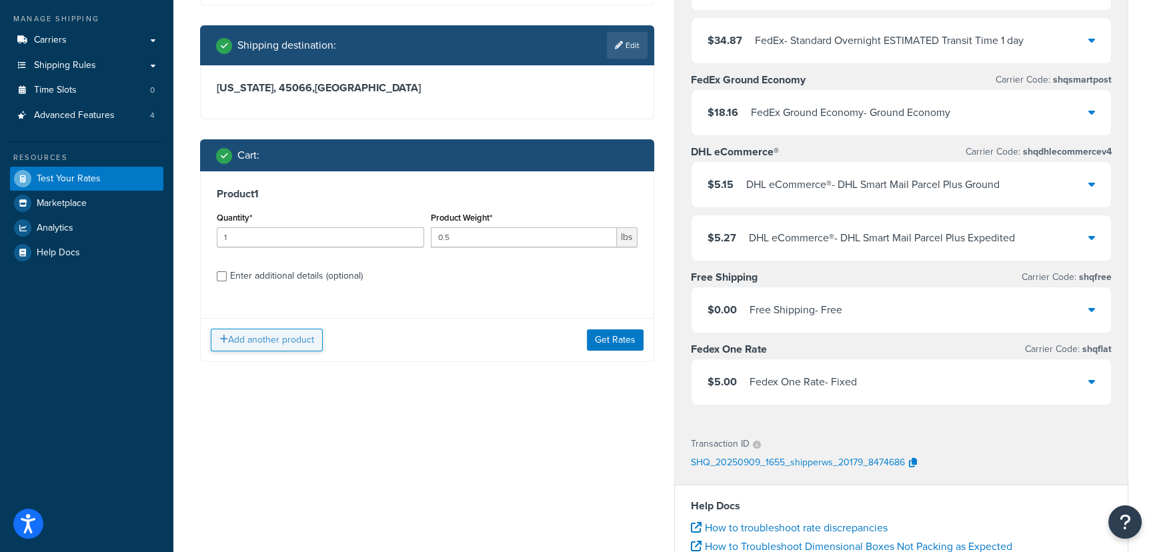
scroll to position [242, 0]
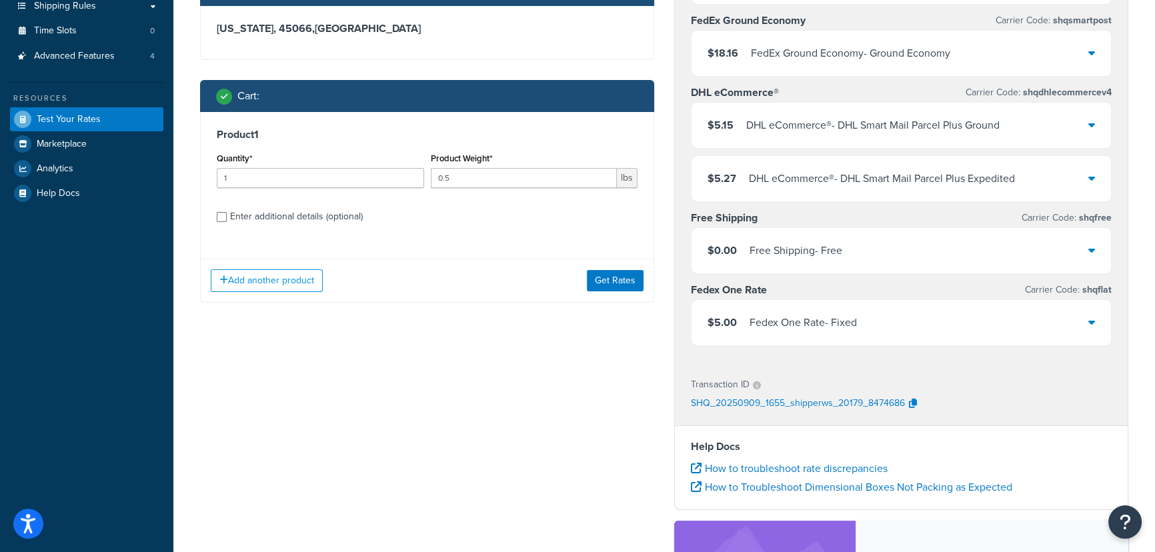
click at [263, 209] on div "Enter additional details (optional)" at bounding box center [296, 216] width 133 height 19
click at [227, 212] on input "Enter additional details (optional)" at bounding box center [222, 217] width 10 height 10
checkbox input "true"
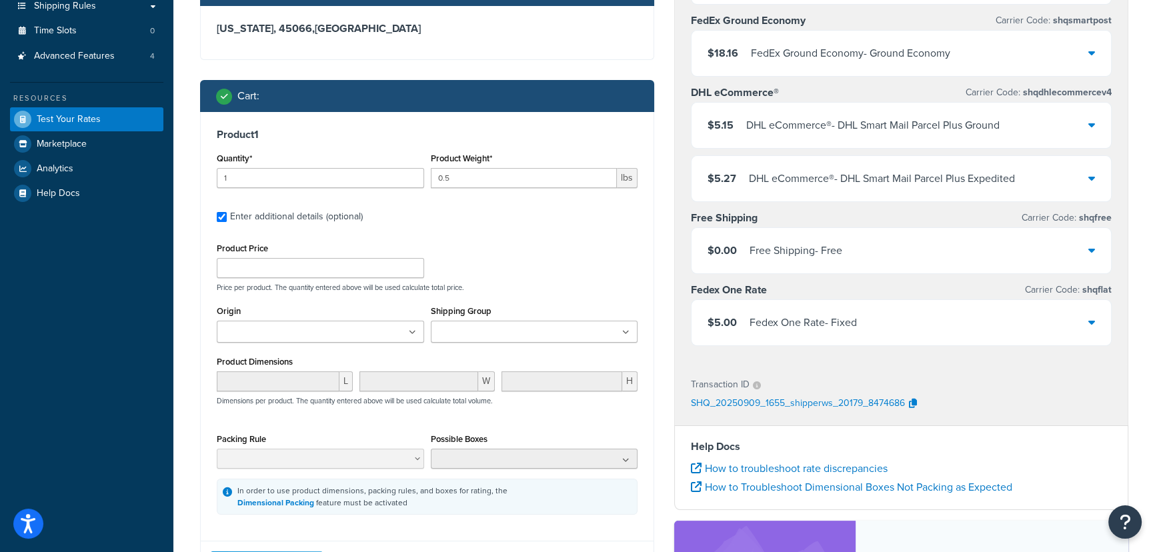
click at [491, 334] on input "Shipping Group" at bounding box center [494, 332] width 118 height 15
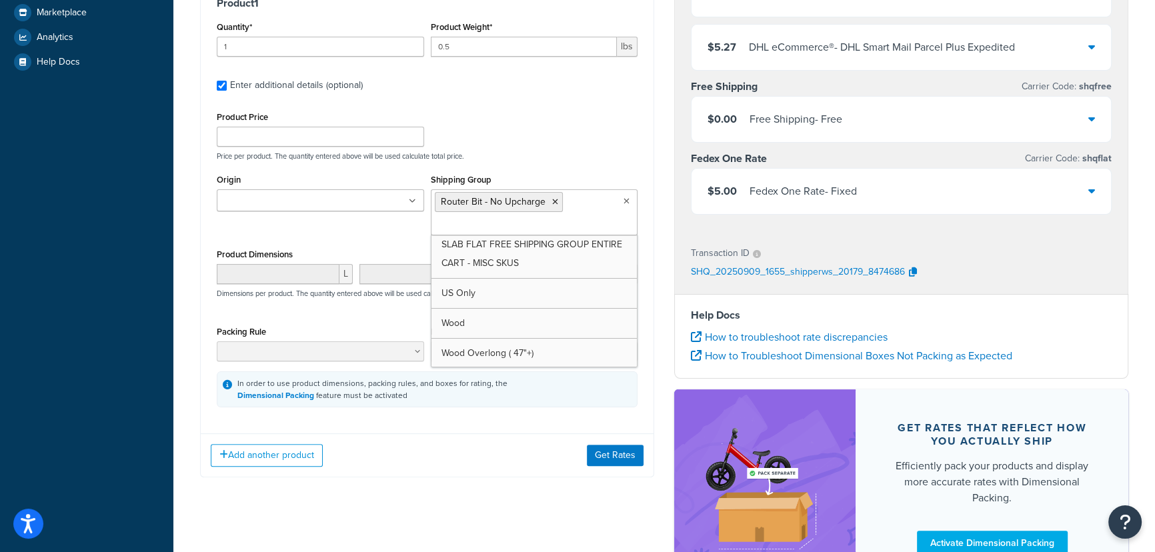
scroll to position [424, 0]
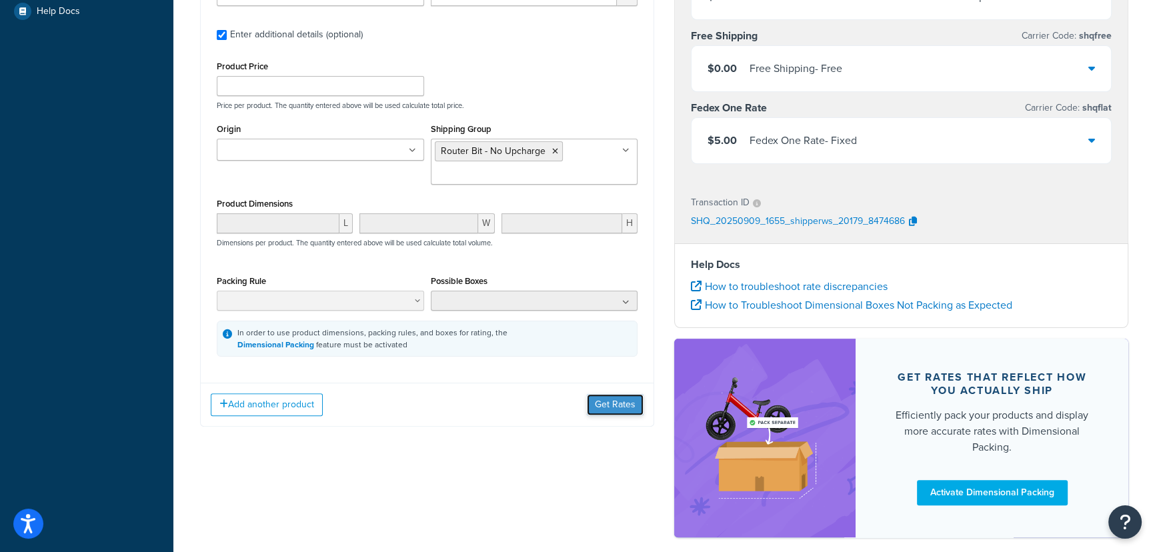
click at [624, 405] on button "Get Rates" at bounding box center [615, 404] width 57 height 21
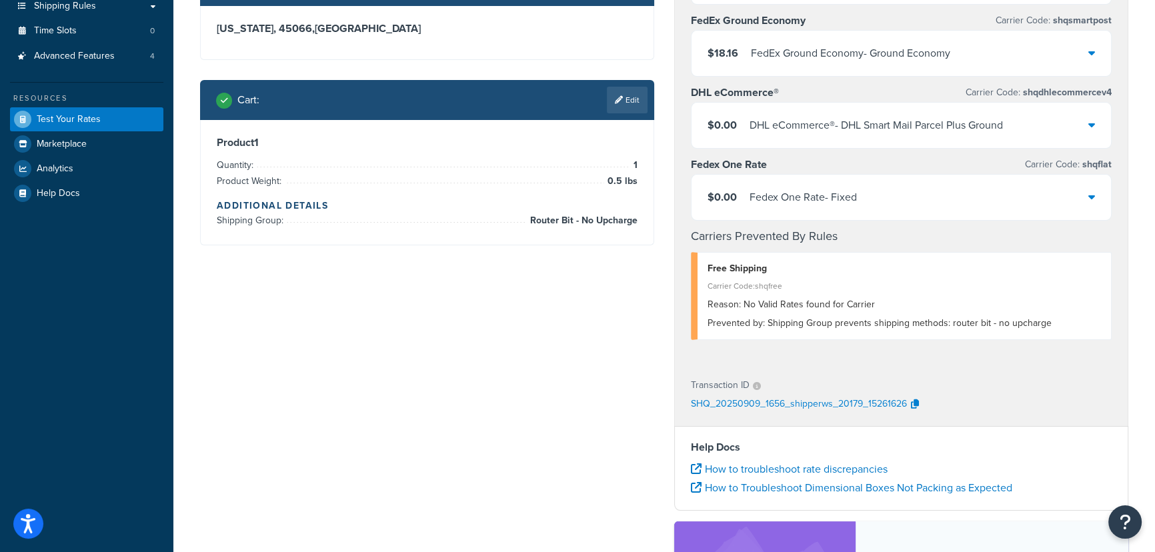
scroll to position [121, 0]
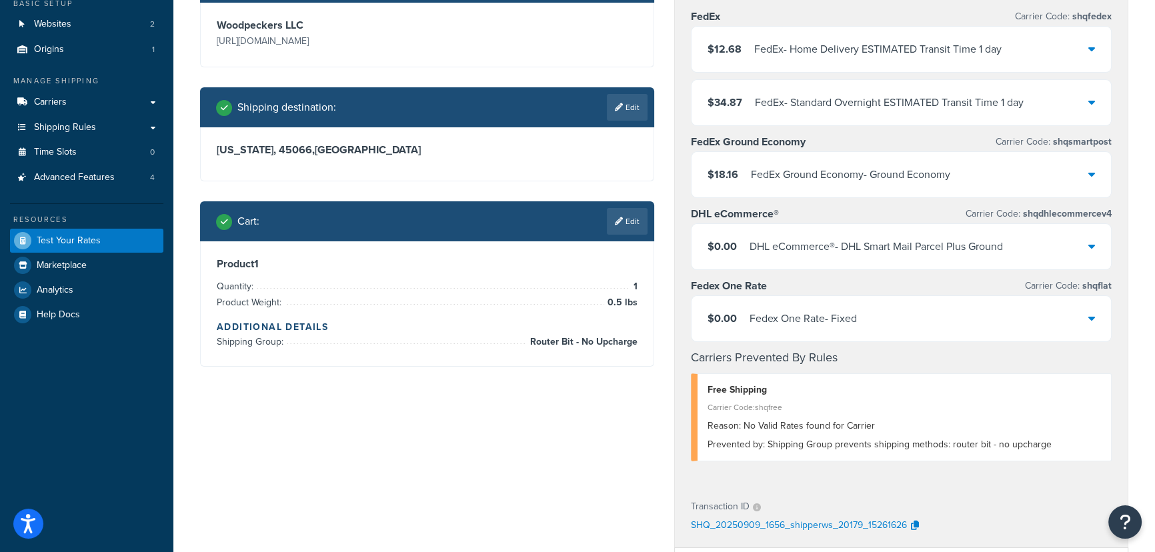
click at [1095, 323] on div "$0.00 Fedex One Rate - Fixed" at bounding box center [900, 318] width 419 height 45
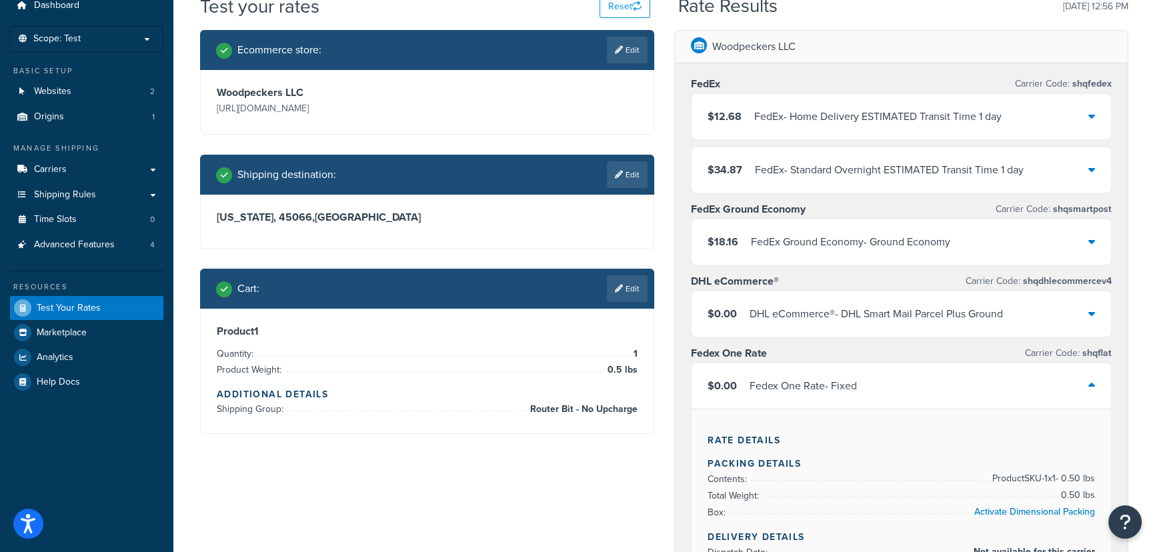
scroll to position [0, 0]
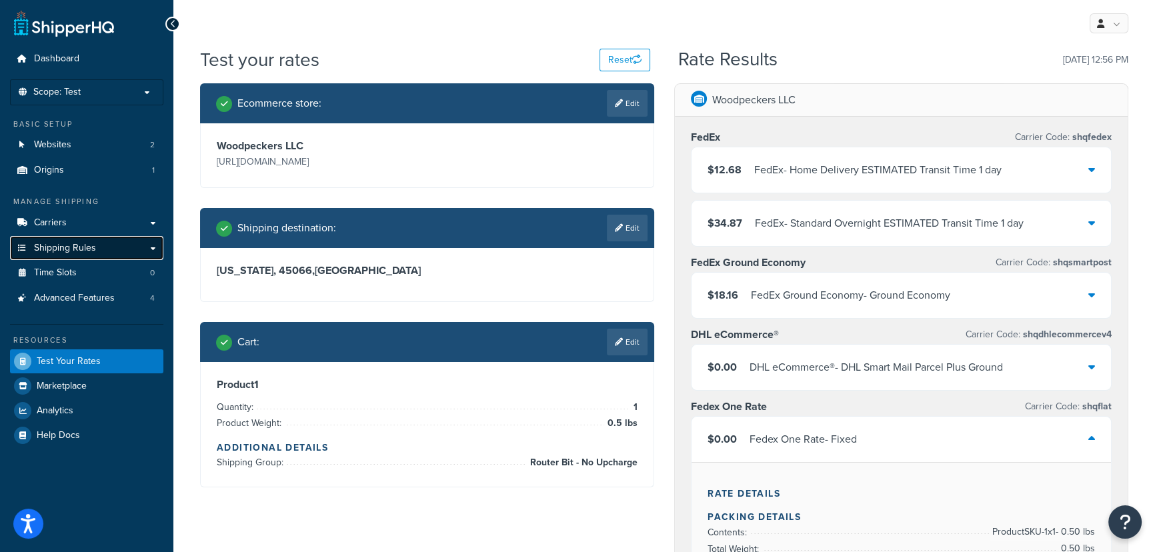
click at [68, 245] on span "Shipping Rules" at bounding box center [65, 248] width 62 height 11
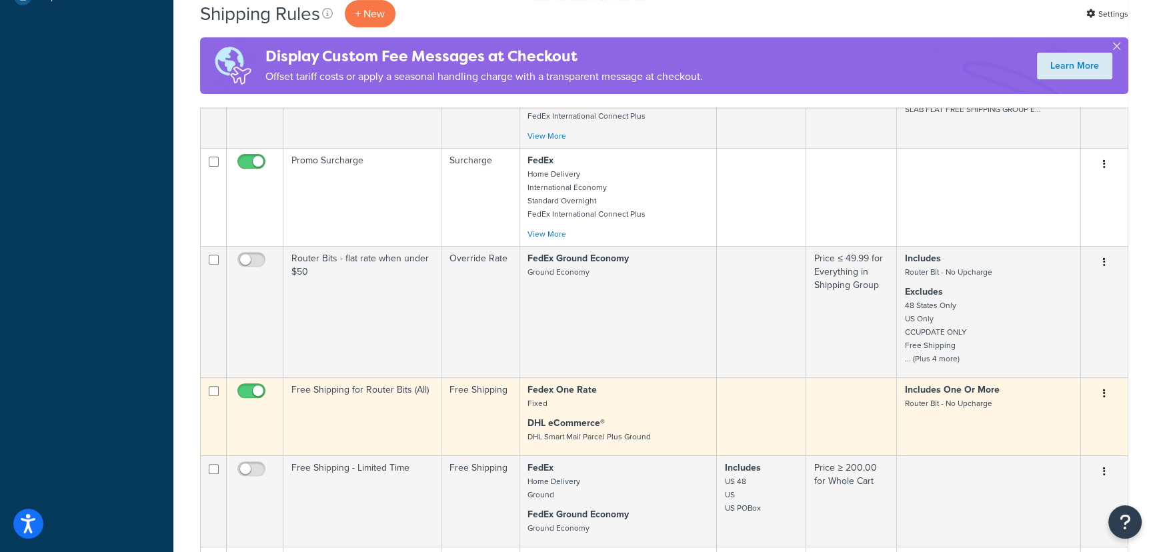
scroll to position [545, 0]
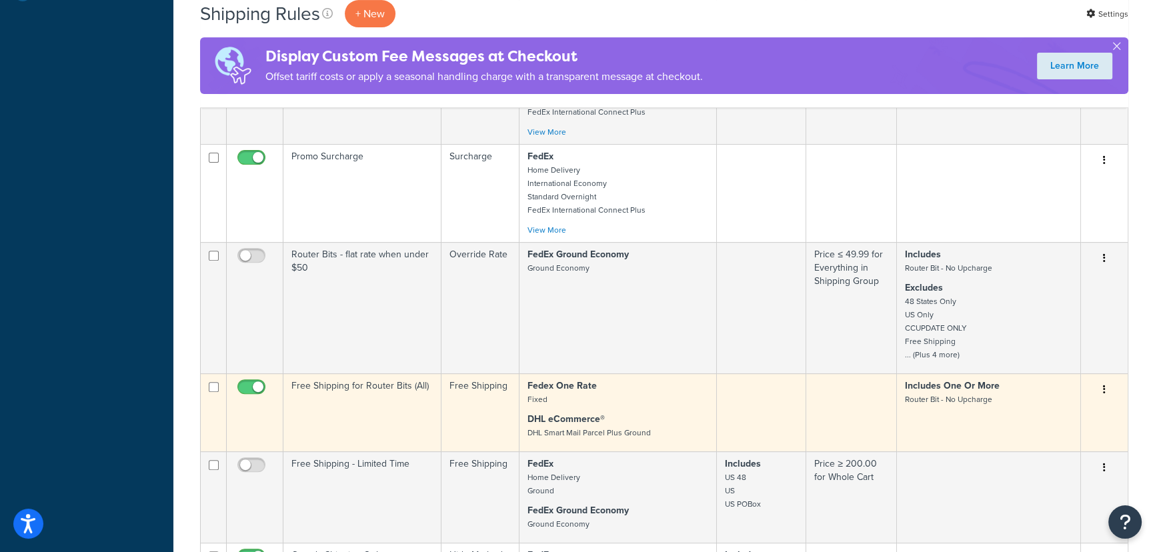
click at [625, 415] on td "Fedex One Rate Fixed DHL eCommerce® DHL Smart Mail Parcel Plus Ground" at bounding box center [617, 412] width 197 height 78
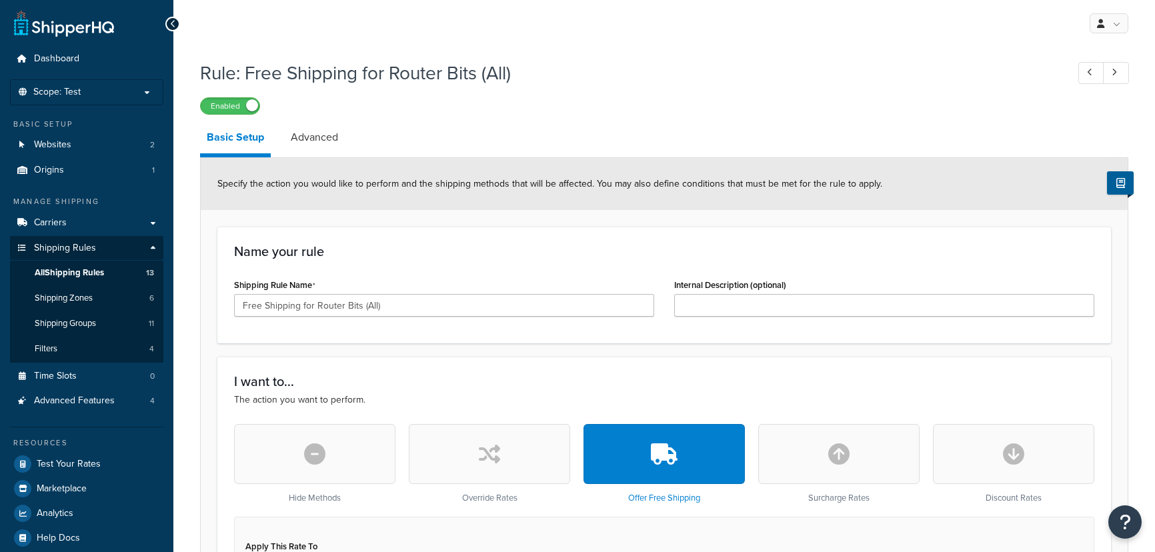
select select "SHIPPING_GROUP"
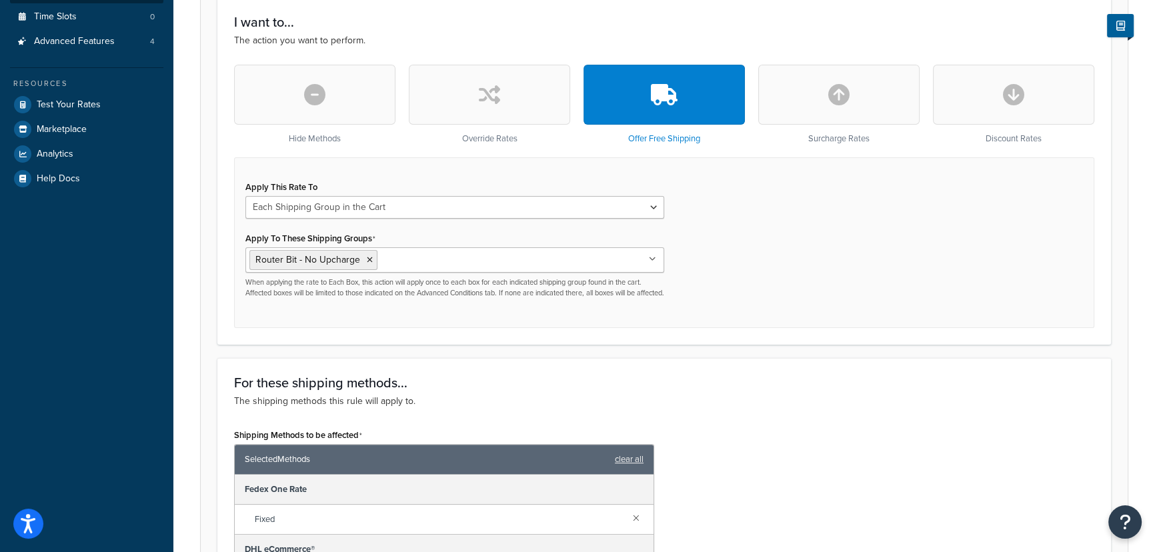
scroll to position [485, 0]
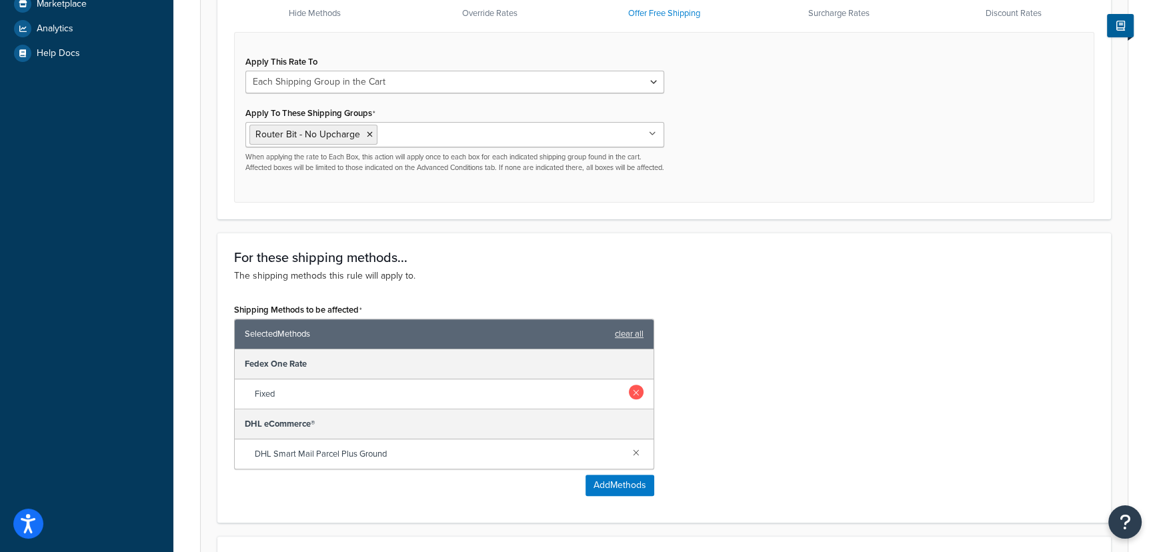
click at [632, 399] on link at bounding box center [636, 392] width 15 height 15
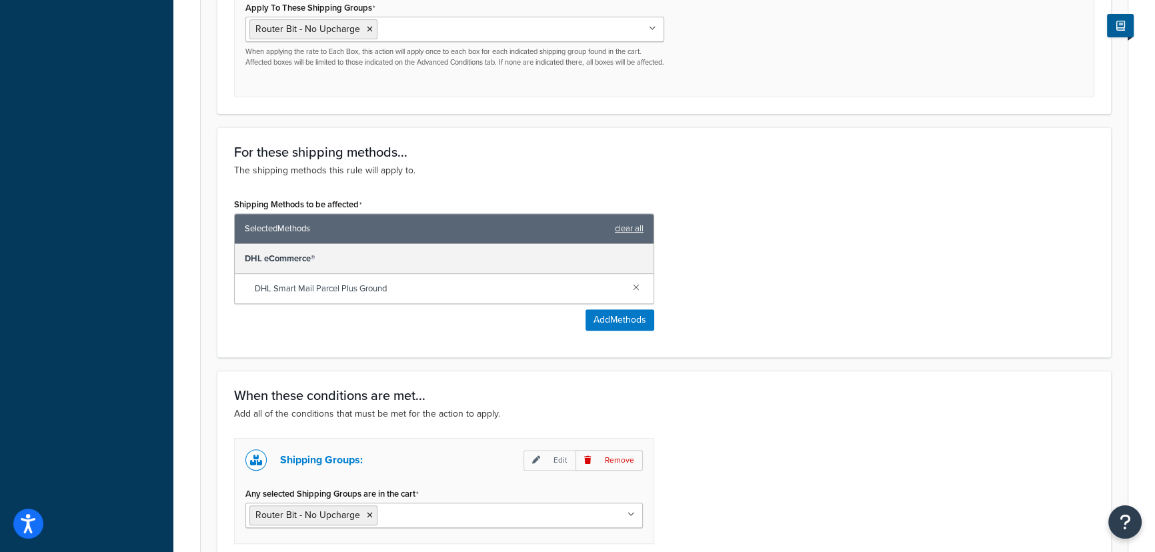
scroll to position [727, 0]
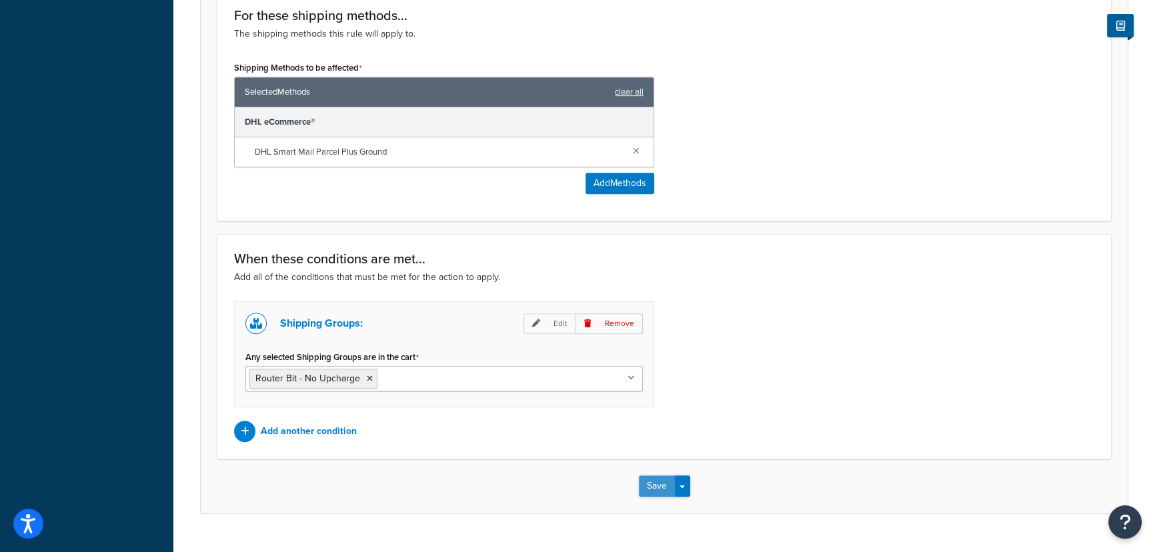
click at [659, 497] on button "Save" at bounding box center [657, 485] width 36 height 21
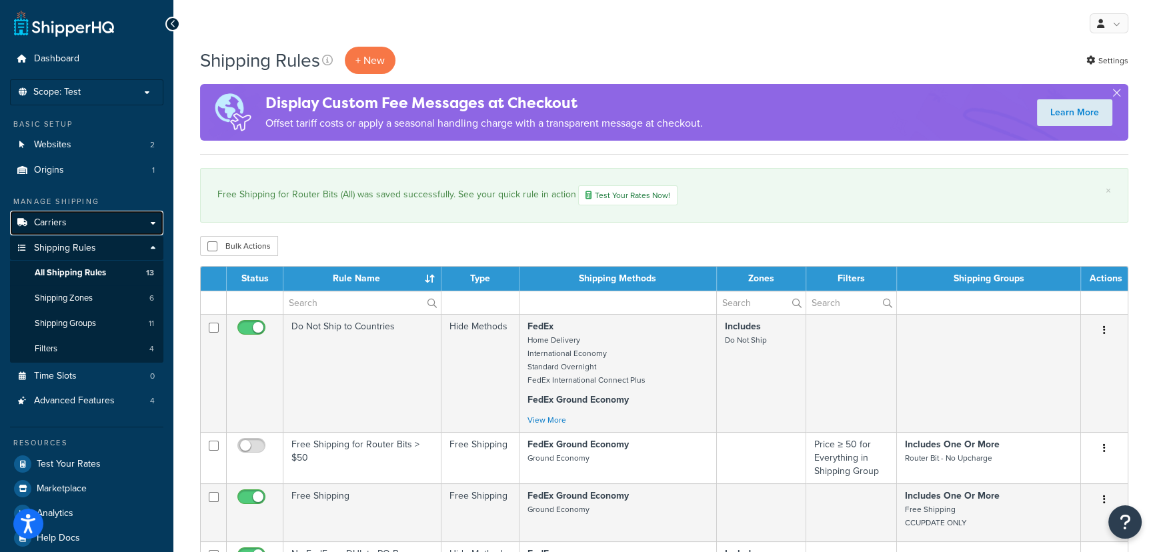
click at [79, 223] on link "Carriers" at bounding box center [86, 223] width 153 height 25
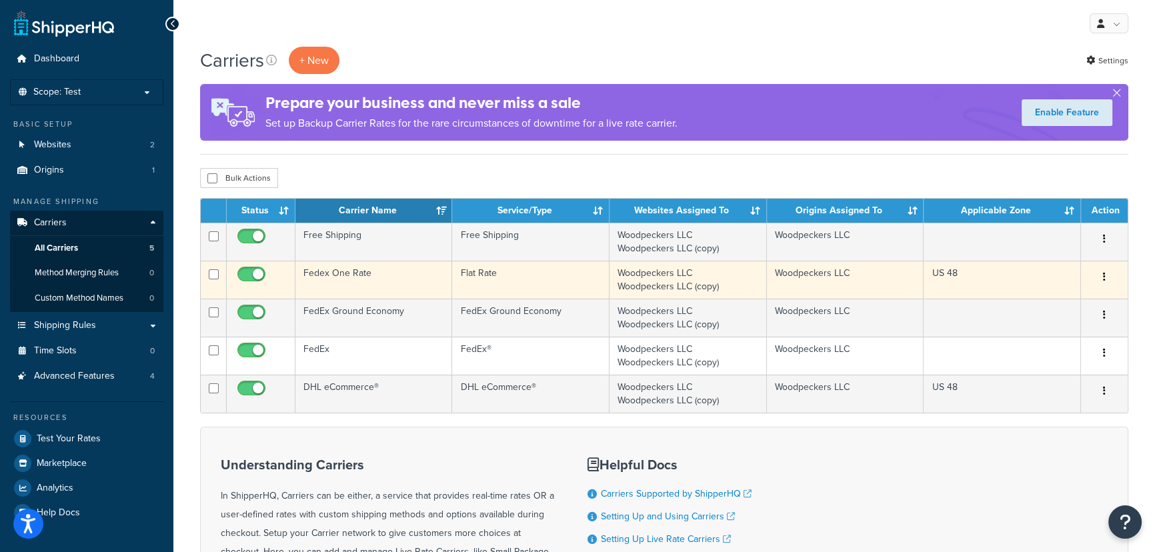
click at [549, 272] on td "Flat Rate" at bounding box center [530, 280] width 157 height 38
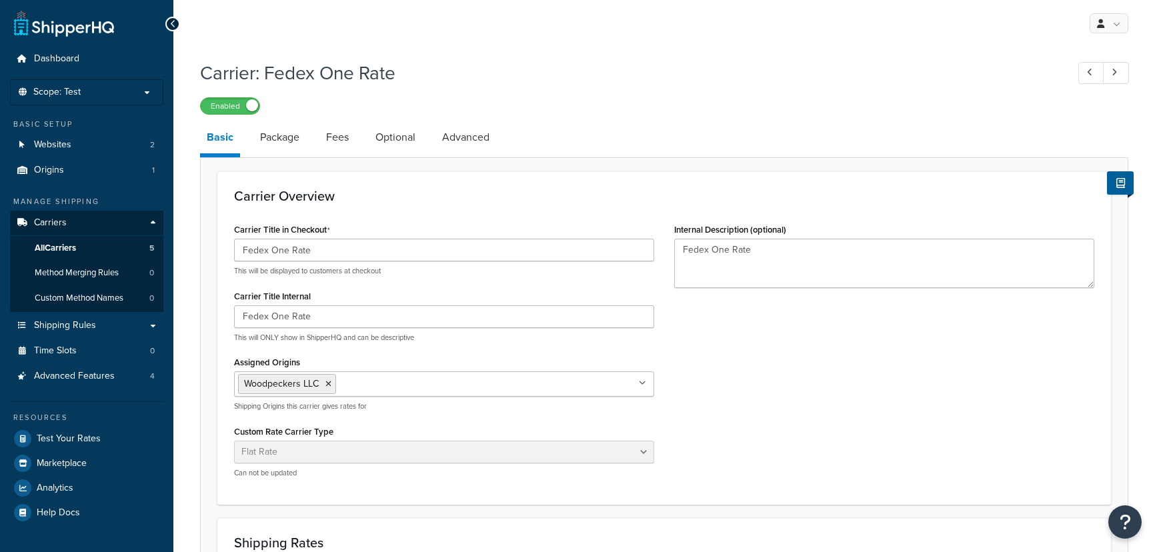
select select "flat"
click at [264, 143] on link "Package" at bounding box center [279, 137] width 53 height 32
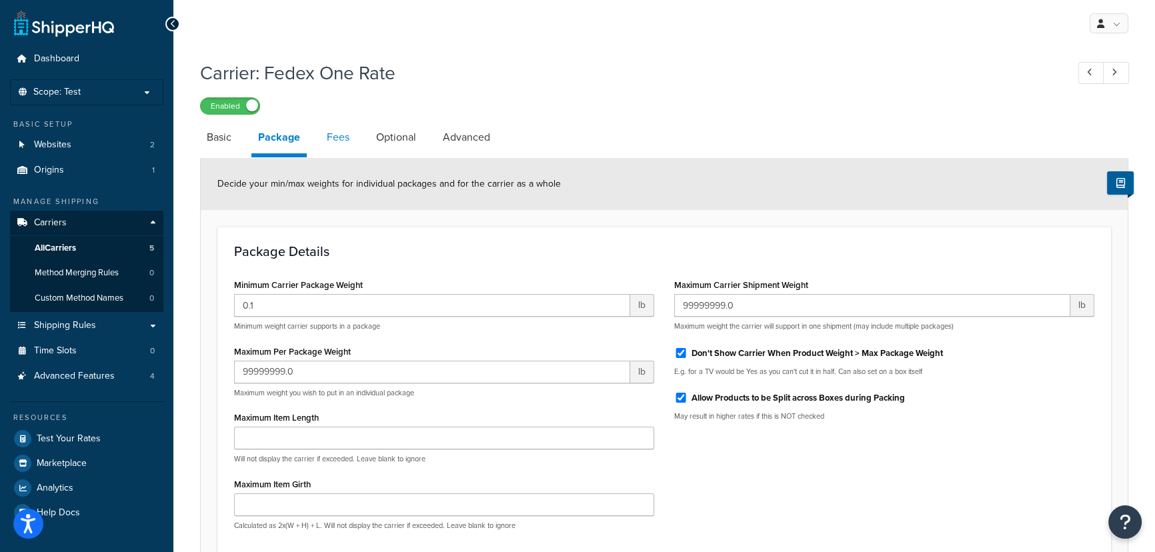
click at [332, 135] on link "Fees" at bounding box center [338, 137] width 36 height 32
select select "AFTER"
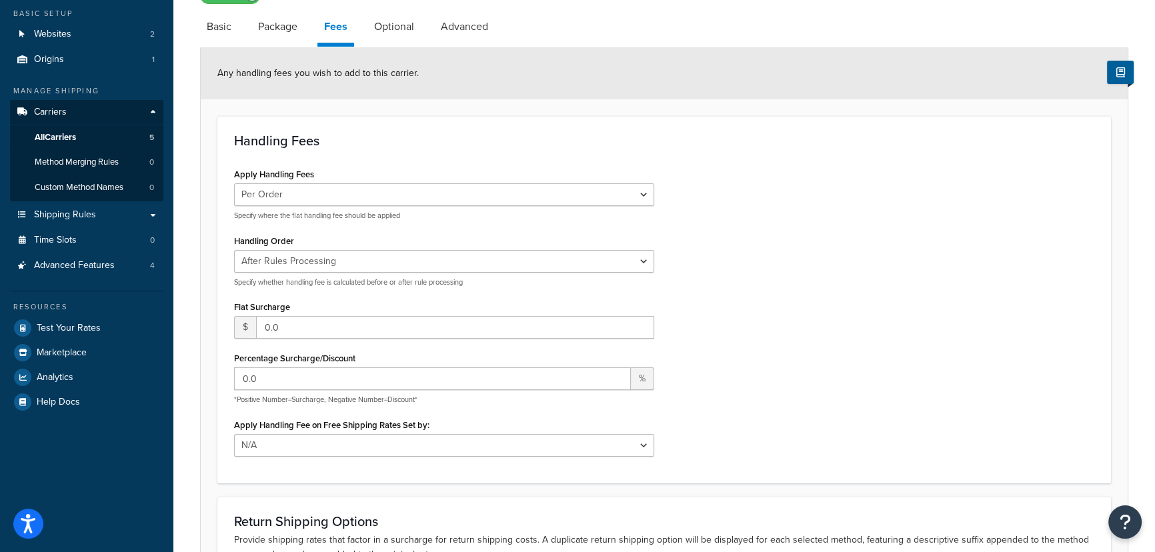
scroll to position [121, 0]
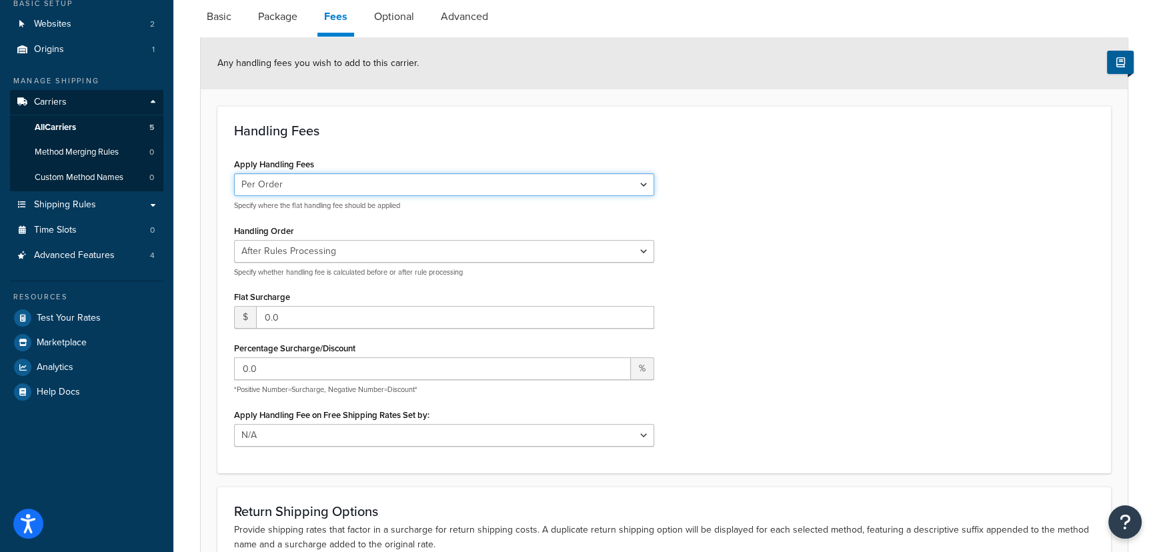
click at [524, 190] on select "Per Order Per Item Per Package" at bounding box center [444, 184] width 420 height 23
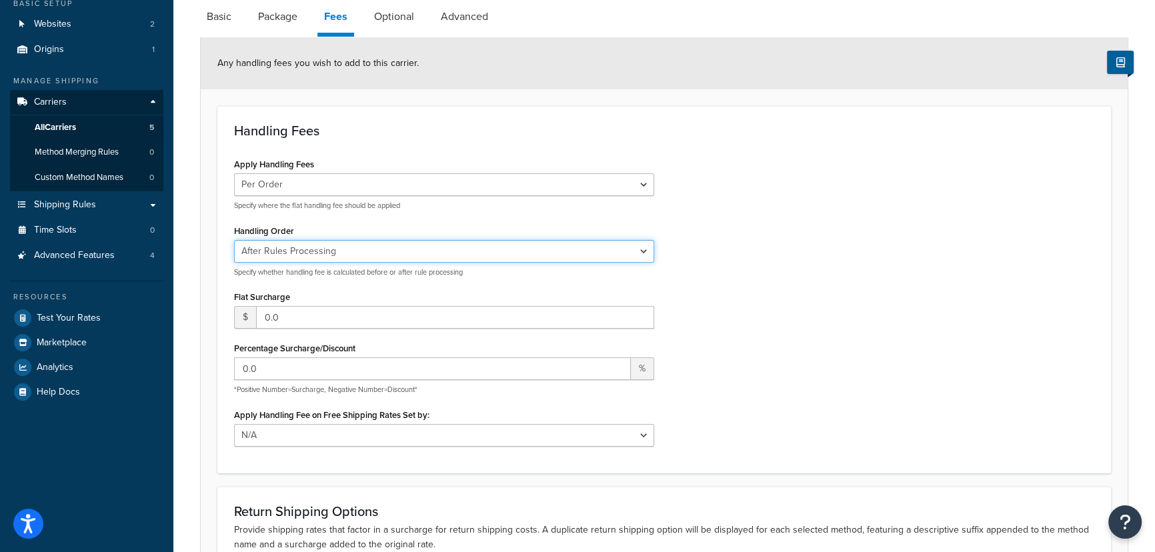
click at [523, 249] on select "Before Rules Processing After Rules Processing" at bounding box center [444, 251] width 420 height 23
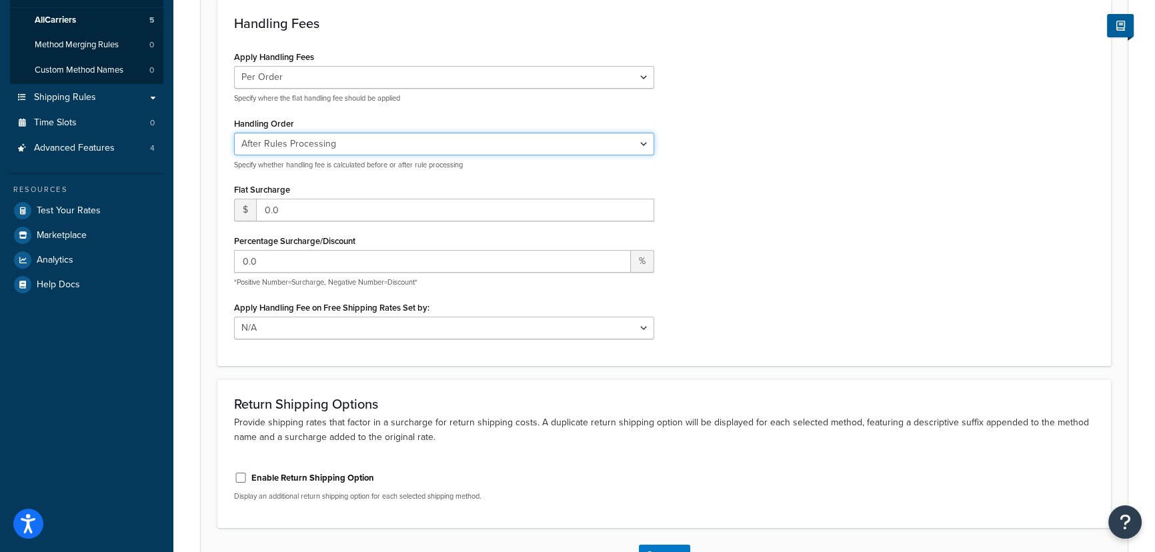
scroll to position [242, 0]
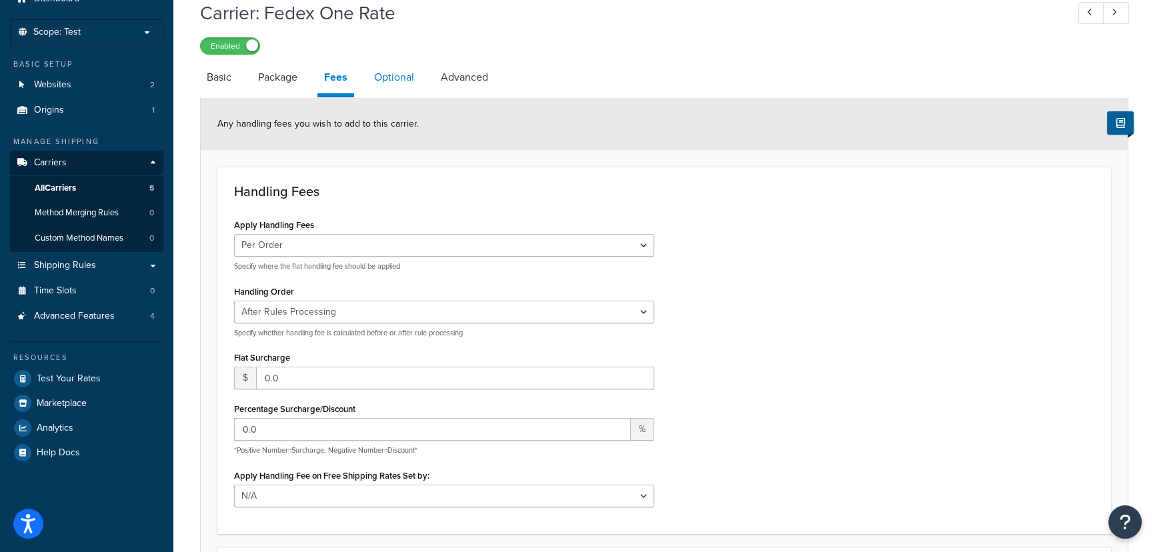
click at [382, 80] on link "Optional" at bounding box center [393, 77] width 53 height 32
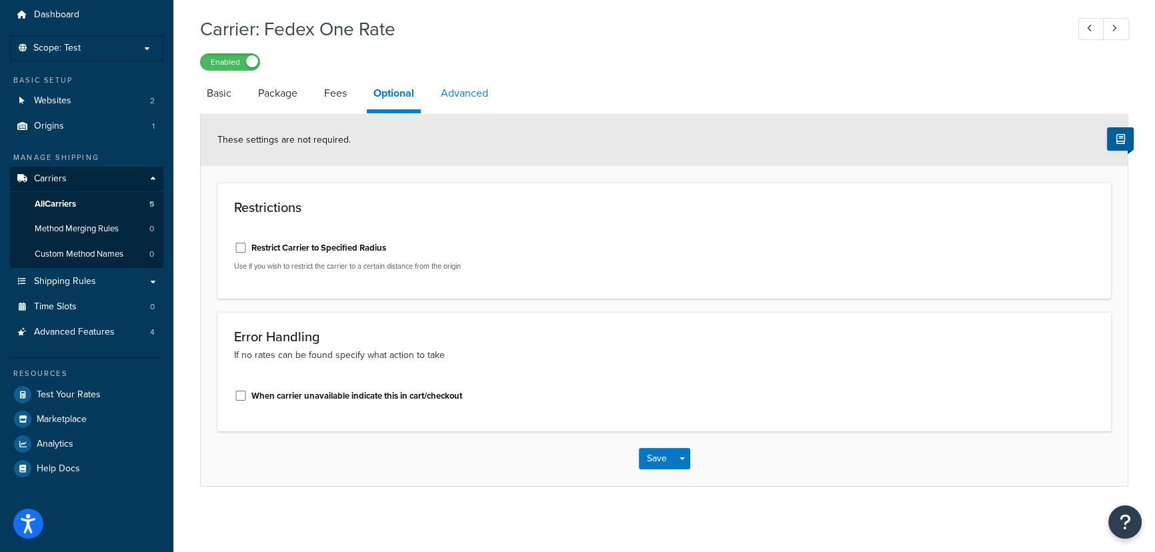
click at [455, 95] on link "Advanced" at bounding box center [464, 93] width 61 height 32
select select "false"
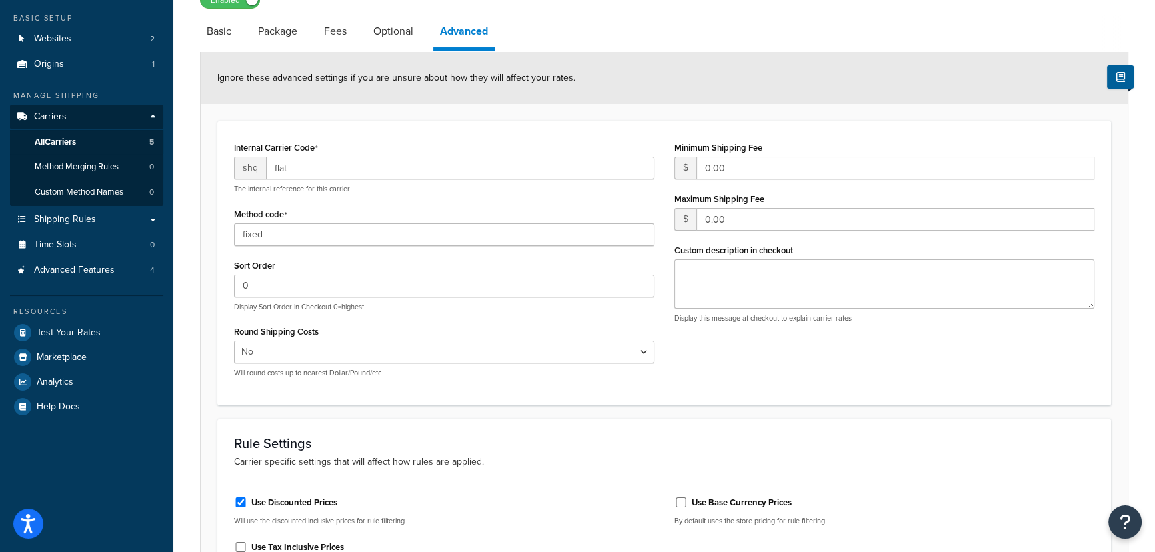
scroll to position [105, 0]
click at [125, 221] on link "Shipping Rules" at bounding box center [86, 221] width 153 height 25
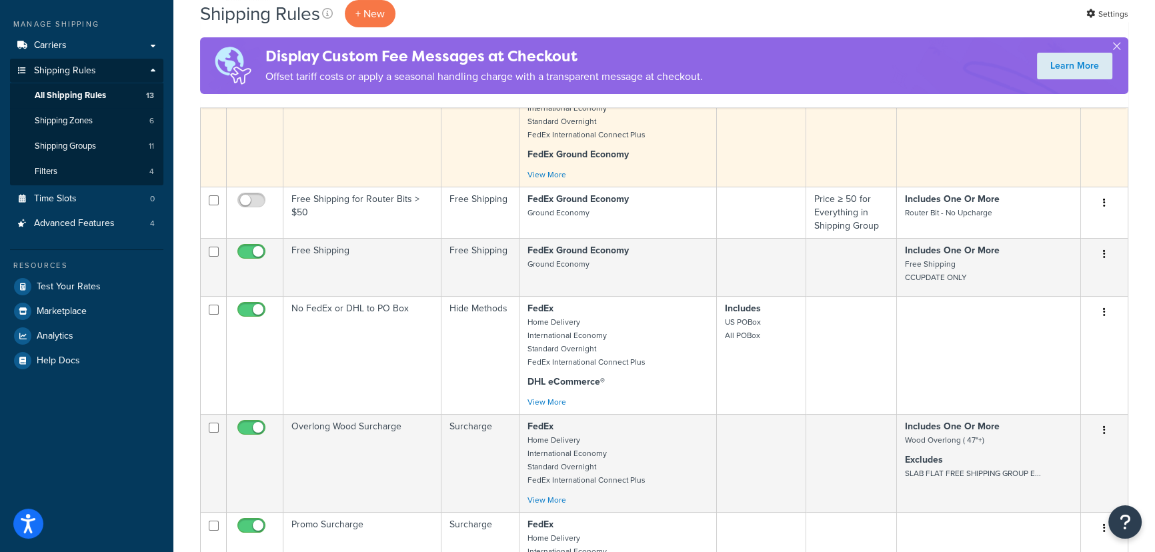
scroll to position [242, 0]
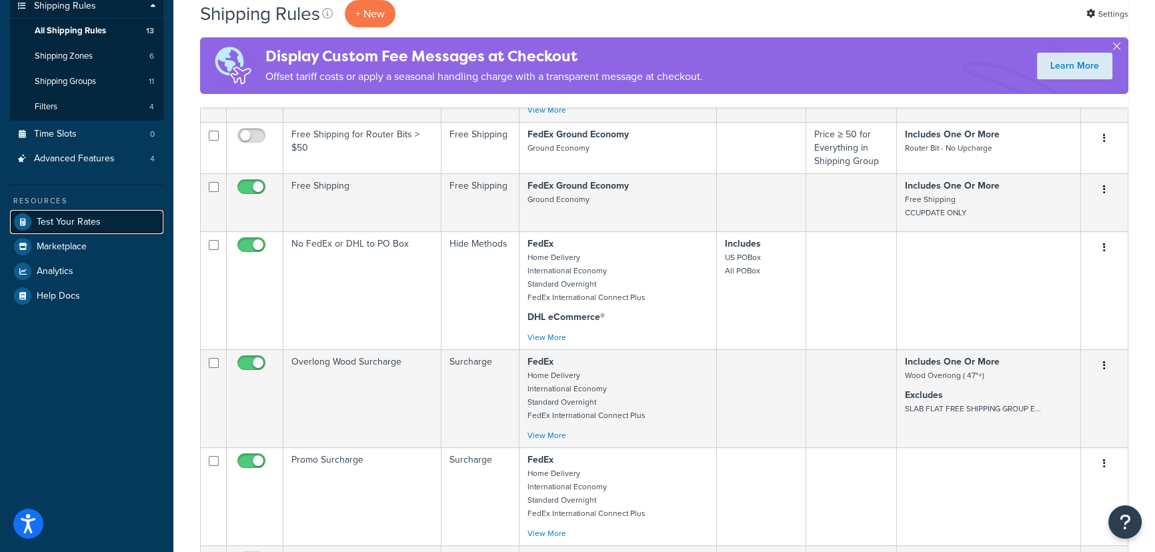
click at [120, 220] on link "Test Your Rates" at bounding box center [86, 222] width 153 height 24
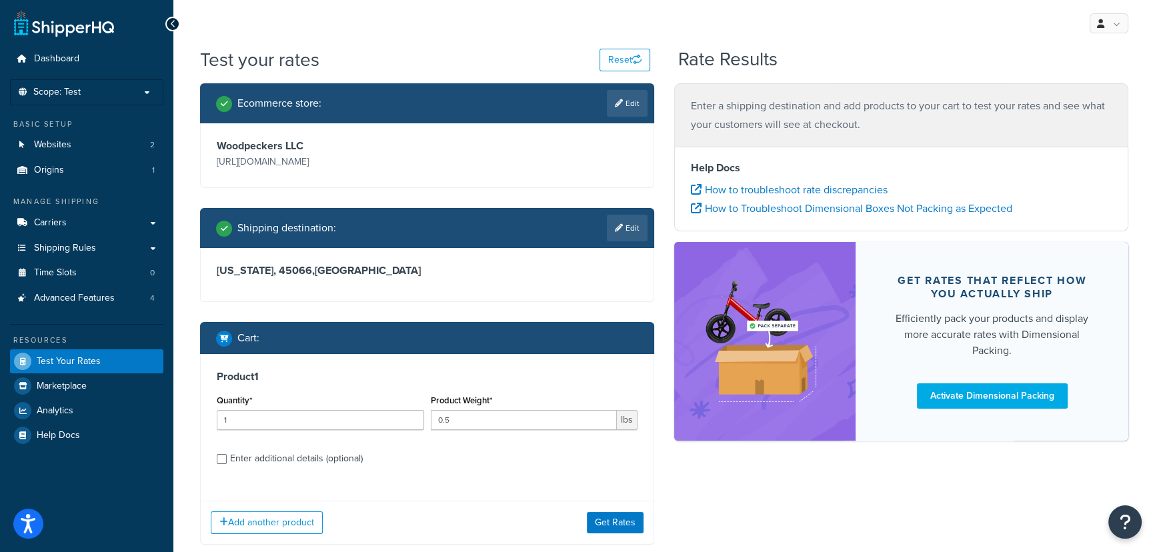
scroll to position [60, 0]
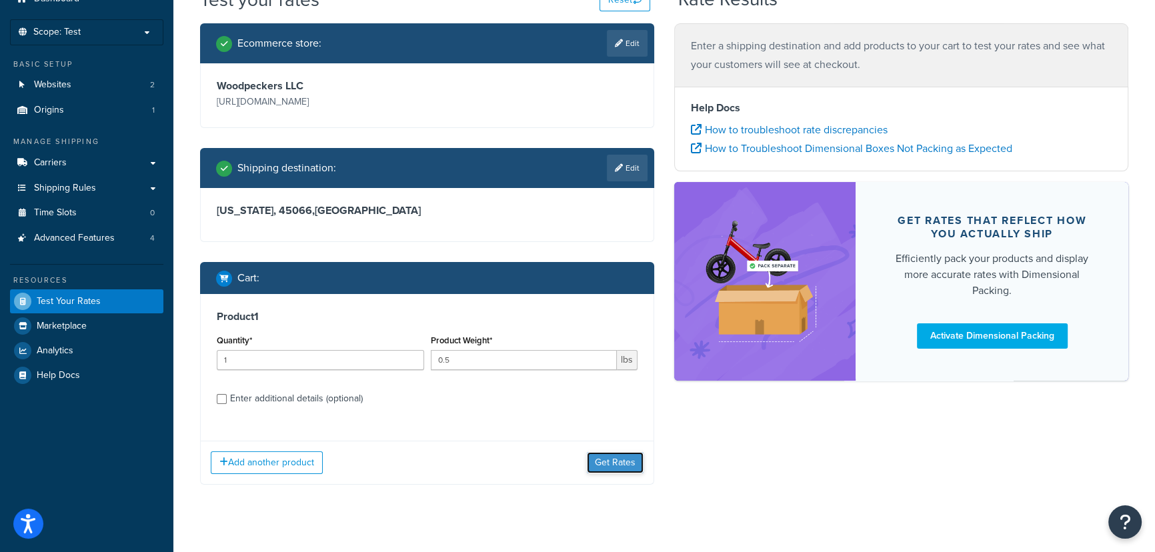
click at [602, 461] on button "Get Rates" at bounding box center [615, 462] width 57 height 21
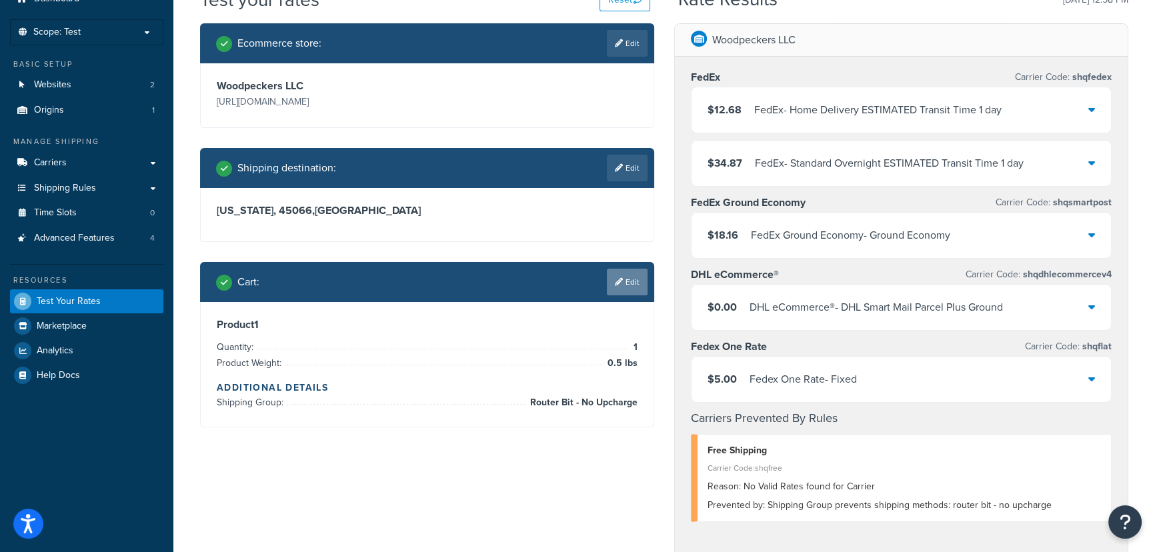
click at [621, 291] on link "Edit" at bounding box center [627, 282] width 41 height 27
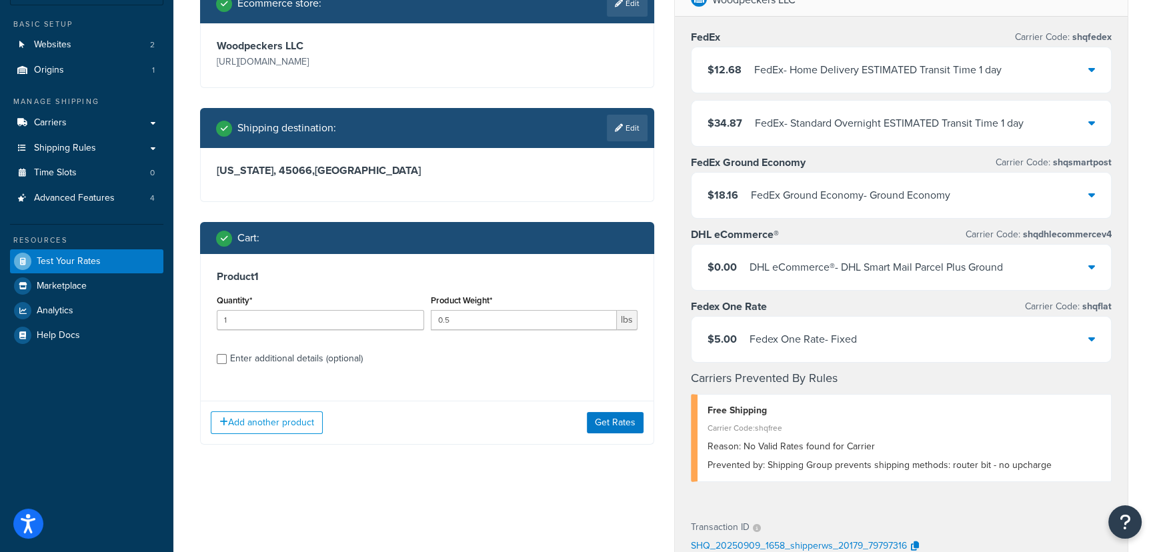
scroll to position [121, 0]
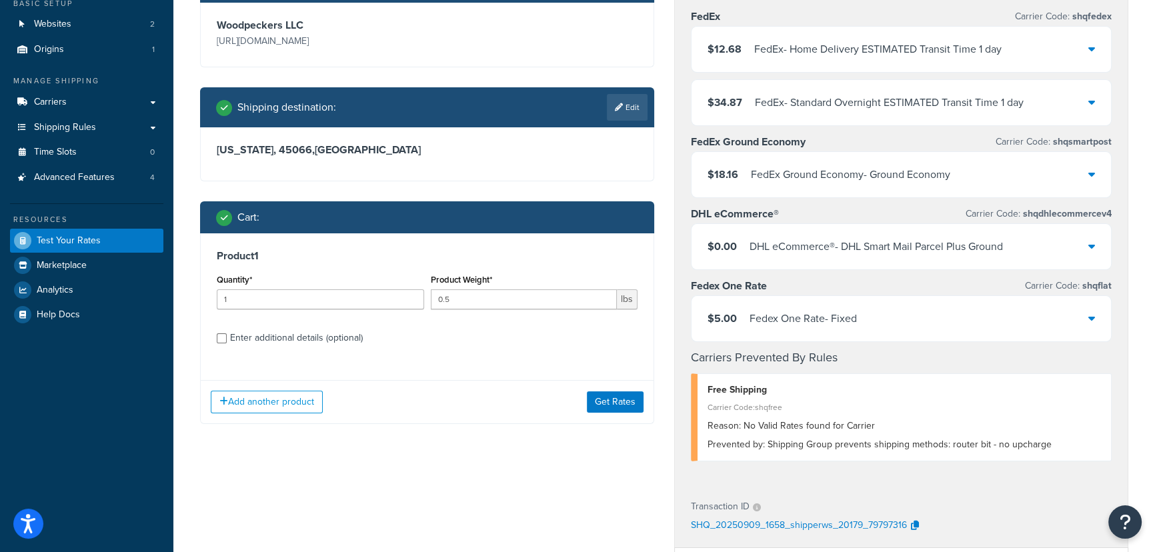
click at [339, 347] on div "Product 1 Quantity* 1 Product Weight* 0.5 lbs Enter additional details (optiona…" at bounding box center [427, 301] width 453 height 137
click at [345, 341] on div "Enter additional details (optional)" at bounding box center [296, 338] width 133 height 19
click at [227, 341] on input "Enter additional details (optional)" at bounding box center [222, 338] width 10 height 10
checkbox input "true"
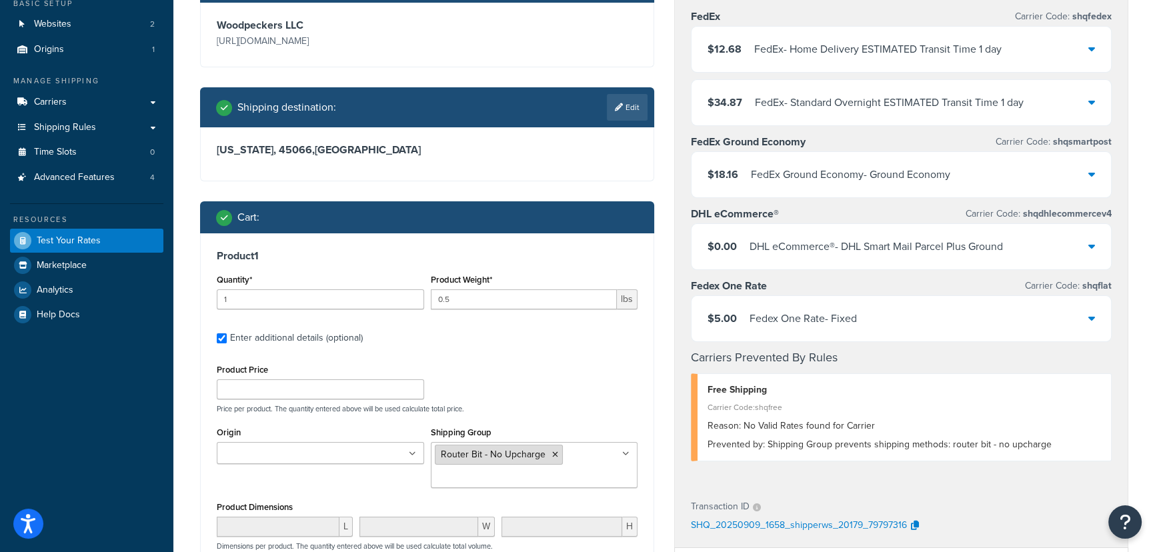
click at [552, 454] on icon at bounding box center [555, 455] width 6 height 8
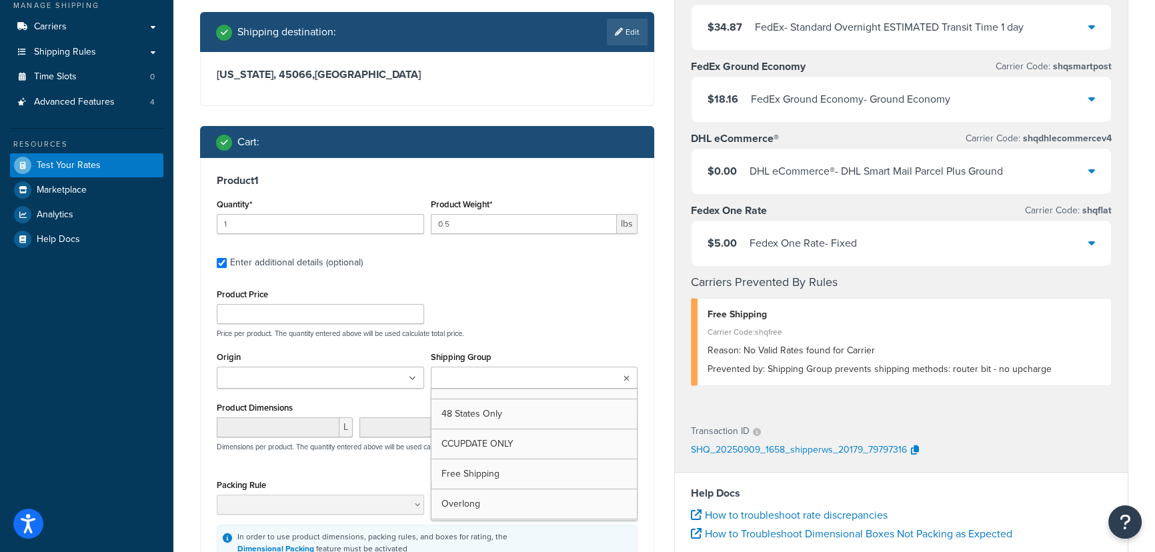
scroll to position [303, 0]
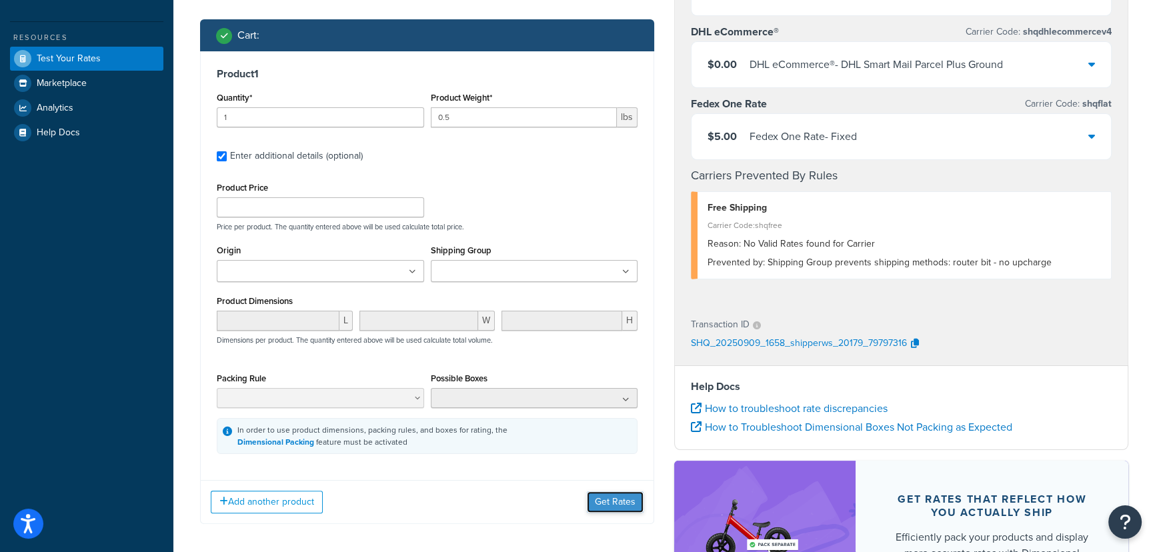
click at [613, 505] on button "Get Rates" at bounding box center [615, 501] width 57 height 21
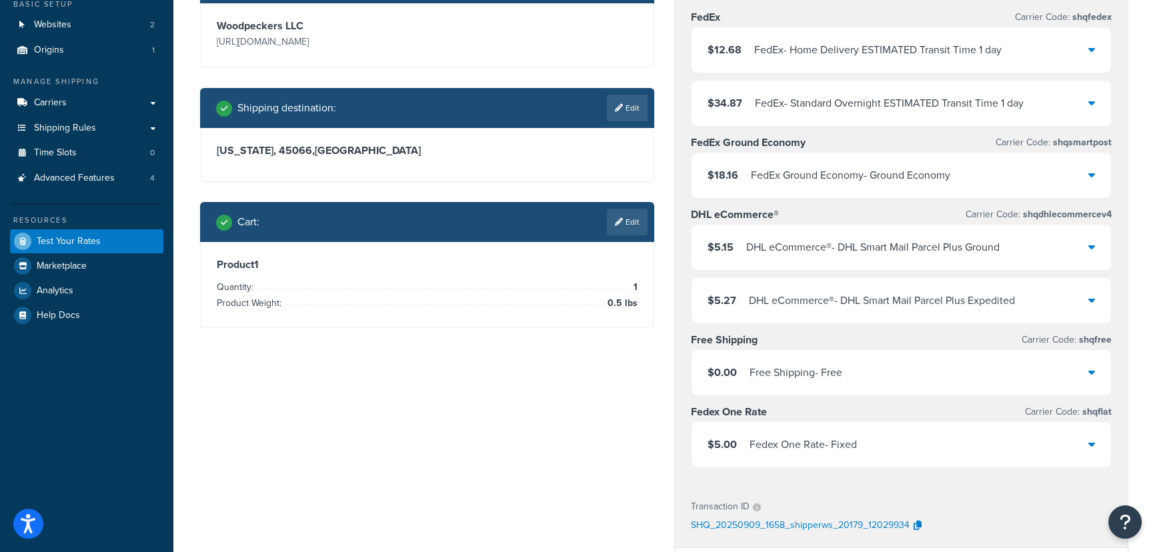
scroll to position [121, 0]
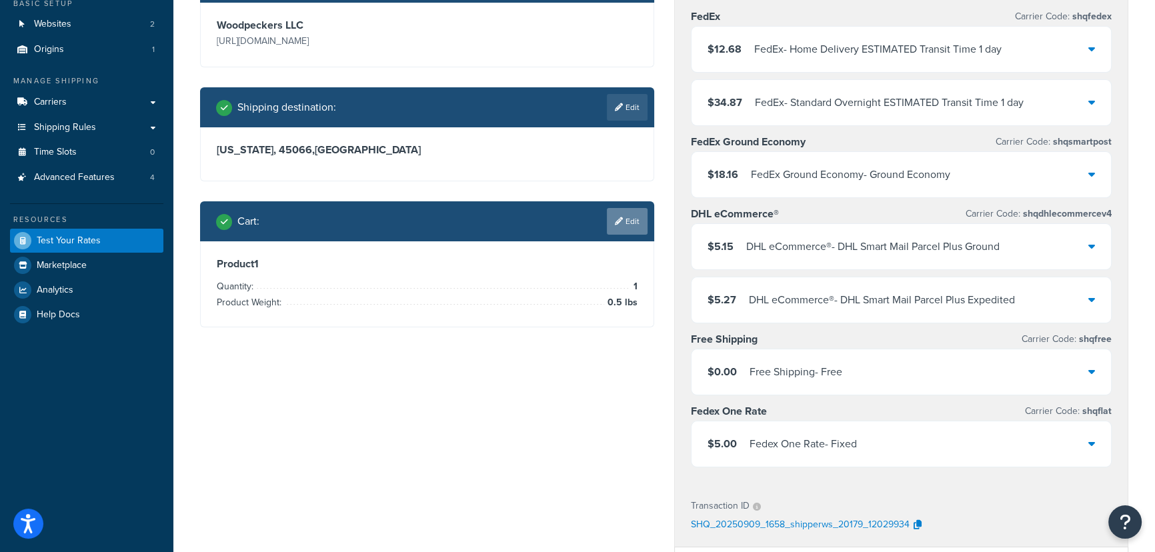
click at [629, 233] on link "Edit" at bounding box center [627, 221] width 41 height 27
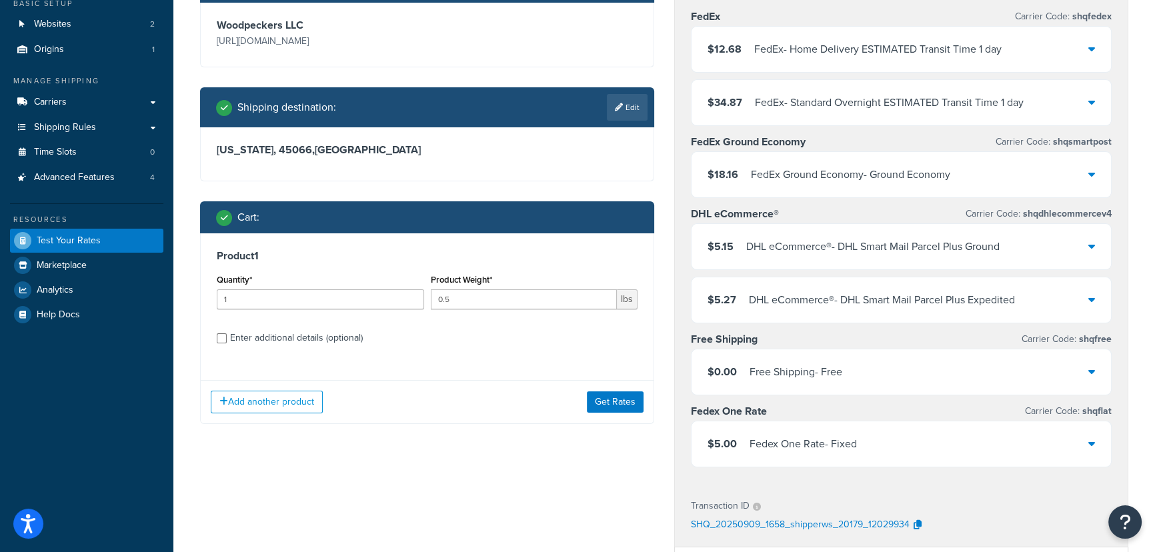
click at [295, 335] on div "Enter additional details (optional)" at bounding box center [296, 338] width 133 height 19
click at [227, 335] on input "Enter additional details (optional)" at bounding box center [222, 338] width 10 height 10
checkbox input "true"
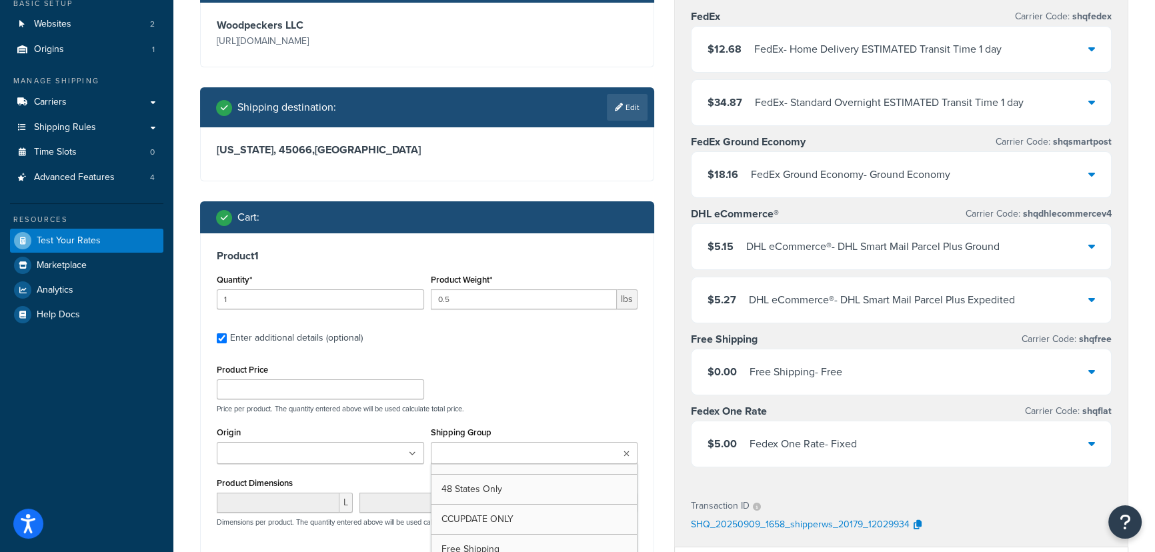
click at [545, 457] on ul at bounding box center [534, 453] width 207 height 22
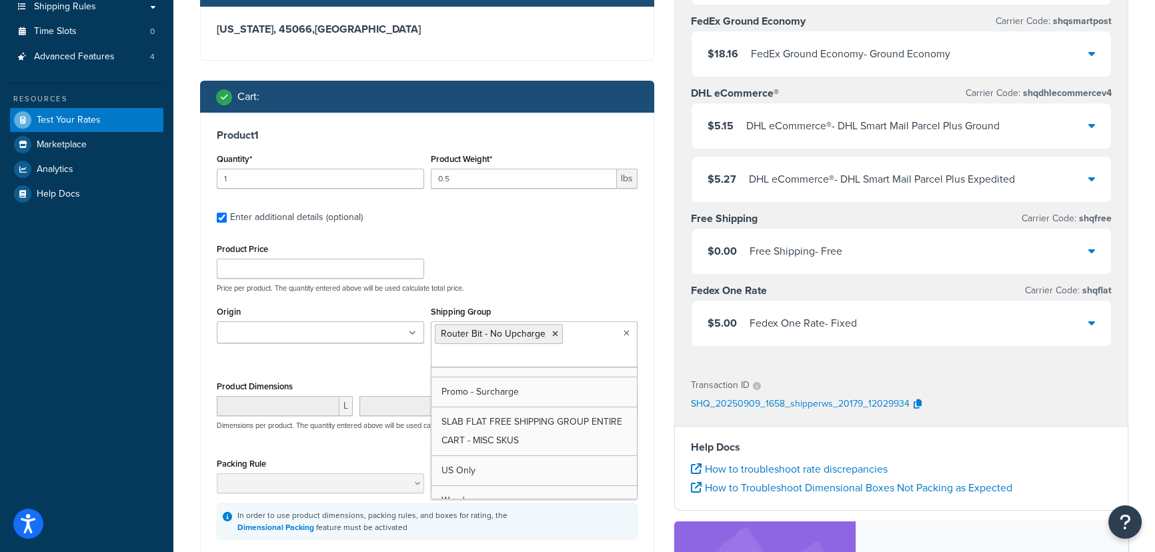
scroll to position [363, 0]
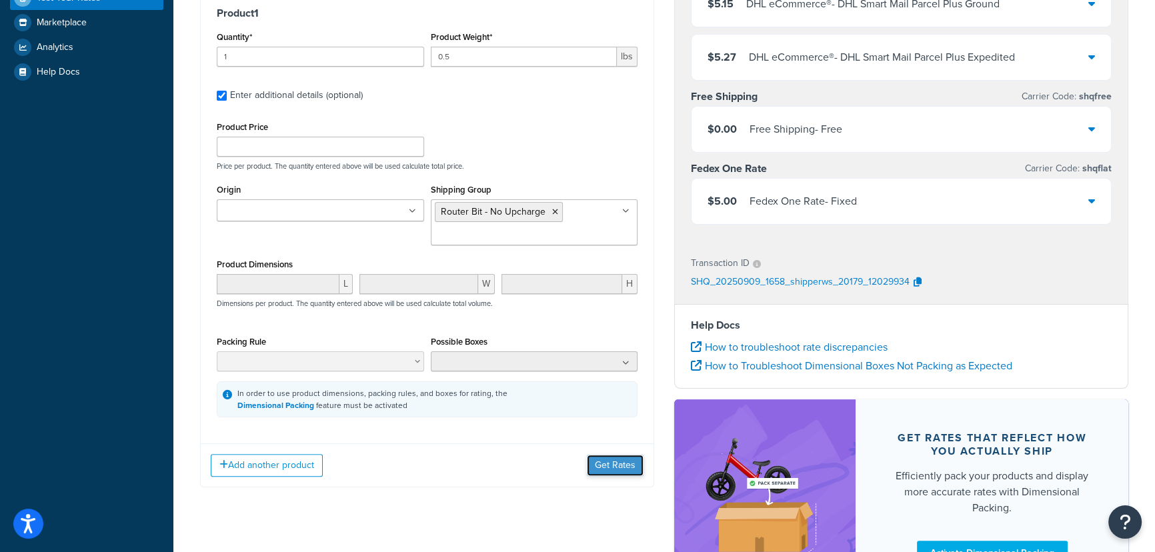
click at [610, 465] on button "Get Rates" at bounding box center [615, 465] width 57 height 21
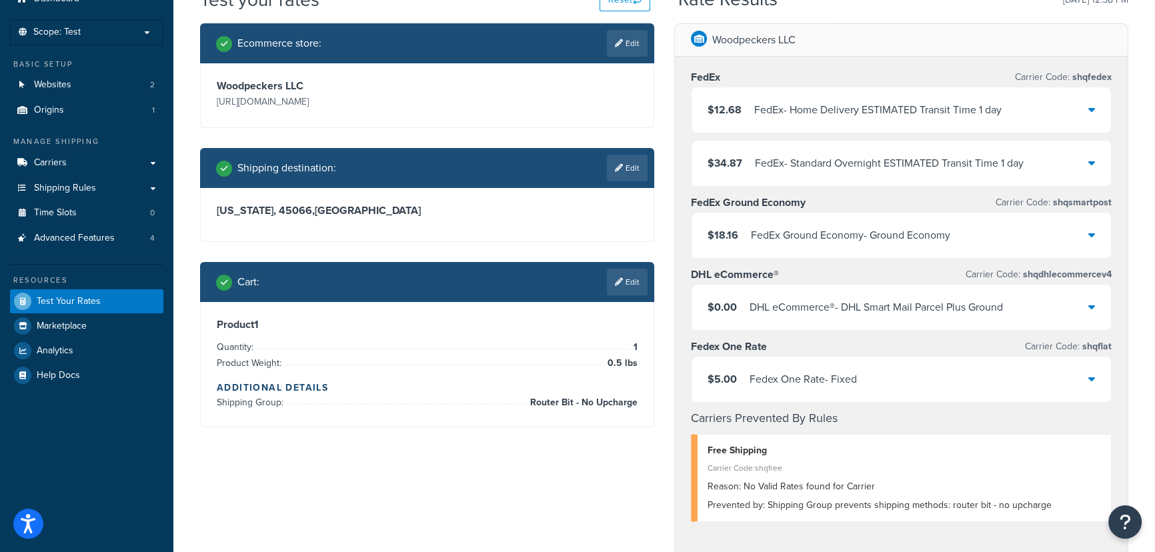
scroll to position [0, 0]
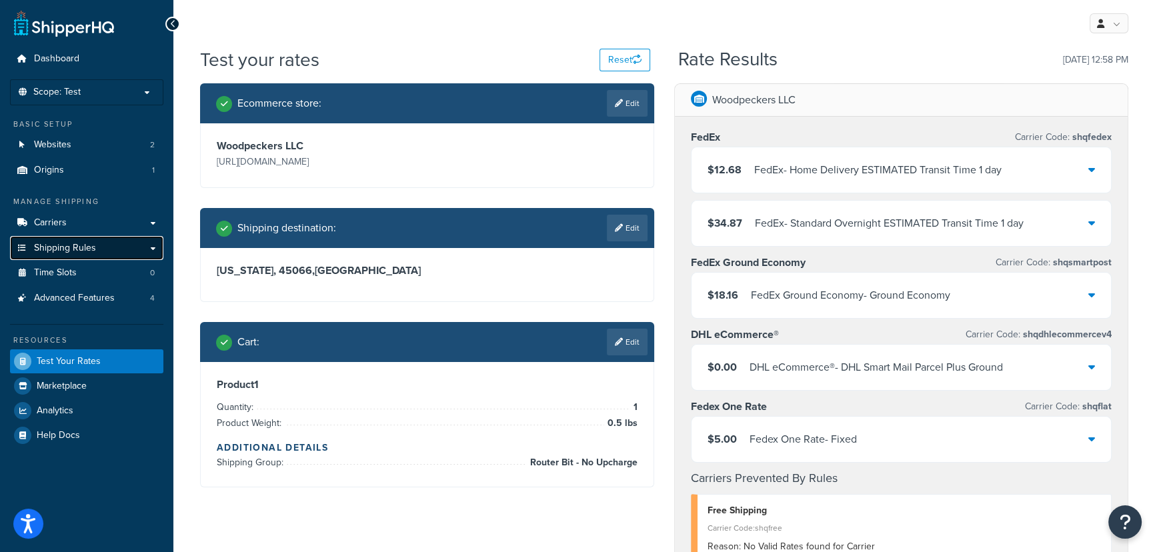
click at [93, 253] on span "Shipping Rules" at bounding box center [65, 248] width 62 height 11
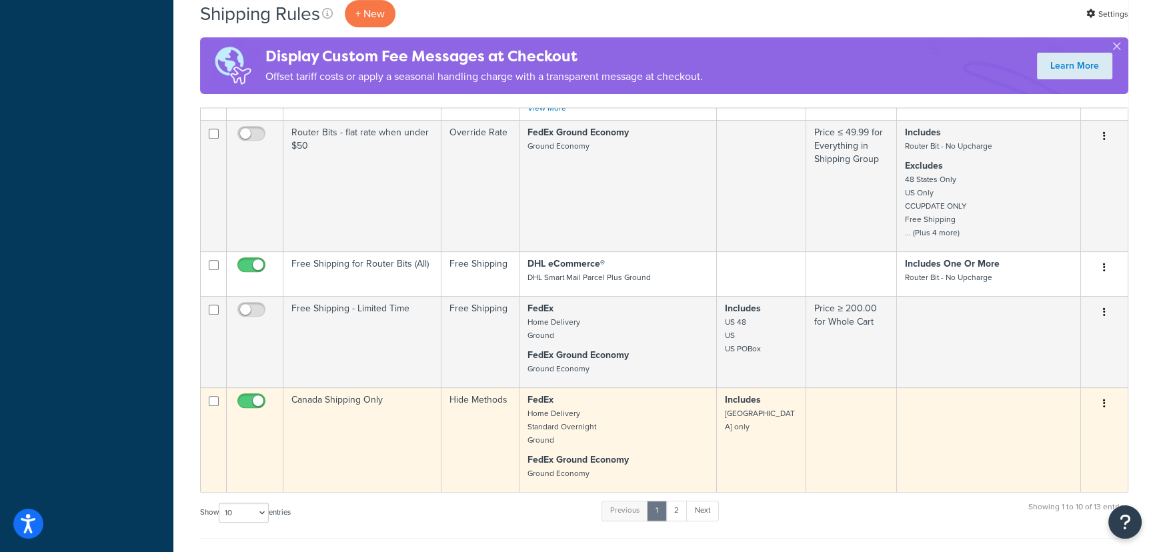
scroll to position [787, 0]
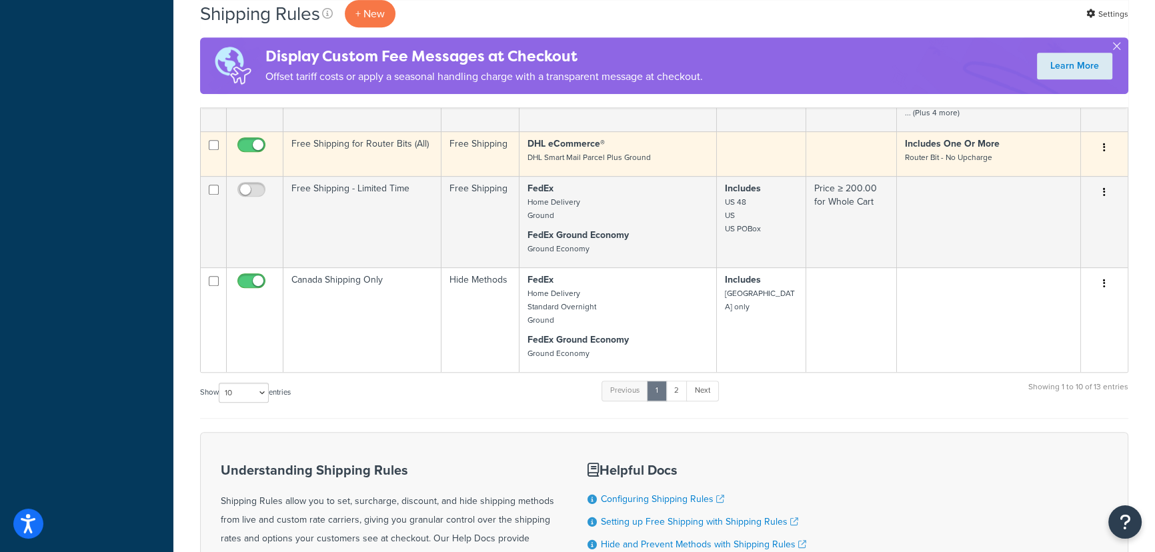
click at [767, 155] on td at bounding box center [762, 153] width 90 height 45
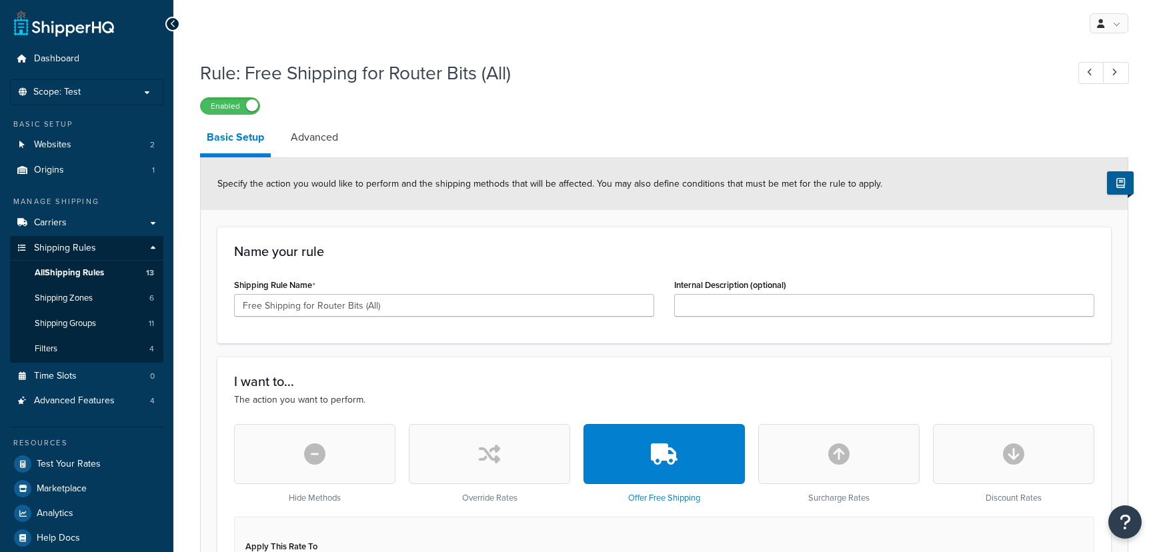
select select "SHIPPING_GROUP"
click at [111, 245] on link "Shipping Rules" at bounding box center [86, 248] width 153 height 25
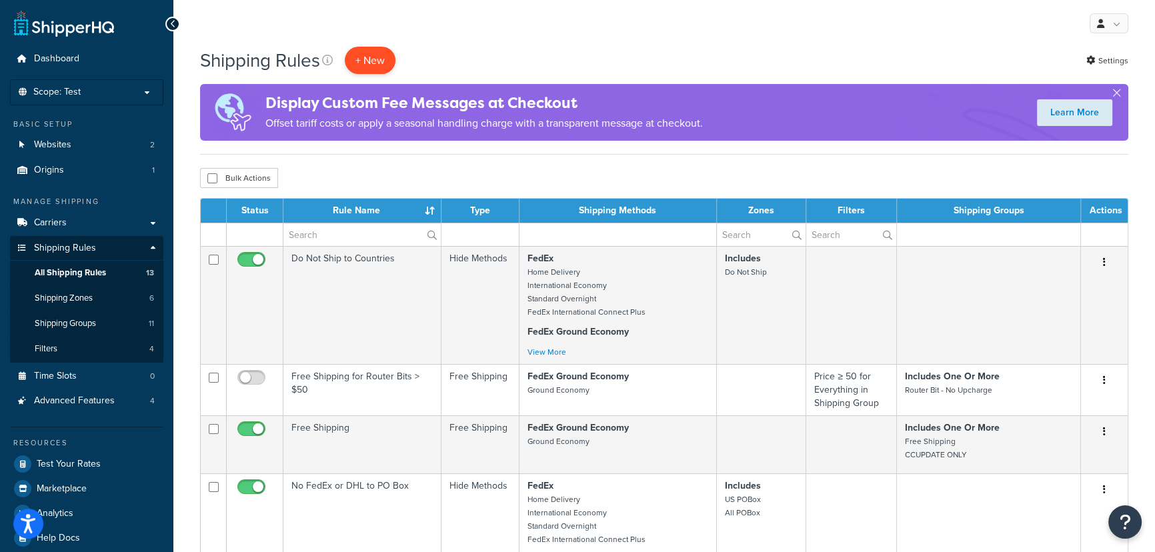
click at [373, 73] on p "+ New" at bounding box center [370, 60] width 51 height 27
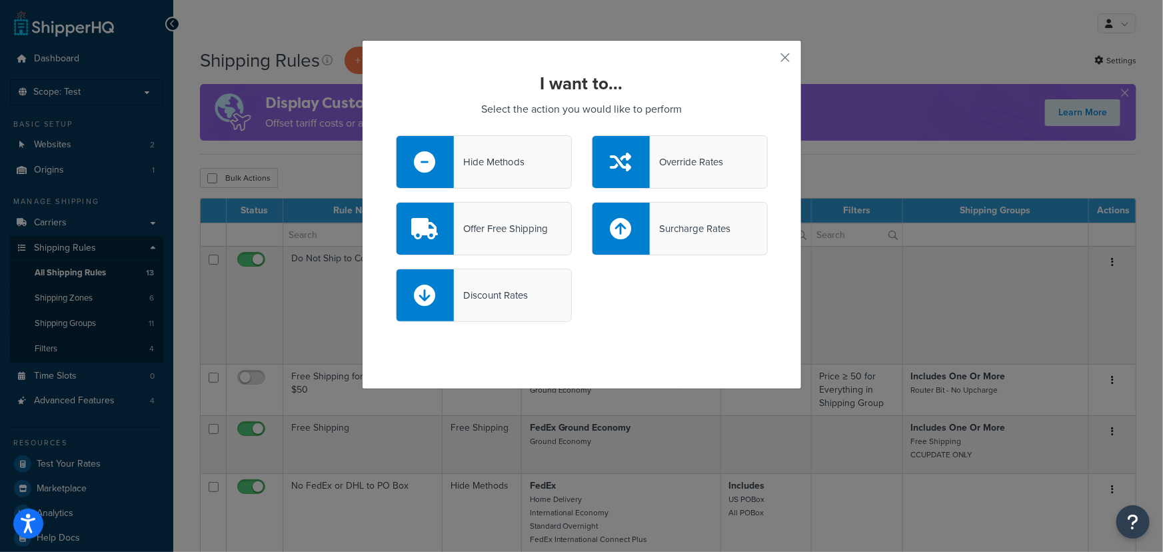
click at [500, 166] on div "Hide Methods" at bounding box center [489, 162] width 71 height 19
click at [0, 0] on input "Hide Methods" at bounding box center [0, 0] width 0 height 0
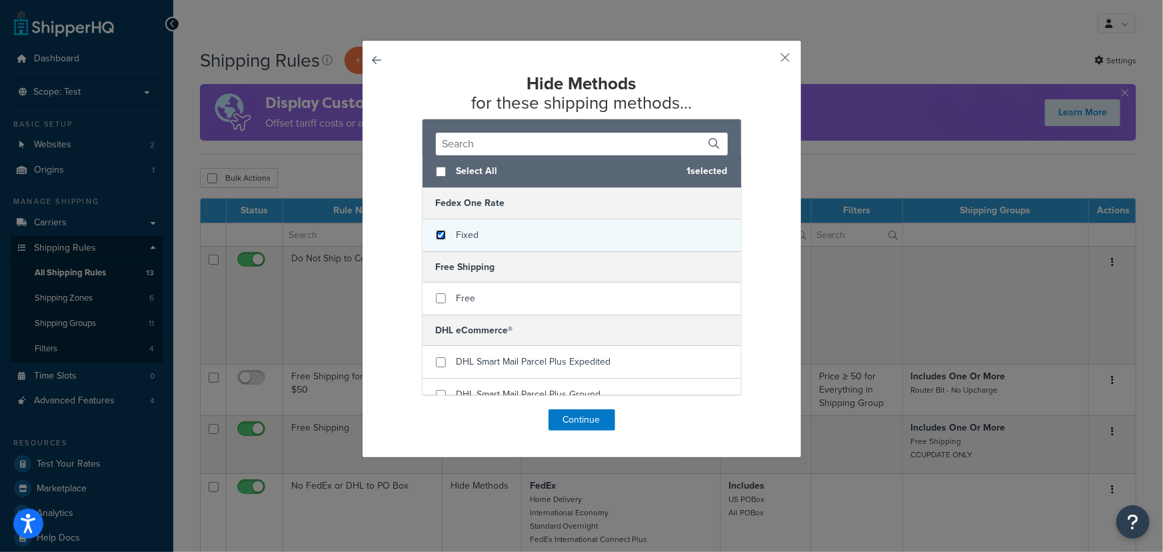
click at [437, 235] on input "checkbox" at bounding box center [441, 235] width 10 height 10
checkbox input "true"
click at [595, 430] on button "Continue" at bounding box center [582, 419] width 67 height 21
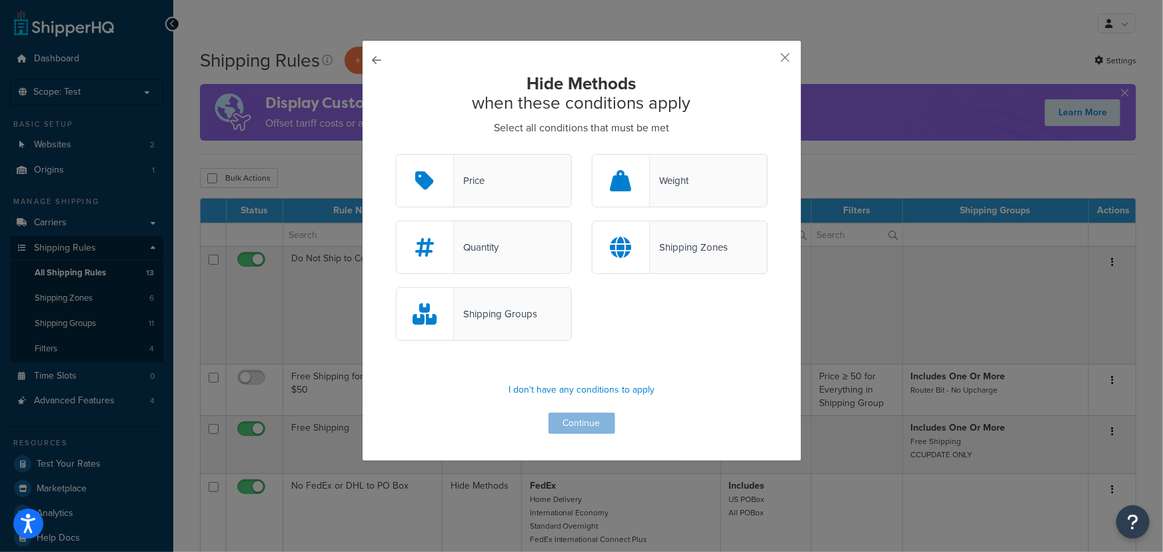
click at [500, 319] on div "Shipping Groups" at bounding box center [495, 314] width 83 height 19
click at [0, 0] on input "Shipping Groups" at bounding box center [0, 0] width 0 height 0
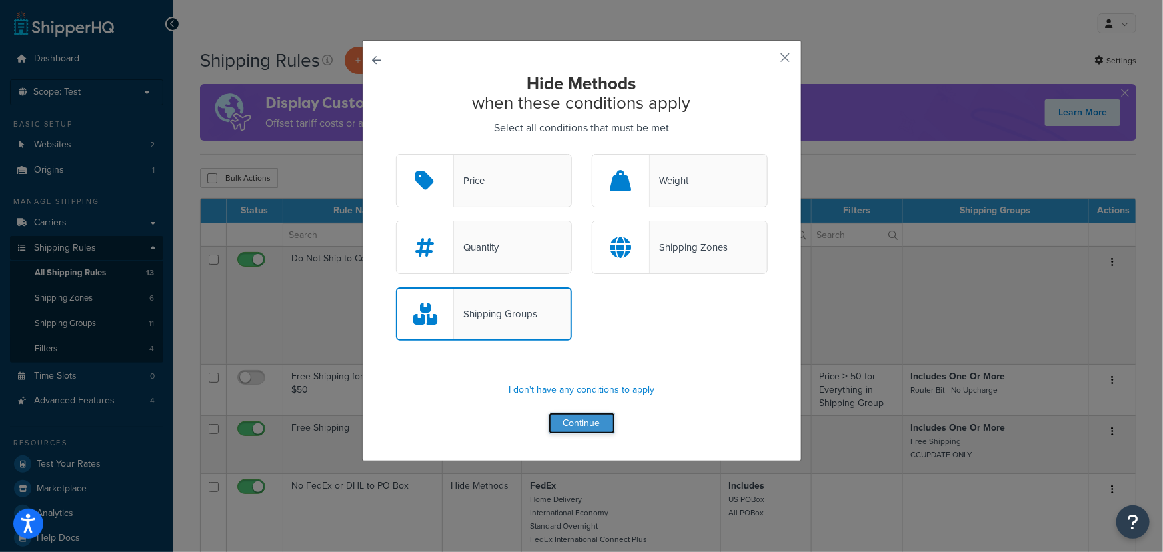
click at [589, 421] on button "Continue" at bounding box center [582, 423] width 67 height 21
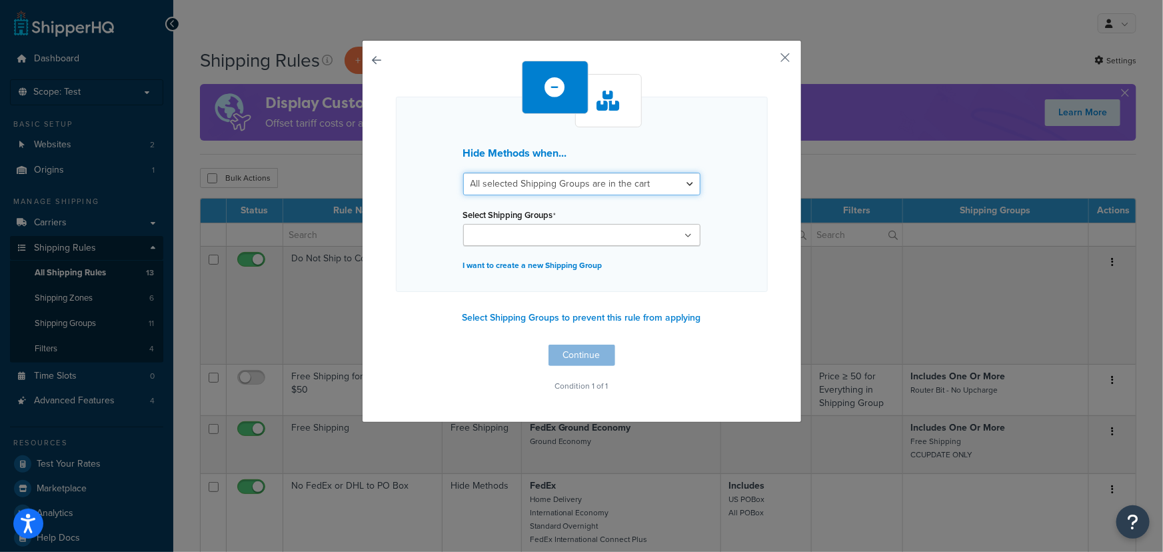
click at [539, 185] on select "All selected Shipping Groups are in the cart Any selected Shipping Groups are i…" at bounding box center [581, 184] width 237 height 23
click at [725, 173] on div "Hide Methods when... All selected Shipping Groups are in the cart Any selected …" at bounding box center [582, 194] width 372 height 195
click at [644, 189] on select "All selected Shipping Groups are in the cart Any selected Shipping Groups are i…" at bounding box center [581, 184] width 237 height 23
select select "any"
click at [463, 173] on select "All selected Shipping Groups are in the cart Any selected Shipping Groups are i…" at bounding box center [581, 184] width 237 height 23
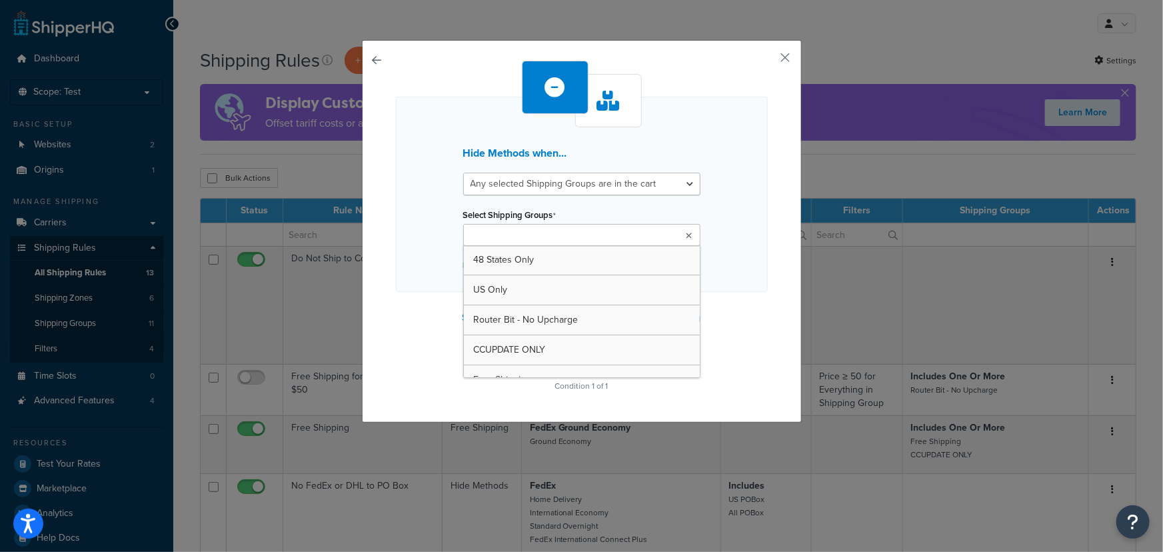
click at [613, 241] on ul at bounding box center [581, 235] width 237 height 22
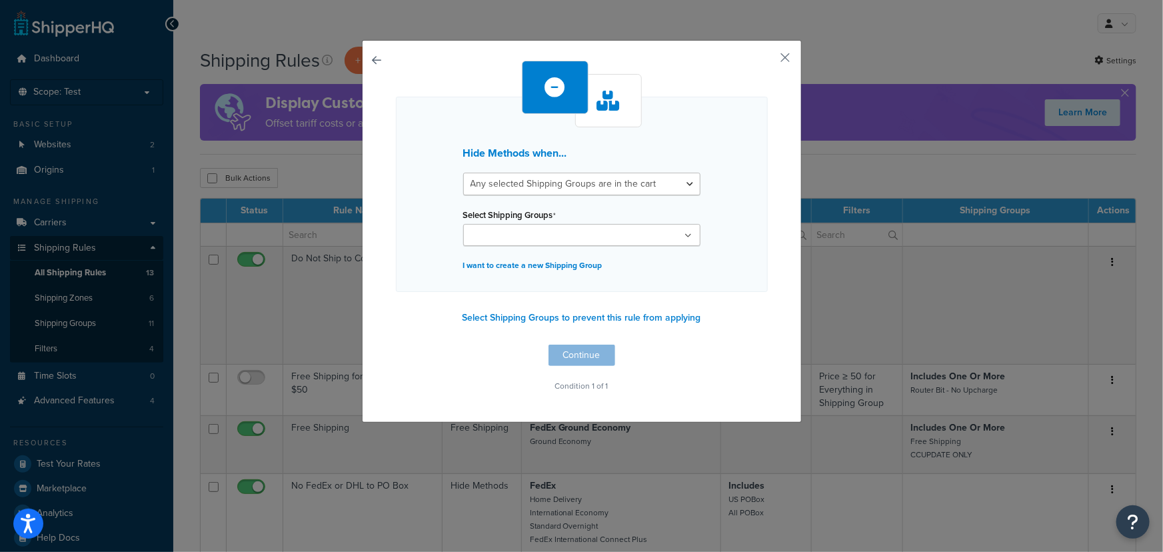
click at [745, 142] on div "Hide Methods when... All selected Shipping Groups are in the cart Any selected …" at bounding box center [582, 194] width 372 height 195
click at [568, 319] on button "Select Shipping Groups to prevent this rule from applying" at bounding box center [582, 318] width 247 height 20
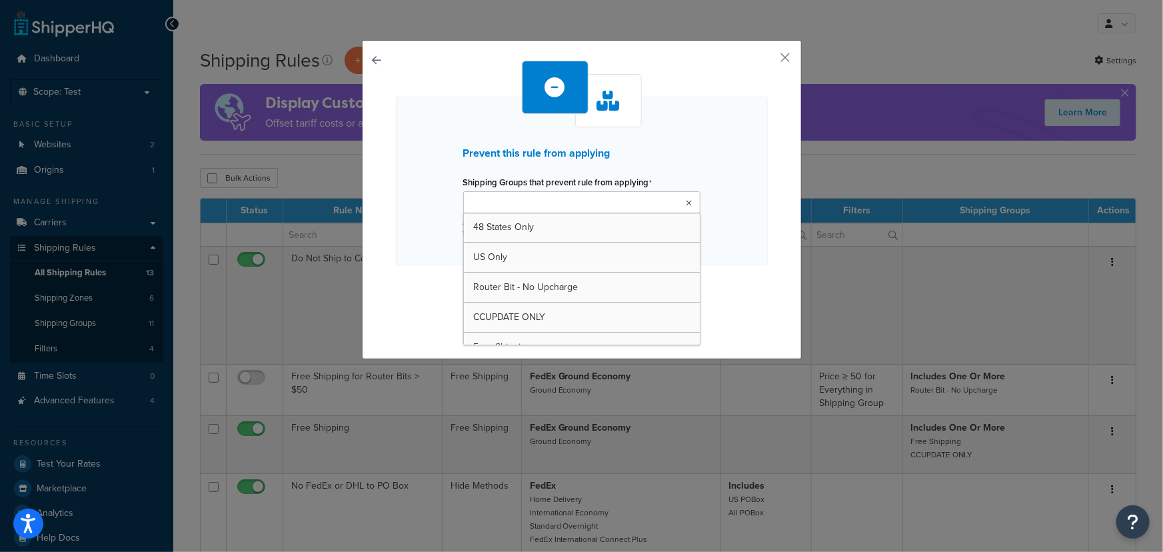
click at [613, 195] on ul at bounding box center [581, 202] width 237 height 22
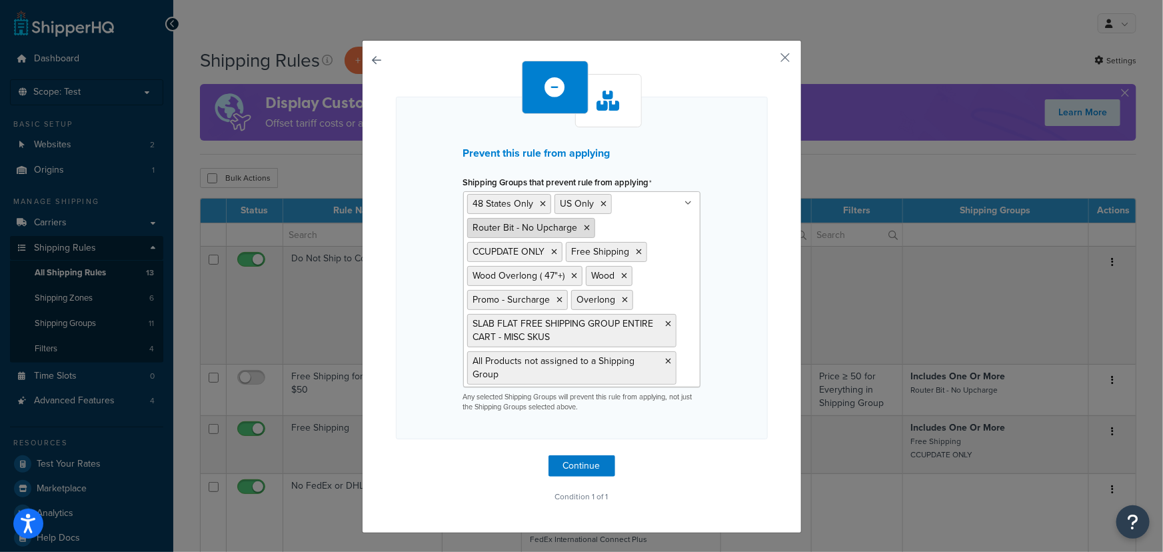
click at [585, 227] on icon at bounding box center [588, 228] width 6 height 8
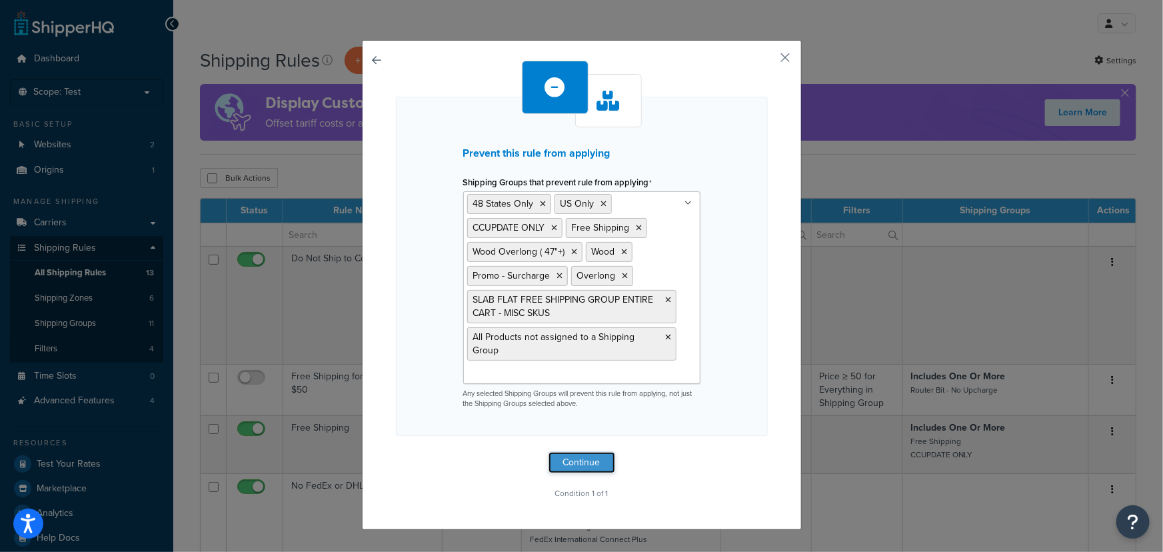
click at [591, 461] on button "Continue" at bounding box center [582, 462] width 67 height 21
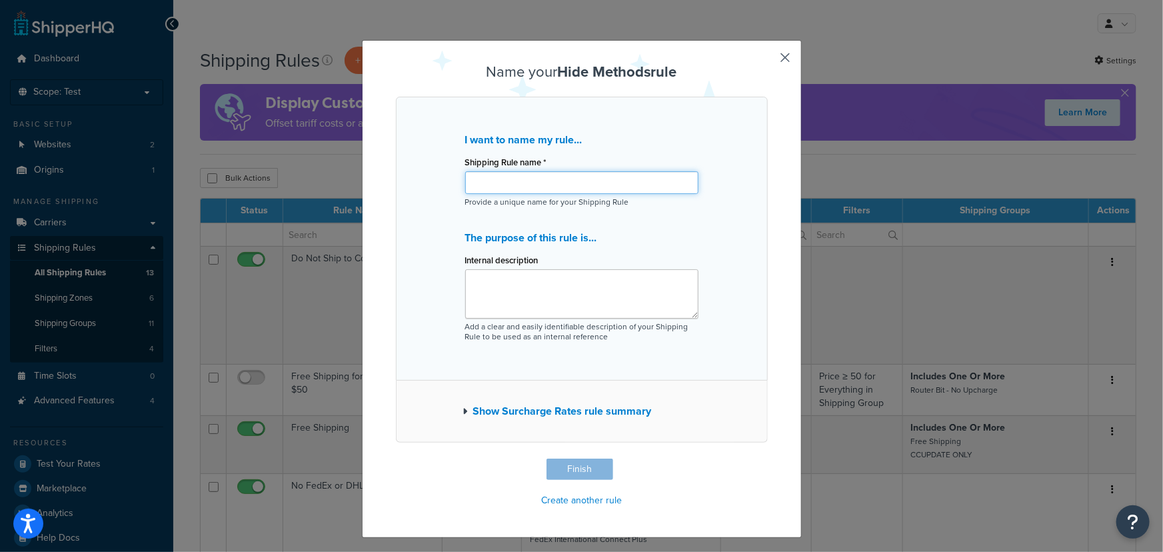
click at [604, 187] on input "Shipping Rule name *" at bounding box center [581, 182] width 233 height 23
type input "Flat Rate - Router Bit Ship Group only"
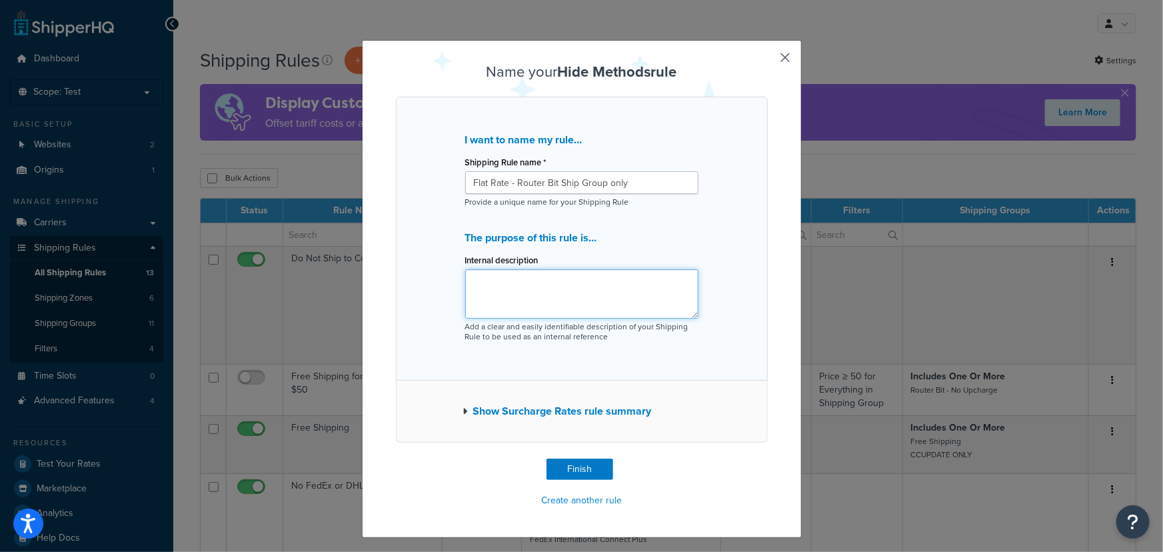
click at [550, 277] on textarea "Internal description" at bounding box center [581, 293] width 233 height 49
type textarea "This allows the Flat Rate to appear for Router Bit Shipping Group only"
click at [599, 411] on button "Show Surcharge Rates rule summary" at bounding box center [557, 411] width 189 height 19
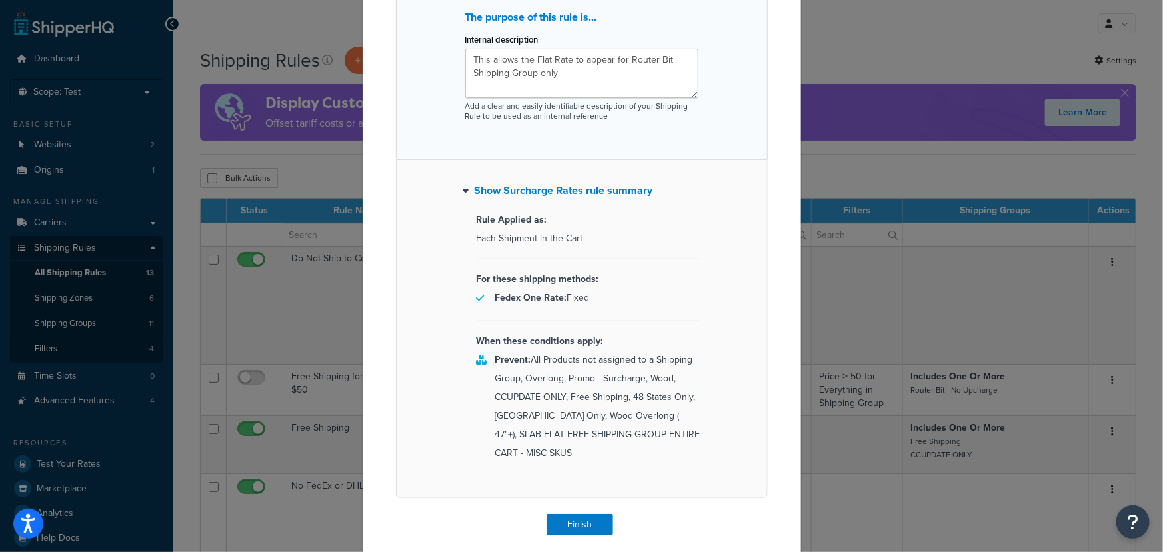
scroll to position [242, 0]
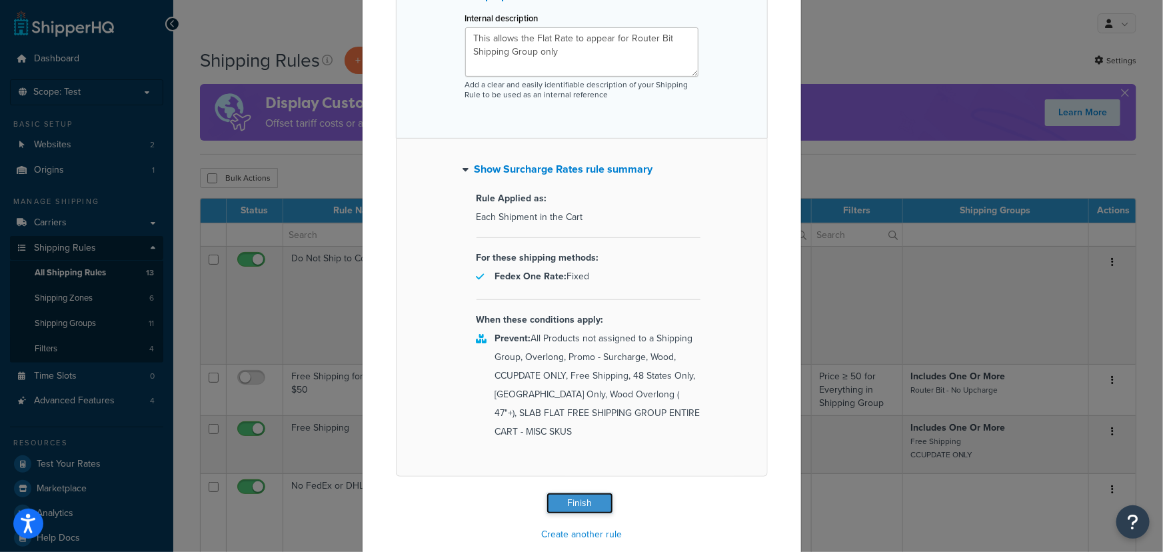
click at [592, 493] on button "Finish" at bounding box center [580, 503] width 67 height 21
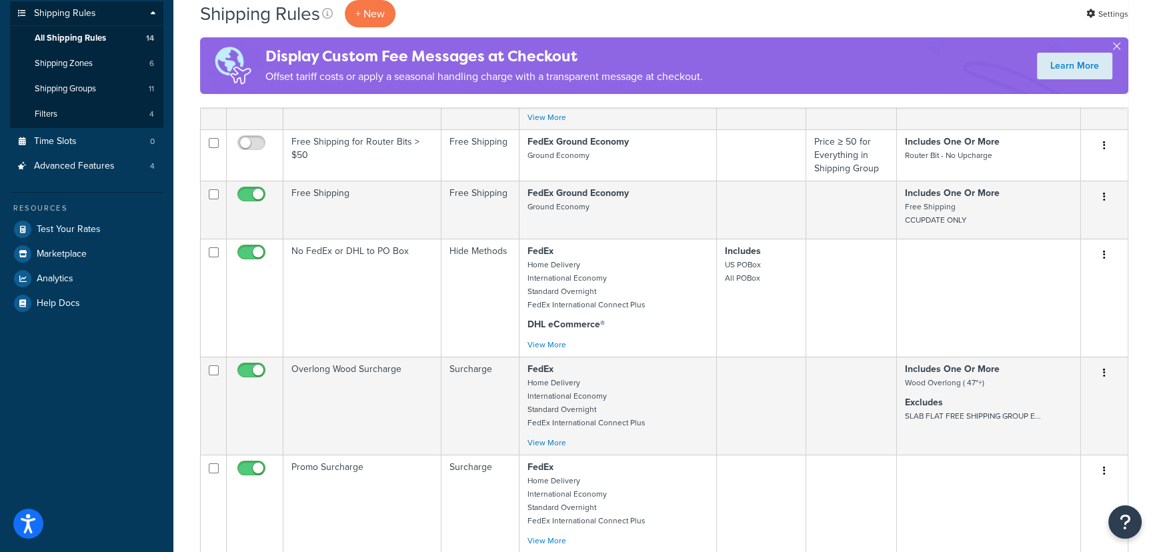
scroll to position [121, 0]
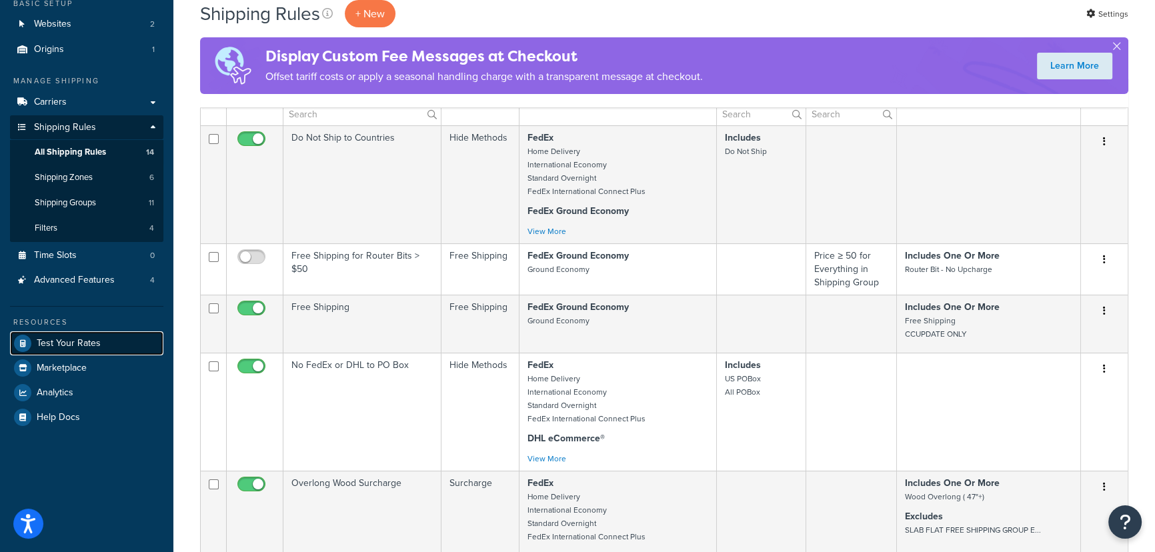
click at [99, 340] on link "Test Your Rates" at bounding box center [86, 343] width 153 height 24
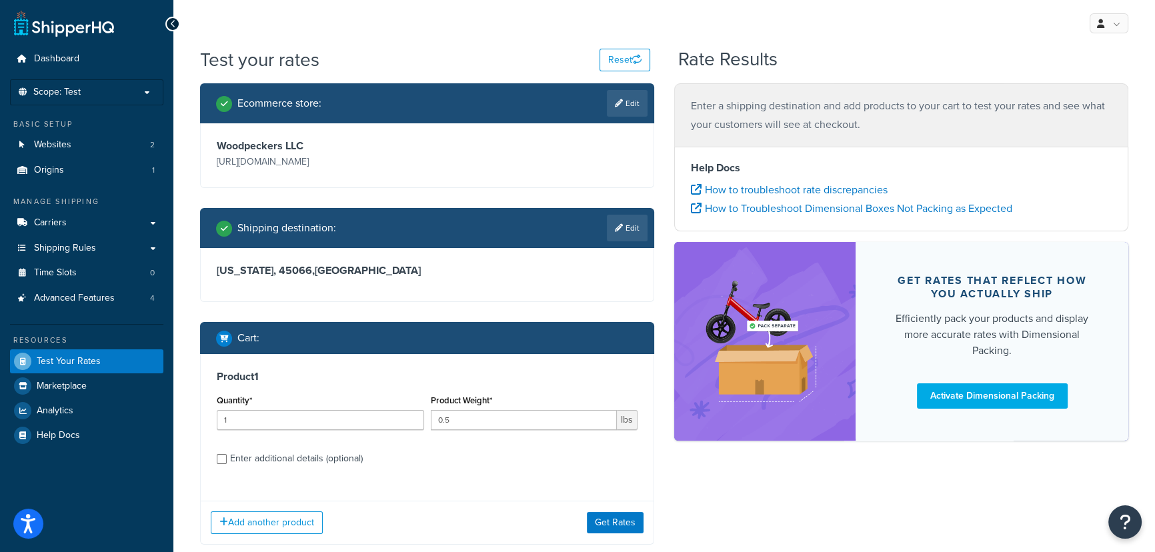
click at [305, 460] on div "Enter additional details (optional)" at bounding box center [296, 458] width 133 height 19
click at [227, 460] on input "Enter additional details (optional)" at bounding box center [222, 459] width 10 height 10
checkbox input "true"
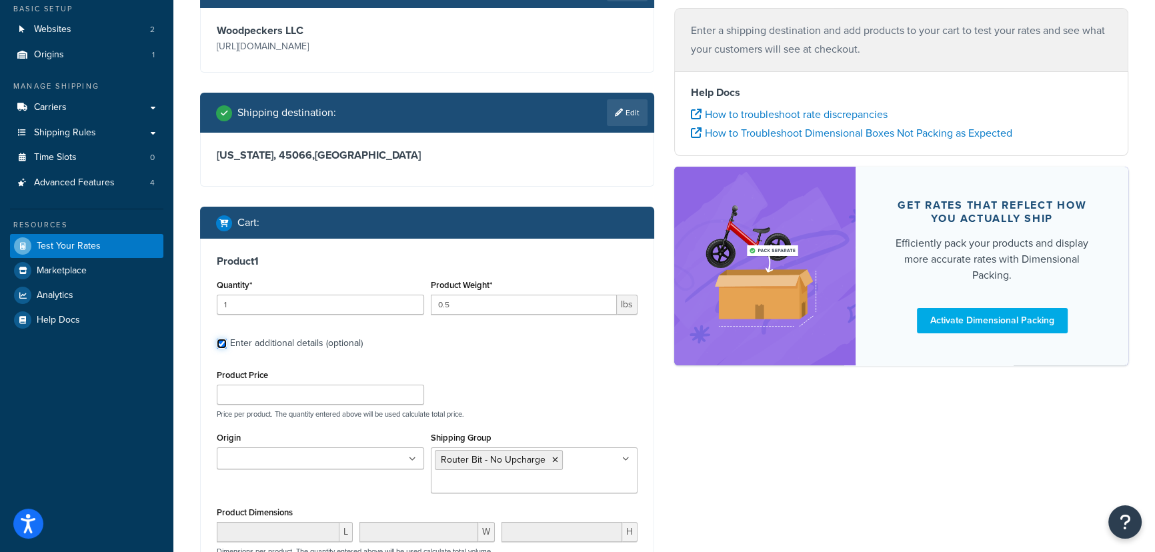
scroll to position [121, 0]
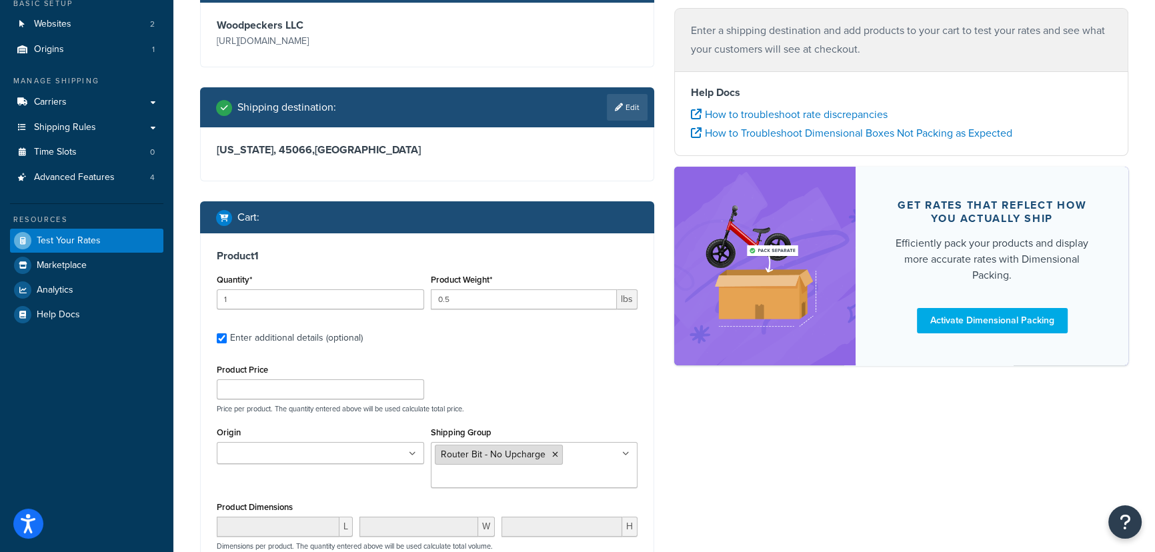
click at [553, 453] on icon at bounding box center [555, 455] width 6 height 8
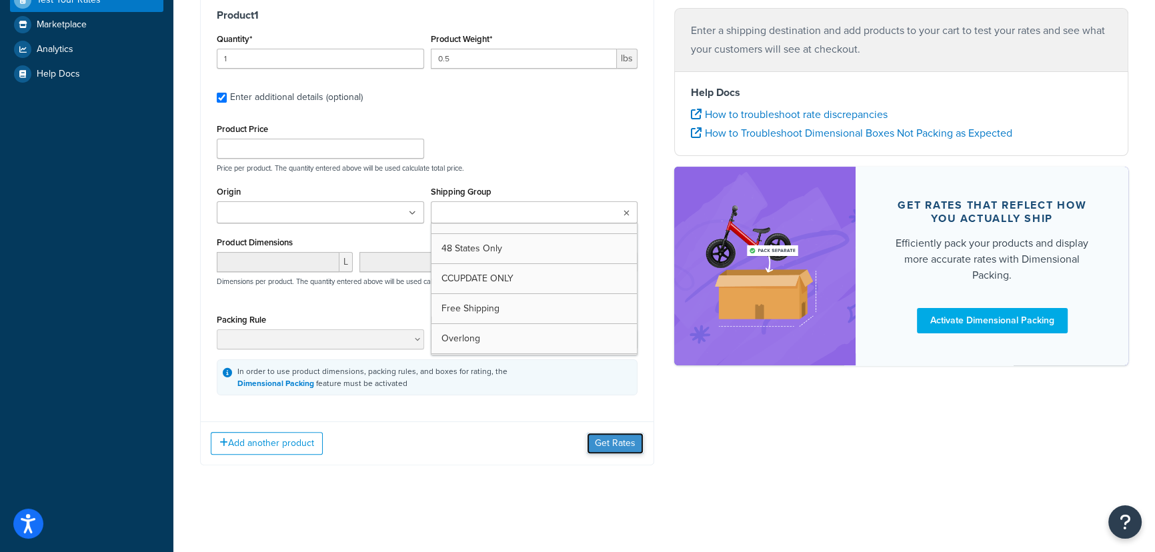
click at [621, 445] on button "Get Rates" at bounding box center [615, 443] width 57 height 21
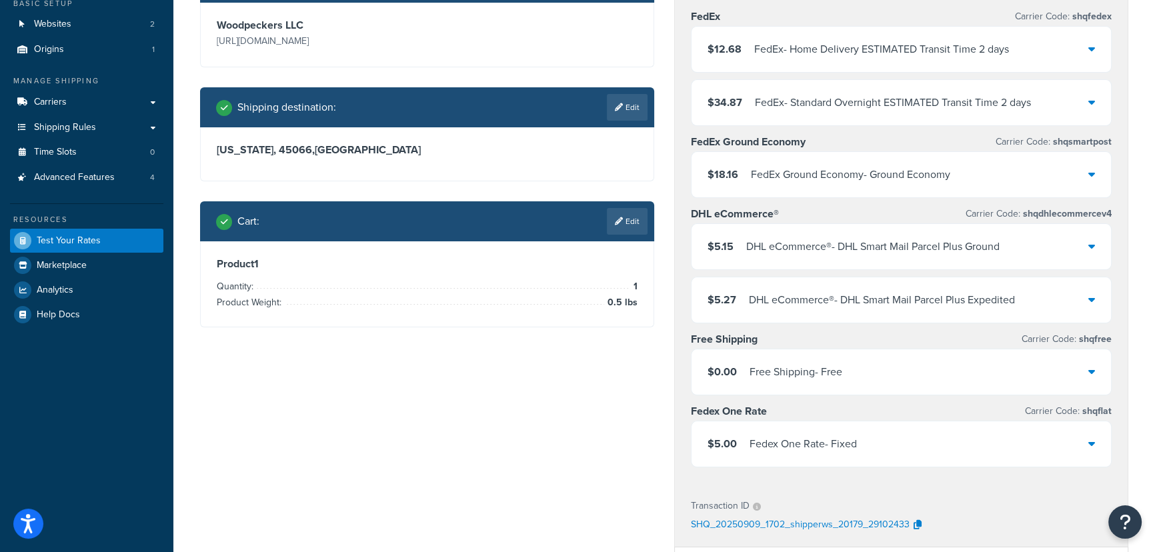
click at [832, 457] on div "$5.00 Fedex One Rate - Fixed" at bounding box center [900, 443] width 419 height 45
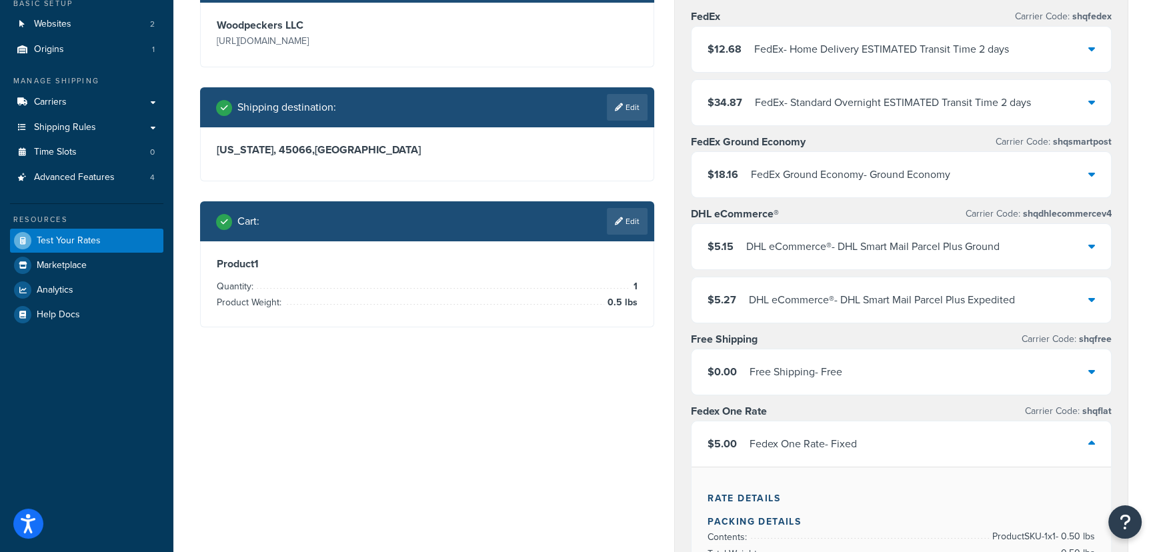
click at [589, 435] on div "Ecommerce store : Edit Woodpeckers LLC https://magento2.woodpeck.com/ Shipping …" at bounding box center [664, 520] width 948 height 1115
click at [615, 220] on icon at bounding box center [619, 221] width 8 height 8
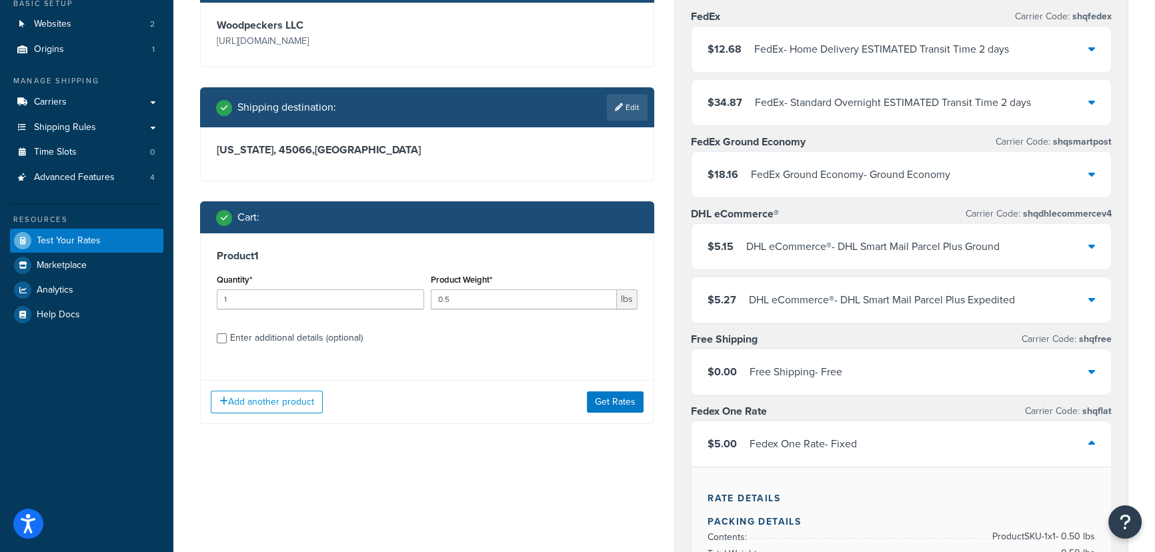
click at [358, 341] on div "Enter additional details (optional)" at bounding box center [296, 338] width 133 height 19
click at [227, 341] on input "Enter additional details (optional)" at bounding box center [222, 338] width 10 height 10
checkbox input "true"
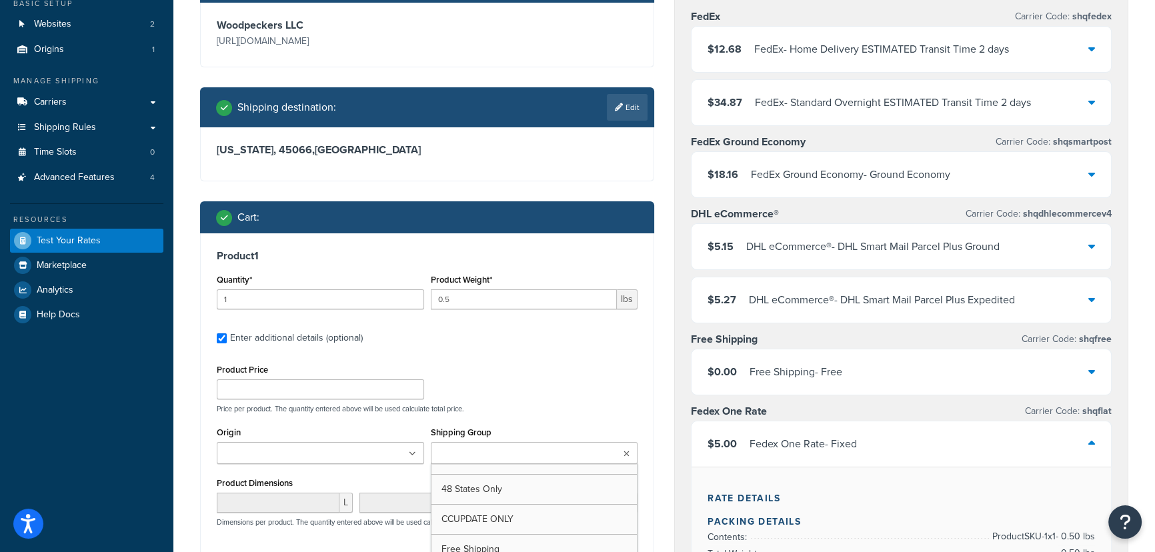
click at [519, 461] on ul at bounding box center [534, 453] width 207 height 22
drag, startPoint x: 532, startPoint y: 515, endPoint x: 537, endPoint y: 508, distance: 8.7
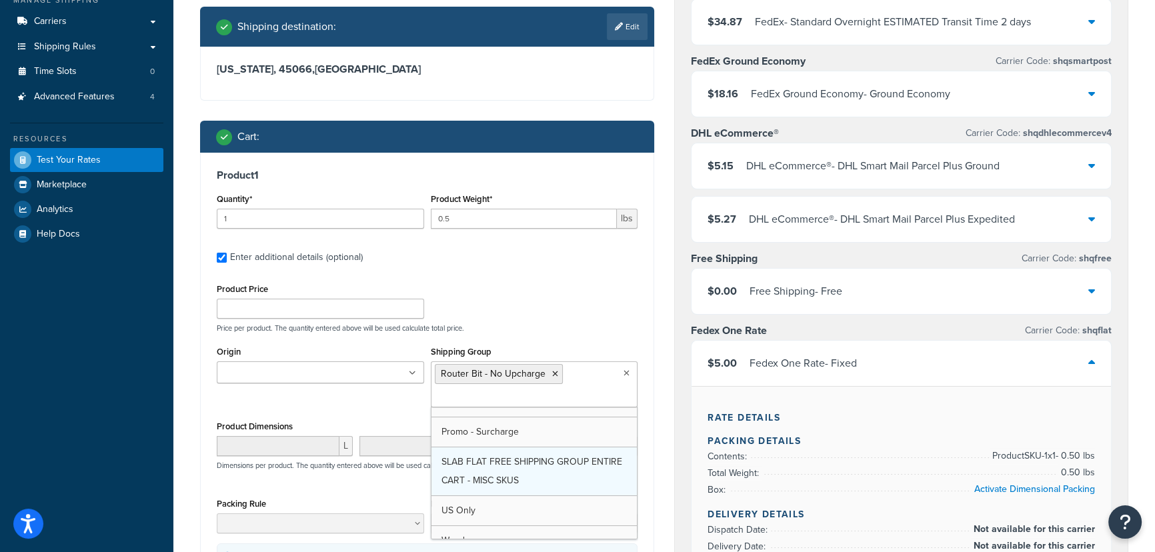
scroll to position [303, 0]
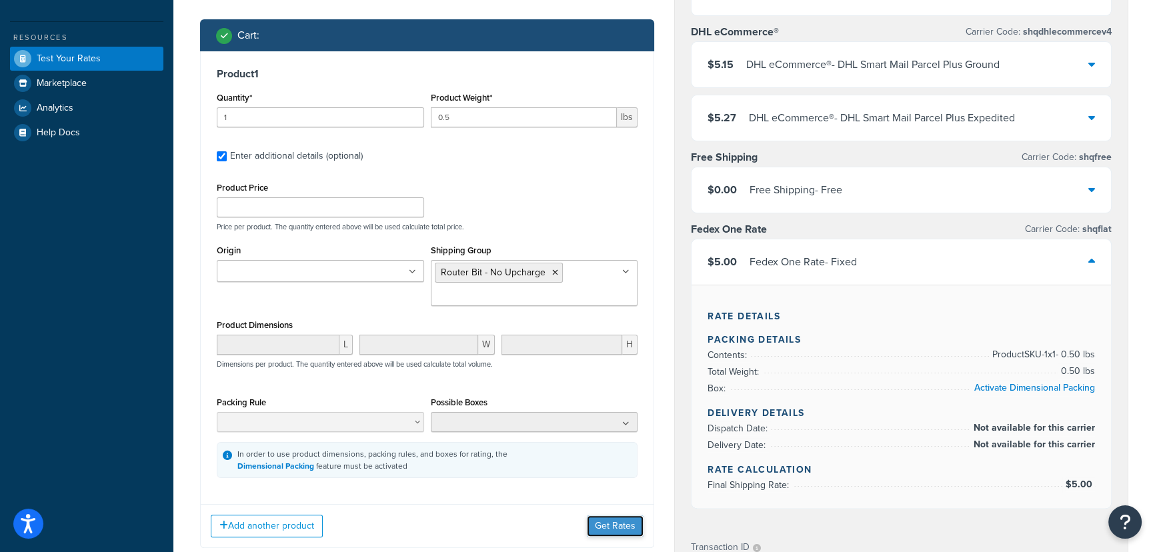
click at [609, 527] on button "Get Rates" at bounding box center [615, 525] width 57 height 21
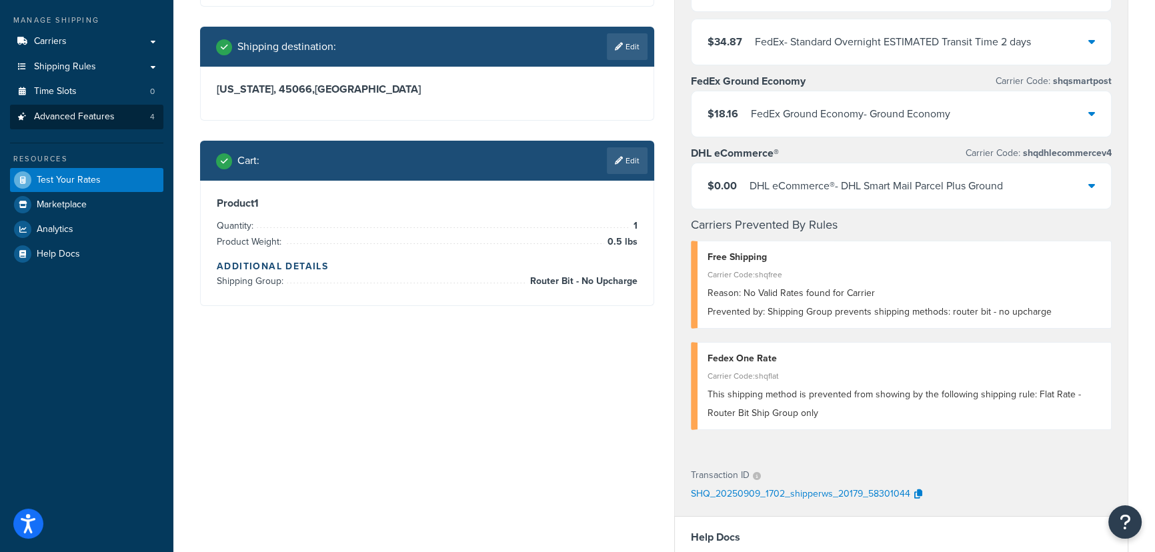
scroll to position [0, 0]
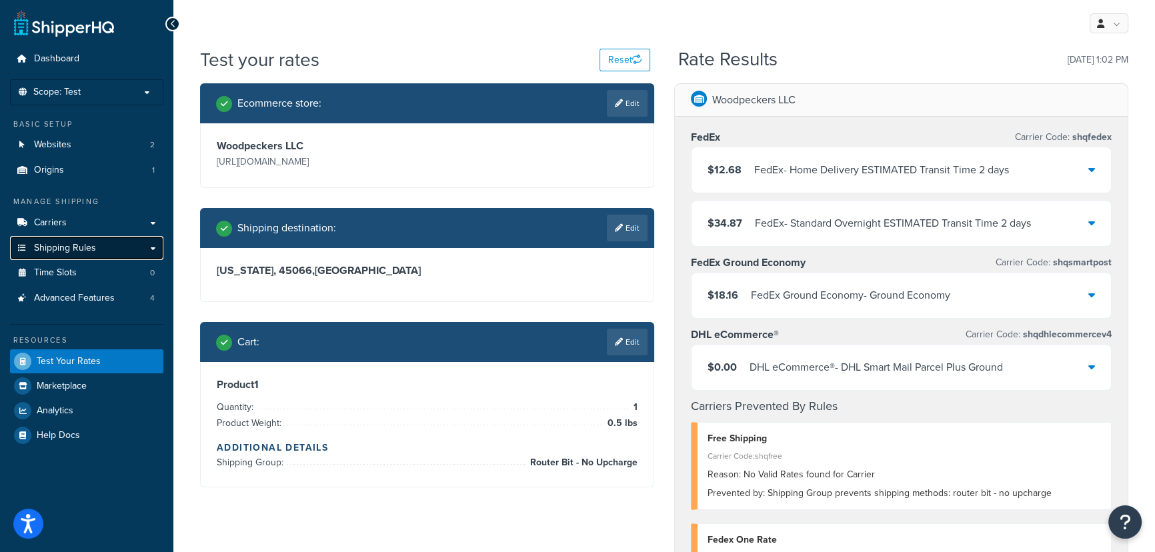
click at [101, 242] on link "Shipping Rules" at bounding box center [86, 248] width 153 height 25
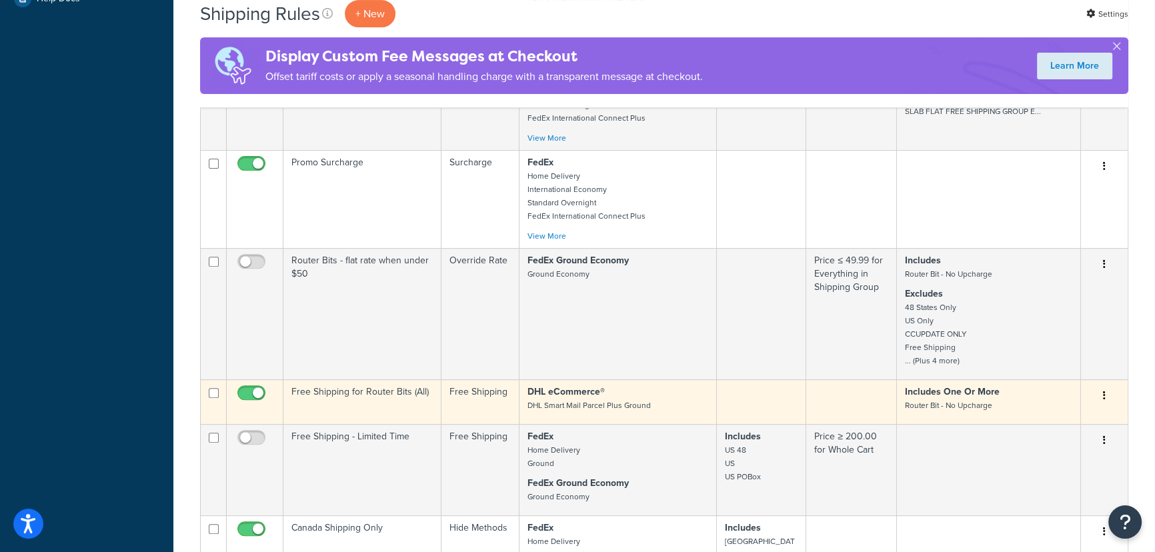
scroll to position [667, 0]
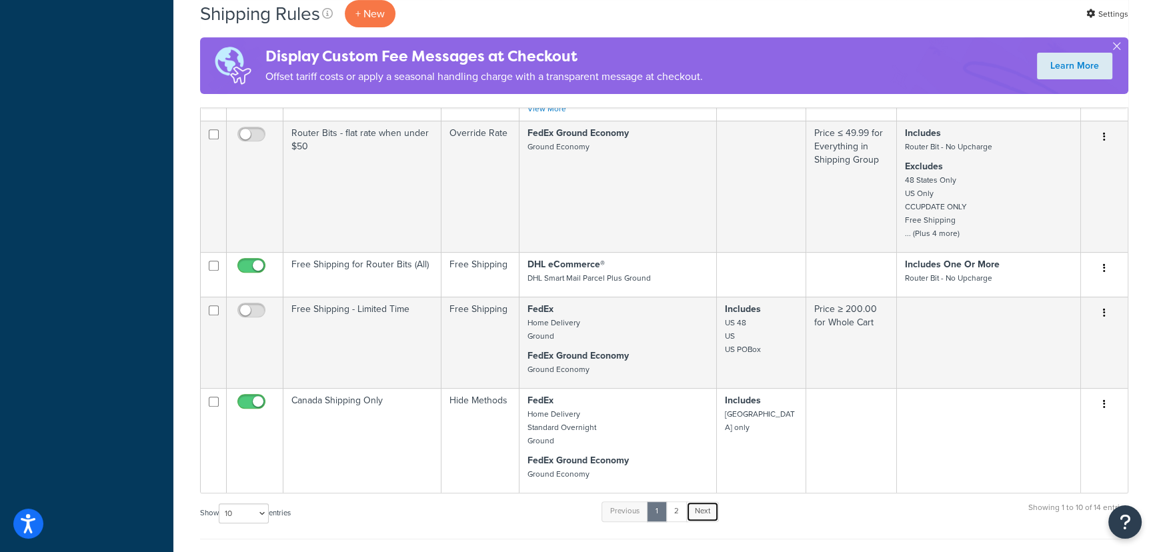
click at [701, 518] on link "Next" at bounding box center [702, 511] width 33 height 20
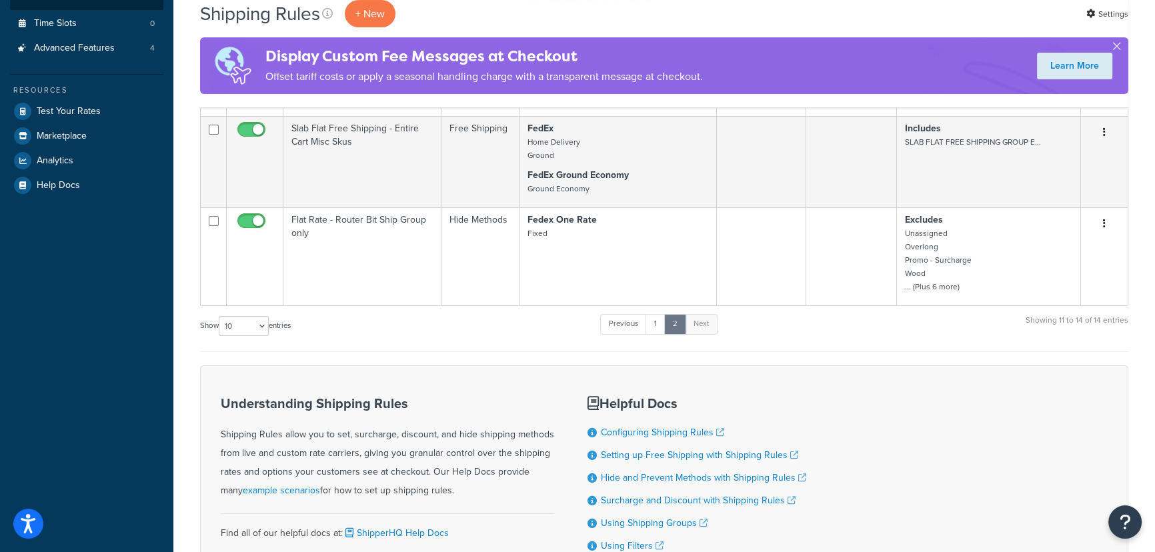
scroll to position [128, 0]
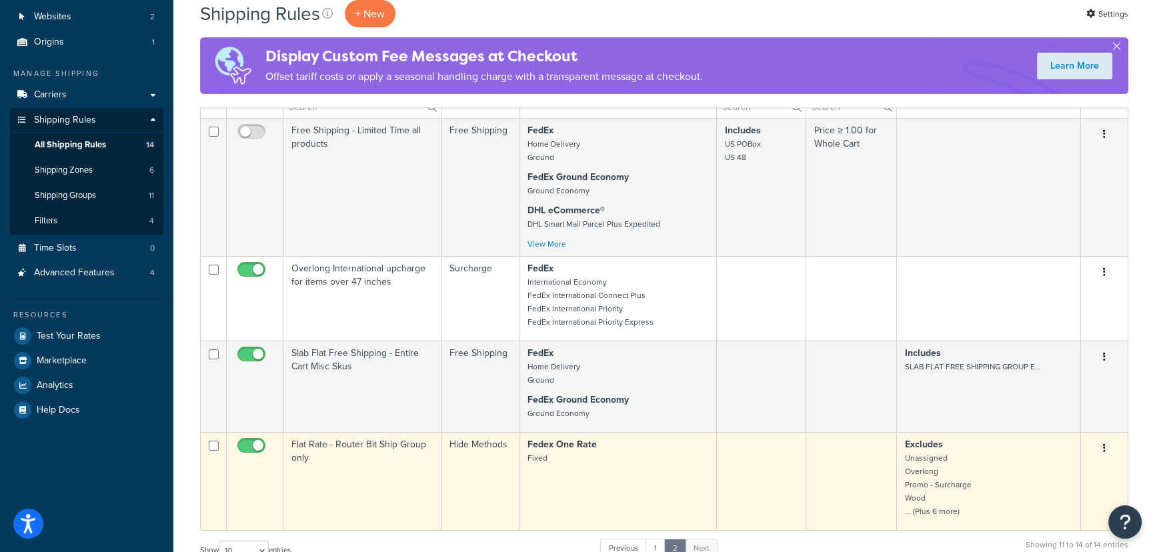
click at [390, 448] on td "Flat Rate - Router Bit Ship Group only" at bounding box center [362, 481] width 158 height 98
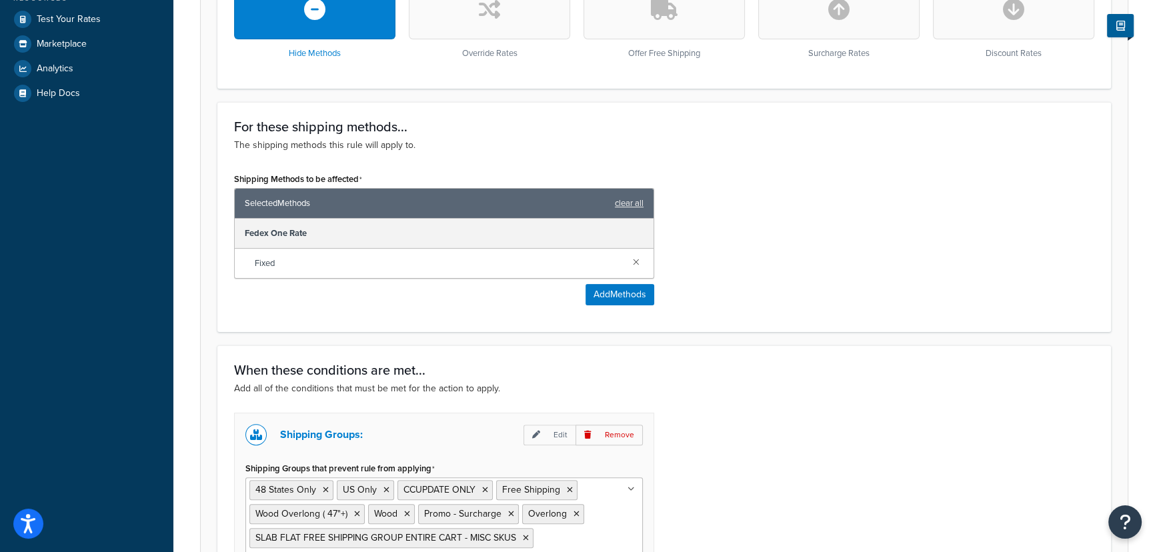
scroll to position [545, 0]
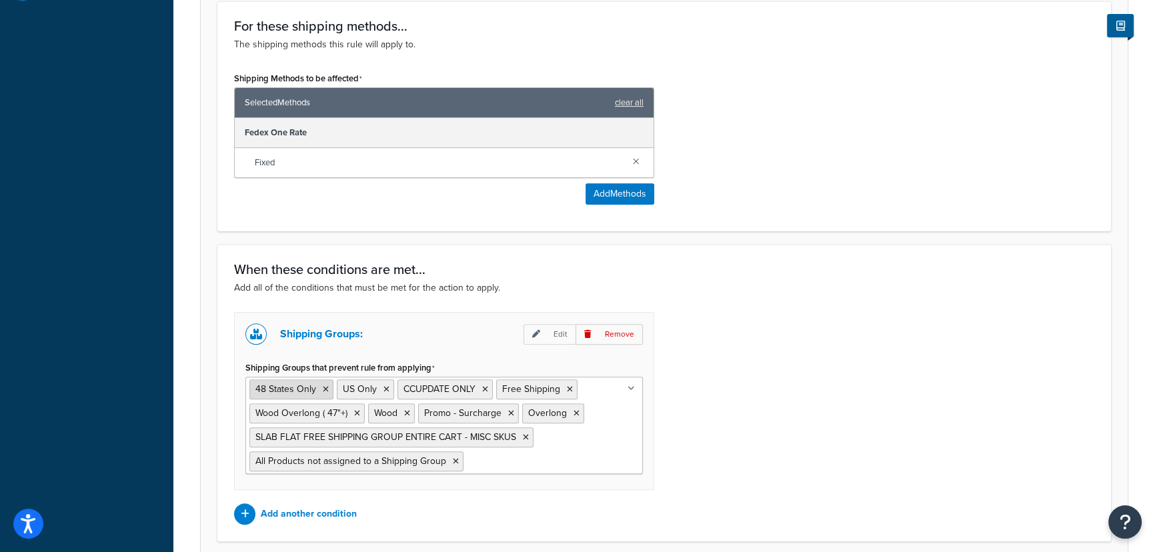
click at [323, 389] on icon at bounding box center [326, 389] width 6 height 8
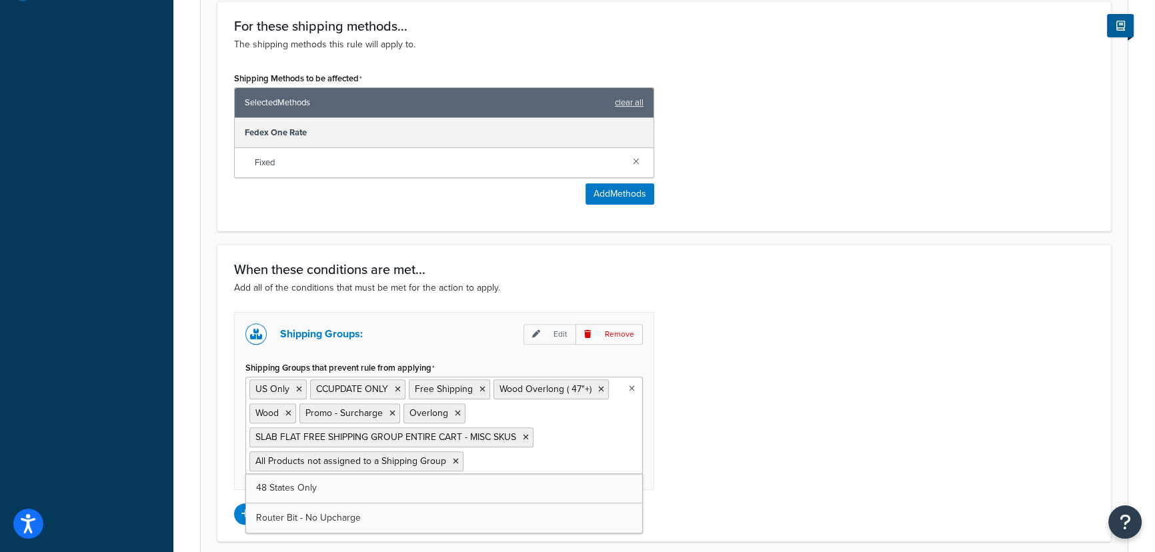
click at [322, 389] on span "CCUPDATE ONLY" at bounding box center [352, 389] width 72 height 14
click at [297, 388] on icon at bounding box center [299, 389] width 6 height 8
click at [632, 330] on p "Remove" at bounding box center [608, 334] width 67 height 21
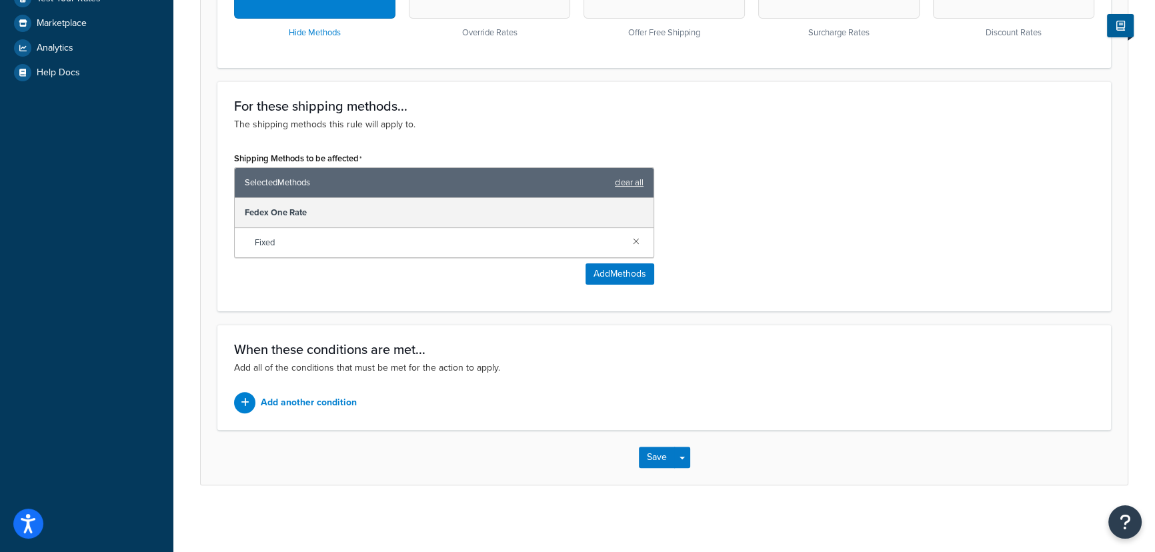
scroll to position [464, 0]
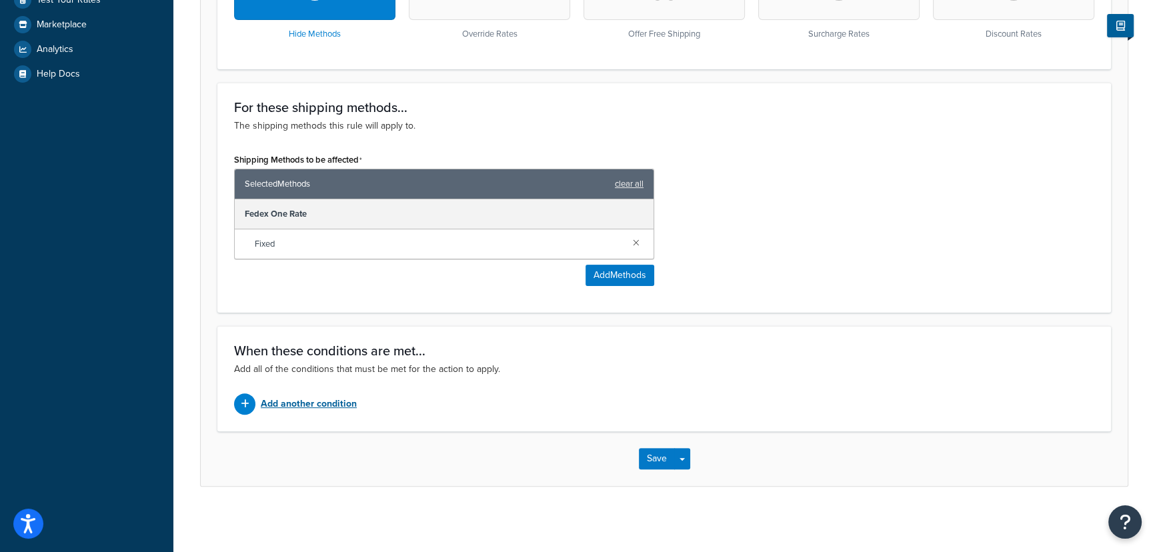
click at [325, 406] on p "Add another condition" at bounding box center [309, 404] width 96 height 19
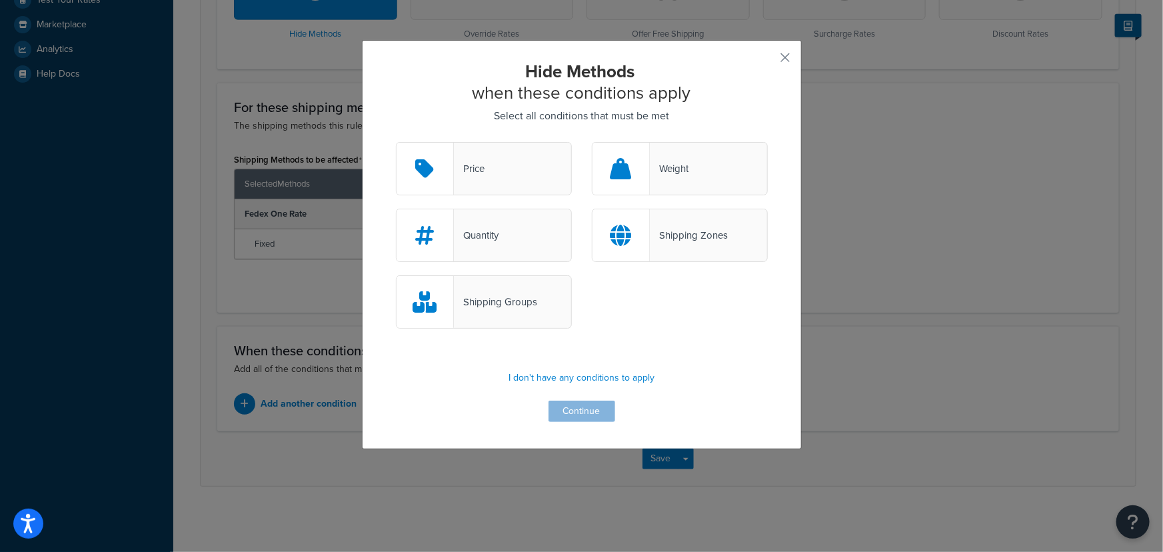
click at [495, 315] on div "Shipping Groups" at bounding box center [484, 301] width 176 height 53
click at [0, 0] on input "Shipping Groups" at bounding box center [0, 0] width 0 height 0
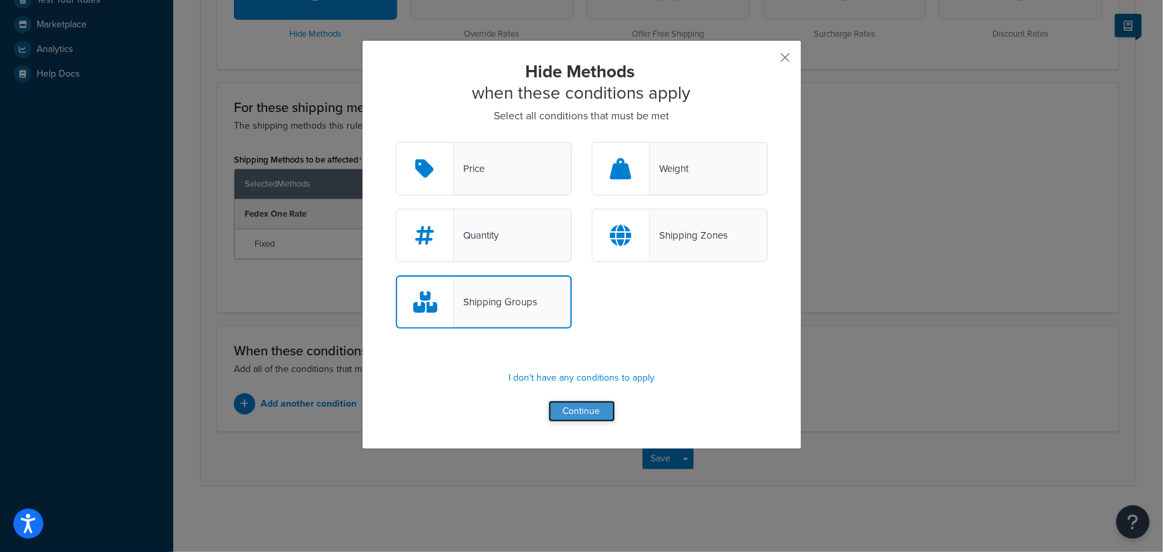
click at [572, 407] on button "Continue" at bounding box center [582, 411] width 67 height 21
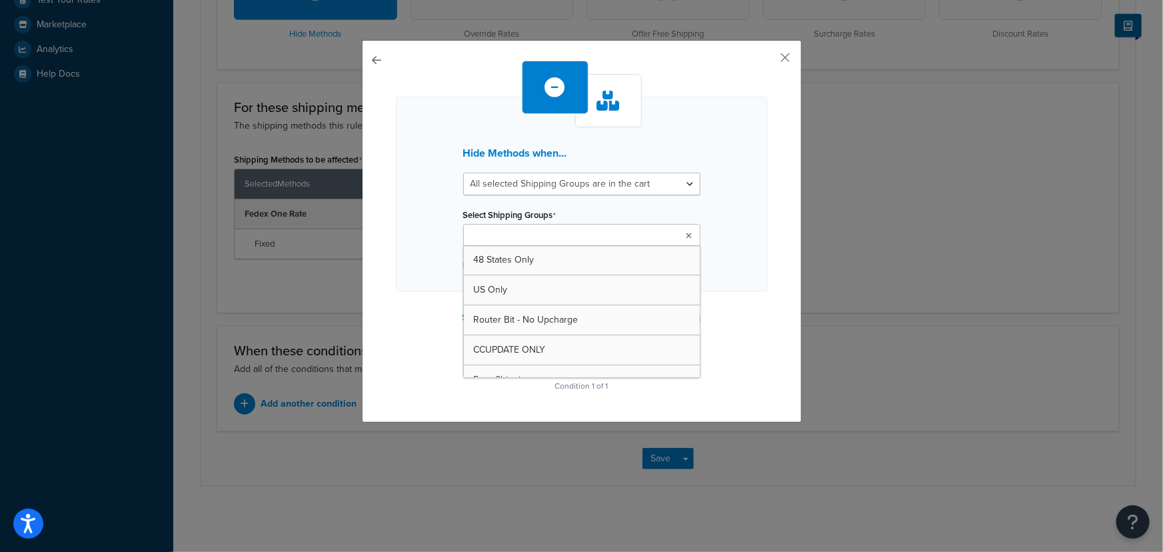
click at [540, 234] on input "Select Shipping Groups" at bounding box center [526, 236] width 118 height 15
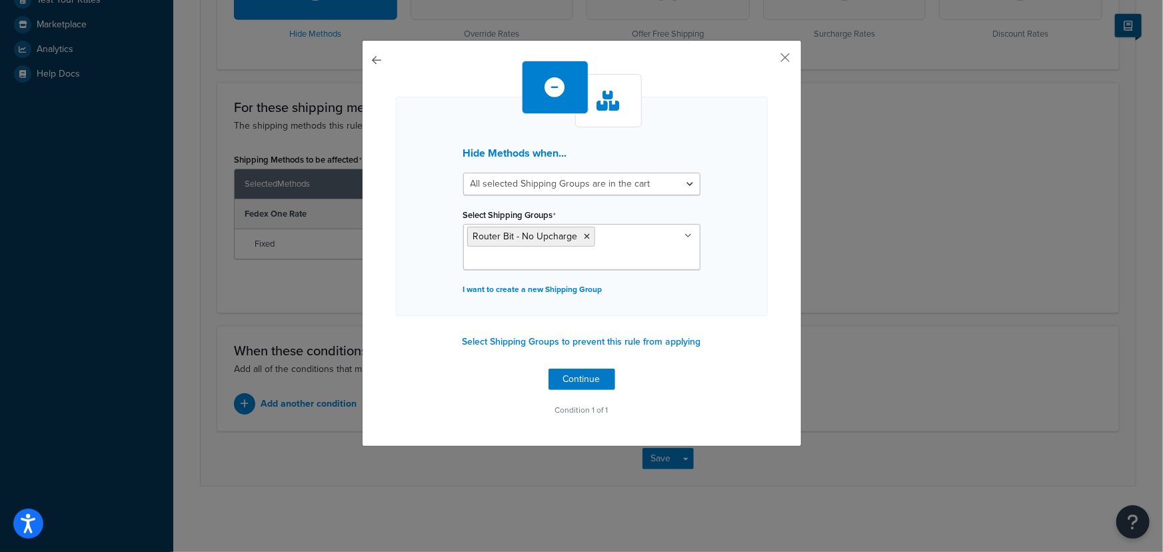
click at [762, 369] on div "Hide Methods when... All selected Shipping Groups are in the cart Any selected …" at bounding box center [582, 240] width 372 height 359
click at [608, 177] on select "All selected Shipping Groups are in the cart Any selected Shipping Groups are i…" at bounding box center [581, 184] width 237 height 23
select select "any"
click at [463, 173] on select "All selected Shipping Groups are in the cart Any selected Shipping Groups are i…" at bounding box center [581, 184] width 237 height 23
click at [586, 371] on button "Continue" at bounding box center [582, 379] width 67 height 21
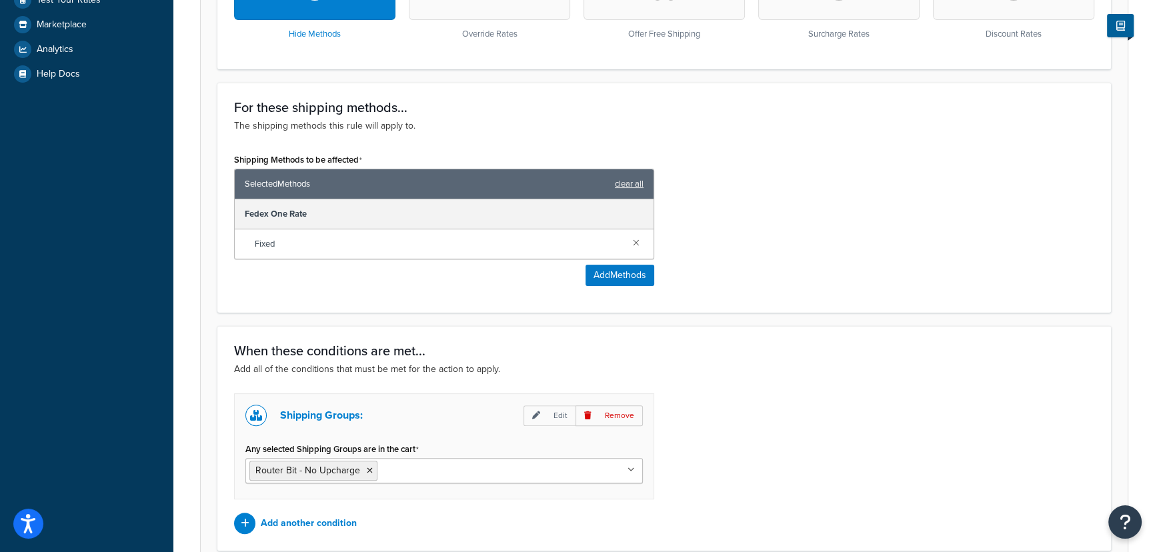
scroll to position [583, 0]
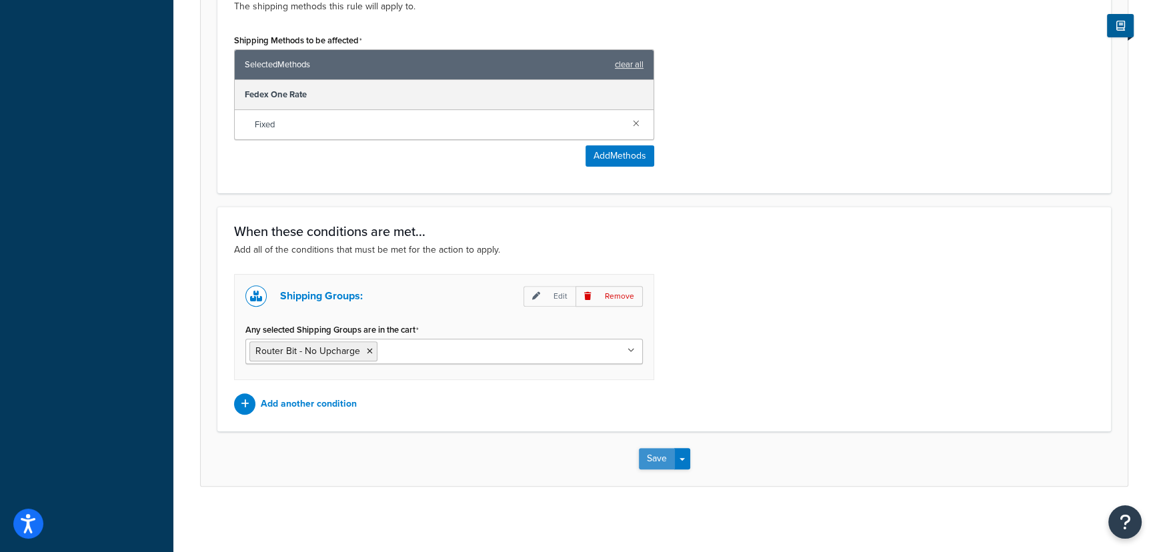
click at [654, 455] on button "Save" at bounding box center [657, 458] width 36 height 21
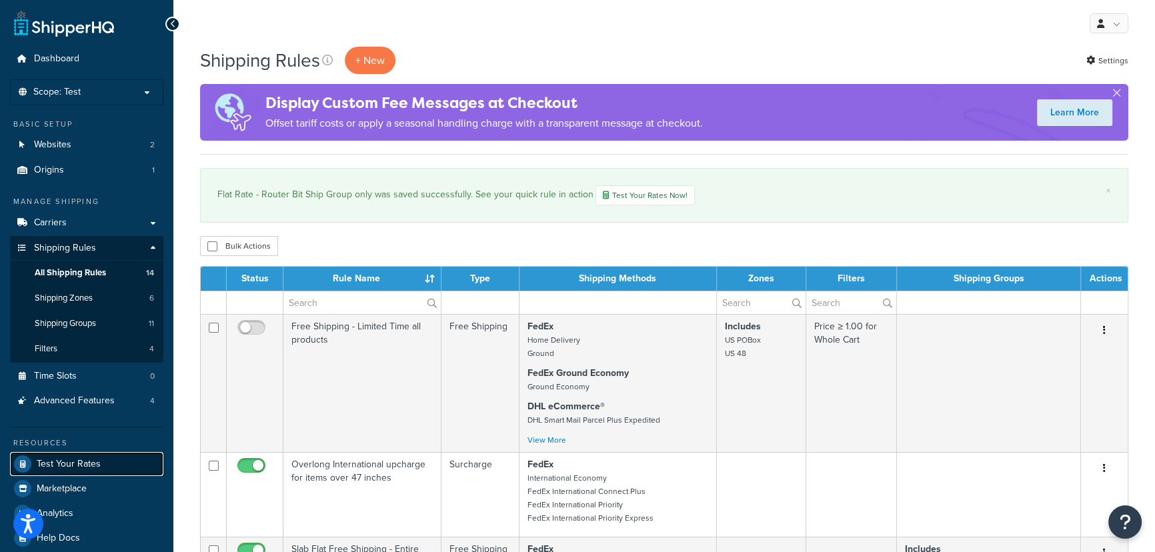
click at [69, 469] on link "Test Your Rates" at bounding box center [86, 464] width 153 height 24
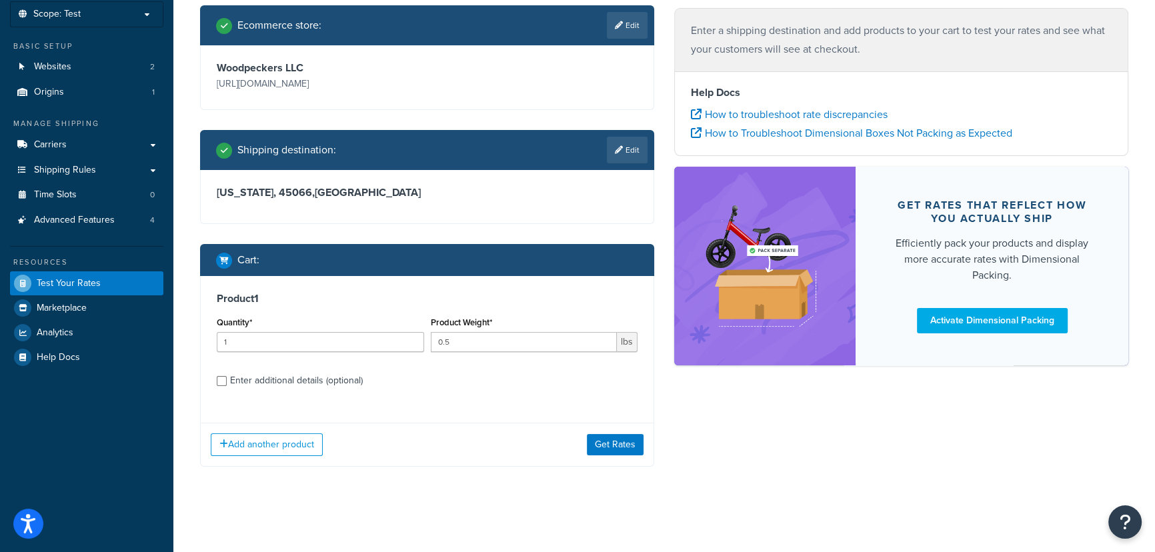
scroll to position [79, 0]
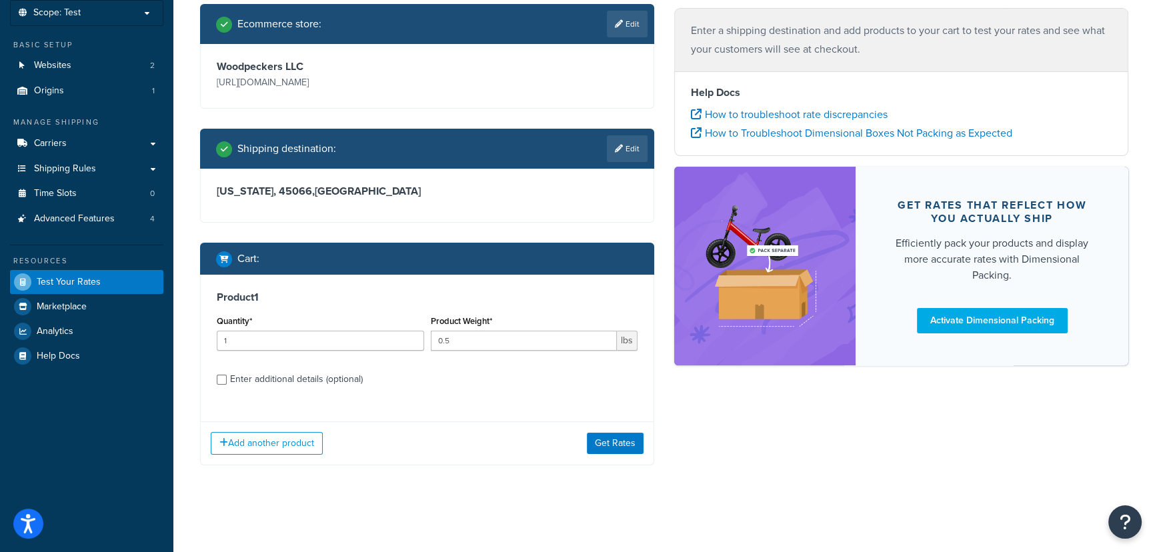
click at [353, 382] on div "Enter additional details (optional)" at bounding box center [296, 379] width 133 height 19
click at [227, 382] on input "Enter additional details (optional)" at bounding box center [222, 380] width 10 height 10
checkbox input "true"
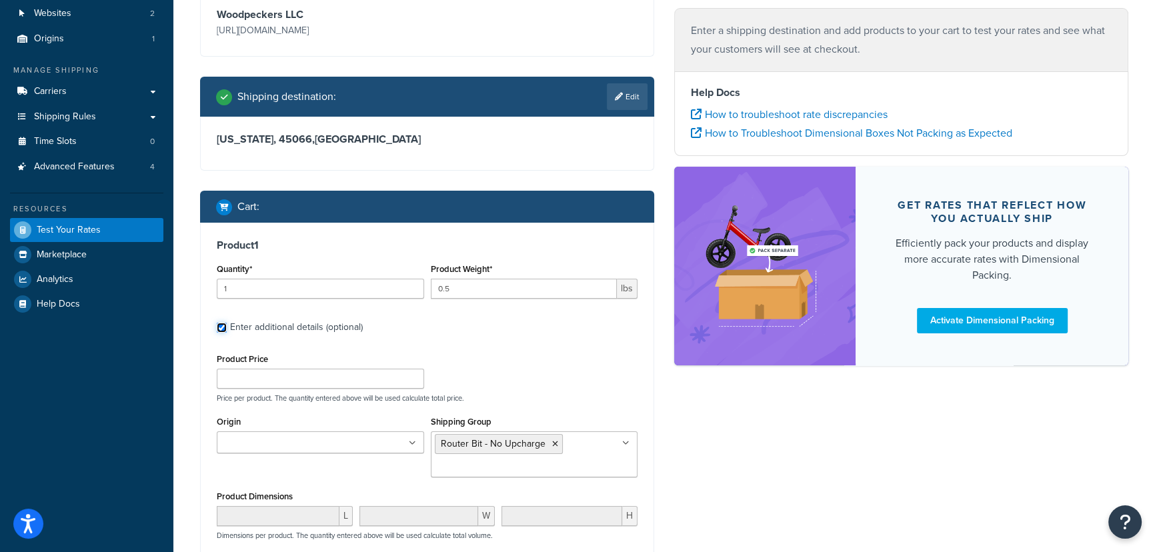
scroll to position [200, 0]
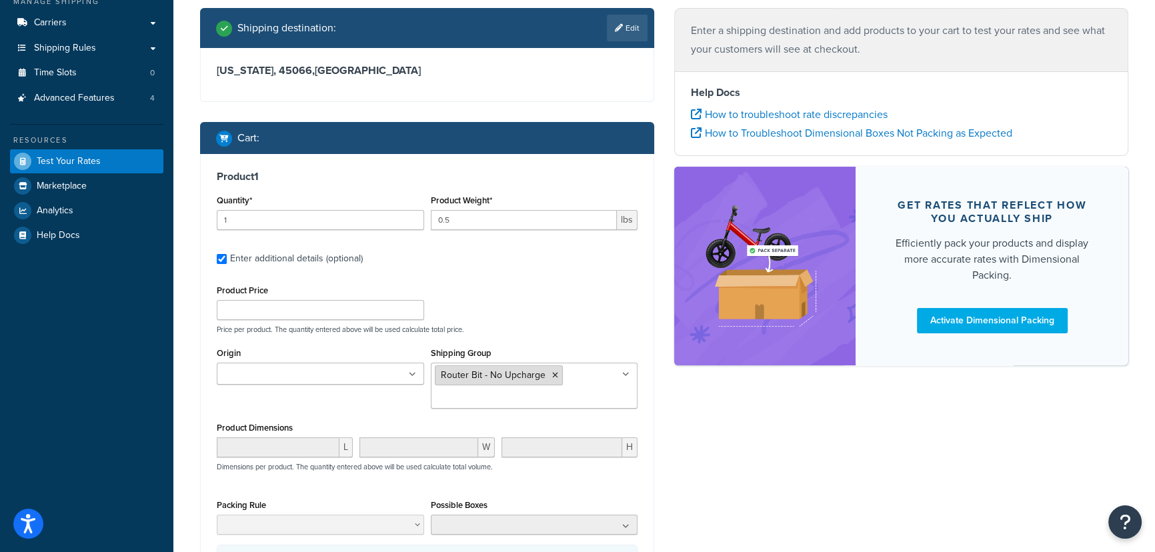
click at [552, 375] on icon at bounding box center [555, 375] width 6 height 8
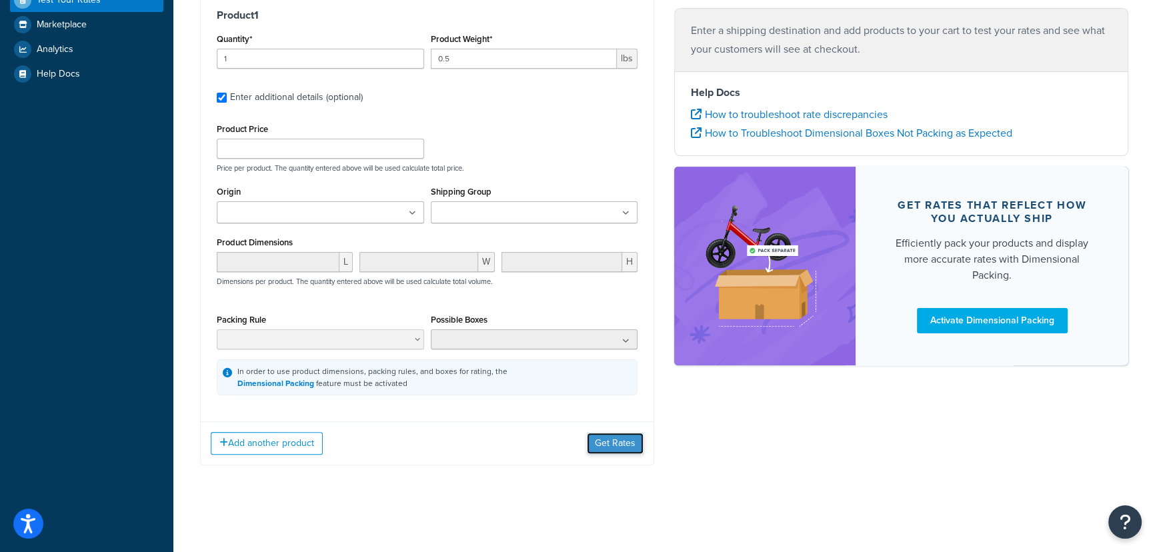
click at [618, 441] on button "Get Rates" at bounding box center [615, 443] width 57 height 21
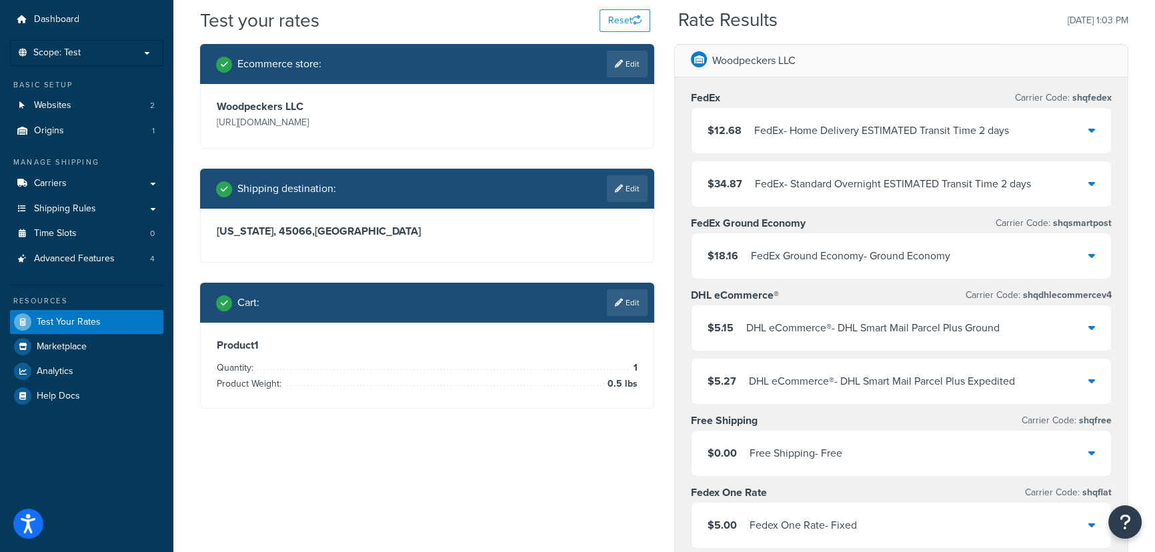
scroll to position [60, 0]
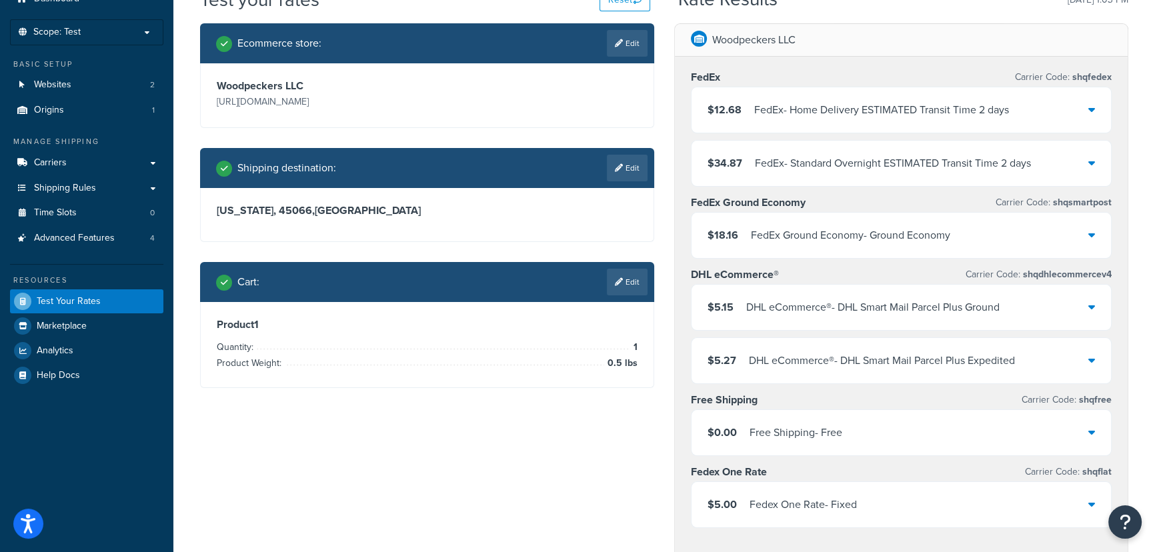
click at [893, 513] on div "$5.00 Fedex One Rate - Fixed" at bounding box center [900, 504] width 419 height 45
click at [615, 279] on icon at bounding box center [619, 282] width 8 height 8
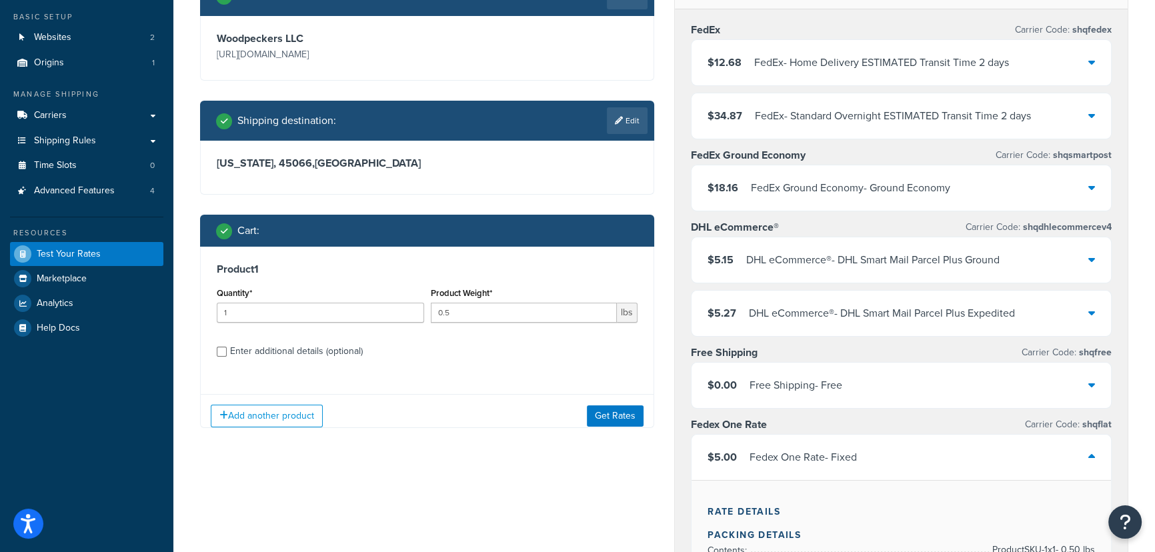
scroll to position [181, 0]
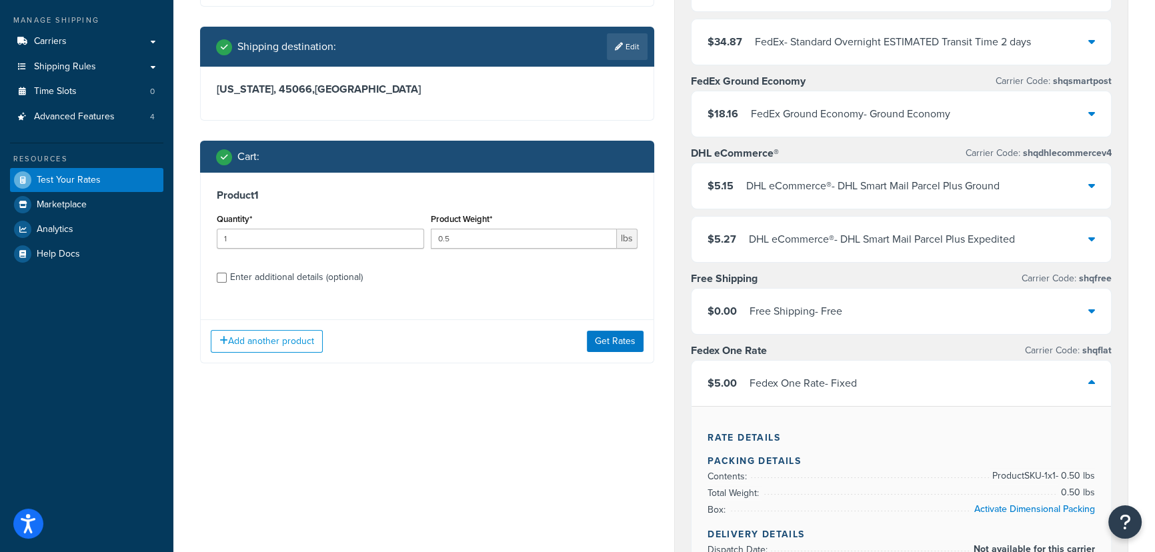
click at [487, 284] on label "Enter additional details (optional)" at bounding box center [433, 275] width 407 height 21
click at [227, 283] on input "Enter additional details (optional)" at bounding box center [222, 278] width 10 height 10
checkbox input "true"
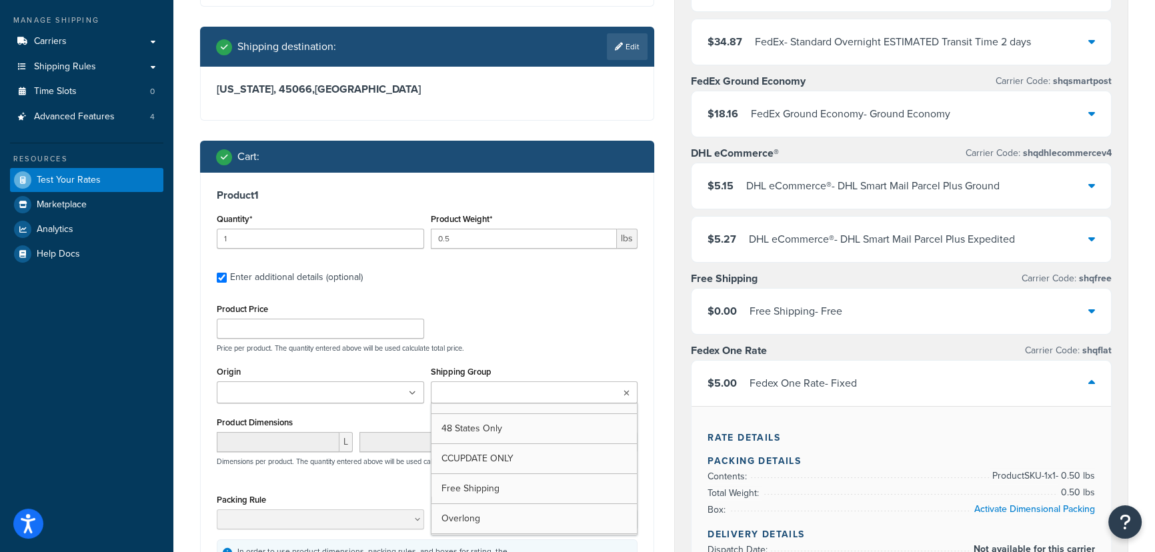
click at [511, 390] on input "Shipping Group" at bounding box center [494, 393] width 118 height 15
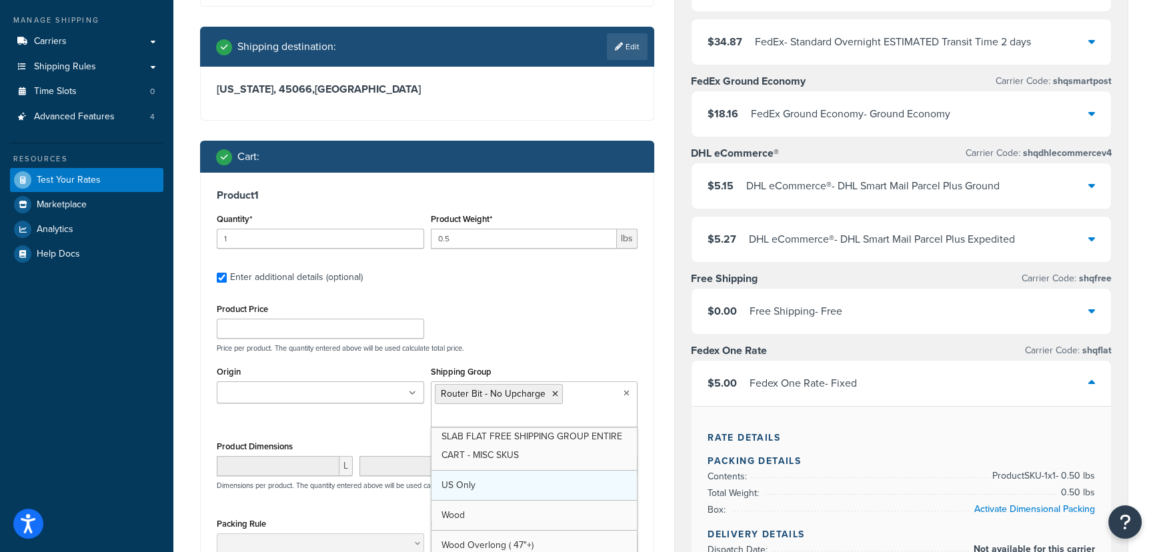
scroll to position [95, 0]
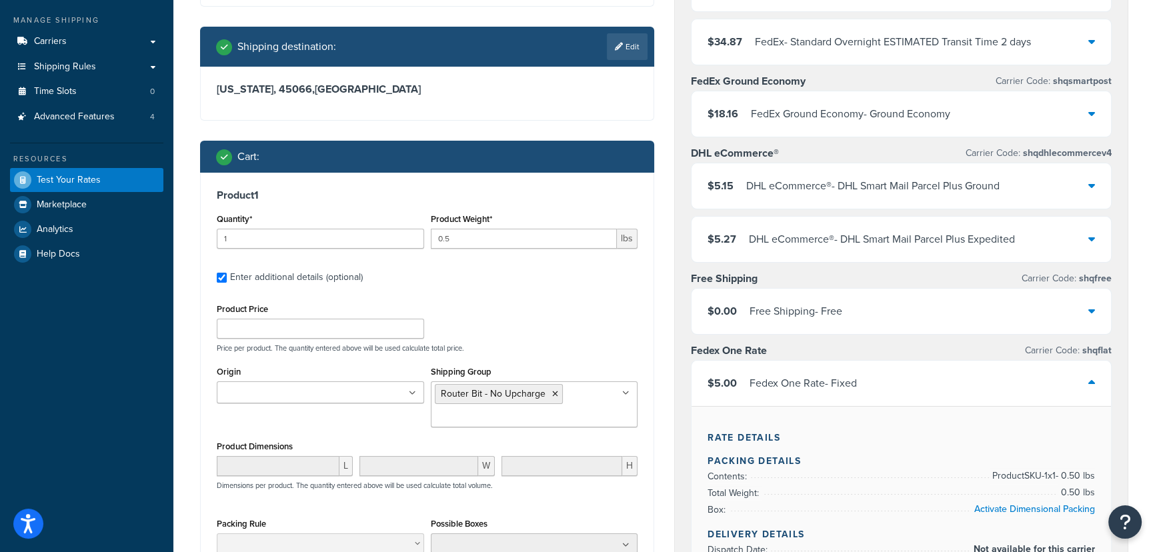
click at [644, 311] on div "Product 1 Quantity* 1 Product Weight* 0.5 lbs Enter additional details (optiona…" at bounding box center [427, 394] width 453 height 443
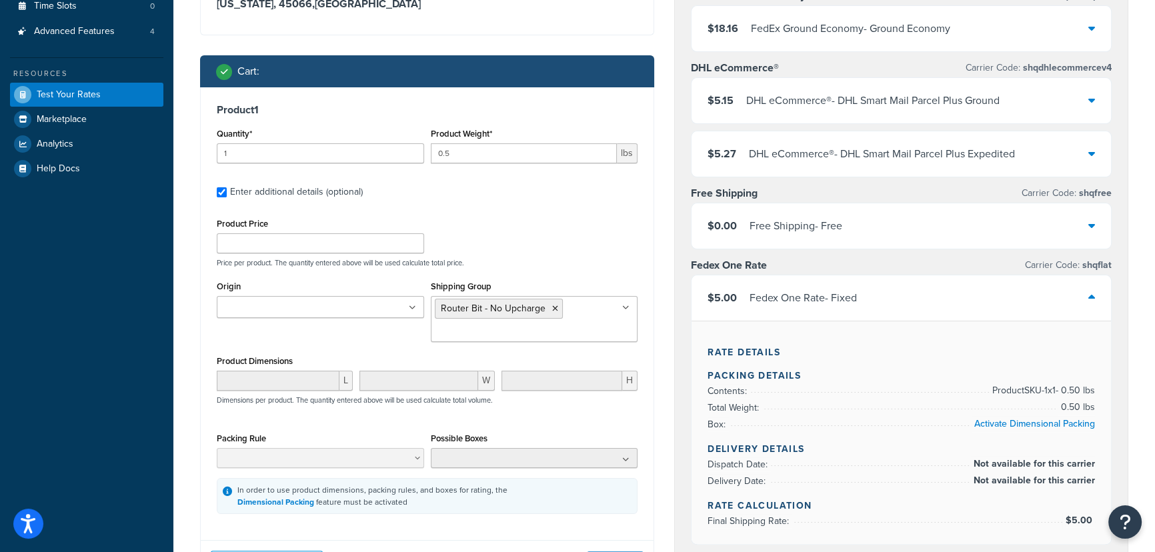
scroll to position [363, 0]
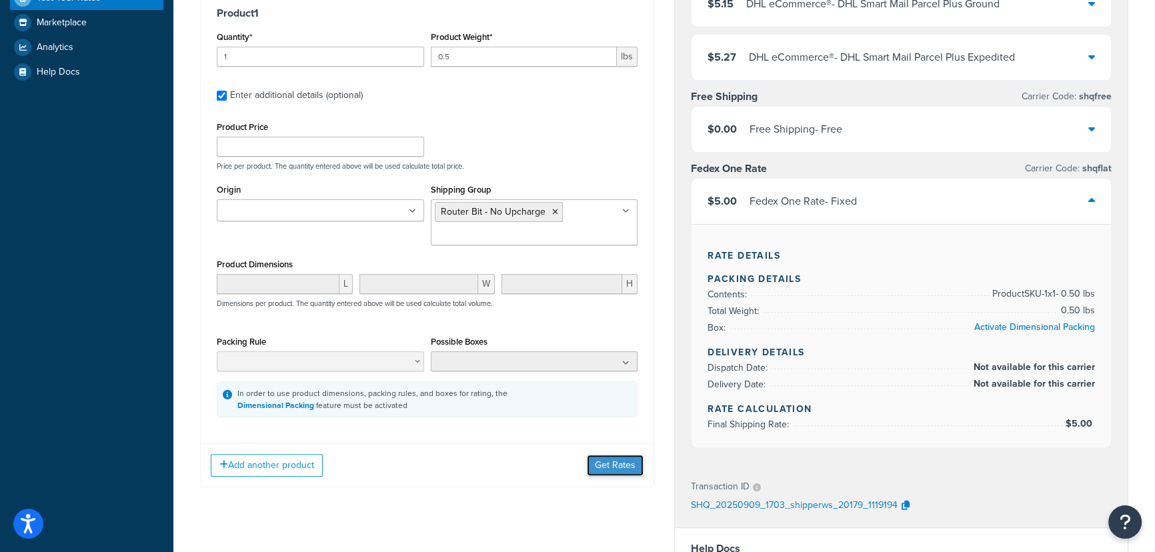
click at [615, 463] on button "Get Rates" at bounding box center [615, 465] width 57 height 21
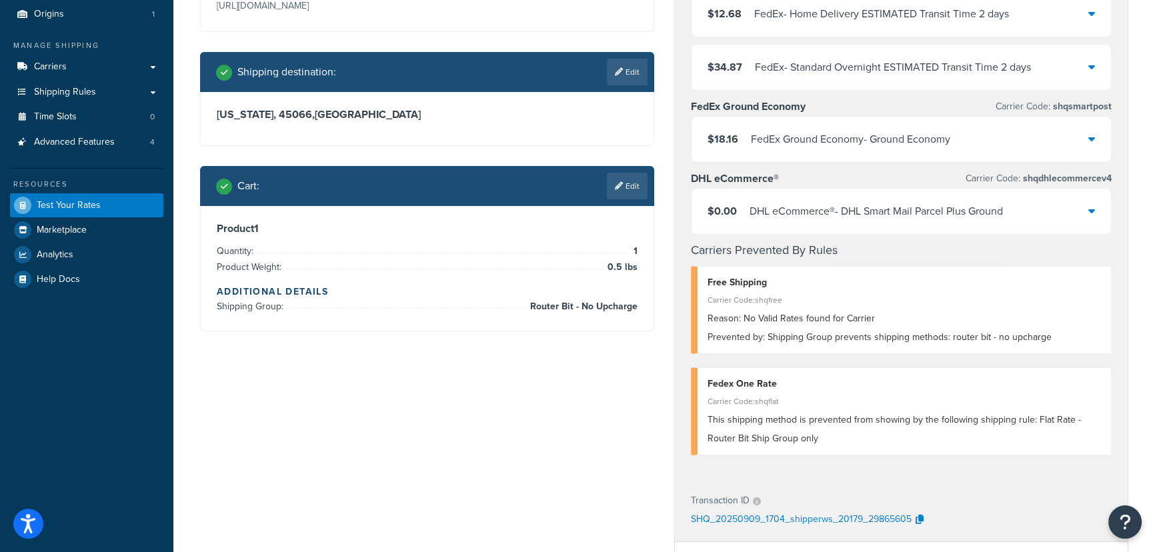
scroll to position [121, 0]
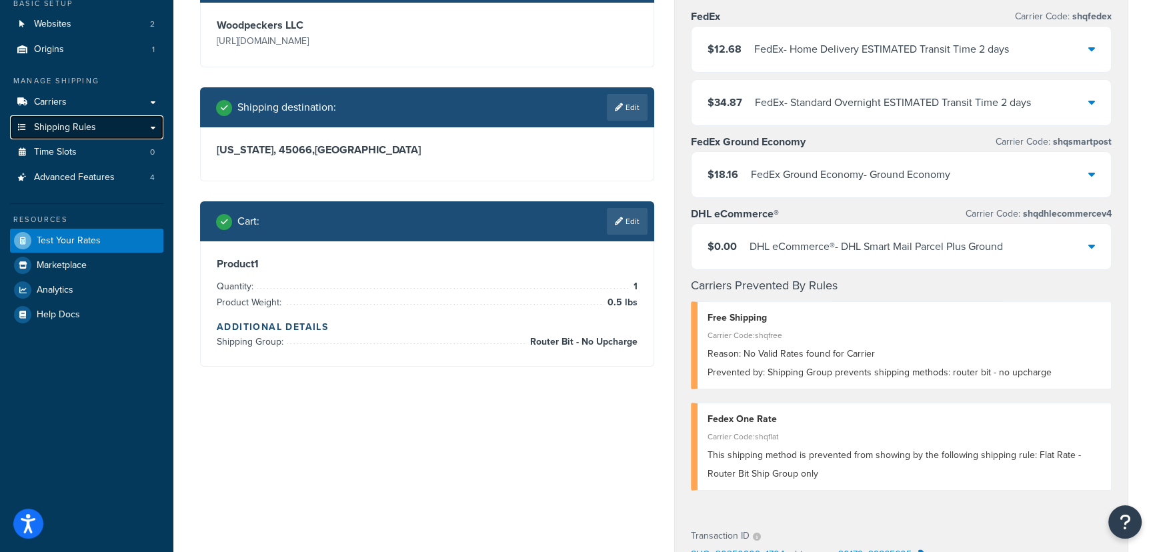
click at [93, 134] on link "Shipping Rules" at bounding box center [86, 127] width 153 height 25
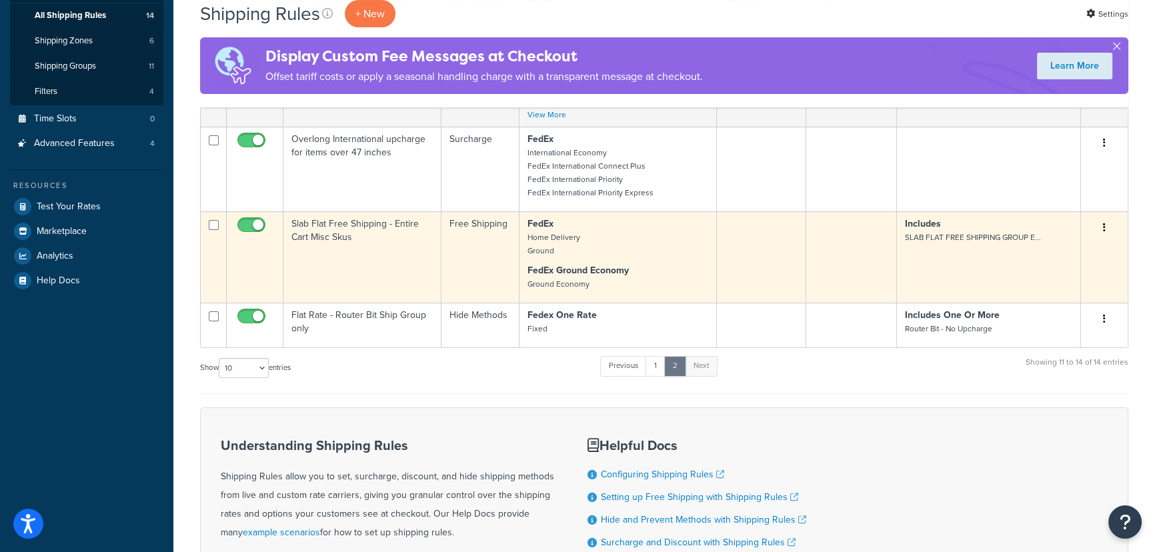
scroll to position [257, 0]
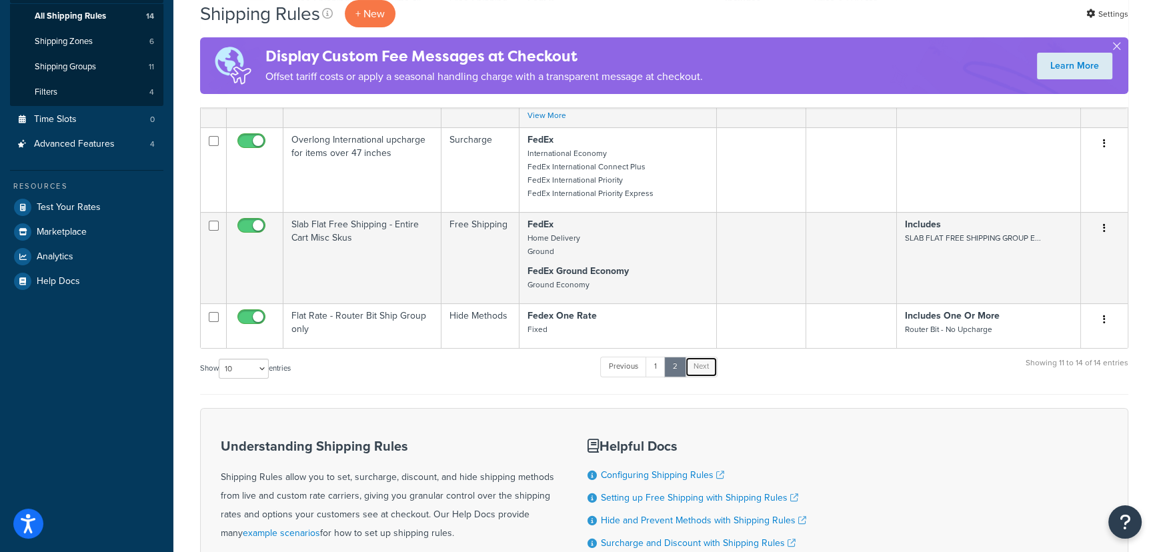
click at [709, 369] on link "Next" at bounding box center [701, 367] width 33 height 20
click at [703, 375] on link "Next" at bounding box center [701, 367] width 33 height 20
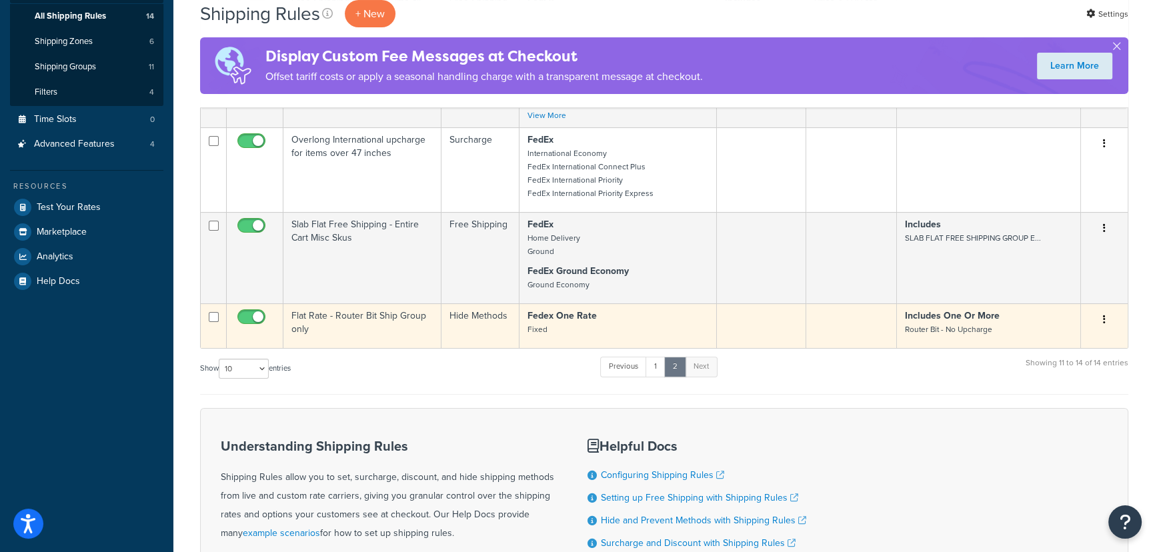
click at [407, 323] on td "Flat Rate - Router Bit Ship Group only" at bounding box center [362, 325] width 158 height 45
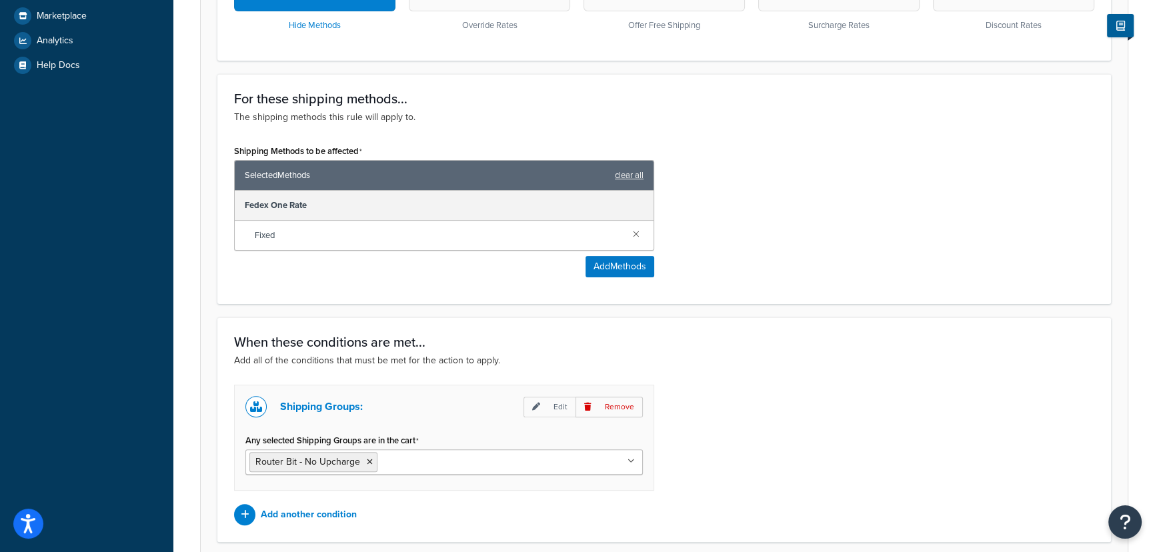
scroll to position [545, 0]
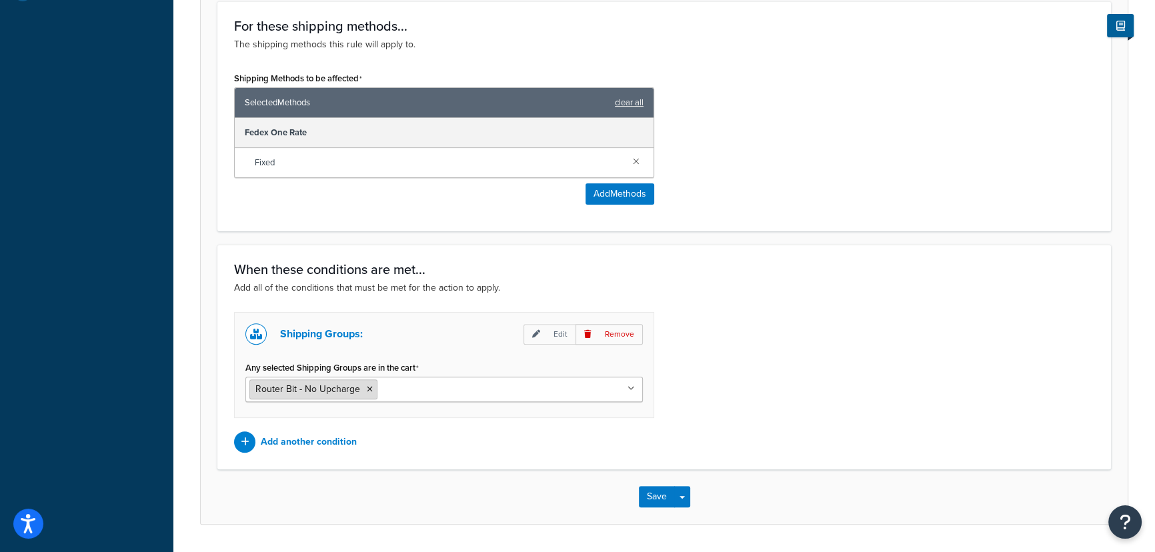
click at [367, 385] on icon at bounding box center [370, 389] width 6 height 8
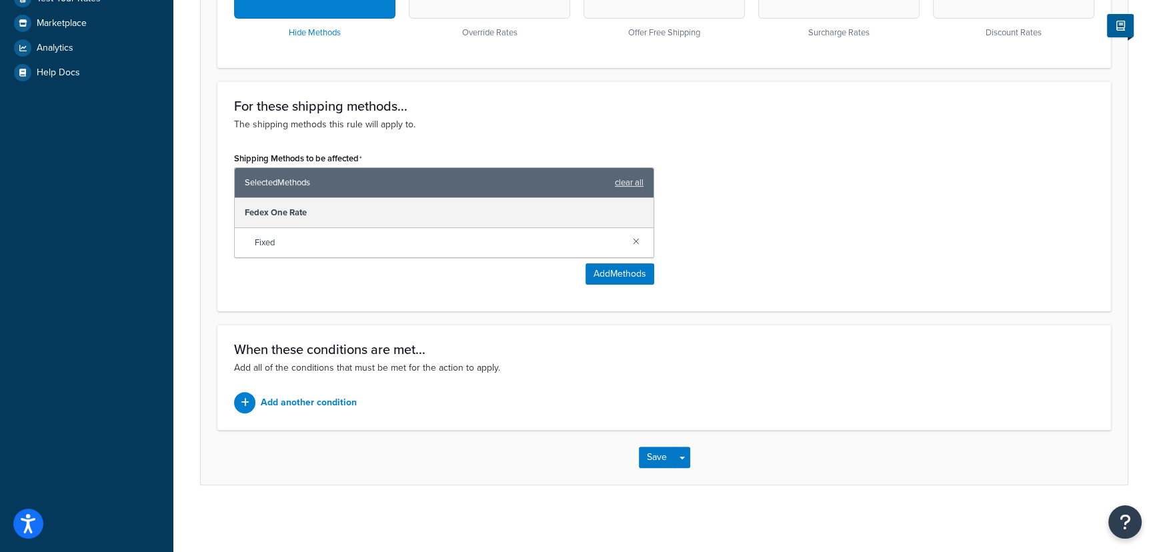
scroll to position [464, 0]
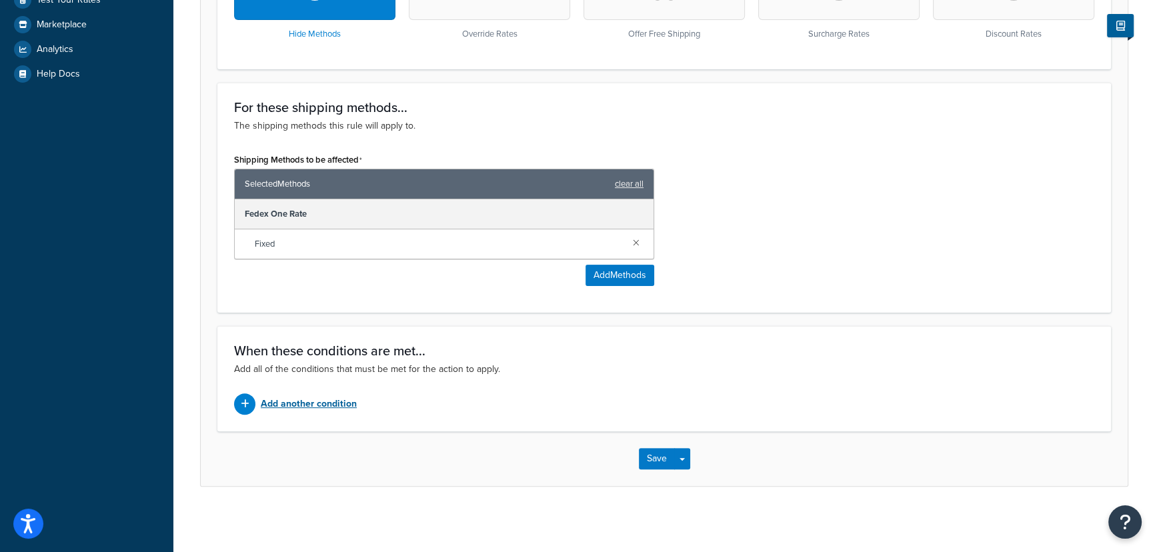
click at [338, 407] on p "Add another condition" at bounding box center [309, 404] width 96 height 19
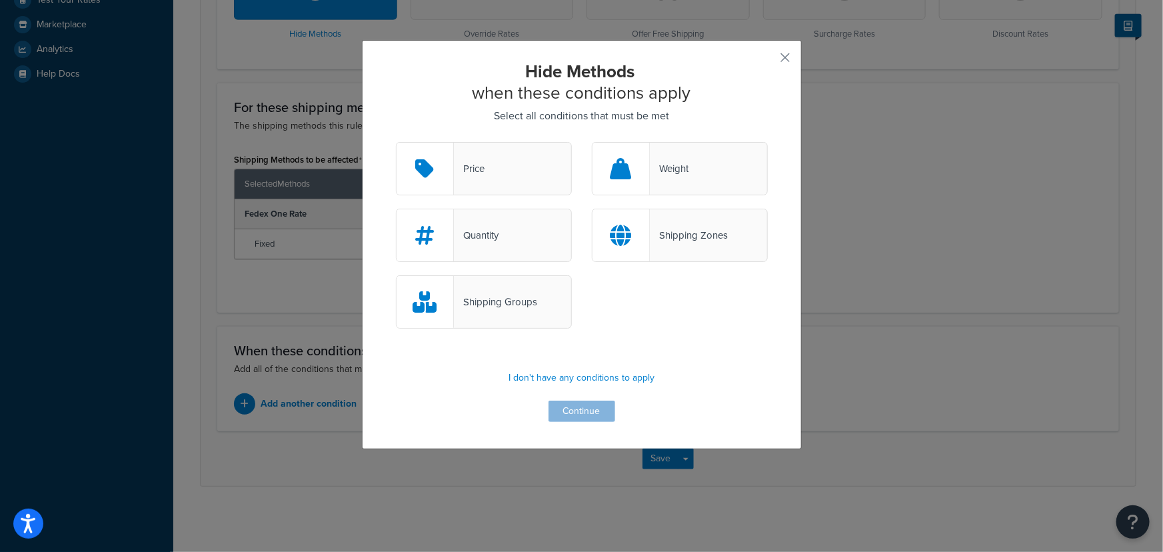
click at [488, 310] on div "Shipping Groups" at bounding box center [495, 302] width 83 height 19
click at [0, 0] on input "Shipping Groups" at bounding box center [0, 0] width 0 height 0
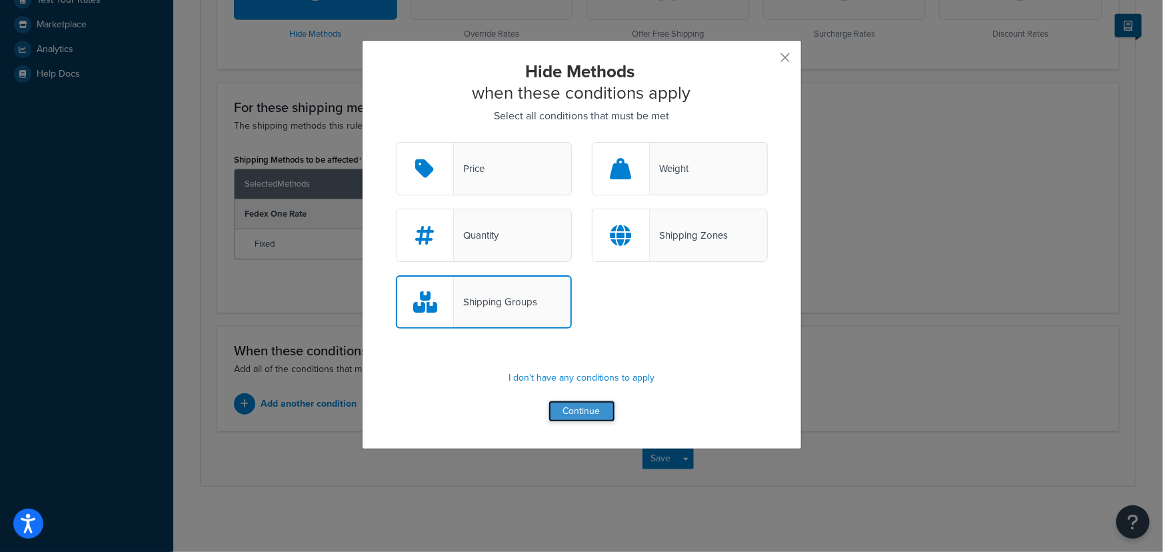
click at [571, 409] on button "Continue" at bounding box center [582, 411] width 67 height 21
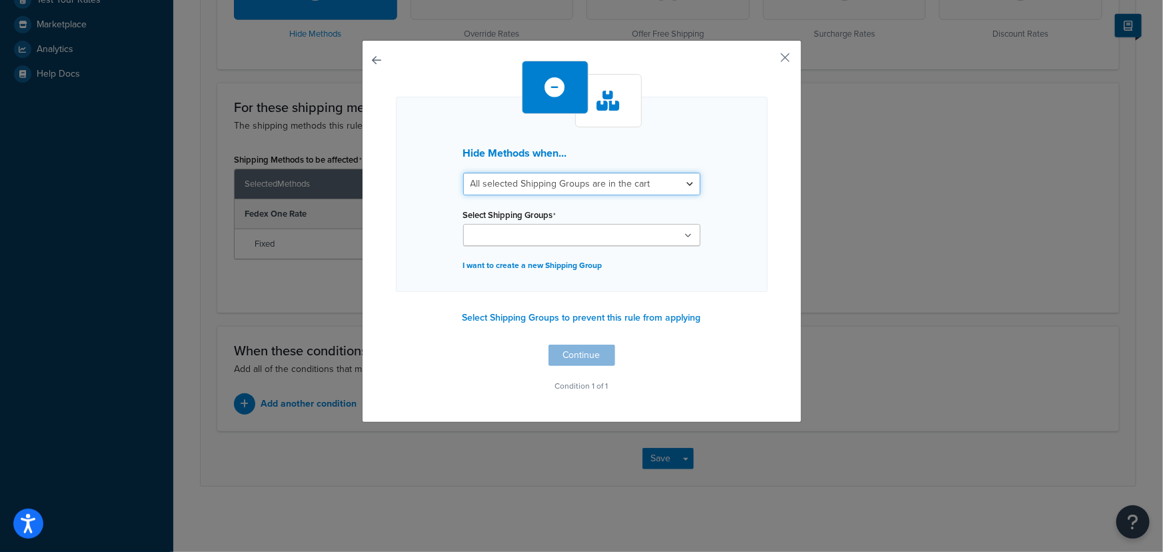
click at [599, 180] on select "All selected Shipping Groups are in the cart Any selected Shipping Groups are i…" at bounding box center [581, 184] width 237 height 23
select select "any"
click at [463, 173] on select "All selected Shipping Groups are in the cart Any selected Shipping Groups are i…" at bounding box center [581, 184] width 237 height 23
click at [639, 237] on ul at bounding box center [581, 235] width 237 height 22
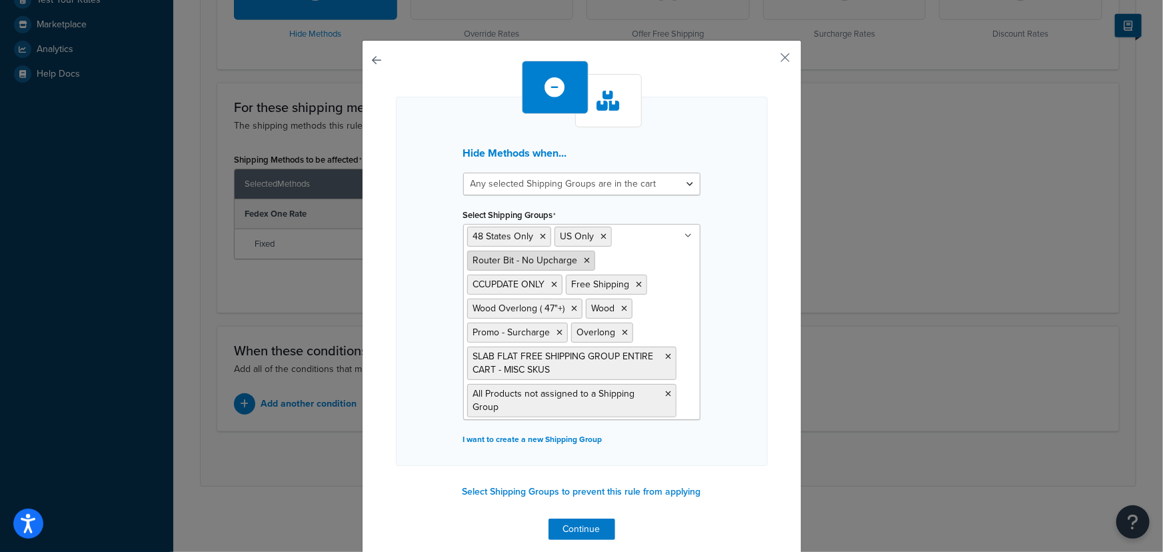
click at [585, 260] on icon at bounding box center [588, 261] width 6 height 8
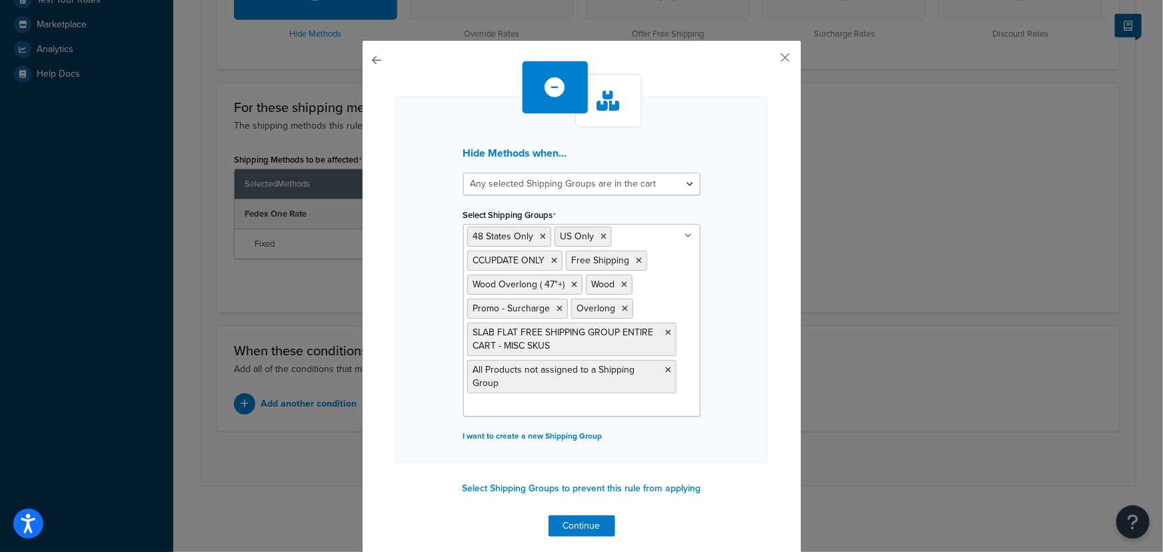
click at [754, 286] on div "Hide Methods when... All selected Shipping Groups are in the cart Any selected …" at bounding box center [582, 280] width 372 height 366
click at [585, 521] on button "Continue" at bounding box center [582, 525] width 67 height 21
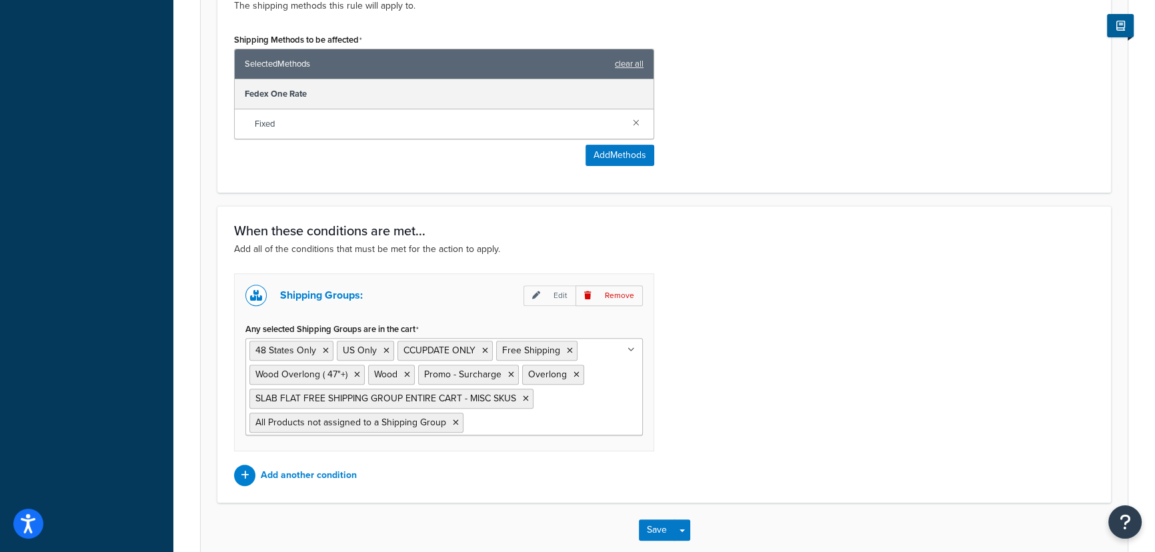
scroll to position [585, 0]
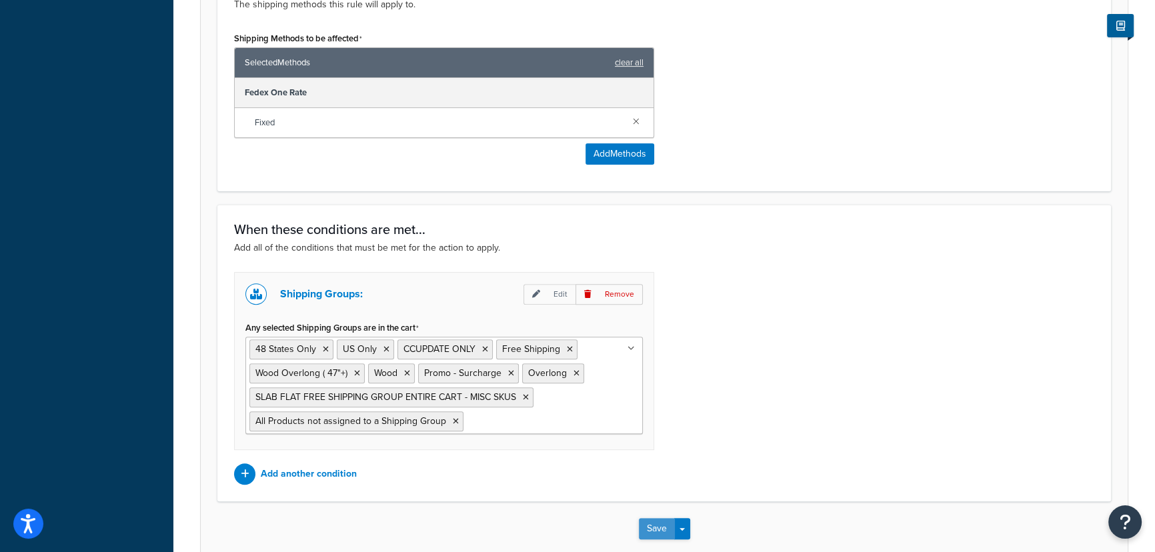
click at [653, 529] on button "Save" at bounding box center [657, 528] width 36 height 21
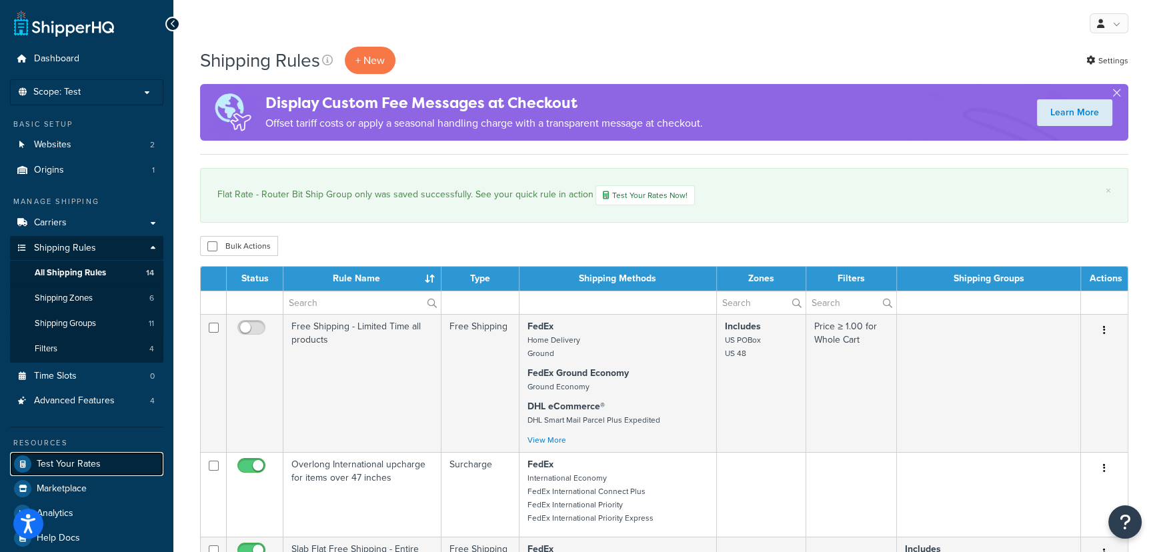
click at [88, 467] on span "Test Your Rates" at bounding box center [69, 464] width 64 height 11
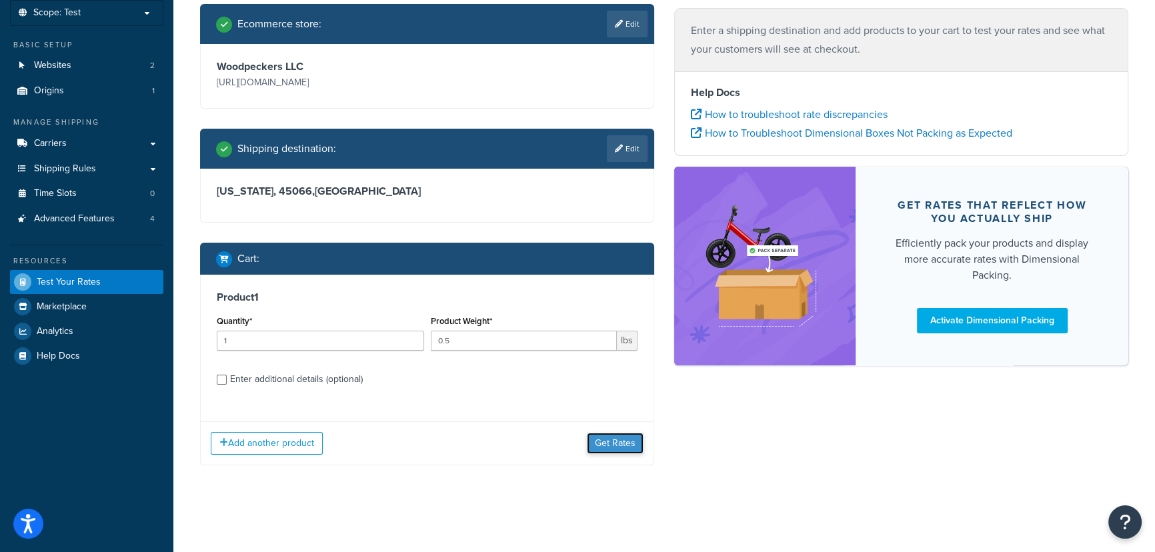
click at [617, 442] on button "Get Rates" at bounding box center [615, 443] width 57 height 21
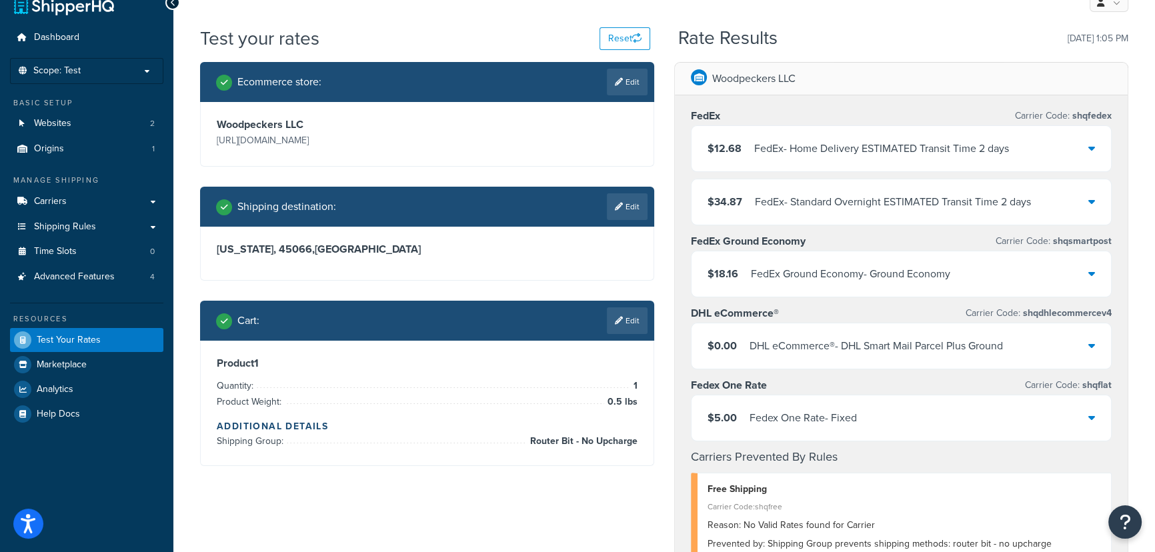
scroll to position [79, 0]
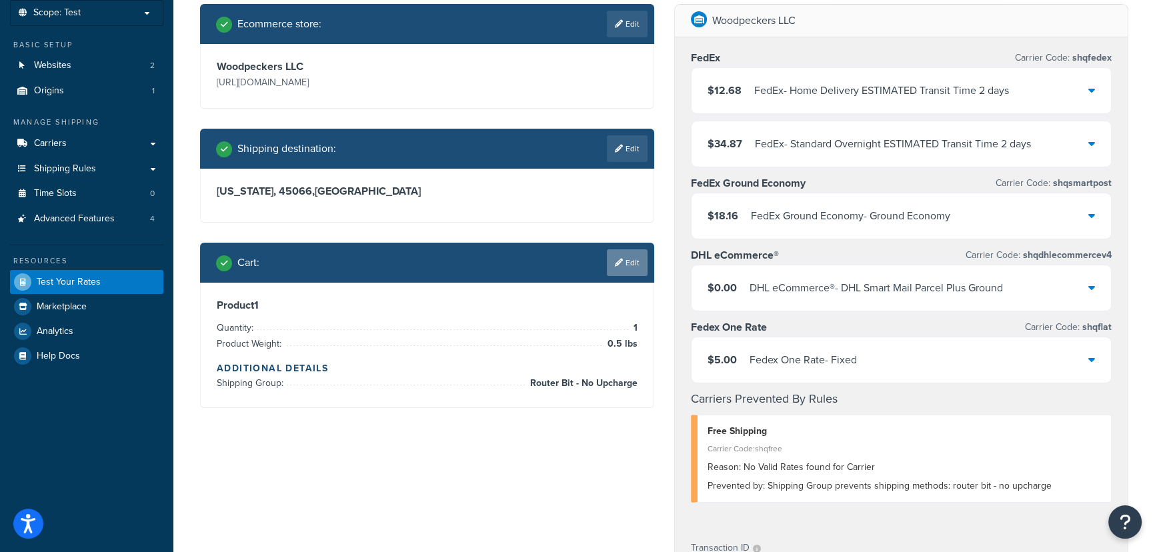
click at [621, 275] on link "Edit" at bounding box center [627, 262] width 41 height 27
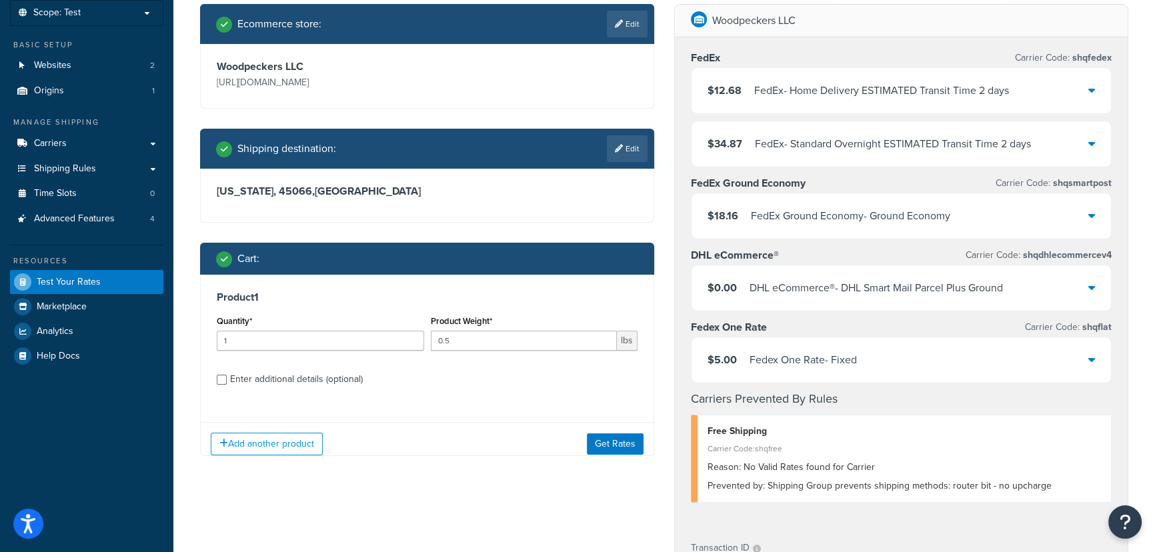
scroll to position [200, 0]
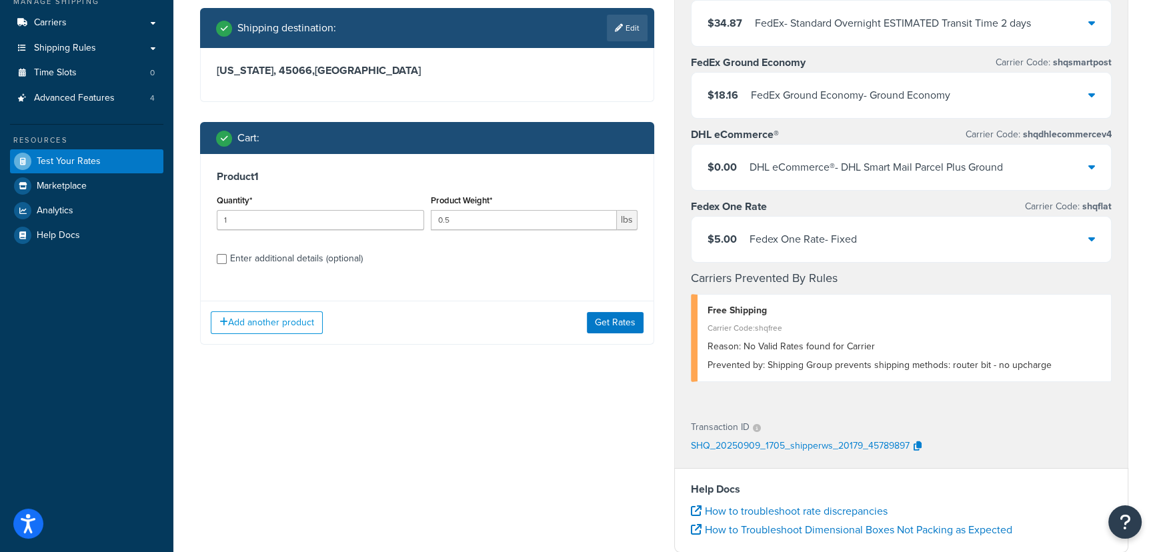
drag, startPoint x: 386, startPoint y: 257, endPoint x: 395, endPoint y: 263, distance: 10.9
click at [388, 259] on label "Enter additional details (optional)" at bounding box center [433, 257] width 407 height 21
click at [227, 259] on input "Enter additional details (optional)" at bounding box center [222, 259] width 10 height 10
checkbox input "true"
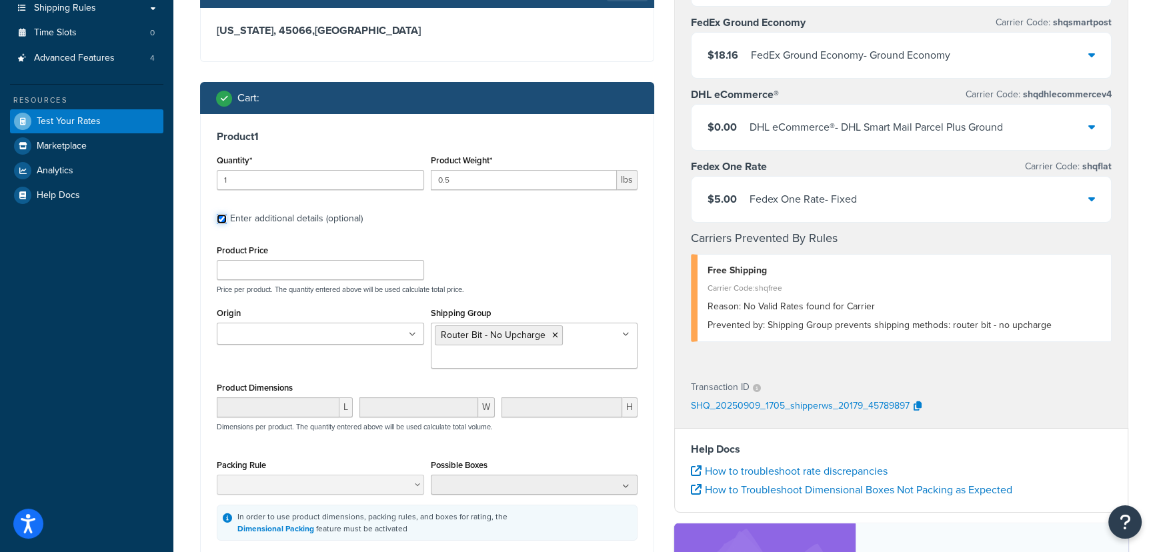
scroll to position [261, 0]
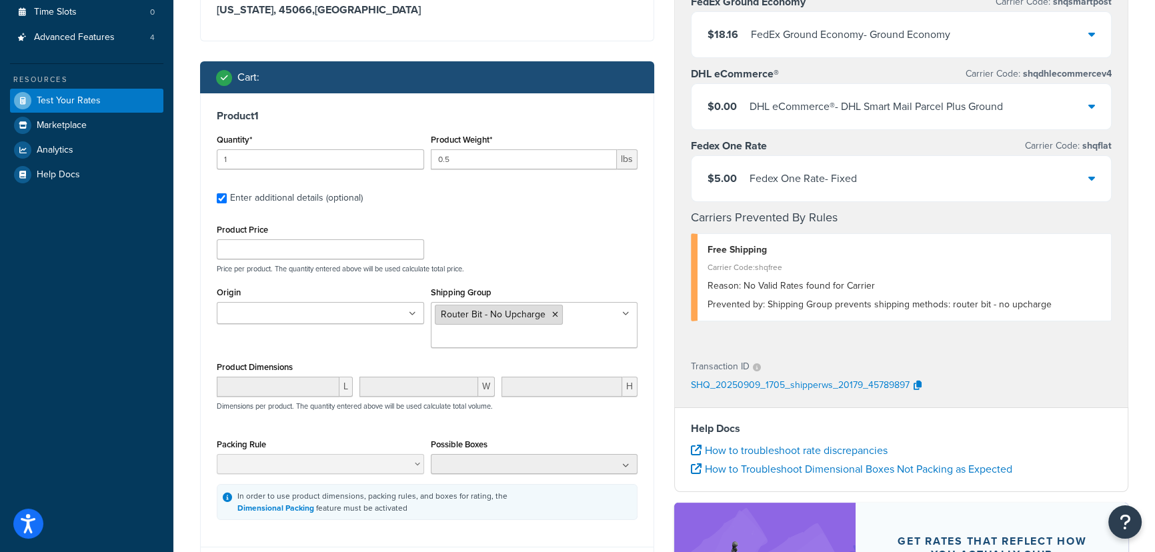
click at [553, 318] on icon at bounding box center [555, 315] width 6 height 8
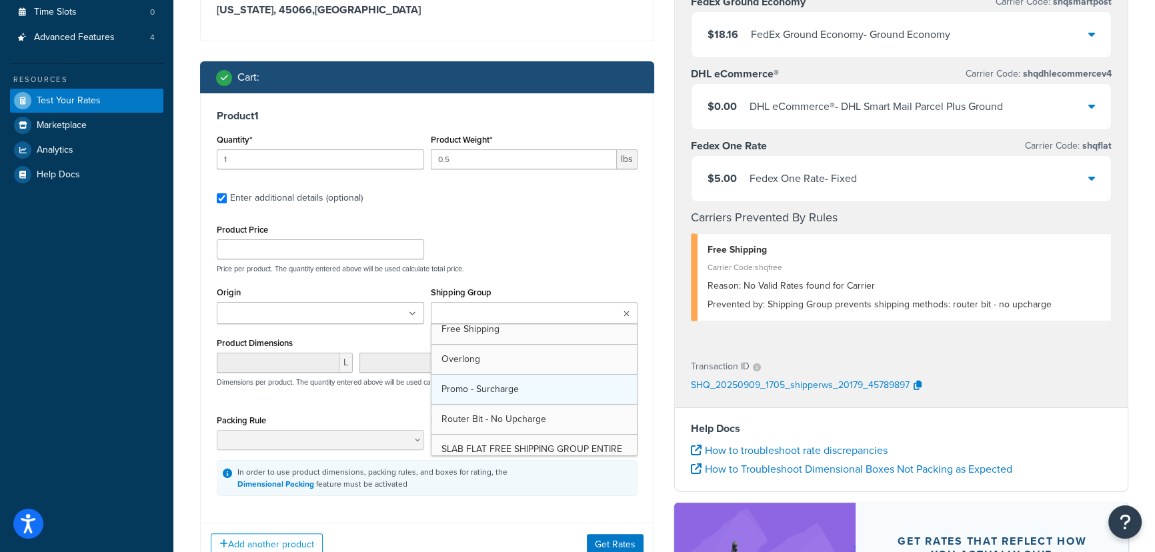
scroll to position [181, 0]
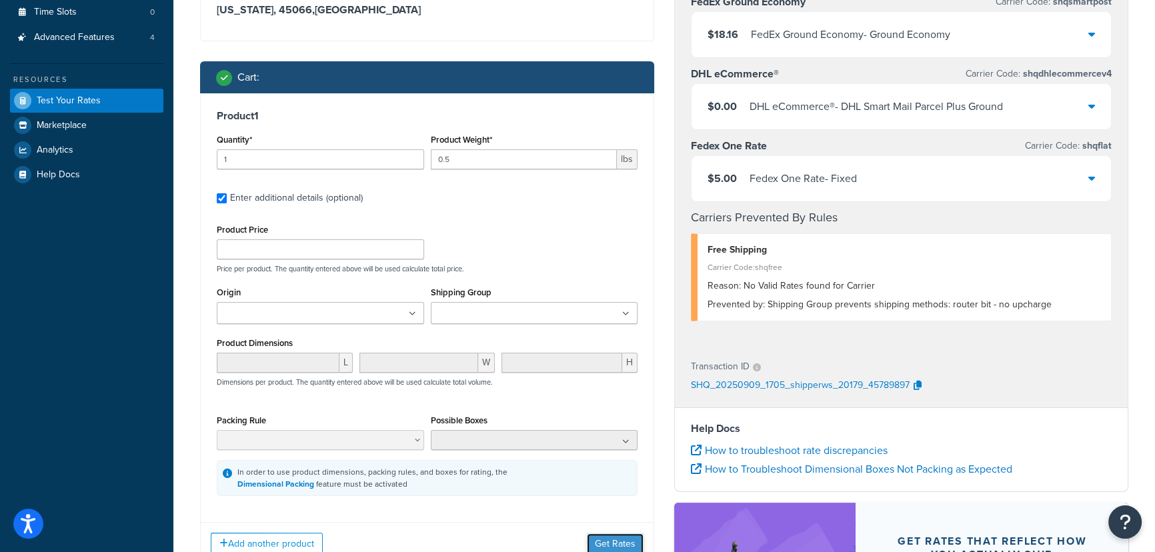
click at [609, 537] on button "Get Rates" at bounding box center [615, 543] width 57 height 21
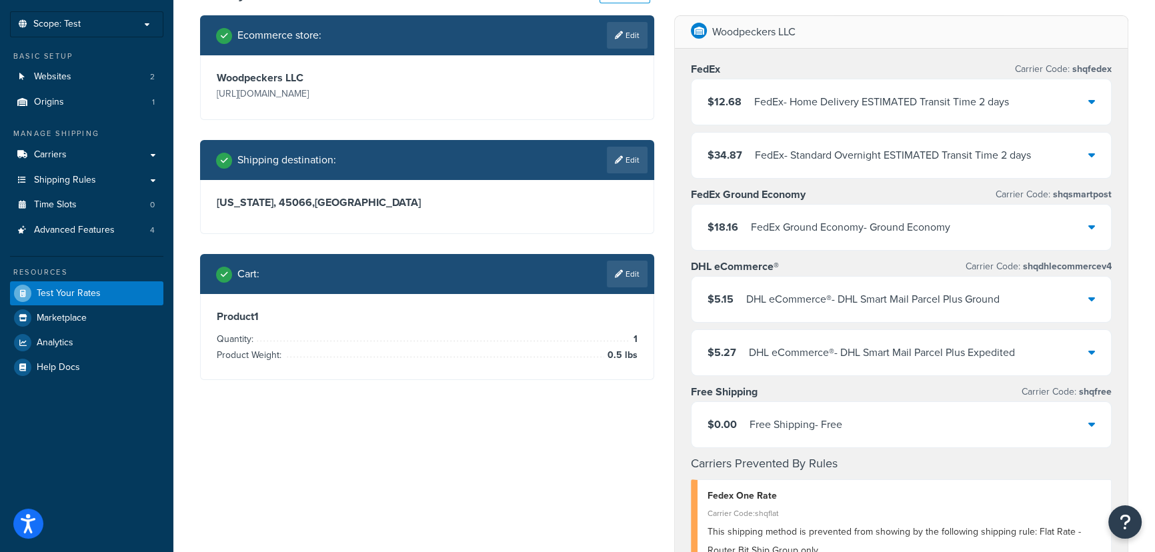
scroll to position [0, 0]
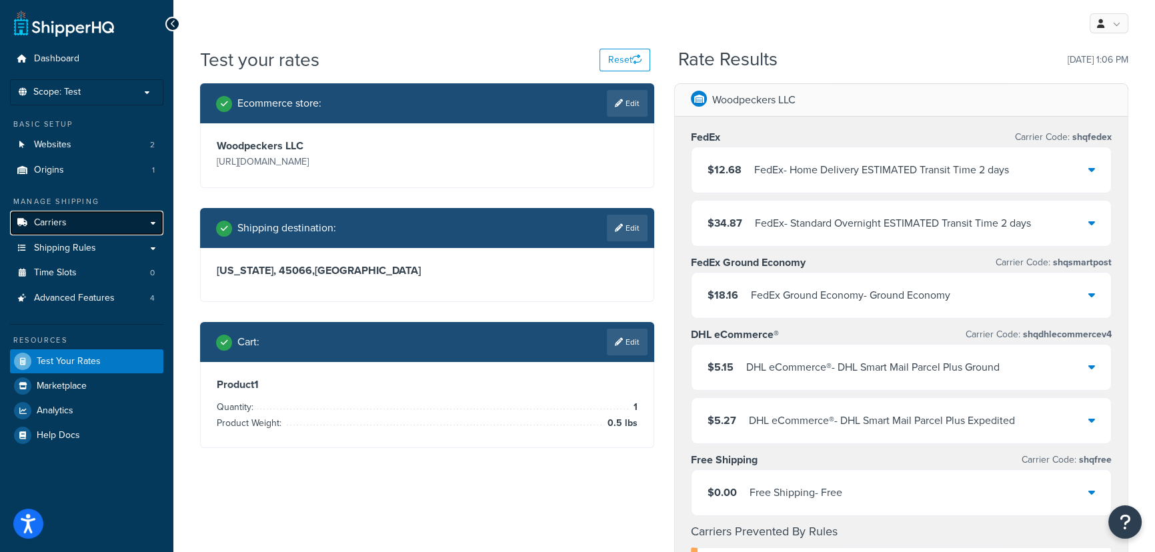
click at [147, 229] on link "Carriers" at bounding box center [86, 223] width 153 height 25
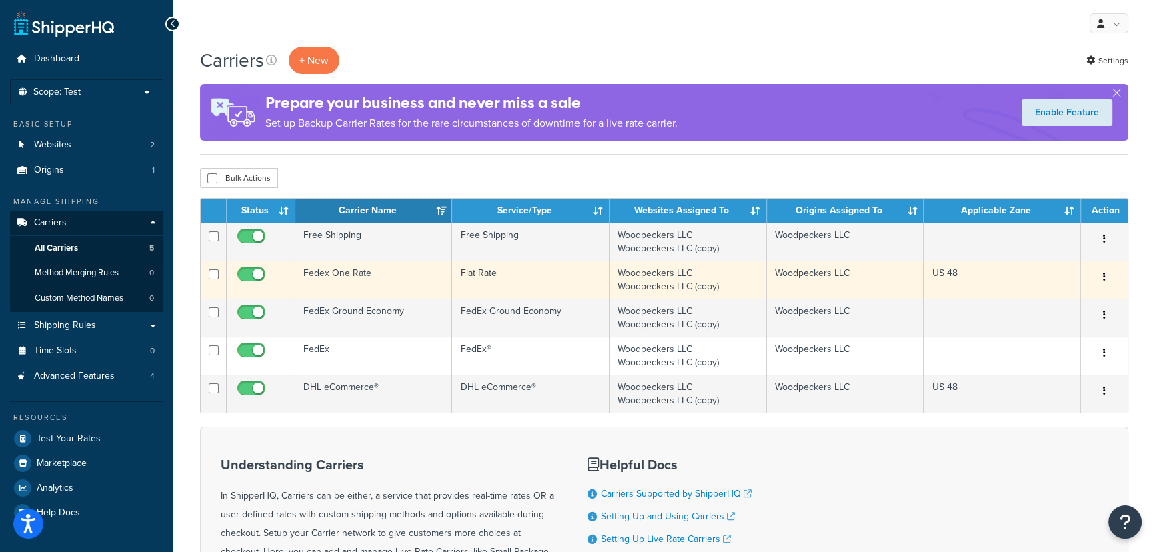
click at [549, 275] on td "Flat Rate" at bounding box center [530, 280] width 157 height 38
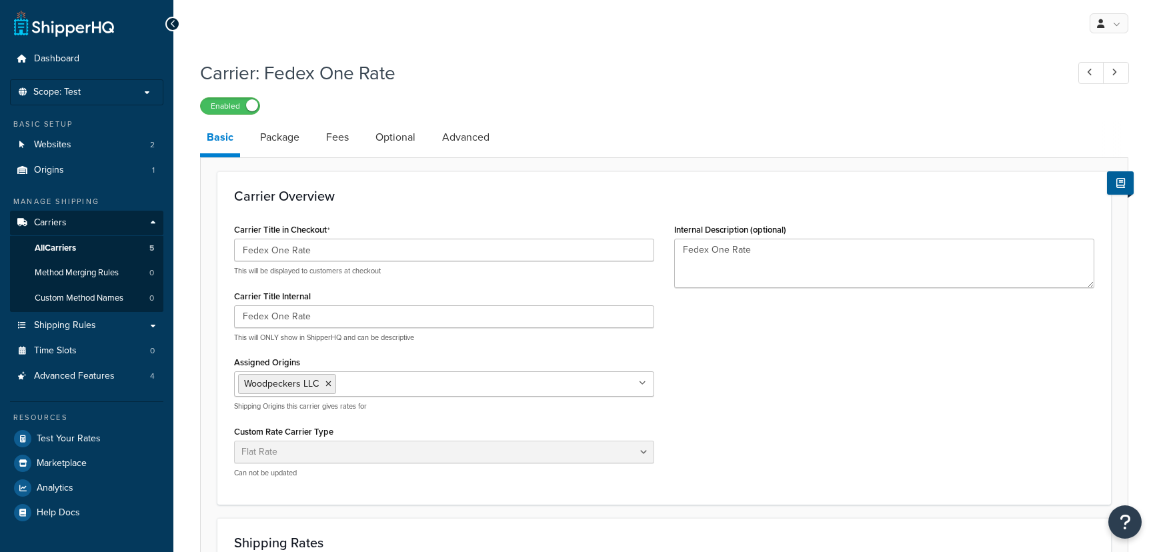
select select "flat"
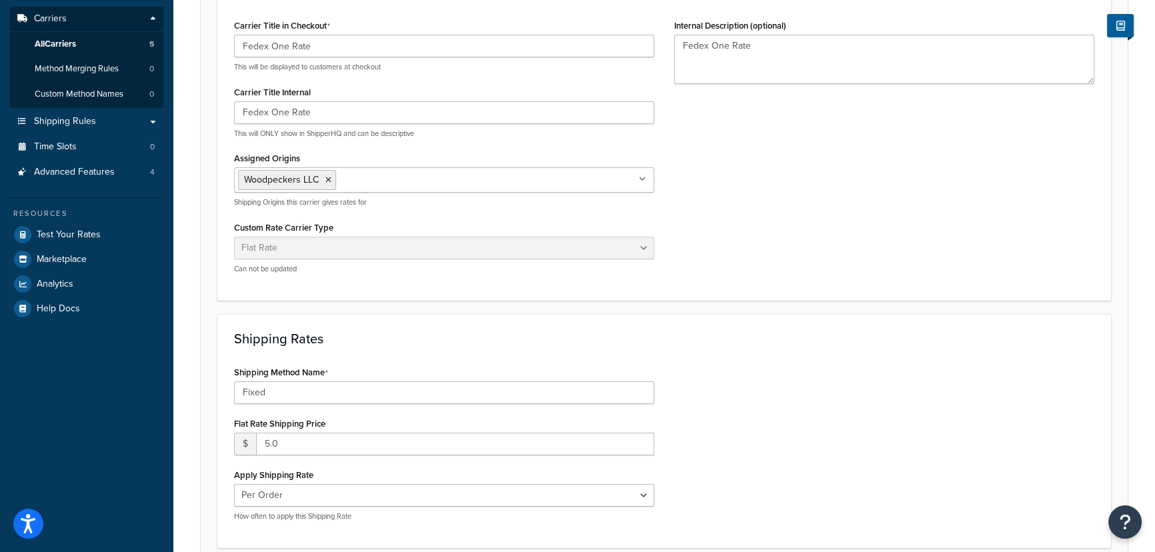
scroll to position [242, 0]
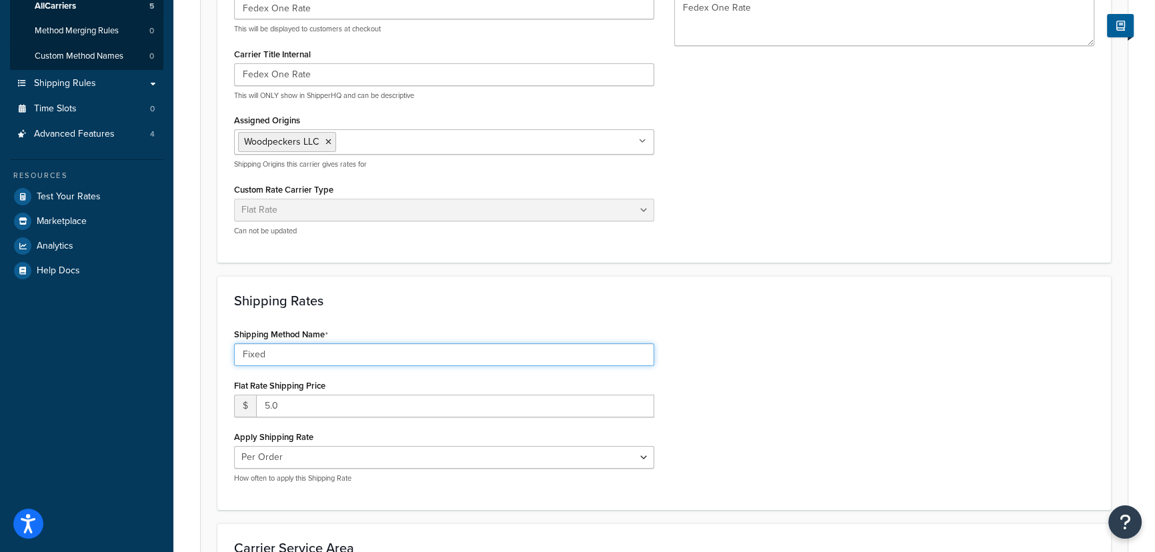
drag, startPoint x: 302, startPoint y: 353, endPoint x: 229, endPoint y: 362, distance: 73.2
click at [229, 362] on div "Shipping Method Name Fixed Flat Rate Shipping Price $ 5.0 Apply Shipping Rate P…" at bounding box center [444, 409] width 440 height 169
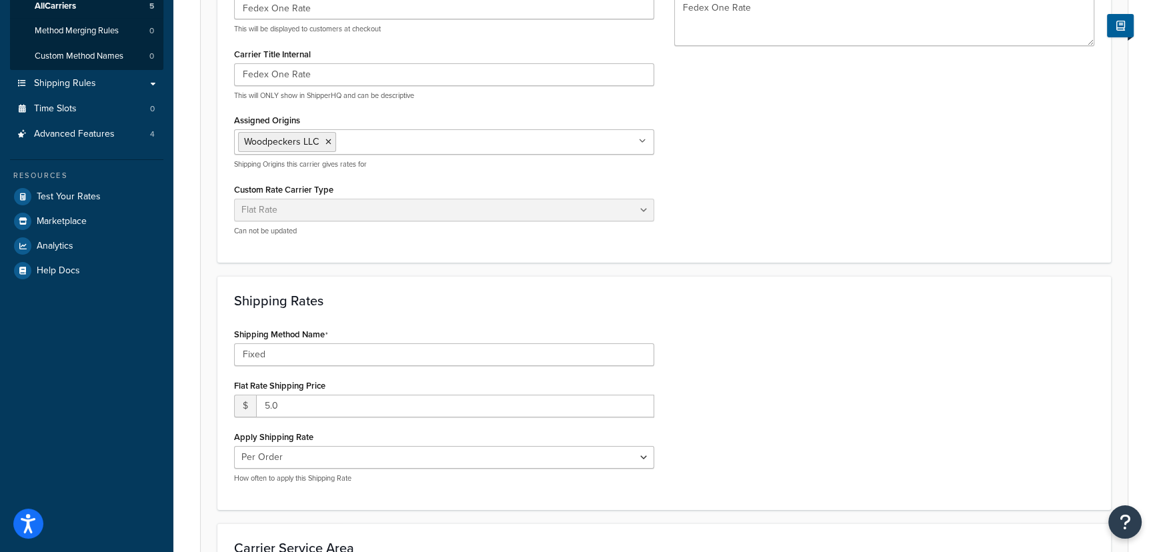
click at [859, 296] on h3 "Shipping Rates" at bounding box center [664, 300] width 860 height 15
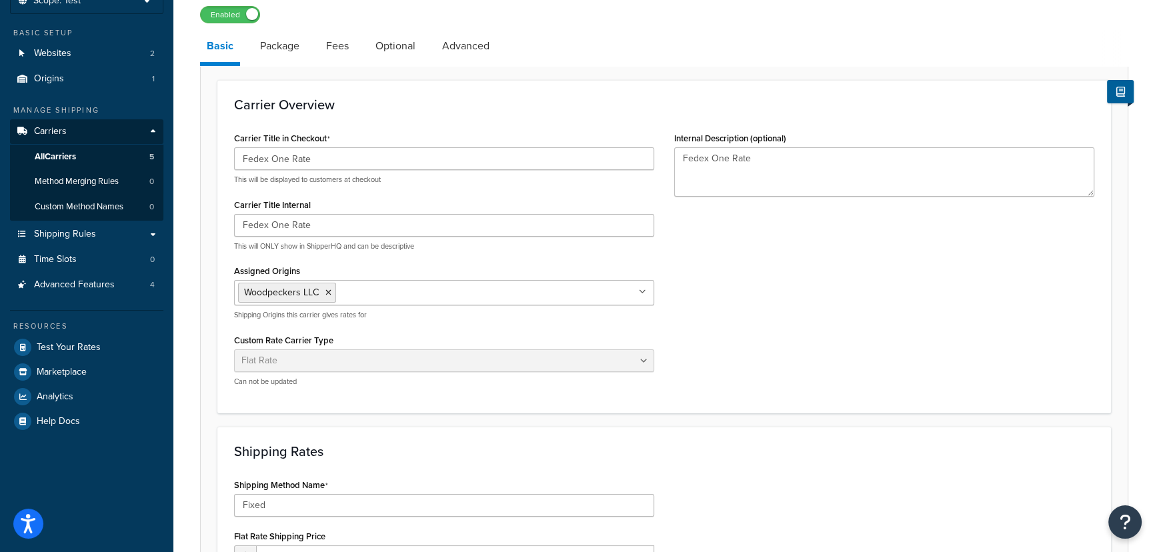
scroll to position [0, 0]
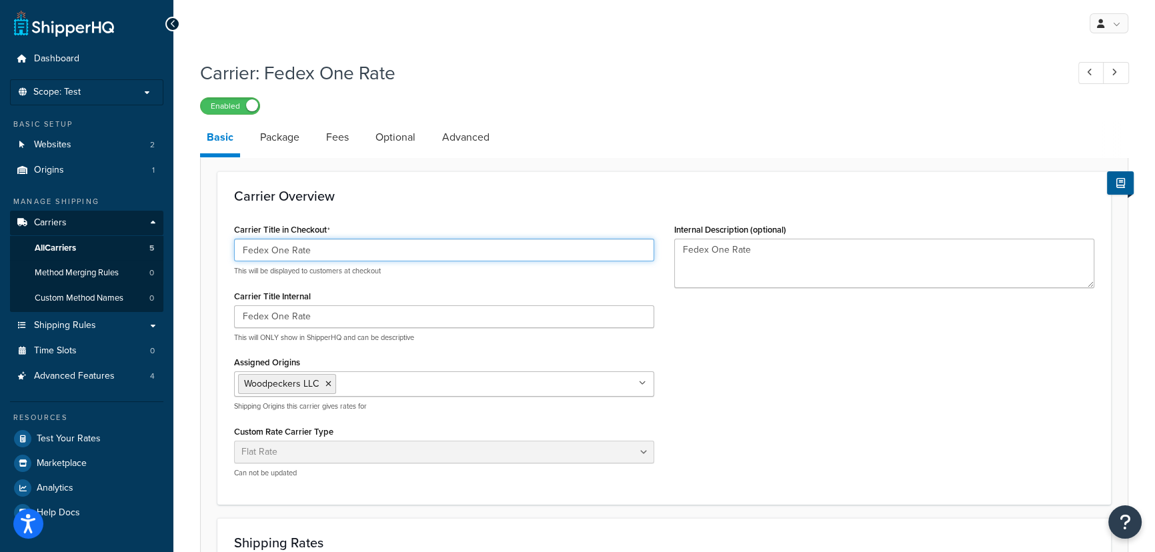
click at [360, 246] on input "Fedex One Rate" at bounding box center [444, 250] width 420 height 23
click at [285, 139] on link "Package" at bounding box center [279, 137] width 53 height 32
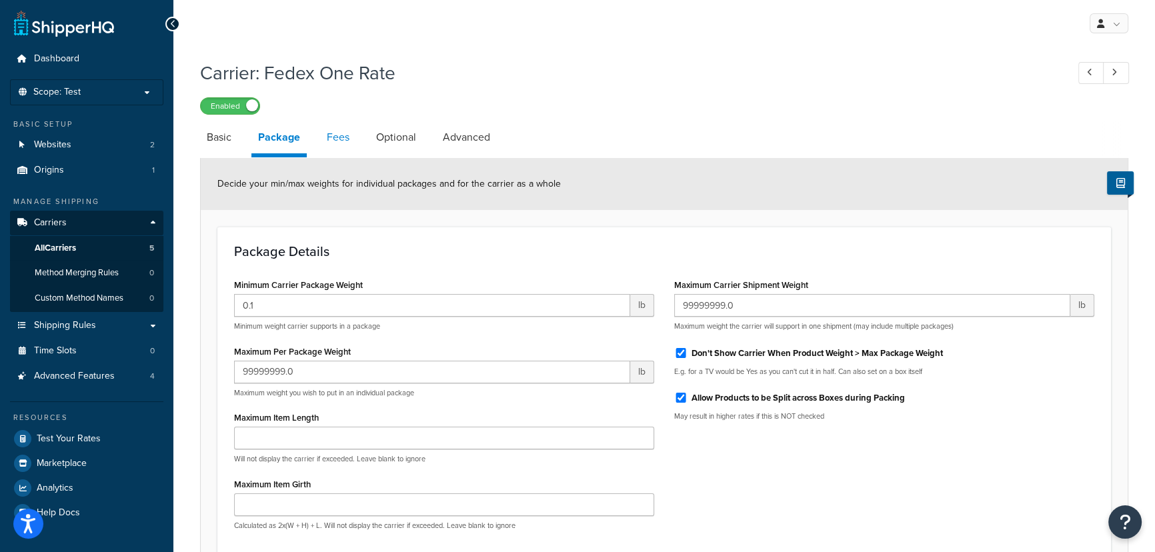
click at [332, 136] on link "Fees" at bounding box center [338, 137] width 36 height 32
select select "AFTER"
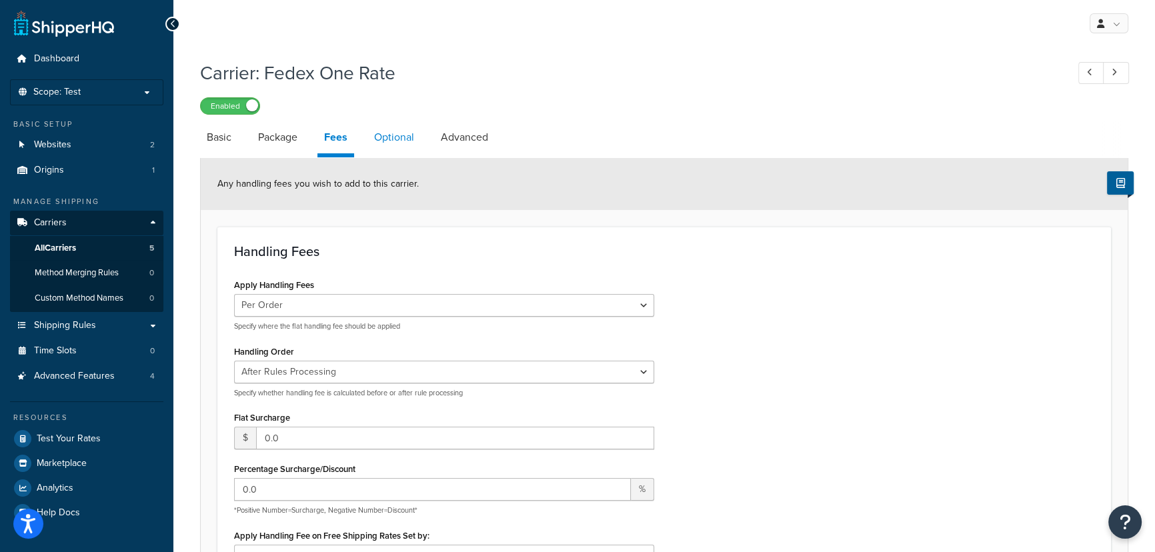
click at [401, 139] on link "Optional" at bounding box center [393, 137] width 53 height 32
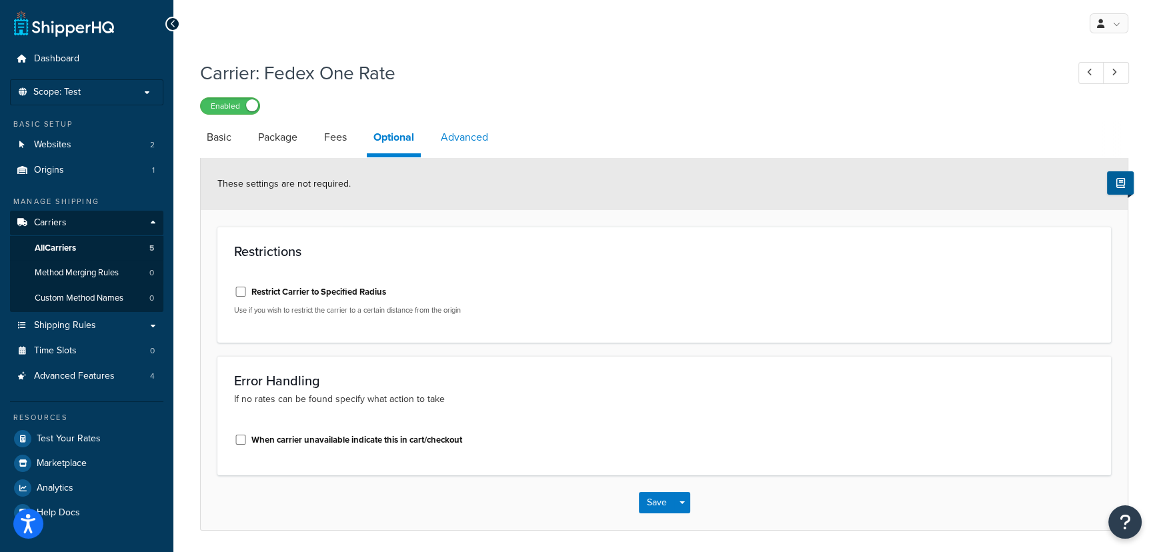
click at [467, 139] on link "Advanced" at bounding box center [464, 137] width 61 height 32
select select "false"
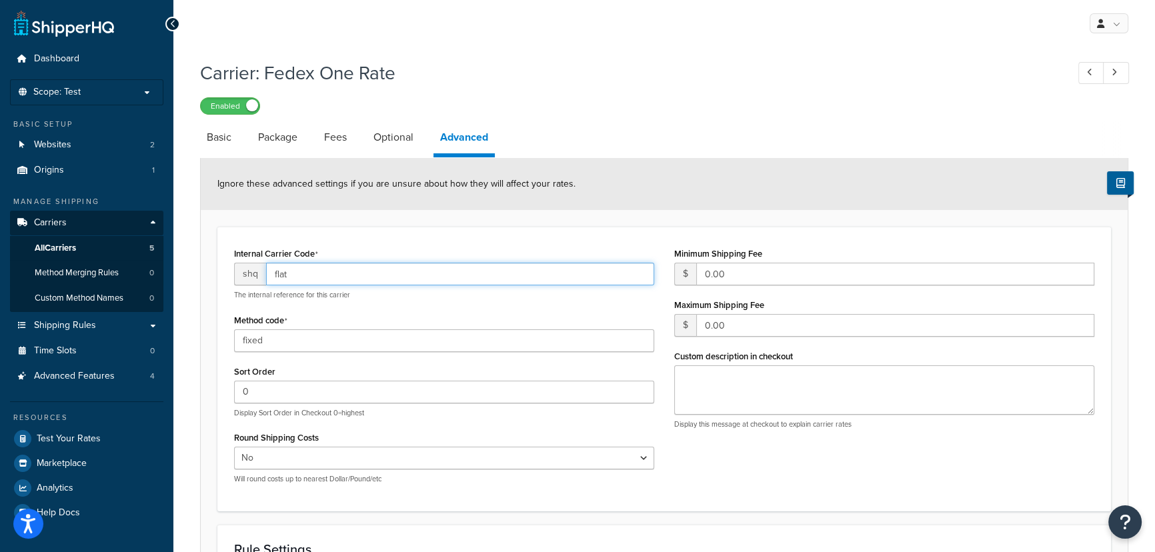
drag, startPoint x: 317, startPoint y: 279, endPoint x: 265, endPoint y: 277, distance: 52.7
click at [266, 277] on input "flat" at bounding box center [460, 274] width 388 height 23
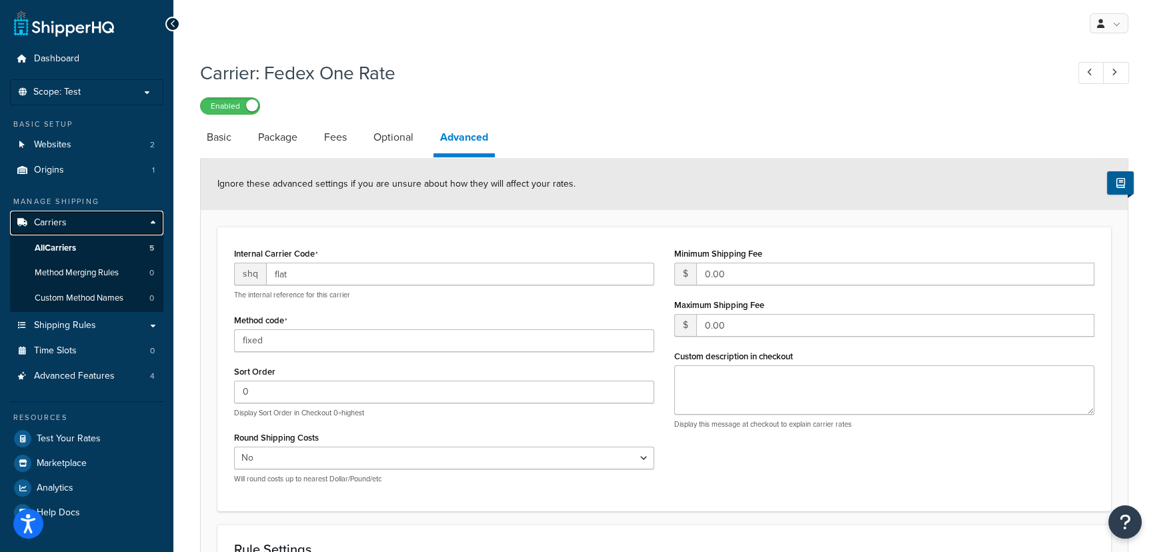
click at [73, 225] on link "Carriers" at bounding box center [86, 223] width 153 height 25
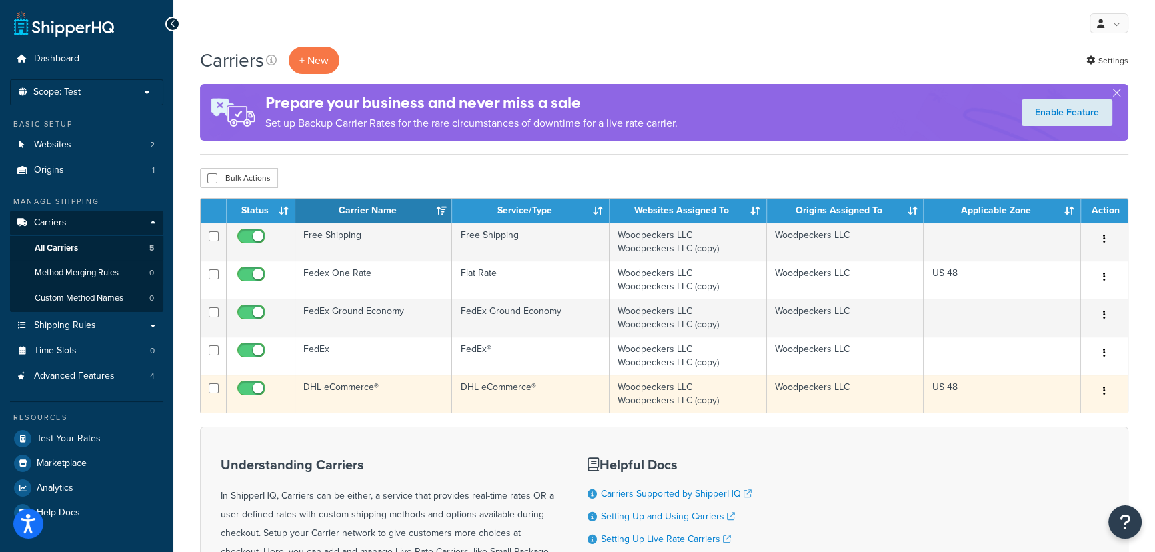
click at [521, 388] on td "DHL eCommerce®" at bounding box center [530, 394] width 157 height 38
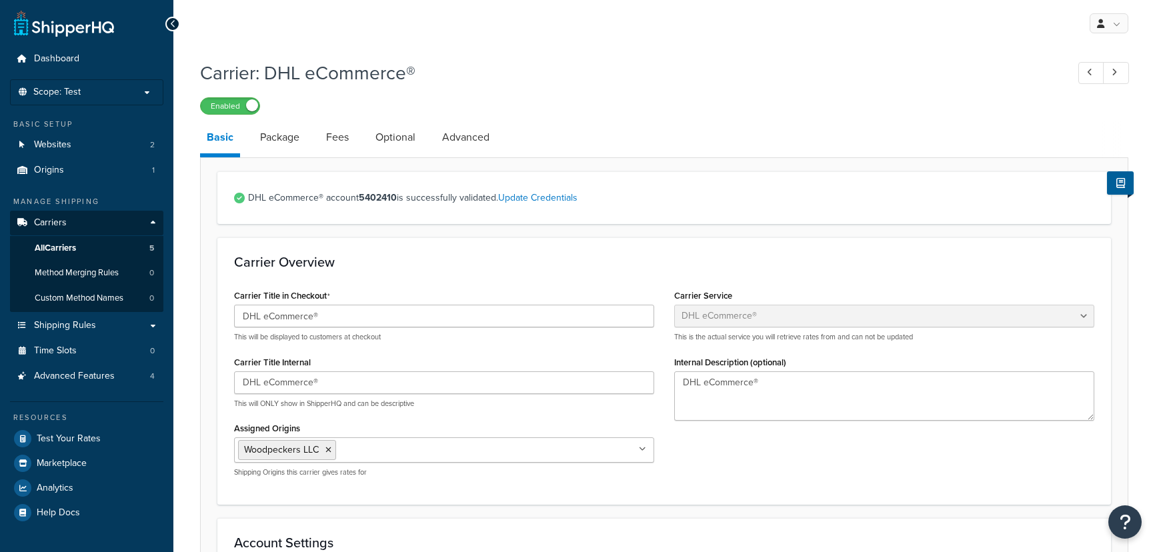
select select "dhlEcommercev4"
click at [280, 146] on link "Package" at bounding box center [279, 137] width 53 height 32
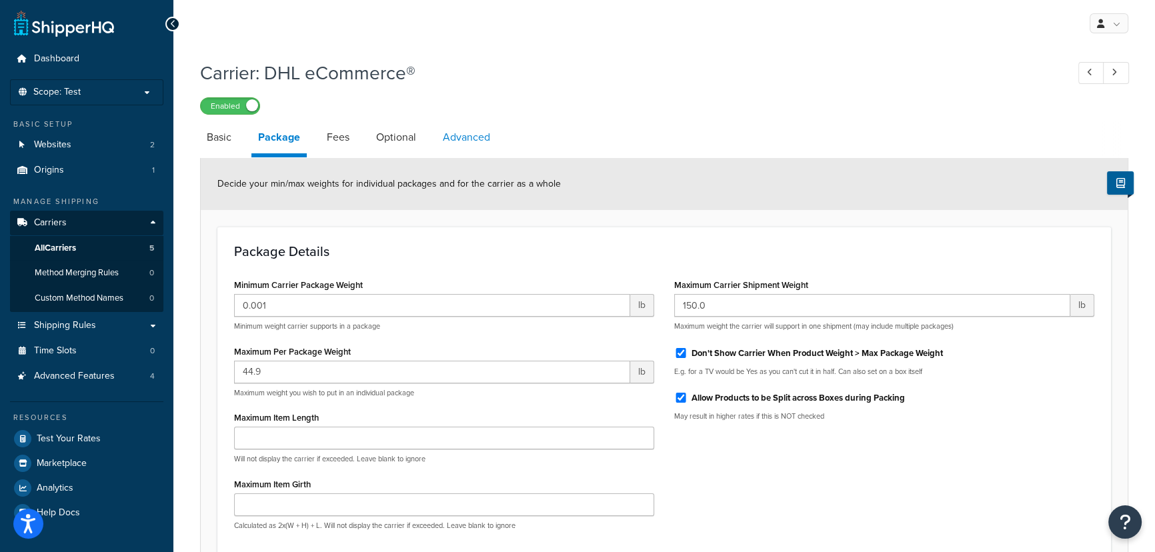
click at [440, 136] on link "Advanced" at bounding box center [466, 137] width 61 height 32
select select "false"
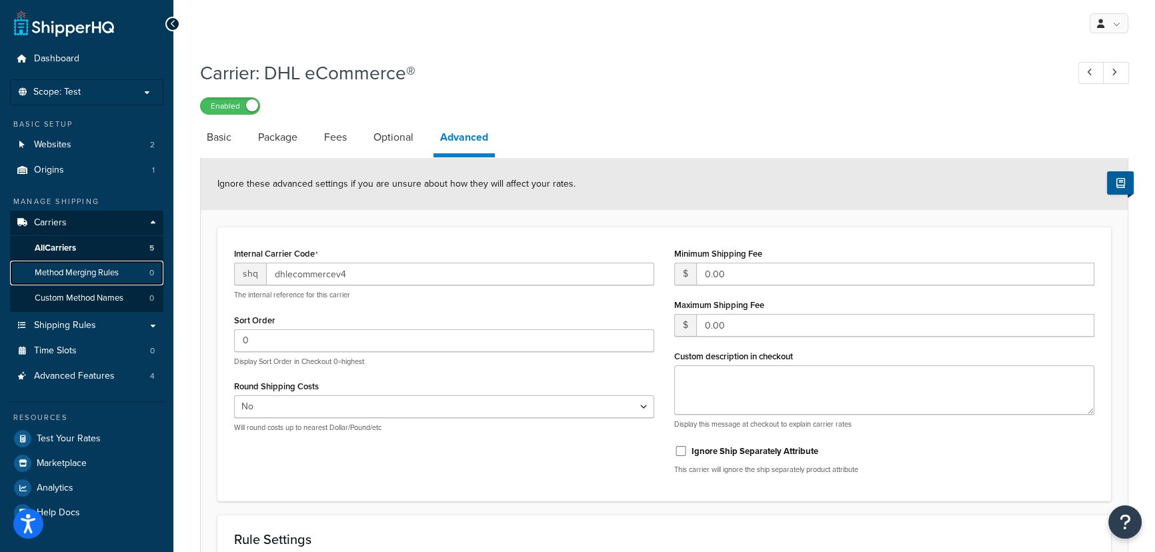
click at [93, 271] on span "Method Merging Rules" at bounding box center [77, 272] width 84 height 11
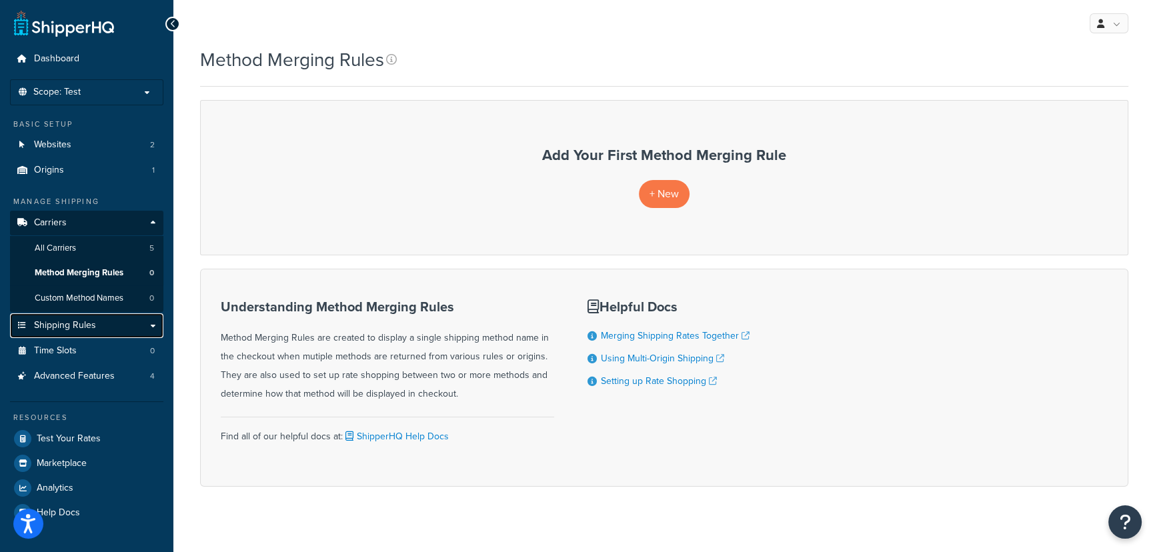
click at [83, 321] on span "Shipping Rules" at bounding box center [65, 325] width 62 height 11
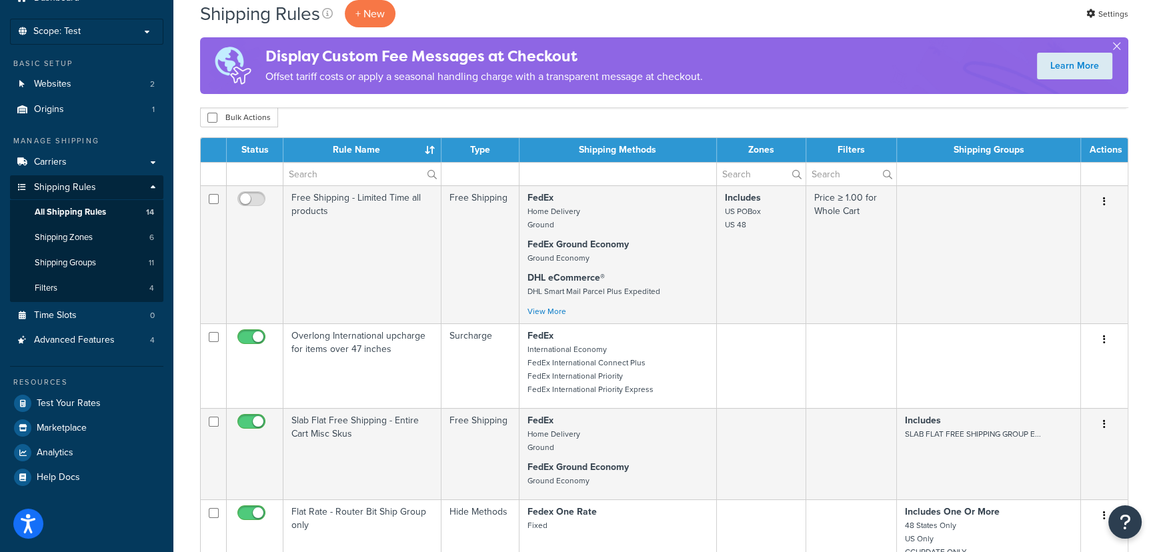
scroll to position [60, 0]
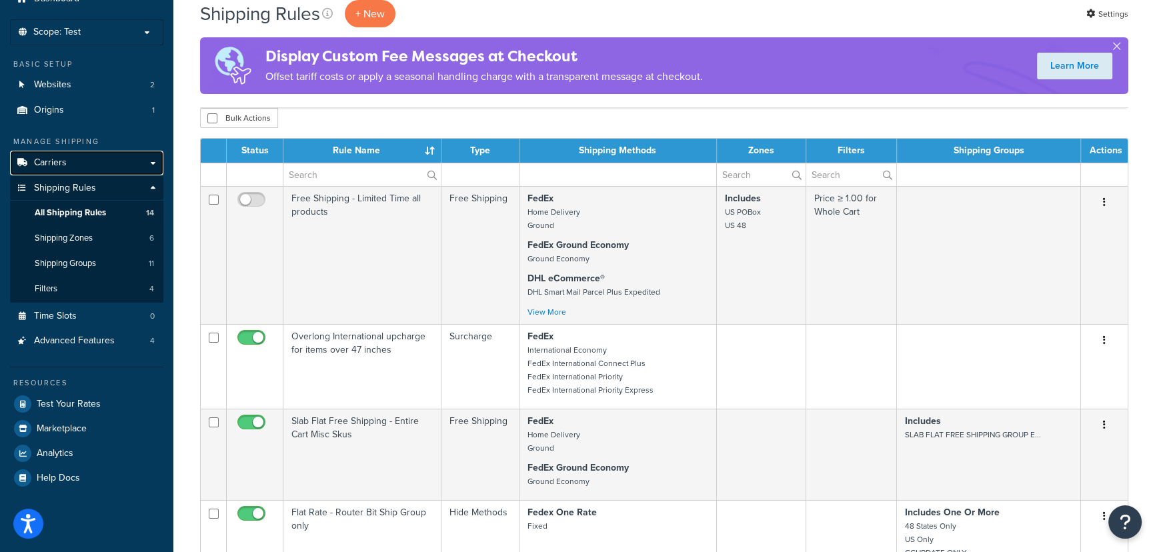
click at [89, 162] on link "Carriers" at bounding box center [86, 163] width 153 height 25
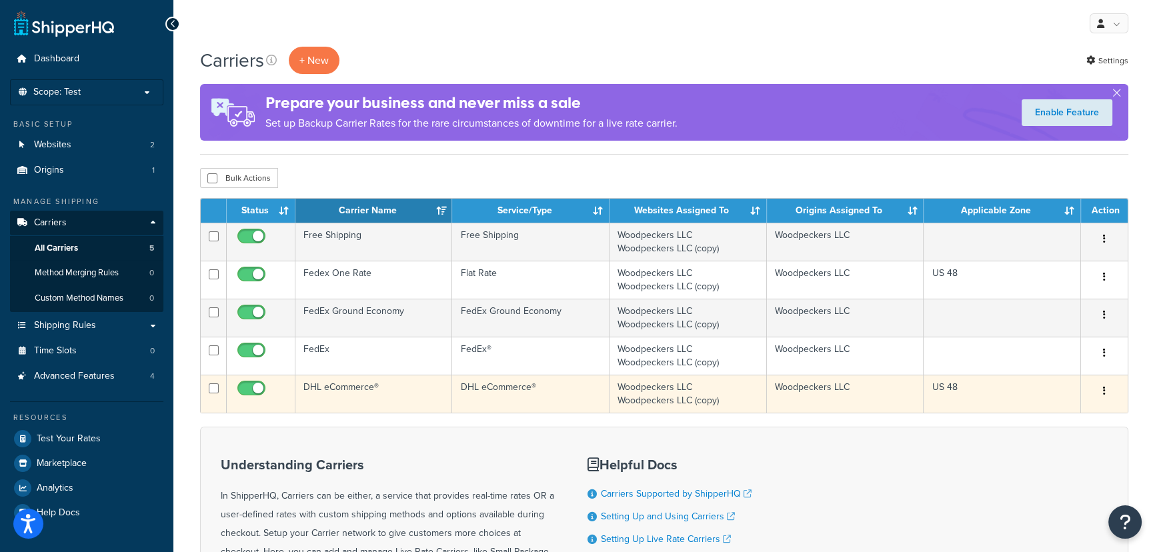
click at [587, 385] on td "DHL eCommerce®" at bounding box center [530, 394] width 157 height 38
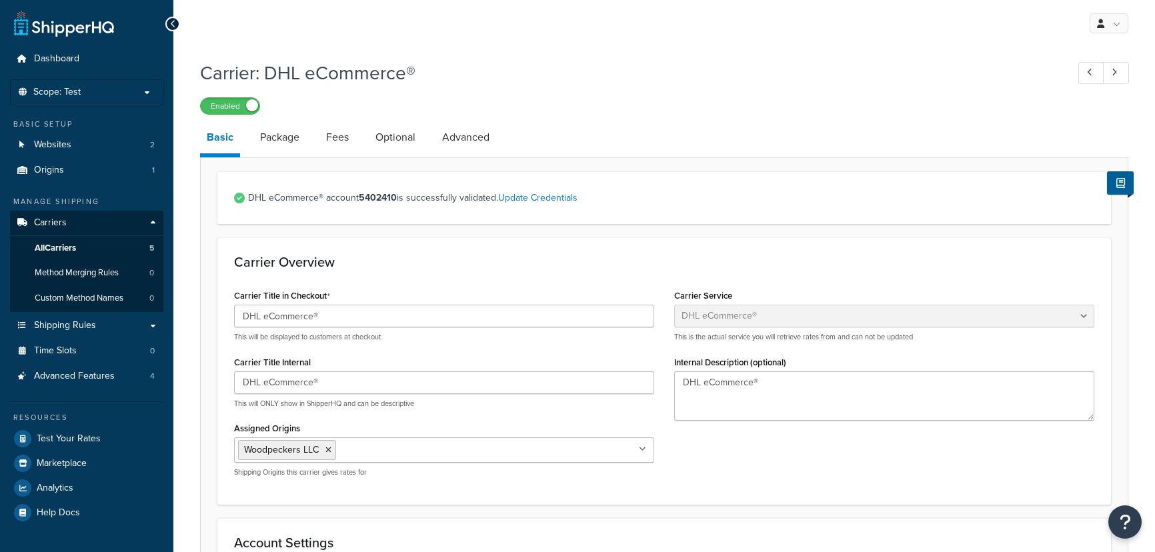
select select "dhlEcommercev4"
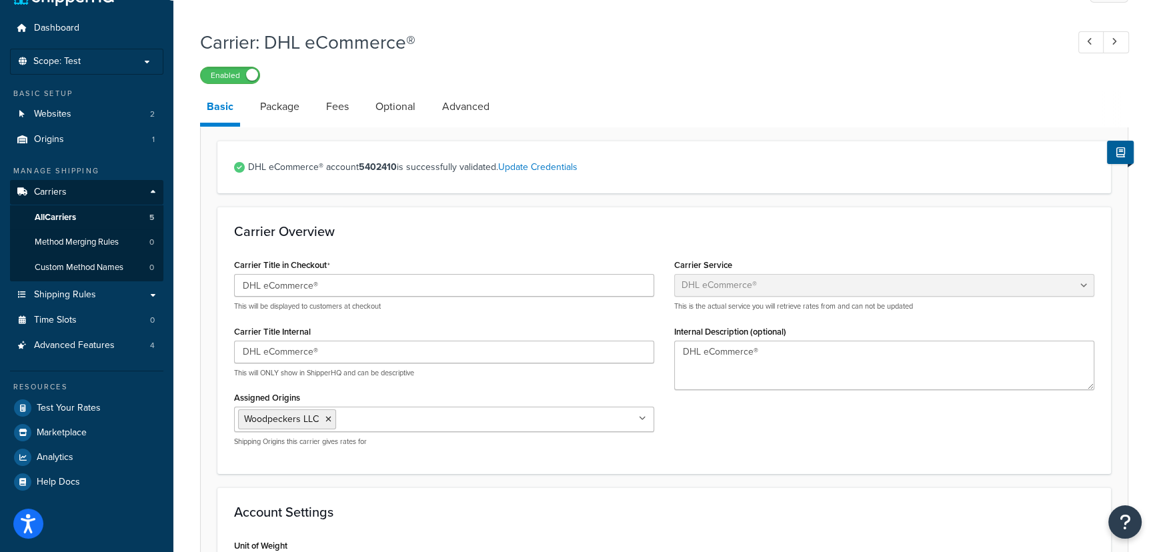
scroll to position [60, 0]
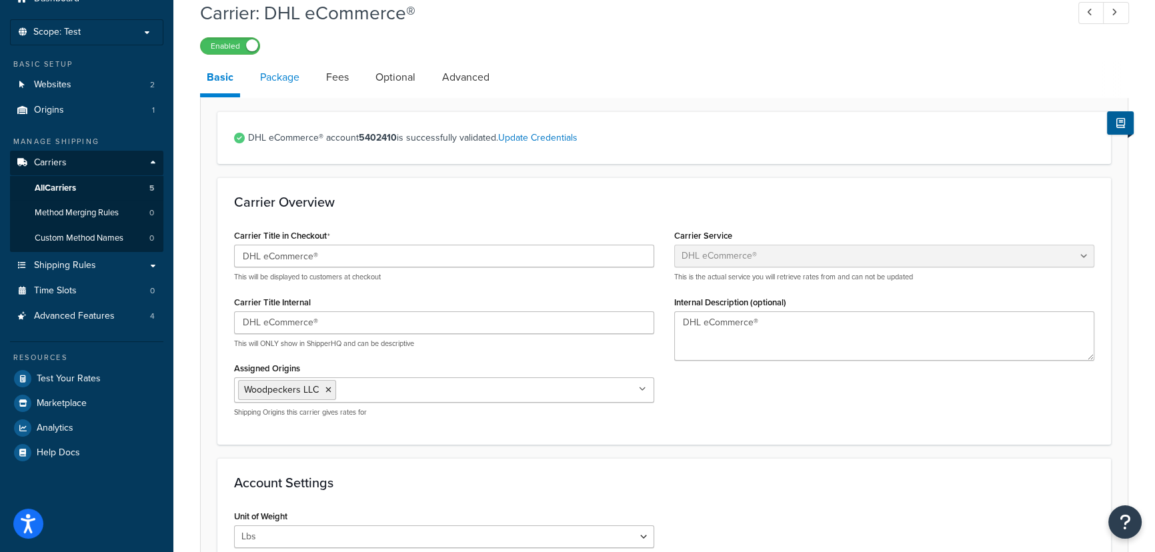
click at [300, 81] on link "Package" at bounding box center [279, 77] width 53 height 32
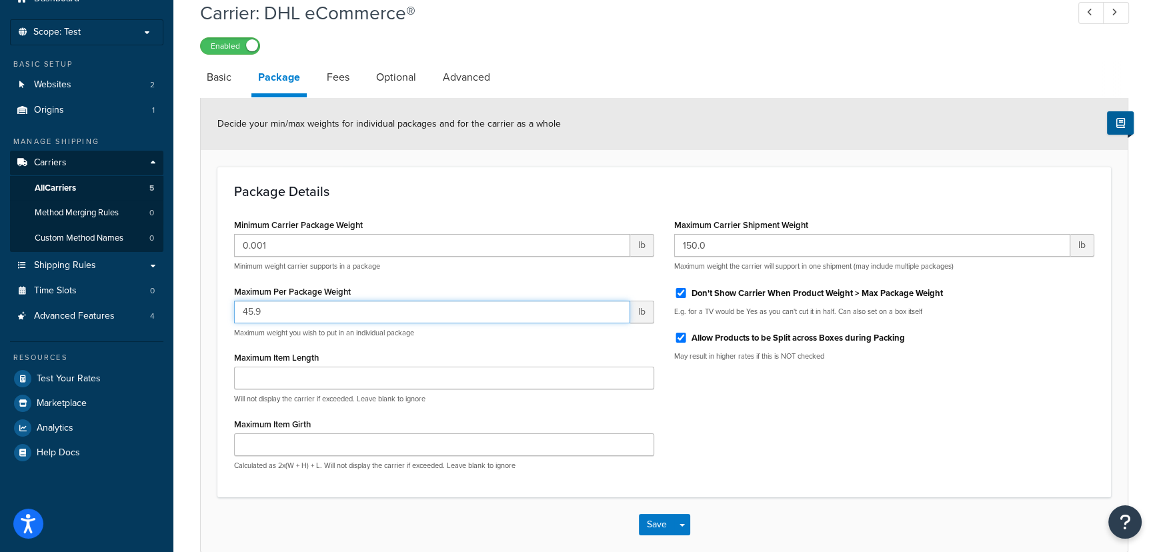
click at [619, 307] on input "45.9" at bounding box center [432, 312] width 396 height 23
drag, startPoint x: 333, startPoint y: 315, endPoint x: 193, endPoint y: 302, distance: 140.0
click at [193, 302] on div "Carrier: DHL eCommerce® Enabled Basic Package Fees Optional Advanced Decide you…" at bounding box center [663, 289] width 981 height 593
type input "6.0"
drag, startPoint x: 748, startPoint y: 241, endPoint x: 673, endPoint y: 243, distance: 75.4
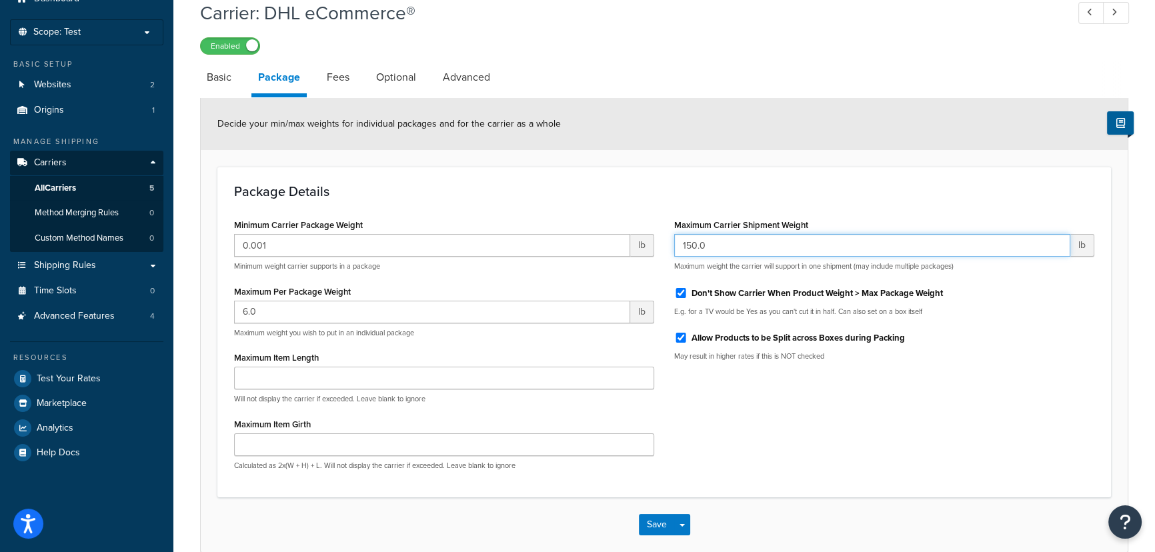
click at [673, 243] on div "Maximum Carrier Shipment Weight 150.0 lb Maximum weight the carrier will suppor…" at bounding box center [884, 293] width 440 height 156
type input "6.0"
click at [851, 465] on div "Minimum Carrier Package Weight 0.001 lb Minimum weight carrier supports in a pa…" at bounding box center [664, 347] width 880 height 265
drag, startPoint x: 279, startPoint y: 309, endPoint x: 230, endPoint y: 321, distance: 50.8
click at [230, 321] on div "Minimum Carrier Package Weight 0.001 lb Minimum weight carrier supports in a pa…" at bounding box center [444, 347] width 440 height 265
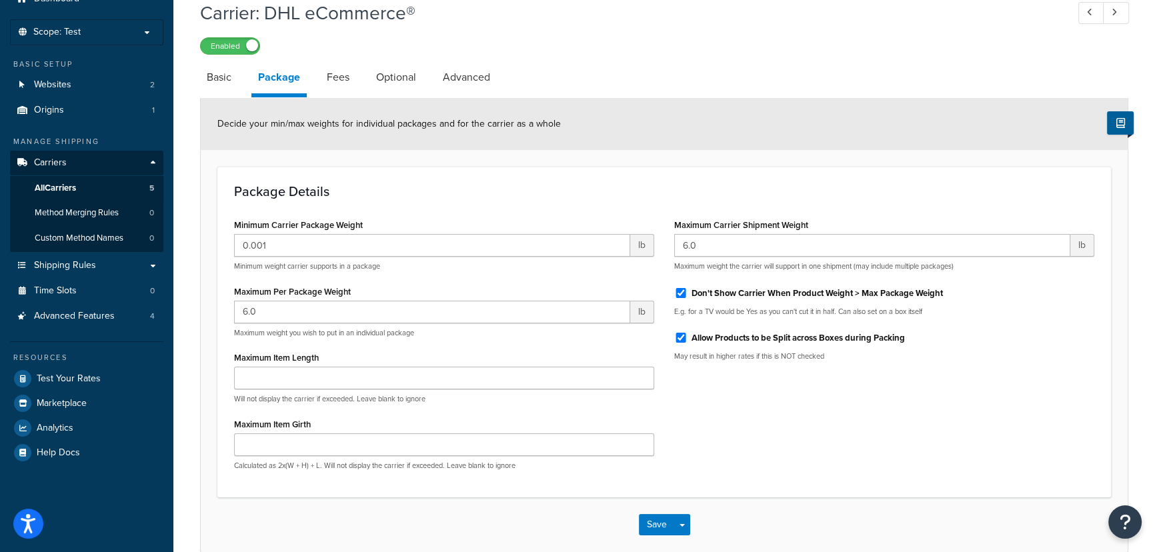
click at [793, 419] on div "Minimum Carrier Package Weight 0.001 lb Minimum weight carrier supports in a pa…" at bounding box center [664, 347] width 880 height 265
click at [663, 522] on button "Save" at bounding box center [657, 524] width 36 height 21
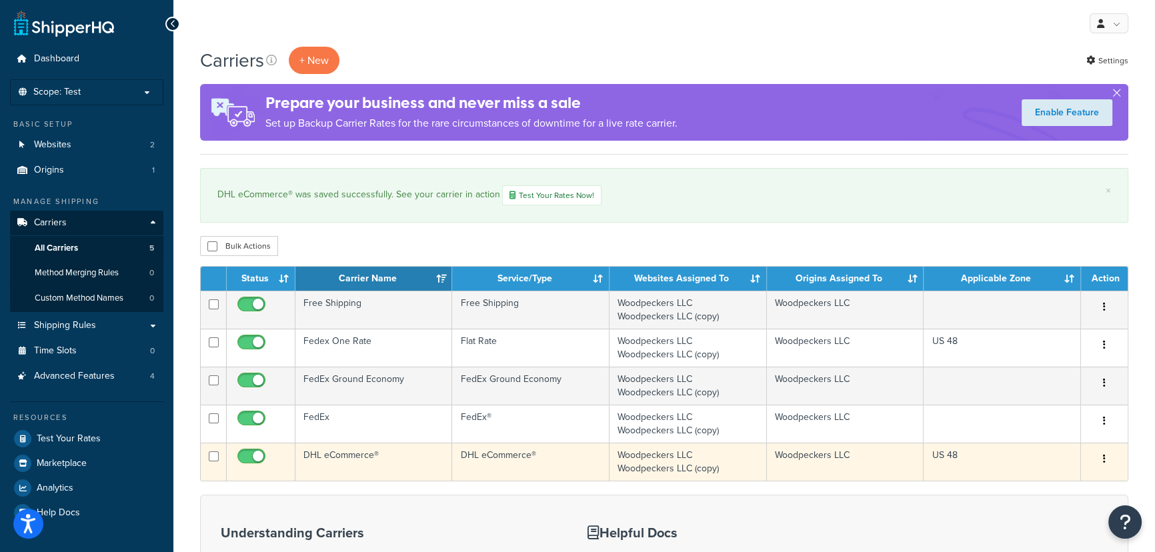
click at [901, 460] on td "Woodpeckers LLC" at bounding box center [845, 462] width 157 height 38
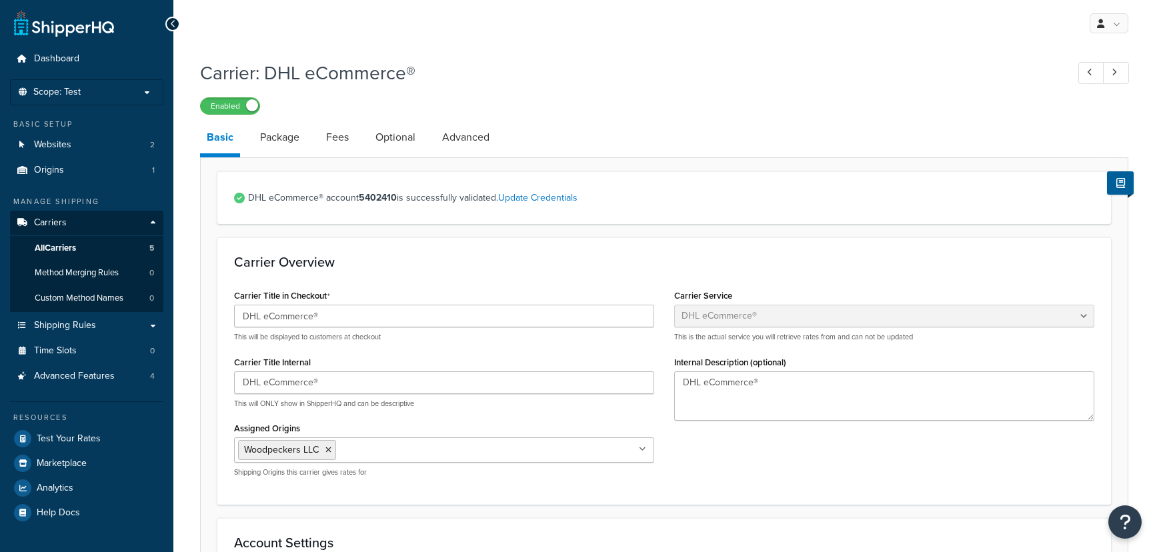
select select "dhlEcommercev4"
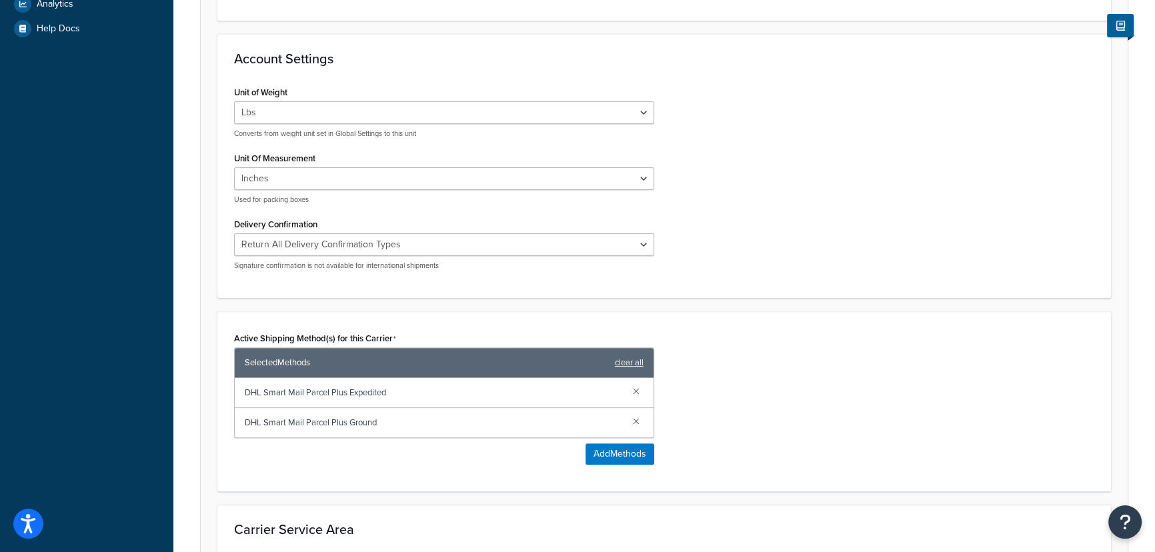
scroll to position [485, 0]
drag, startPoint x: 247, startPoint y: 388, endPoint x: 399, endPoint y: 429, distance: 157.5
click at [399, 429] on div "DHL Smart Mail Parcel Plus Expedited DHL Smart Mail Parcel Plus Ground" at bounding box center [444, 406] width 419 height 59
copy div "DHL Smart Mail Parcel Plus Expedited DHL Smart Mail Parcel Plus Ground"
click at [750, 378] on div "Active Shipping Method(s) for this Carrier Selected Methods clear all DHL Smart…" at bounding box center [664, 401] width 880 height 146
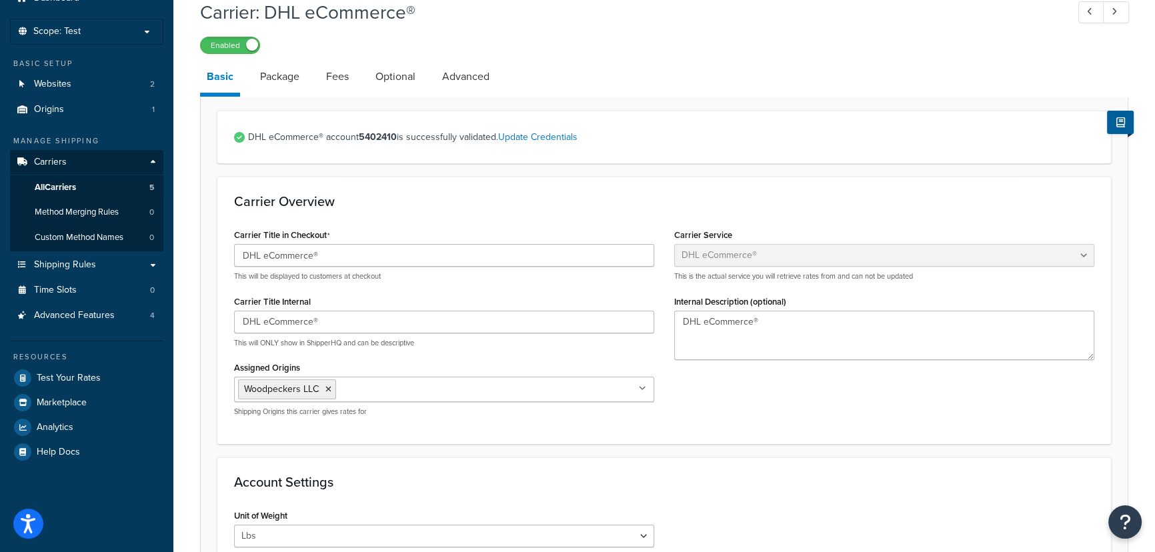
scroll to position [60, 0]
click at [101, 263] on link "Shipping Rules" at bounding box center [86, 265] width 153 height 25
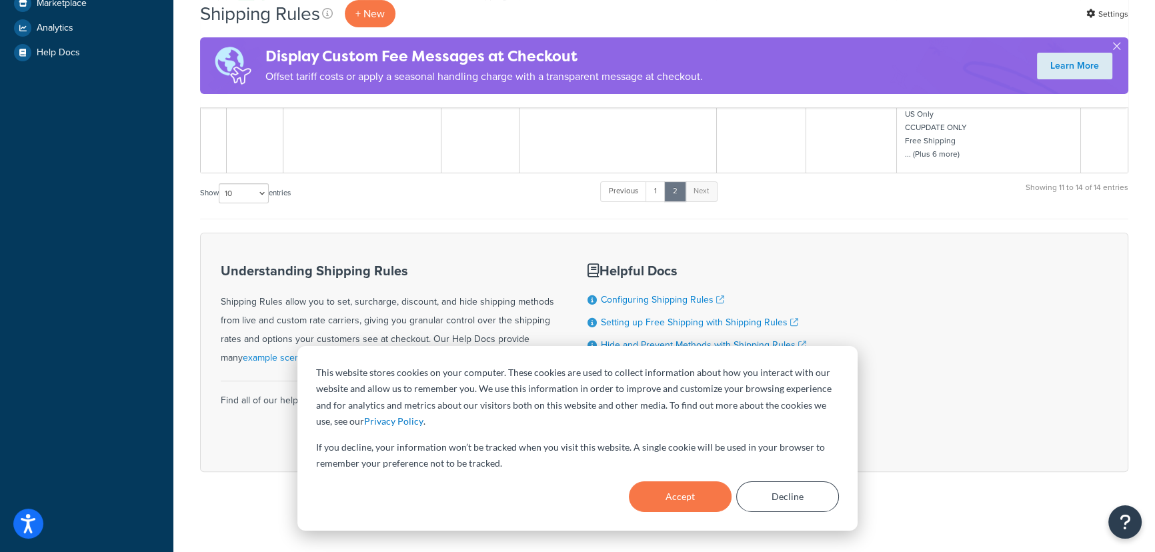
scroll to position [492, 0]
click at [700, 488] on button "Accept" at bounding box center [680, 496] width 103 height 31
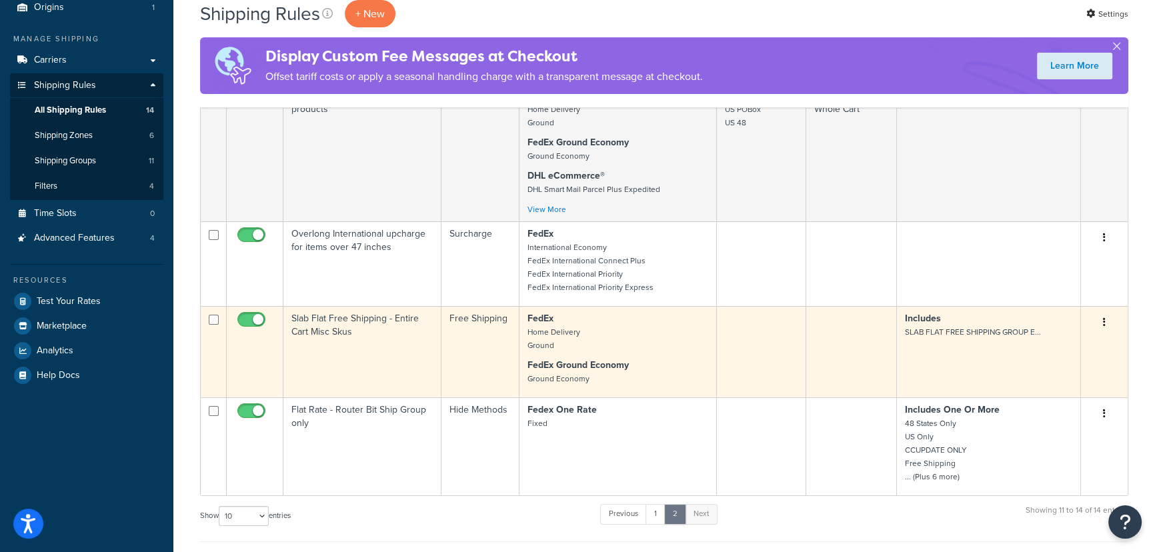
scroll to position [128, 0]
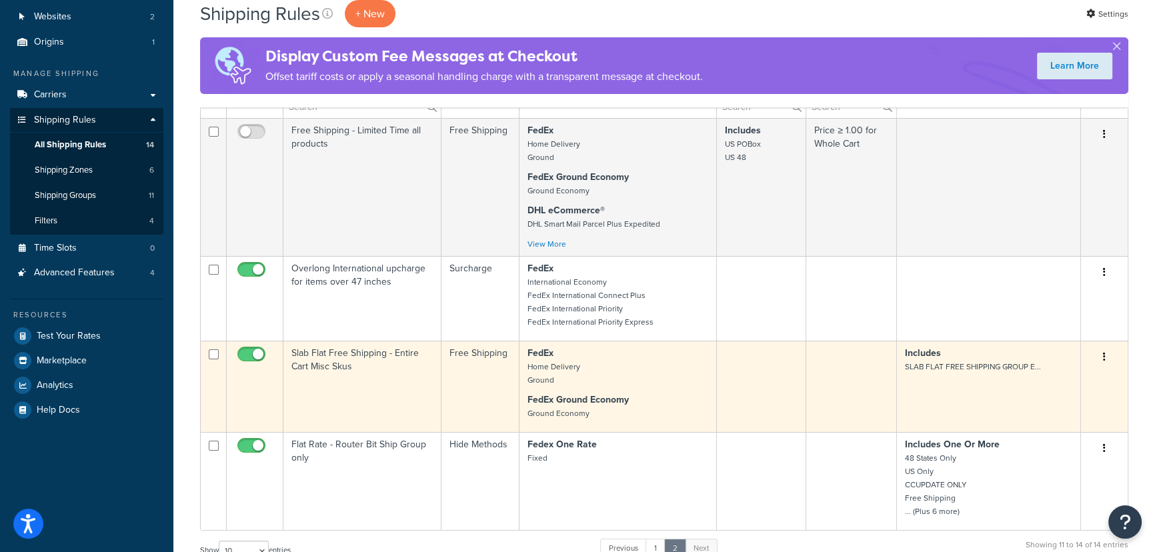
click at [403, 355] on td "Slab Flat Free Shipping - Entire Cart Misc Skus" at bounding box center [362, 386] width 158 height 91
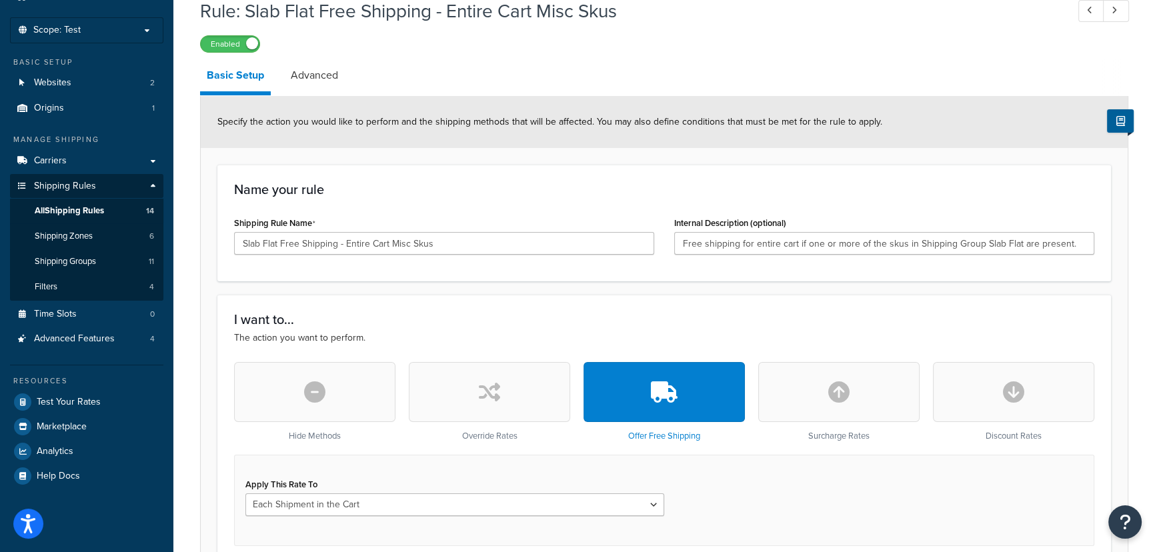
scroll to position [60, 0]
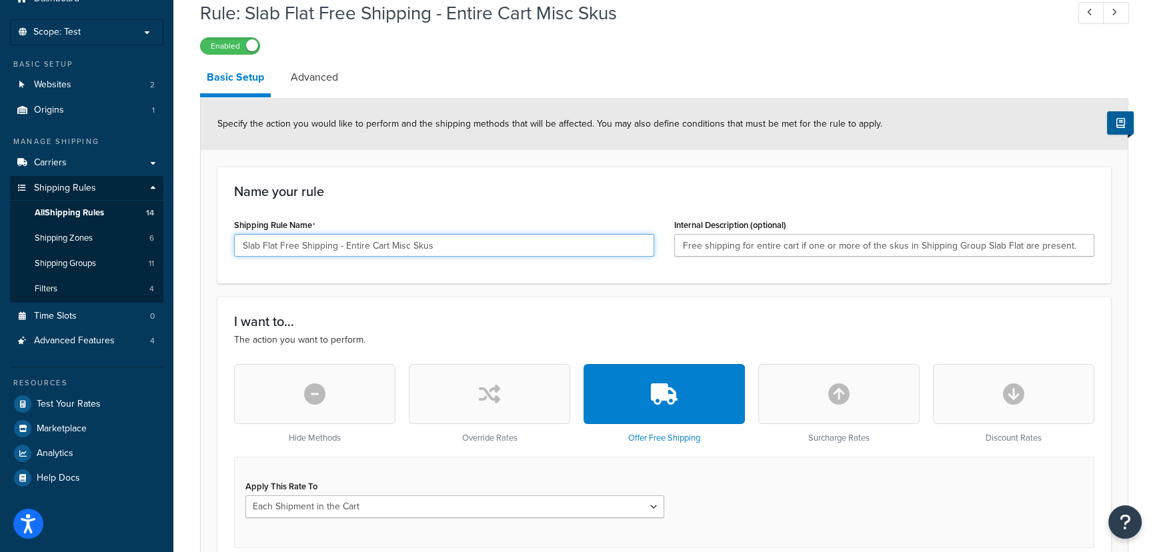
click at [458, 245] on input "Slab Flat Free Shipping - Entire Cart Misc Skus" at bounding box center [444, 245] width 420 height 23
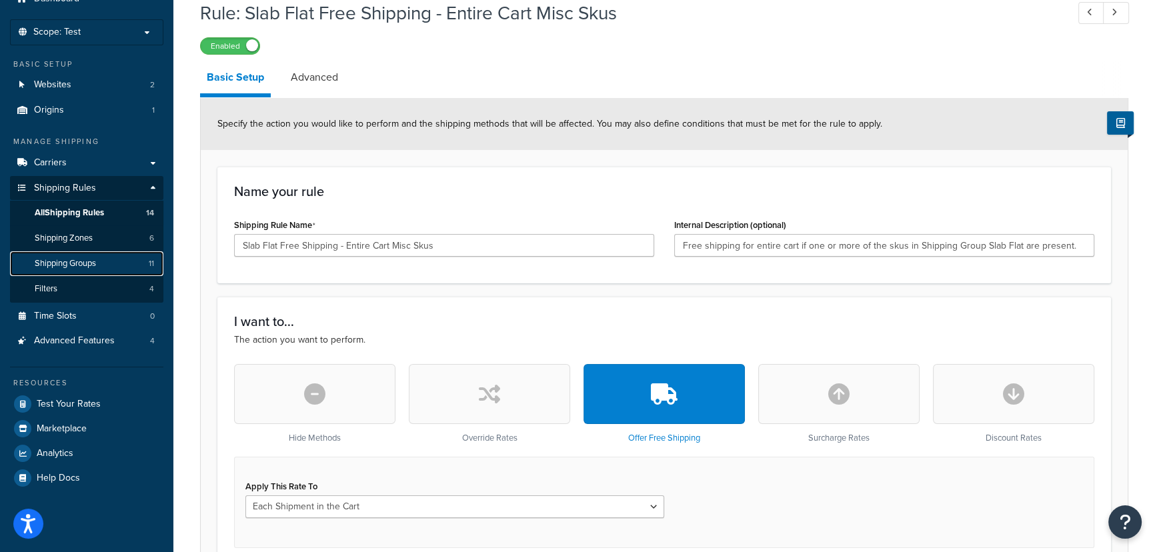
click at [93, 261] on span "Shipping Groups" at bounding box center [65, 263] width 61 height 11
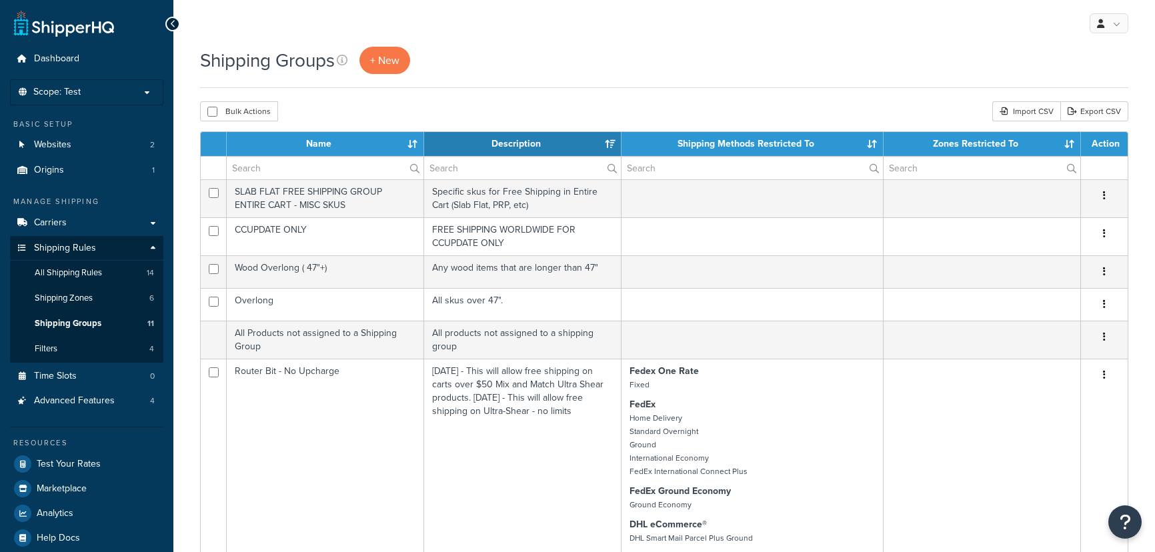
select select "15"
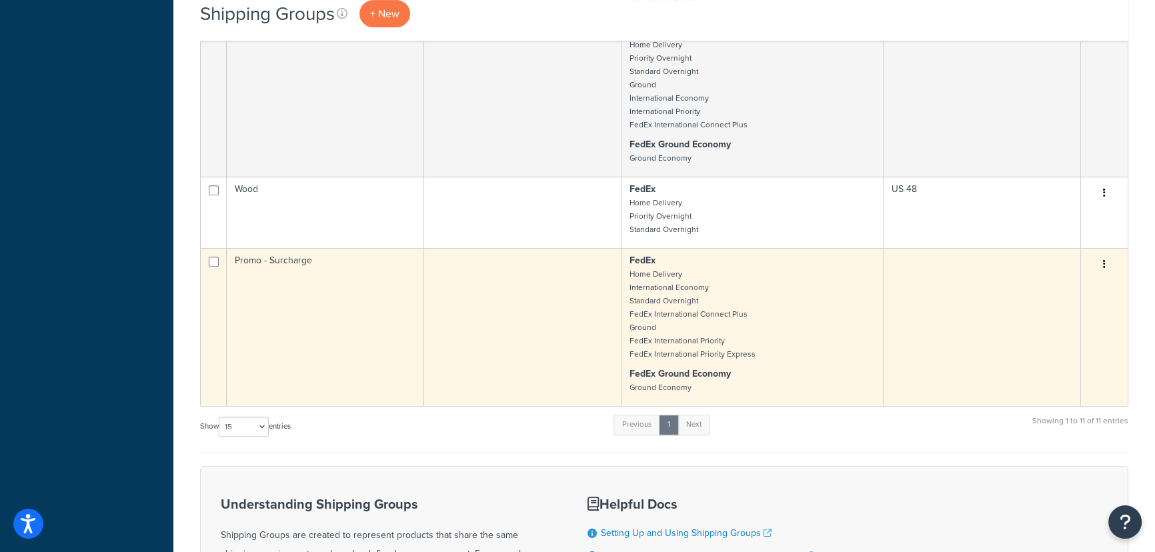
scroll to position [727, 0]
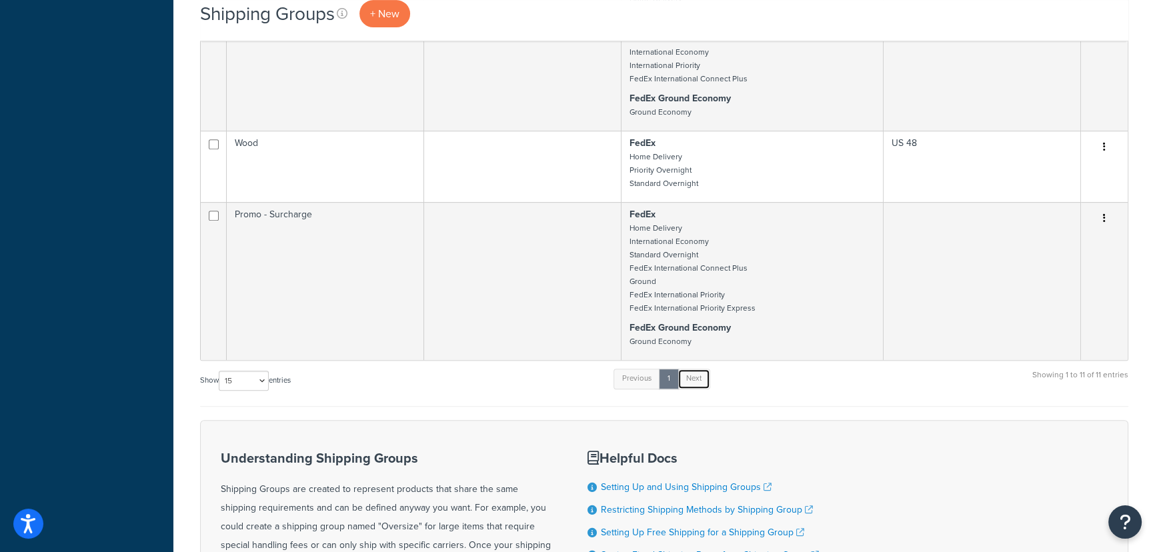
click at [697, 389] on link "Next" at bounding box center [693, 379] width 33 height 20
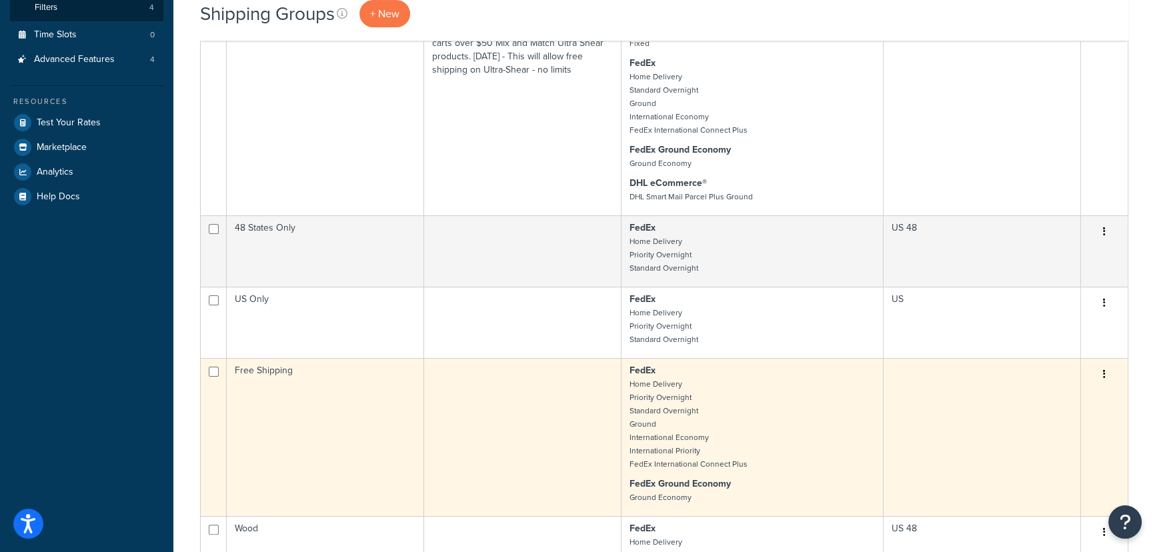
scroll to position [363, 0]
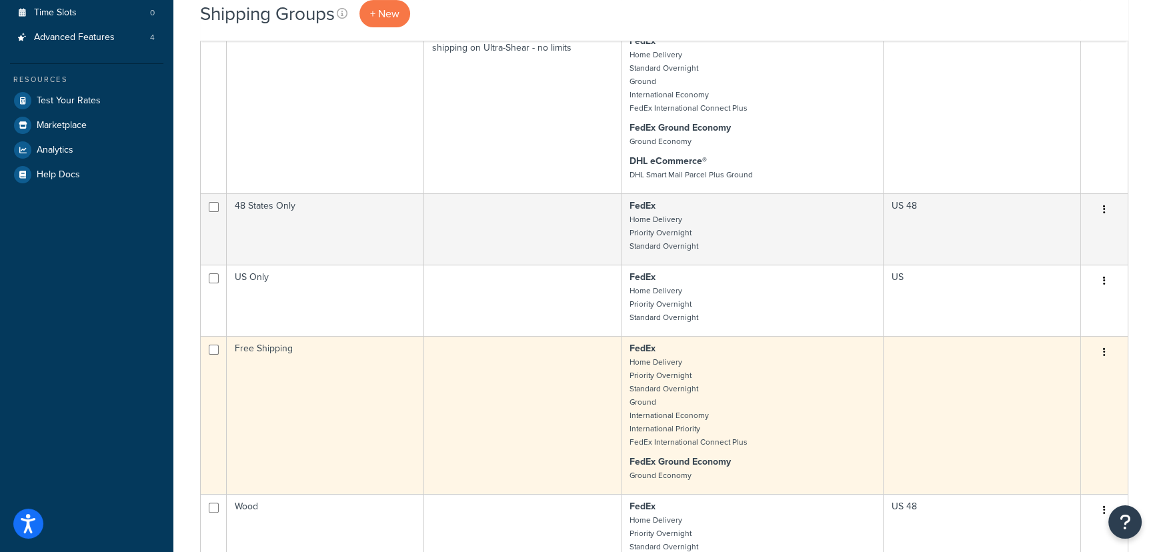
click at [760, 401] on p "FedEx Home Delivery Priority Overnight Standard Overnight Ground International …" at bounding box center [751, 395] width 245 height 107
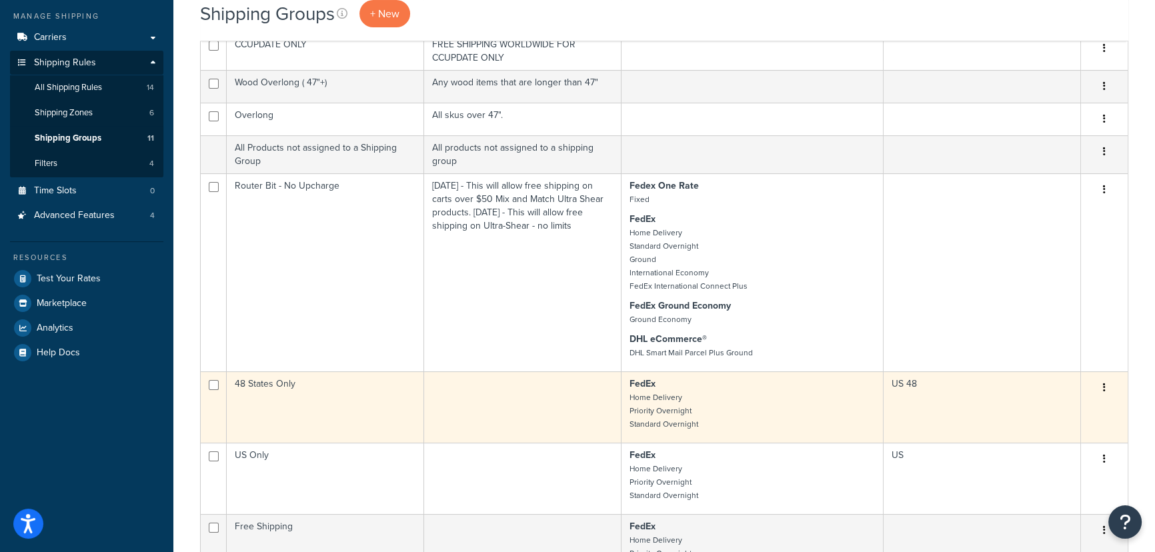
scroll to position [181, 0]
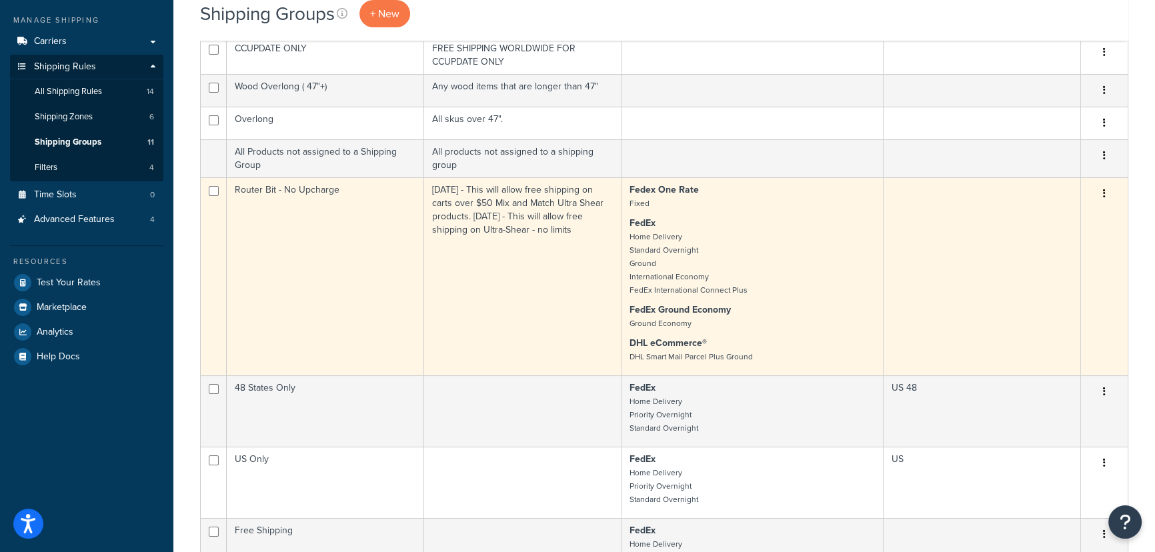
click at [674, 236] on small "Home Delivery Standard Overnight Ground International Economy FedEx Internation…" at bounding box center [688, 263] width 118 height 65
click at [1101, 197] on button "button" at bounding box center [1104, 193] width 19 height 21
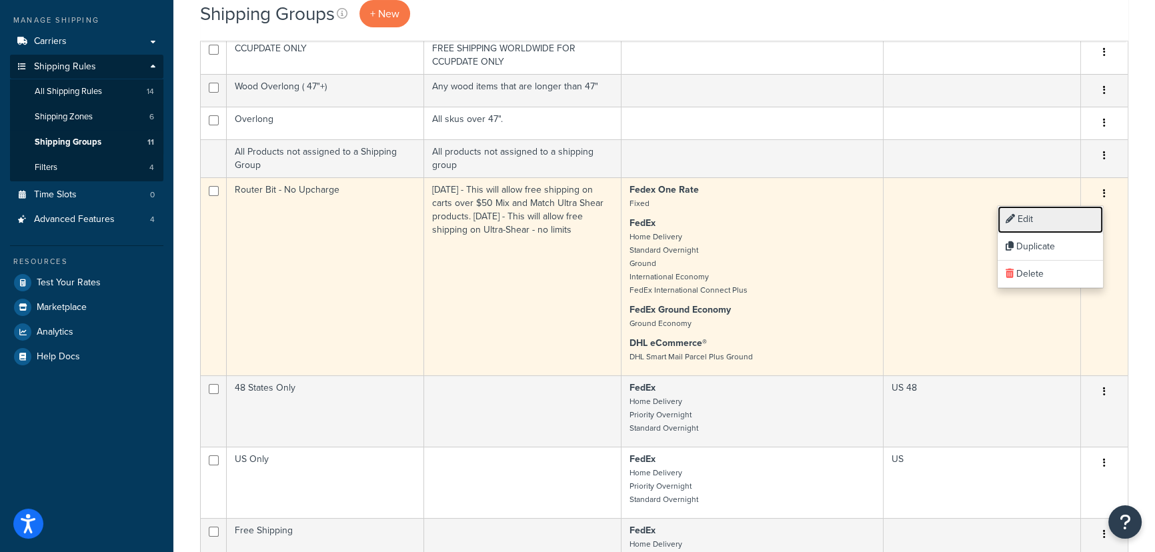
click at [1047, 225] on link "Edit" at bounding box center [1049, 219] width 105 height 27
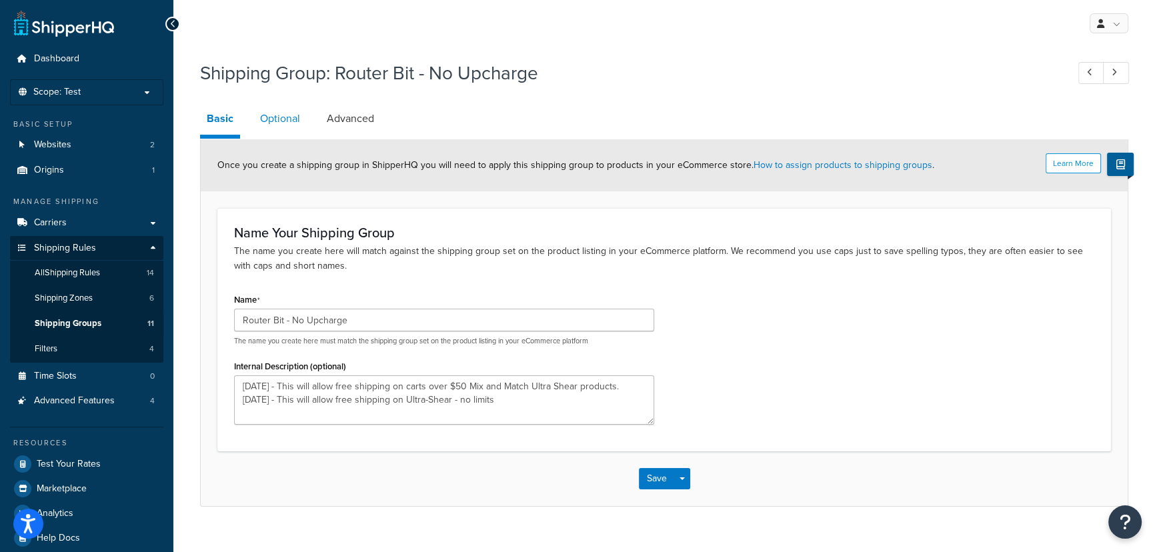
click at [285, 120] on link "Optional" at bounding box center [279, 119] width 53 height 32
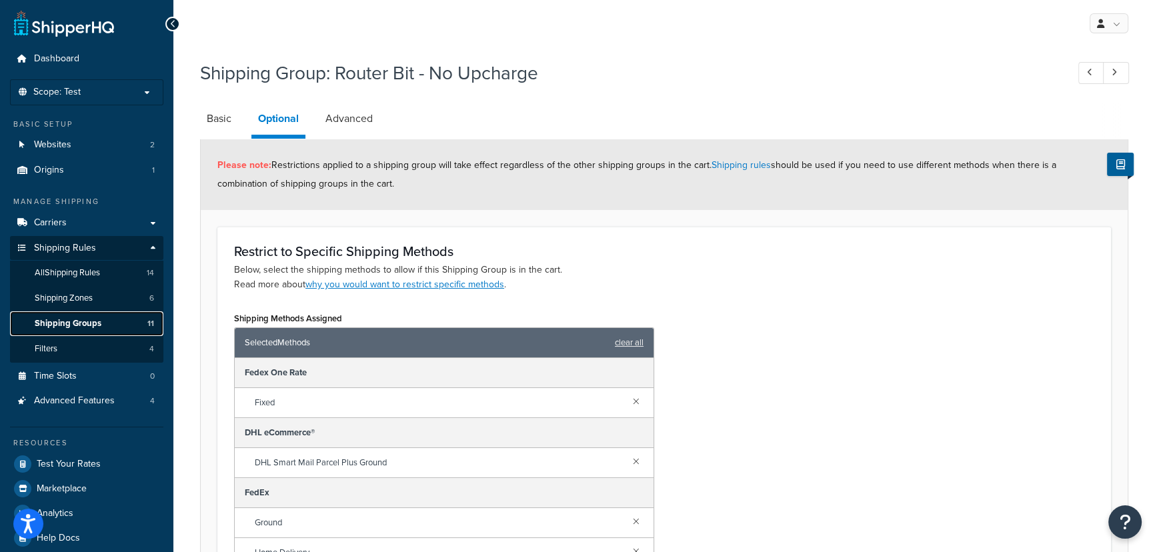
click at [107, 318] on link "Shipping Groups 11" at bounding box center [86, 323] width 153 height 25
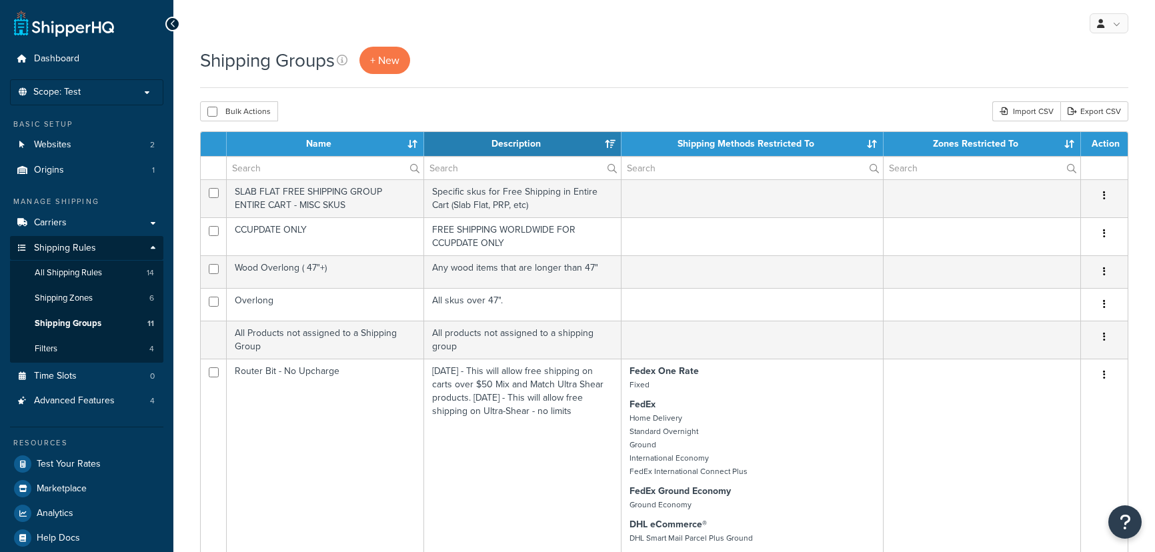
select select "15"
click at [114, 273] on link "All Shipping Rules 14" at bounding box center [86, 273] width 153 height 25
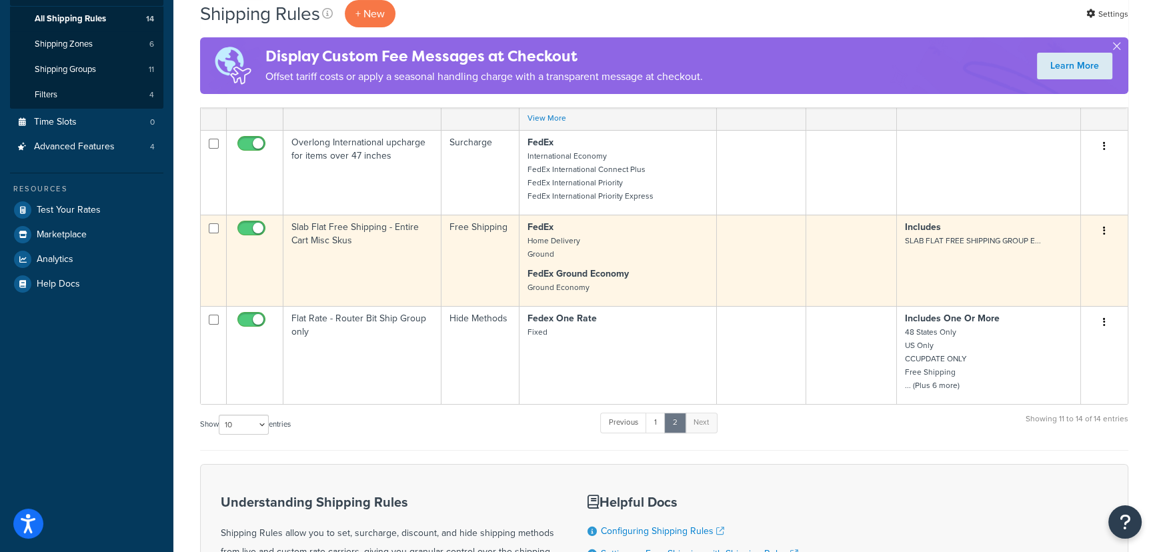
scroll to position [242, 0]
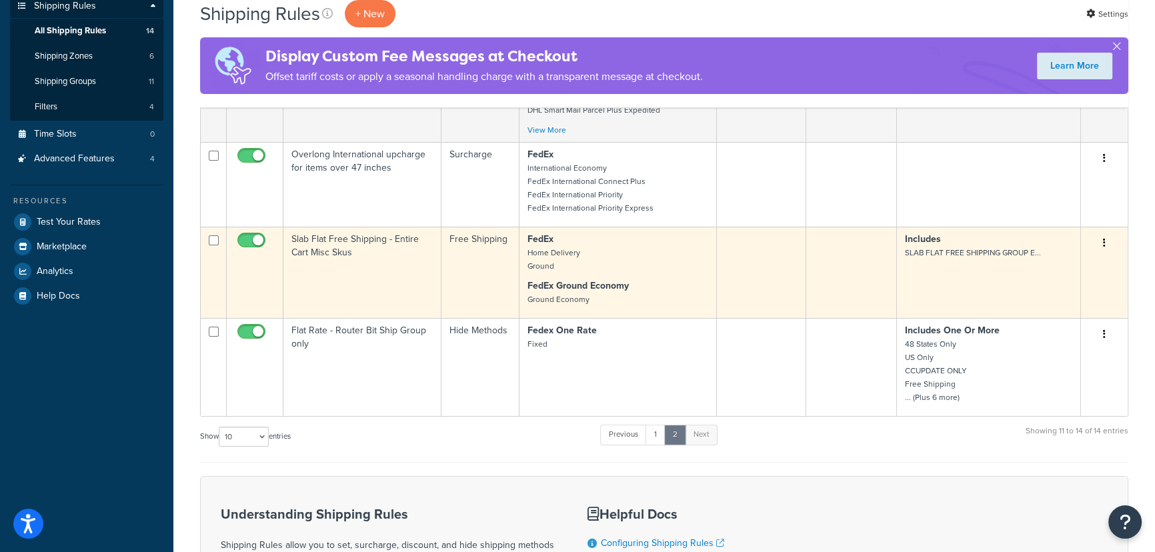
click at [778, 269] on td at bounding box center [762, 272] width 90 height 91
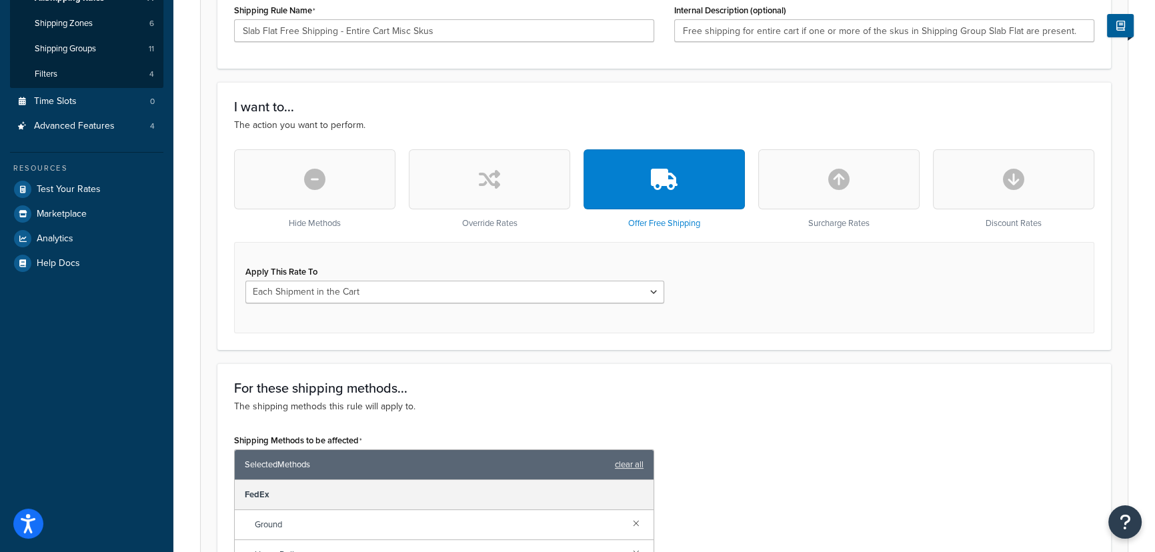
scroll to position [118, 0]
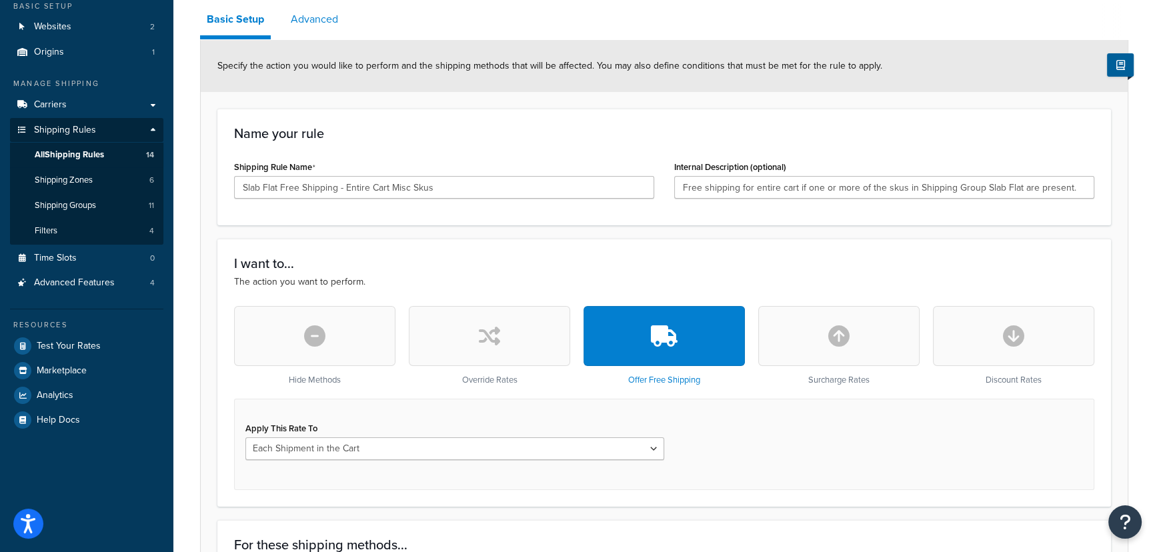
click at [334, 10] on link "Advanced" at bounding box center [314, 19] width 61 height 32
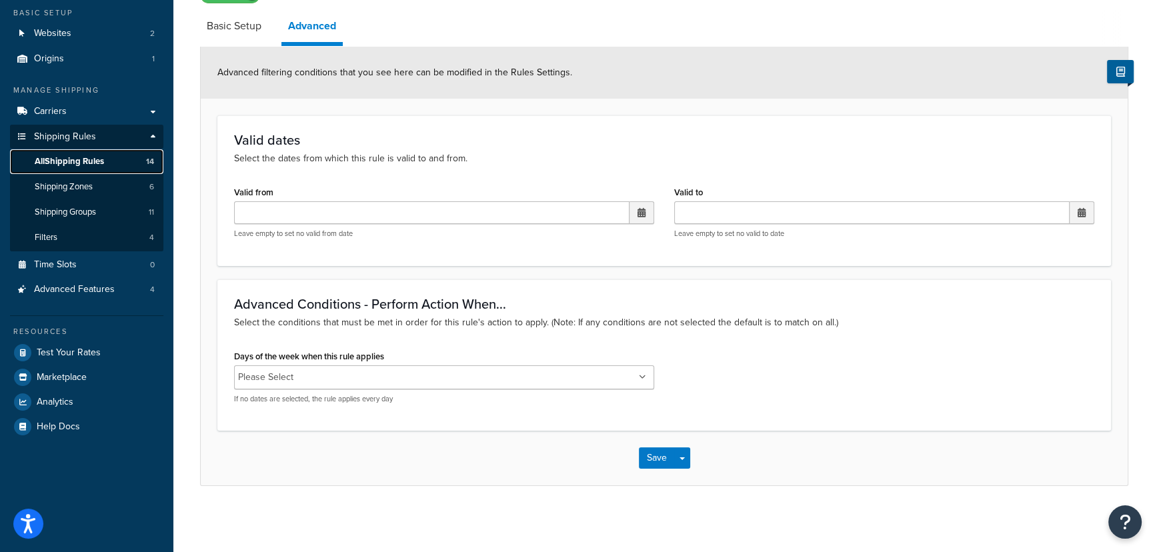
click at [125, 161] on link "All Shipping Rules 14" at bounding box center [86, 161] width 153 height 25
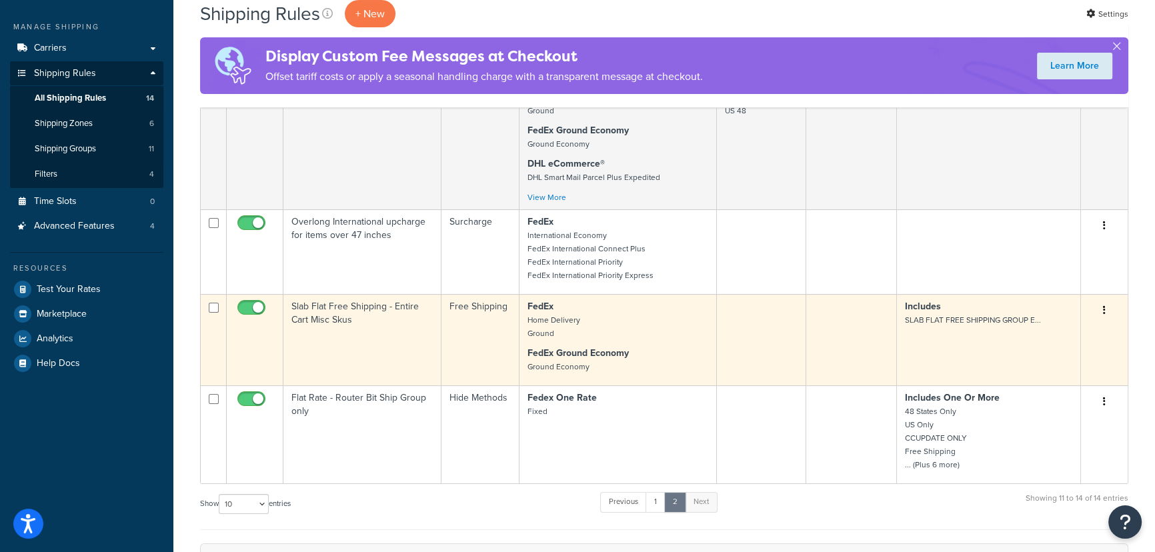
scroll to position [181, 0]
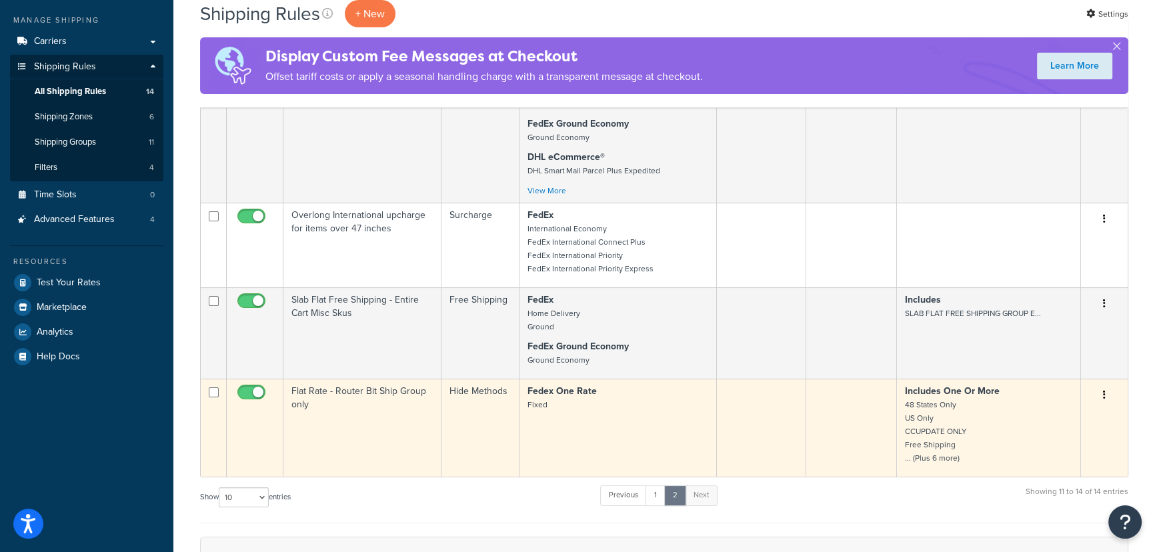
click at [247, 395] on input "checkbox" at bounding box center [253, 395] width 37 height 17
checkbox input "false"
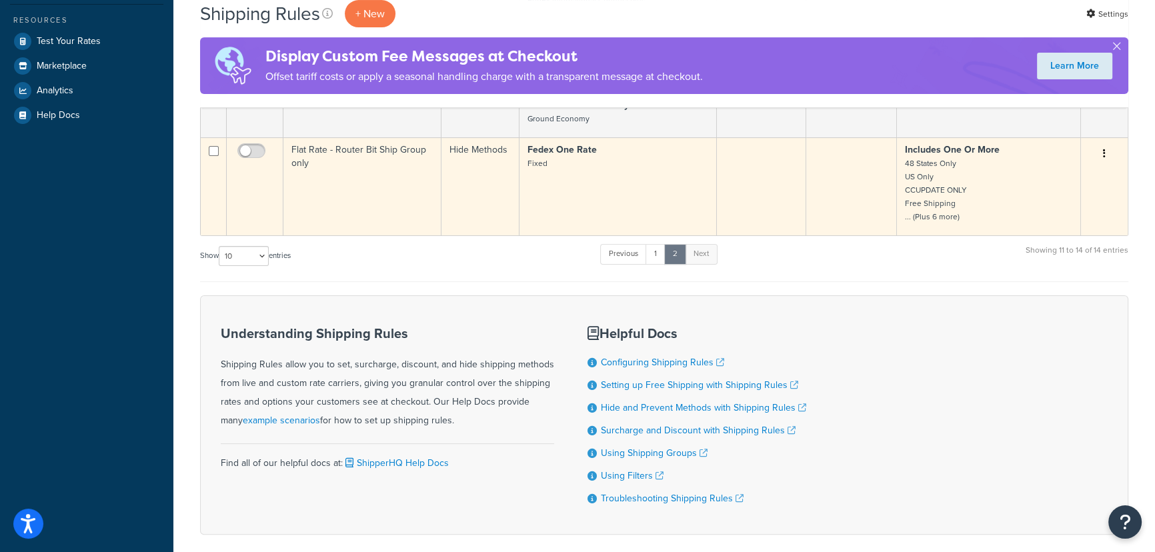
scroll to position [424, 0]
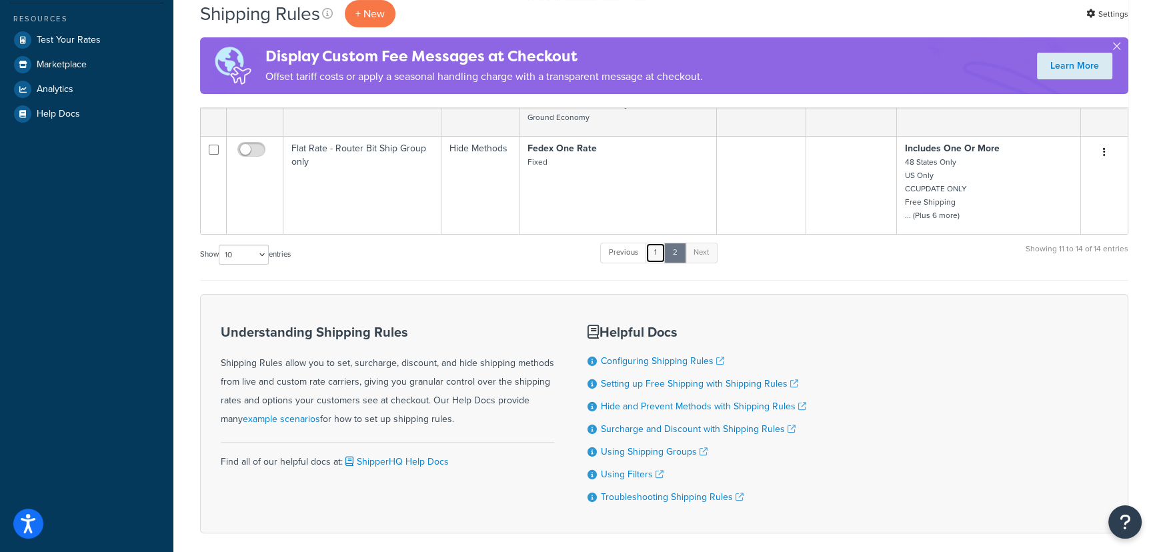
click at [657, 260] on link "1" at bounding box center [655, 253] width 20 height 20
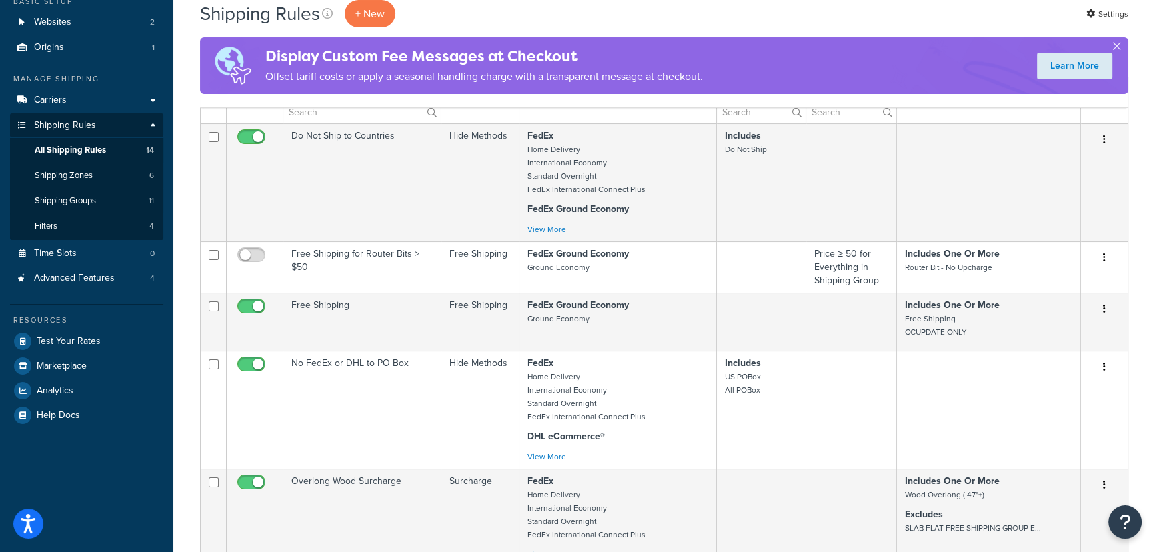
scroll to position [121, 0]
click at [101, 103] on link "Carriers" at bounding box center [86, 101] width 153 height 25
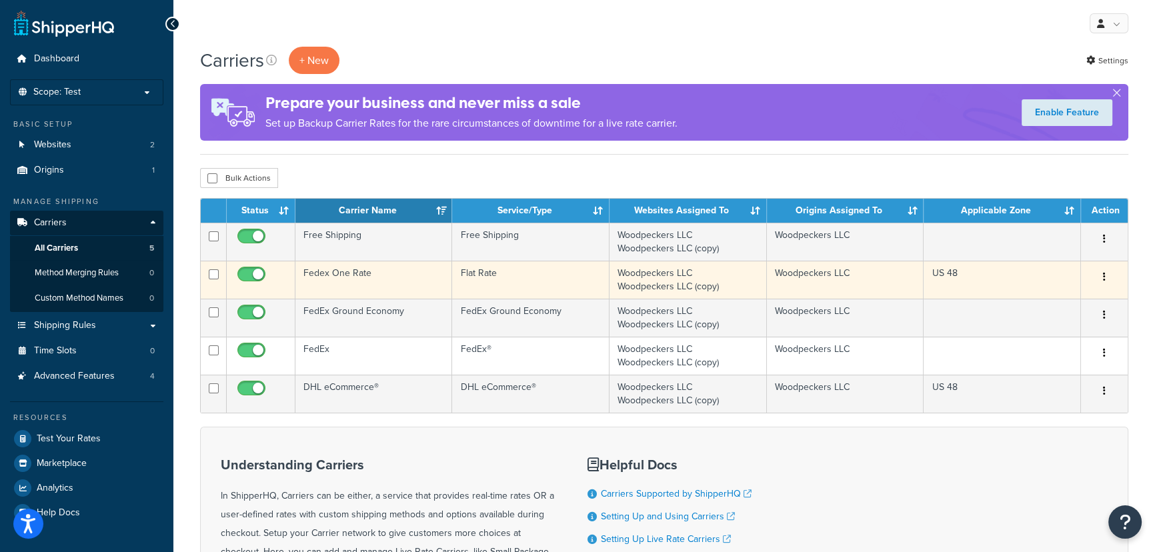
click at [247, 275] on input "checkbox" at bounding box center [253, 277] width 37 height 17
checkbox input "false"
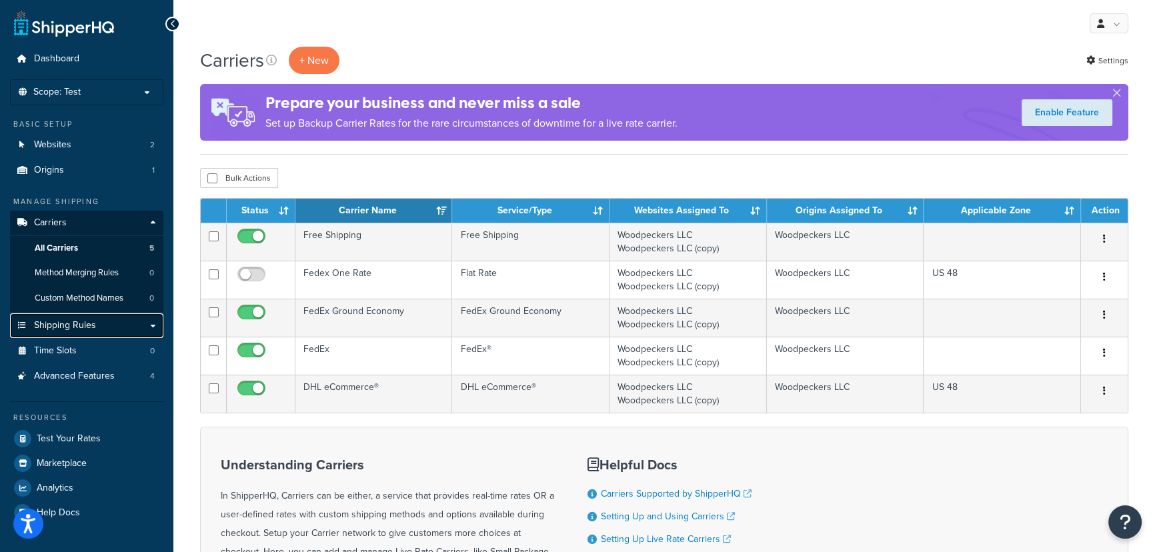
click at [87, 329] on span "Shipping Rules" at bounding box center [65, 325] width 62 height 11
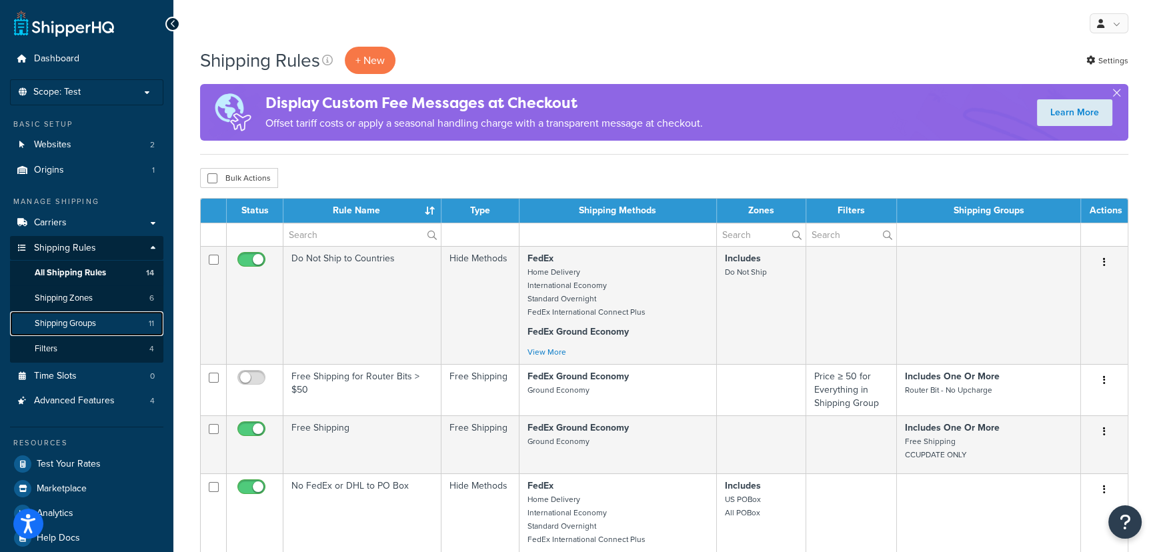
click at [107, 320] on link "Shipping Groups 11" at bounding box center [86, 323] width 153 height 25
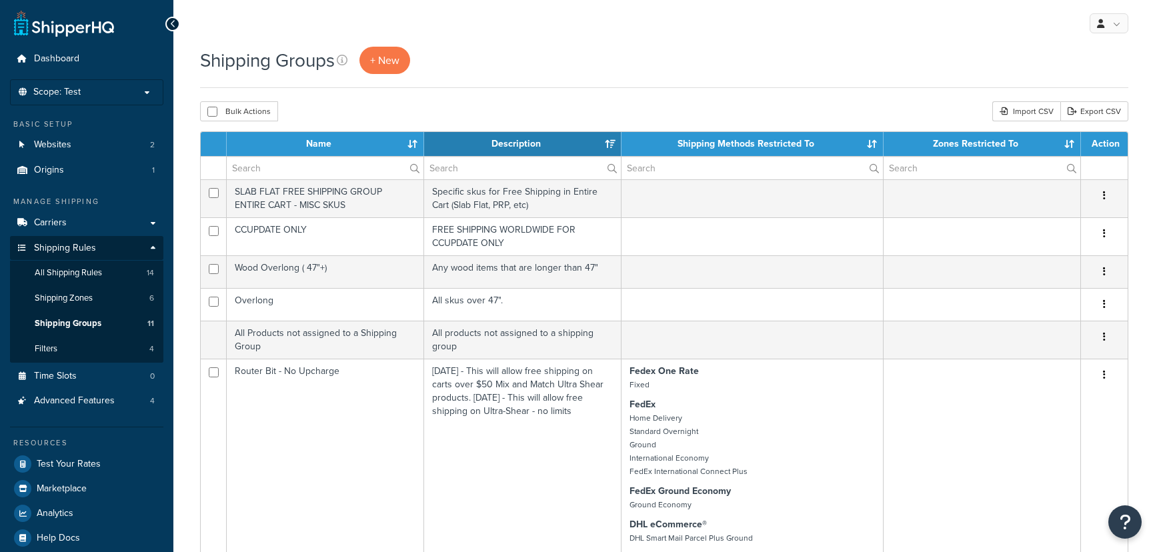
select select "15"
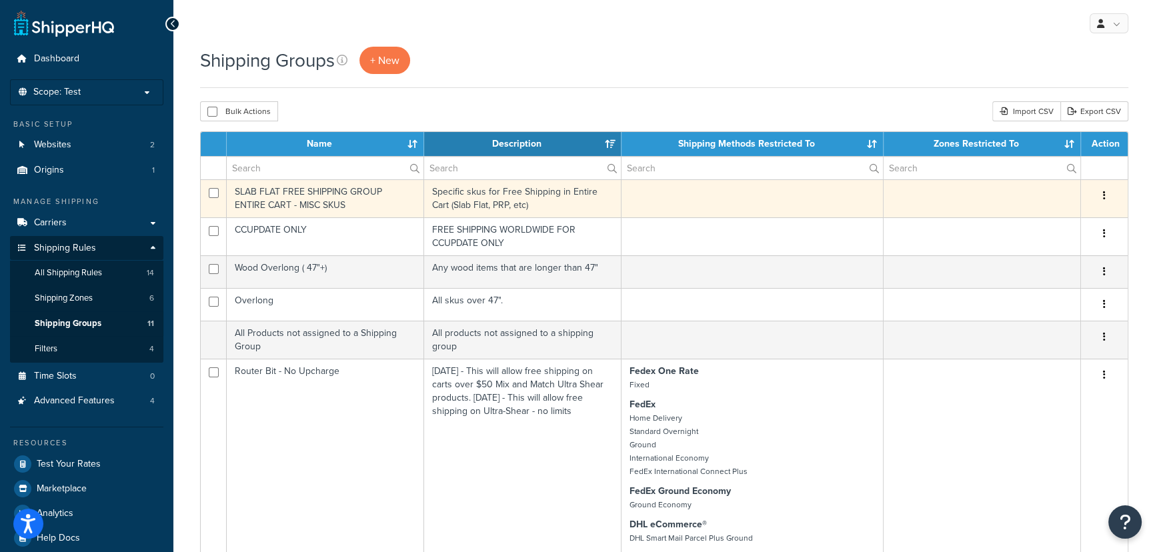
click at [712, 196] on td at bounding box center [752, 198] width 262 height 38
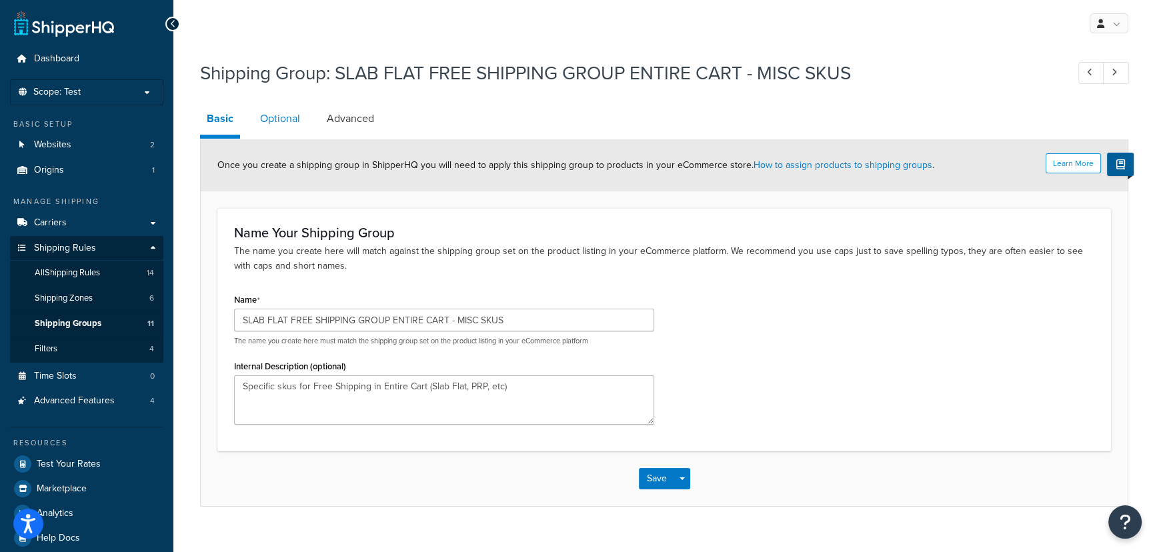
click at [277, 122] on link "Optional" at bounding box center [279, 119] width 53 height 32
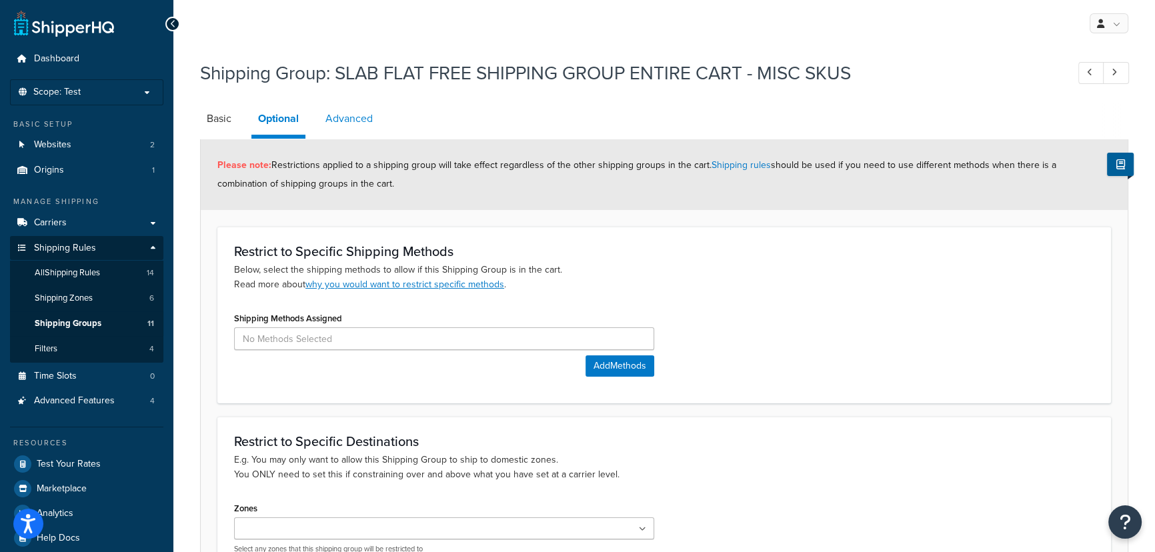
click at [361, 128] on link "Advanced" at bounding box center [349, 119] width 61 height 32
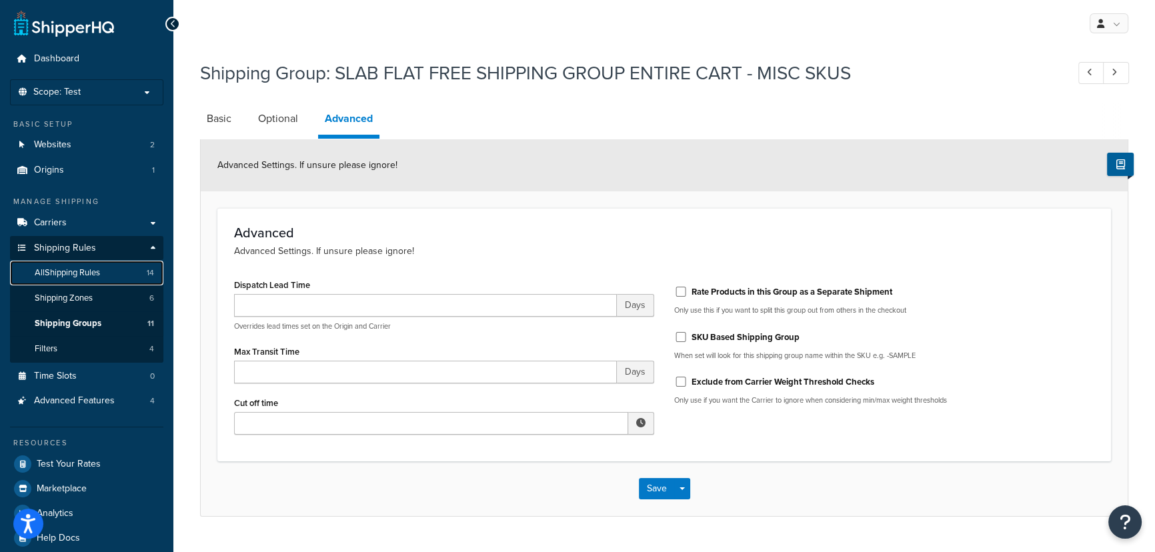
click at [100, 269] on span "All Shipping Rules" at bounding box center [67, 272] width 65 height 11
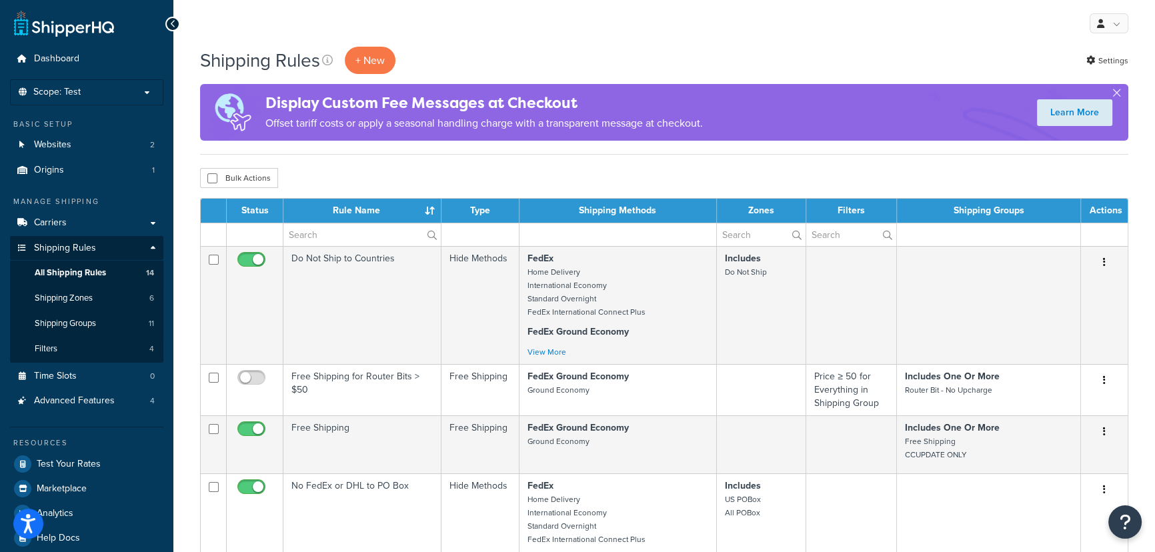
click at [555, 54] on div "Shipping Rules + New Settings" at bounding box center [664, 60] width 928 height 27
